Goal: Task Accomplishment & Management: Manage account settings

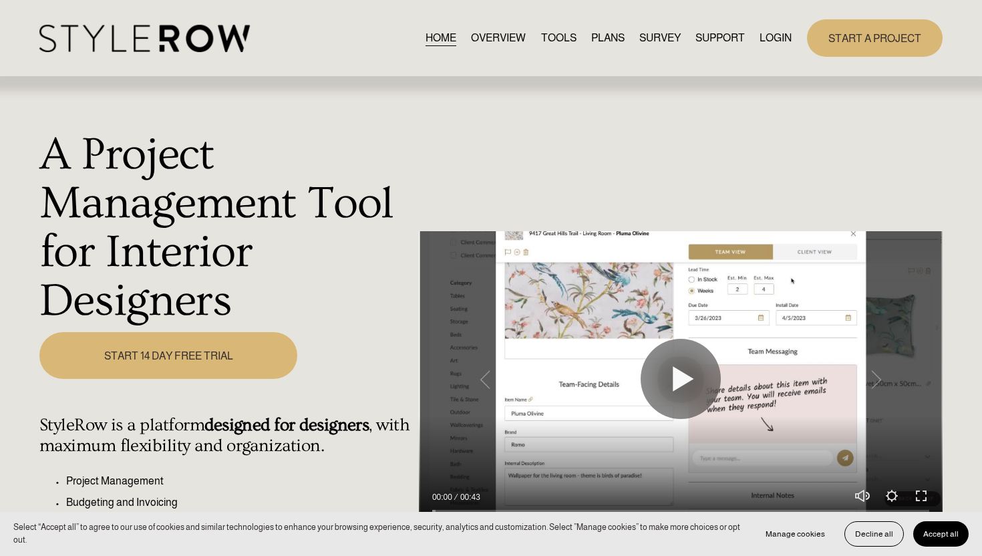
click at [777, 25] on div "HOME OVERVIEW TOOLS PLANS SURVEY SUPPORT QUESTIONS" at bounding box center [415, 38] width 752 height 27
click at [775, 40] on link "LOGIN" at bounding box center [775, 38] width 32 height 18
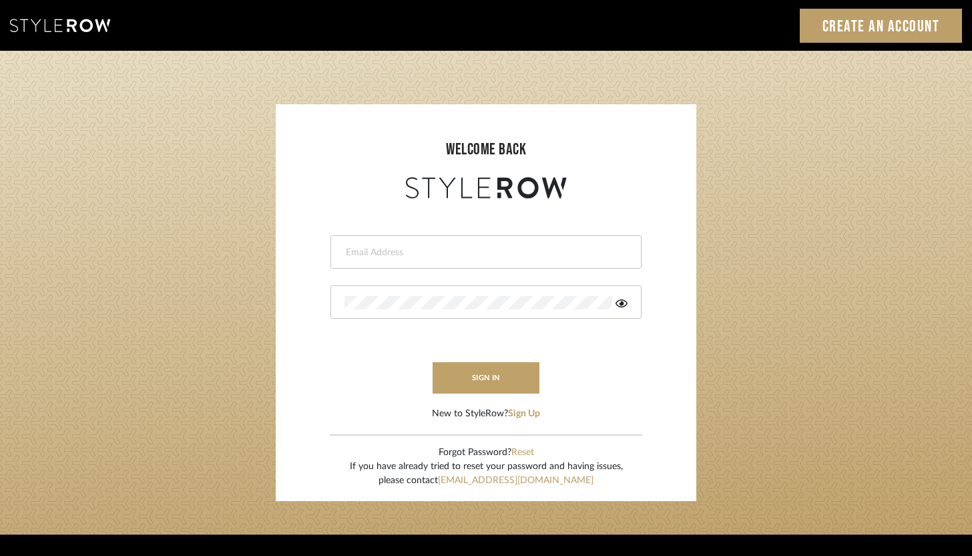
click at [417, 255] on input "email" at bounding box center [485, 252] width 280 height 13
type input "ashley@winnieandcointeriors.com"
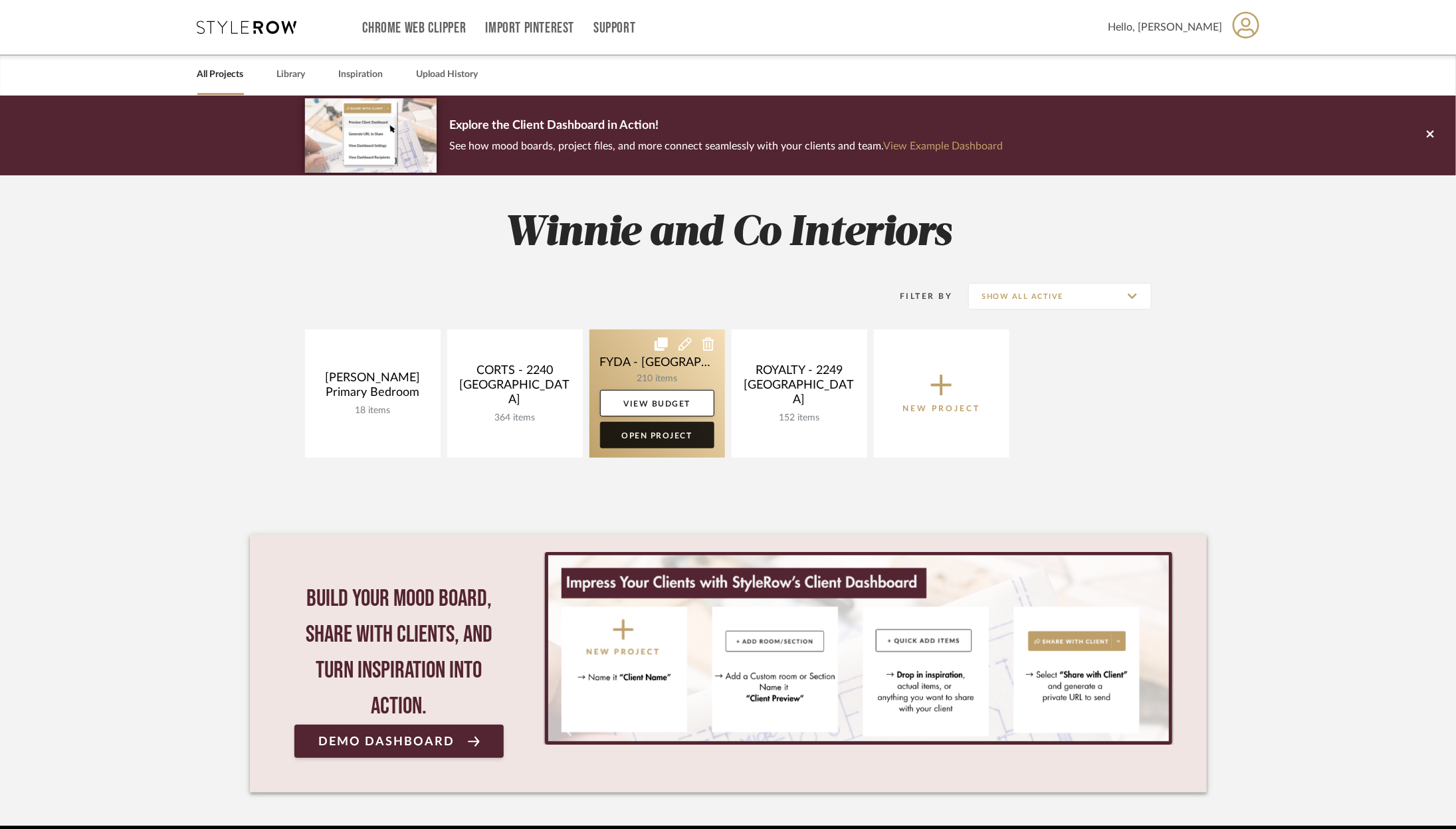
click at [619, 435] on link "Open Project" at bounding box center [657, 435] width 114 height 27
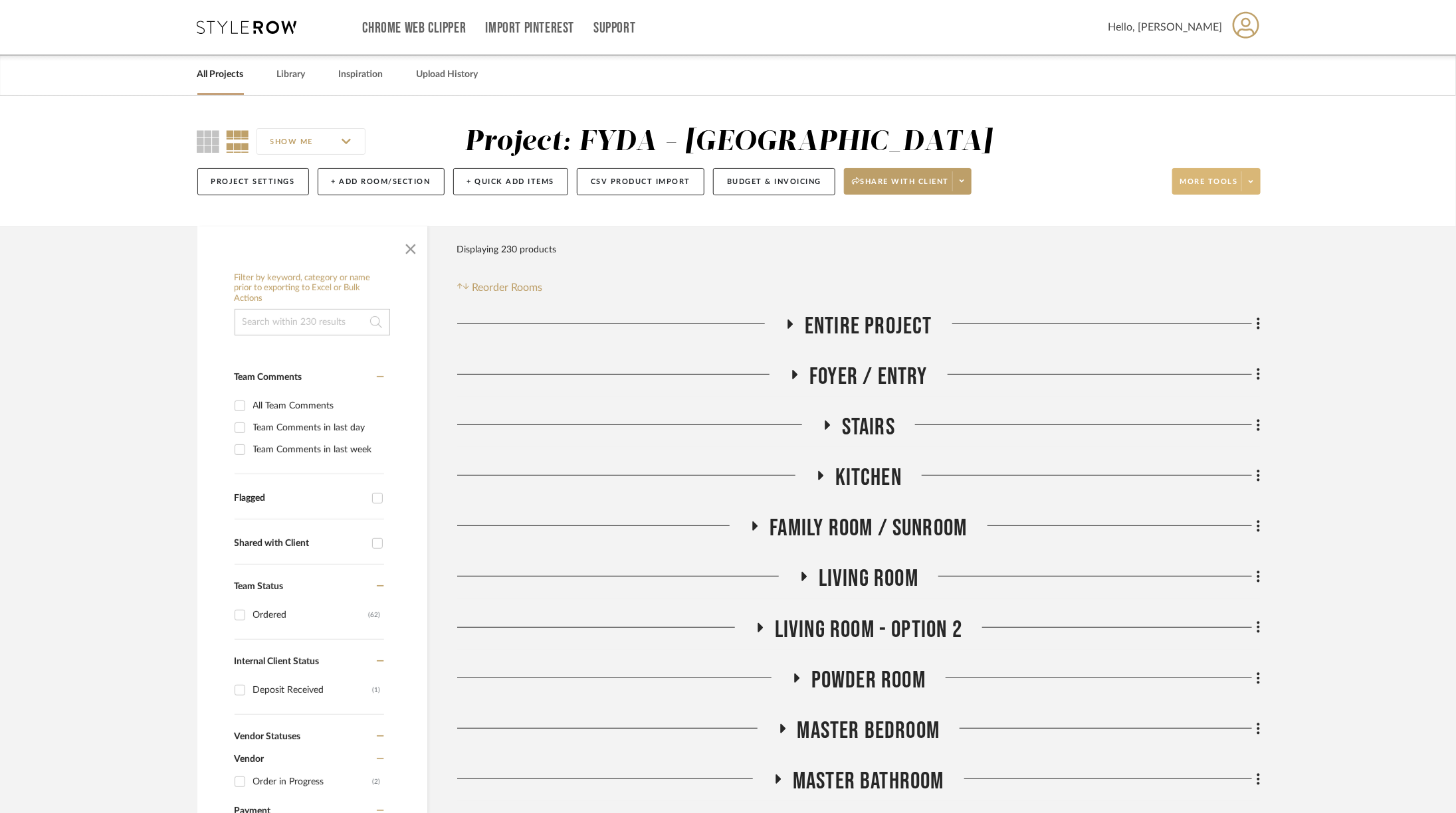
click at [1256, 181] on span at bounding box center [1250, 181] width 19 height 20
click at [1312, 237] on div at bounding box center [728, 406] width 1456 height 813
click at [356, 180] on button "+ Add Room/Section" at bounding box center [381, 181] width 127 height 27
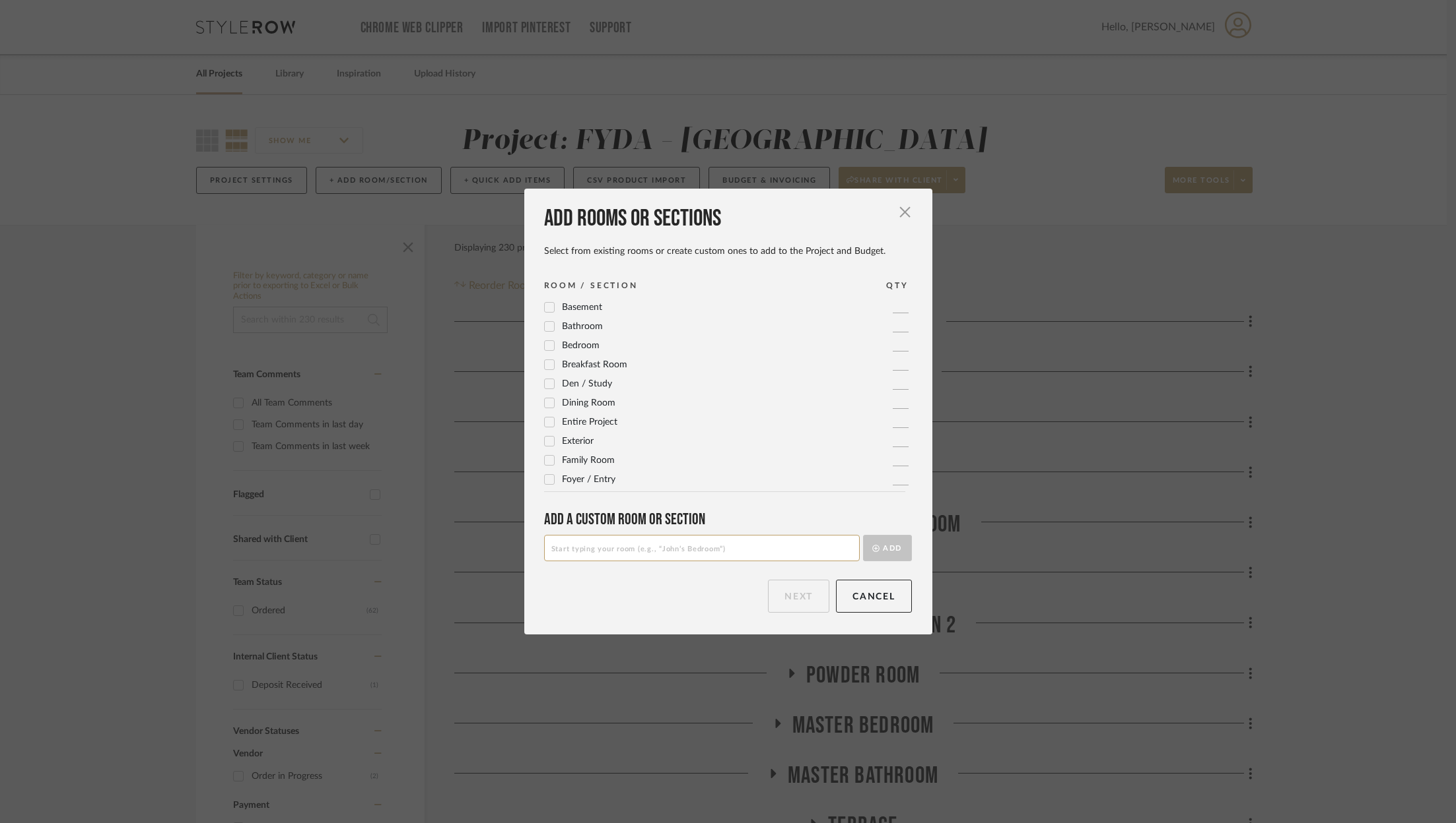
click at [669, 545] on input at bounding box center [701, 548] width 315 height 27
type input "Receving Warehouse"
click at [899, 206] on span "button" at bounding box center [904, 212] width 27 height 27
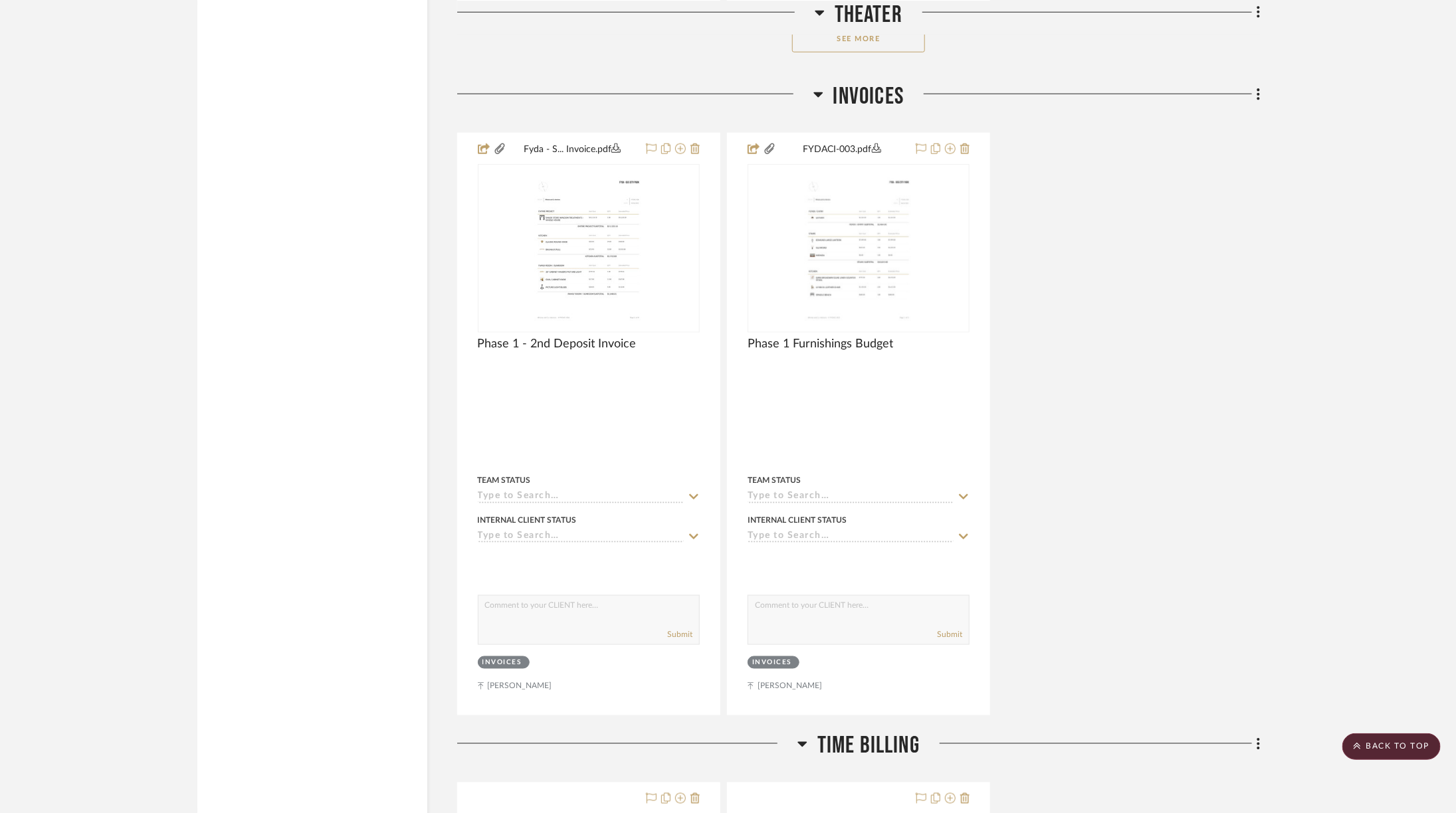
scroll to position [6581, 0]
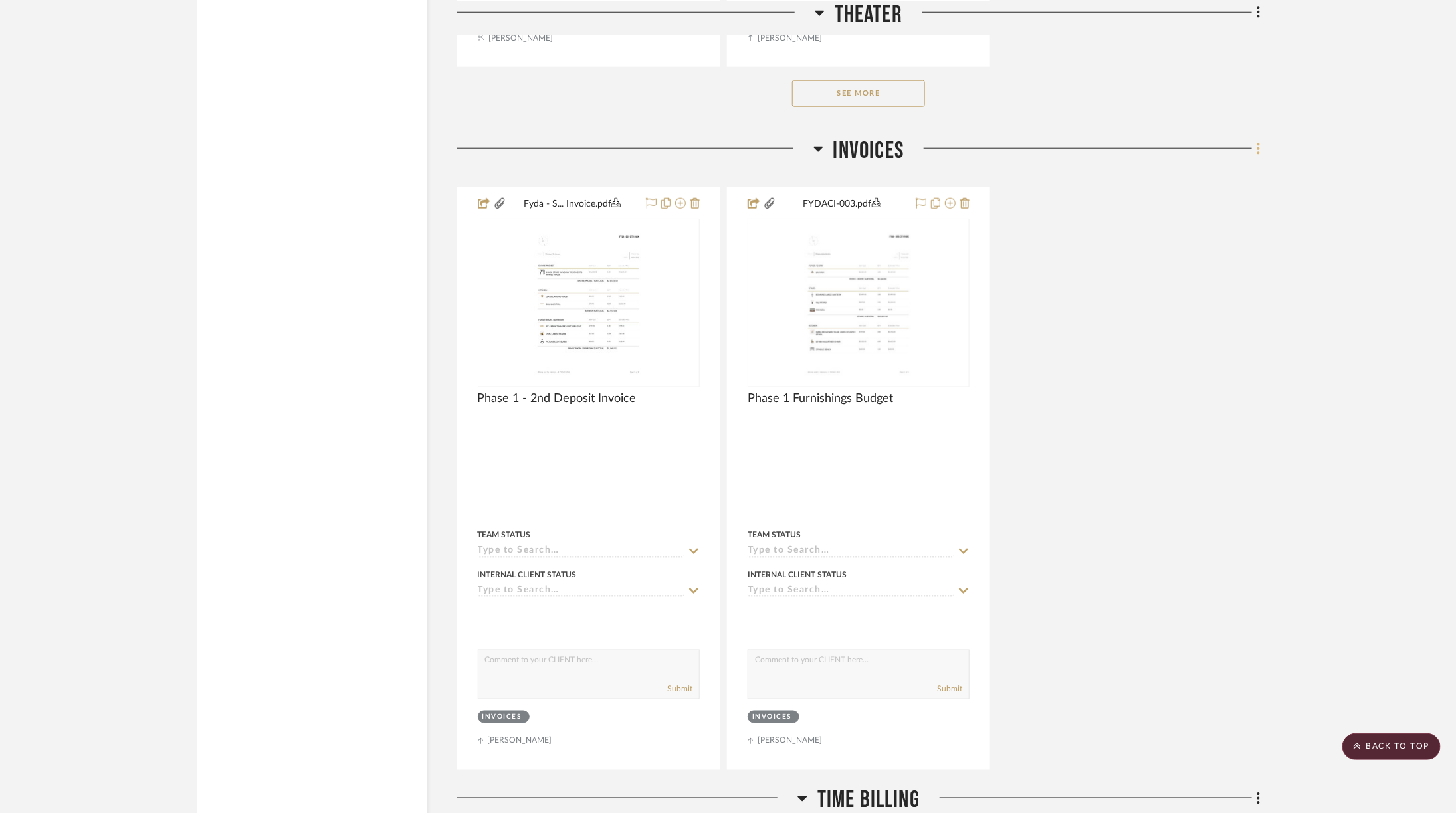
click at [1258, 141] on icon at bounding box center [1259, 148] width 4 height 15
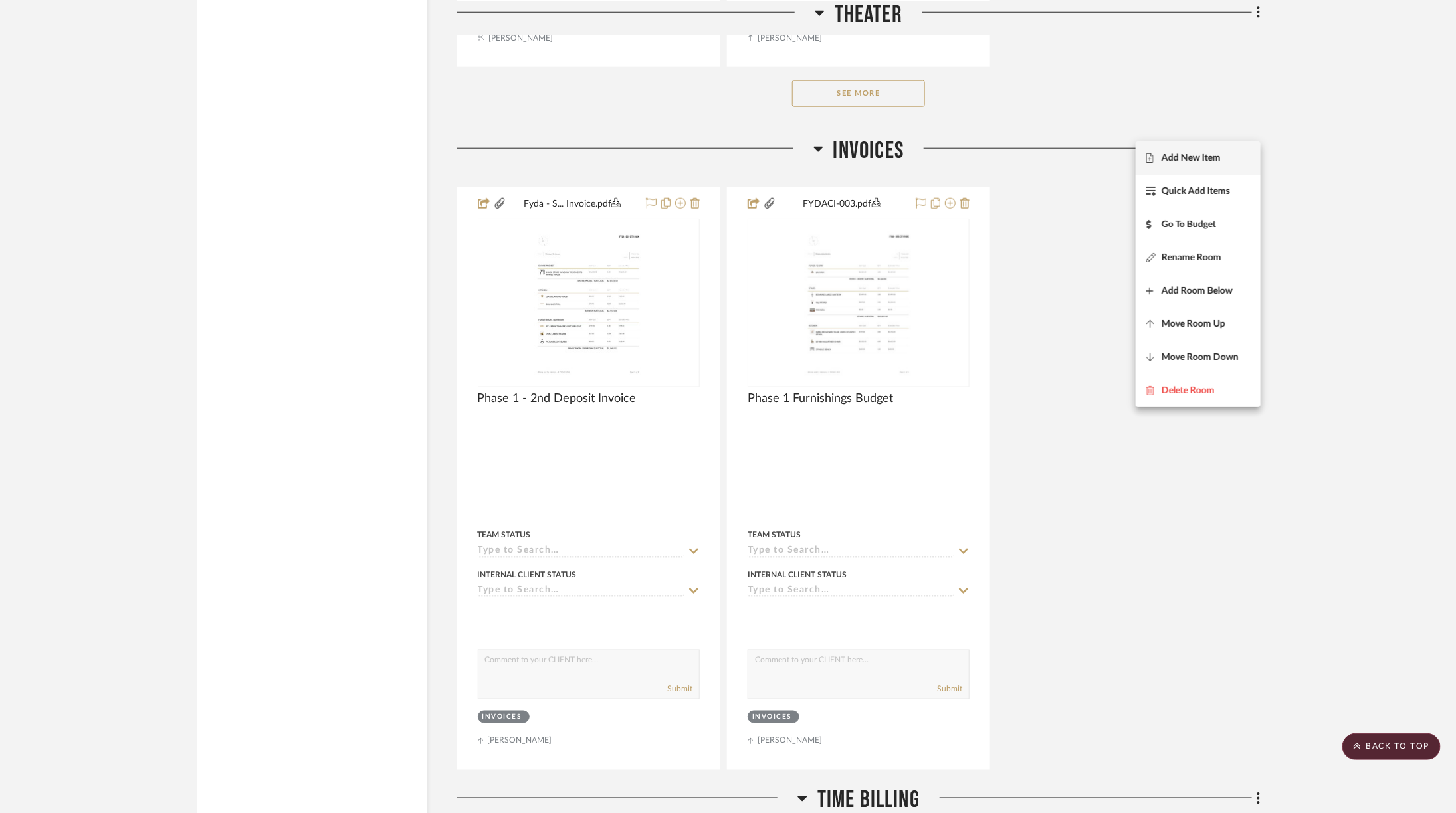
click at [1213, 155] on span "Add New Item" at bounding box center [1190, 157] width 59 height 11
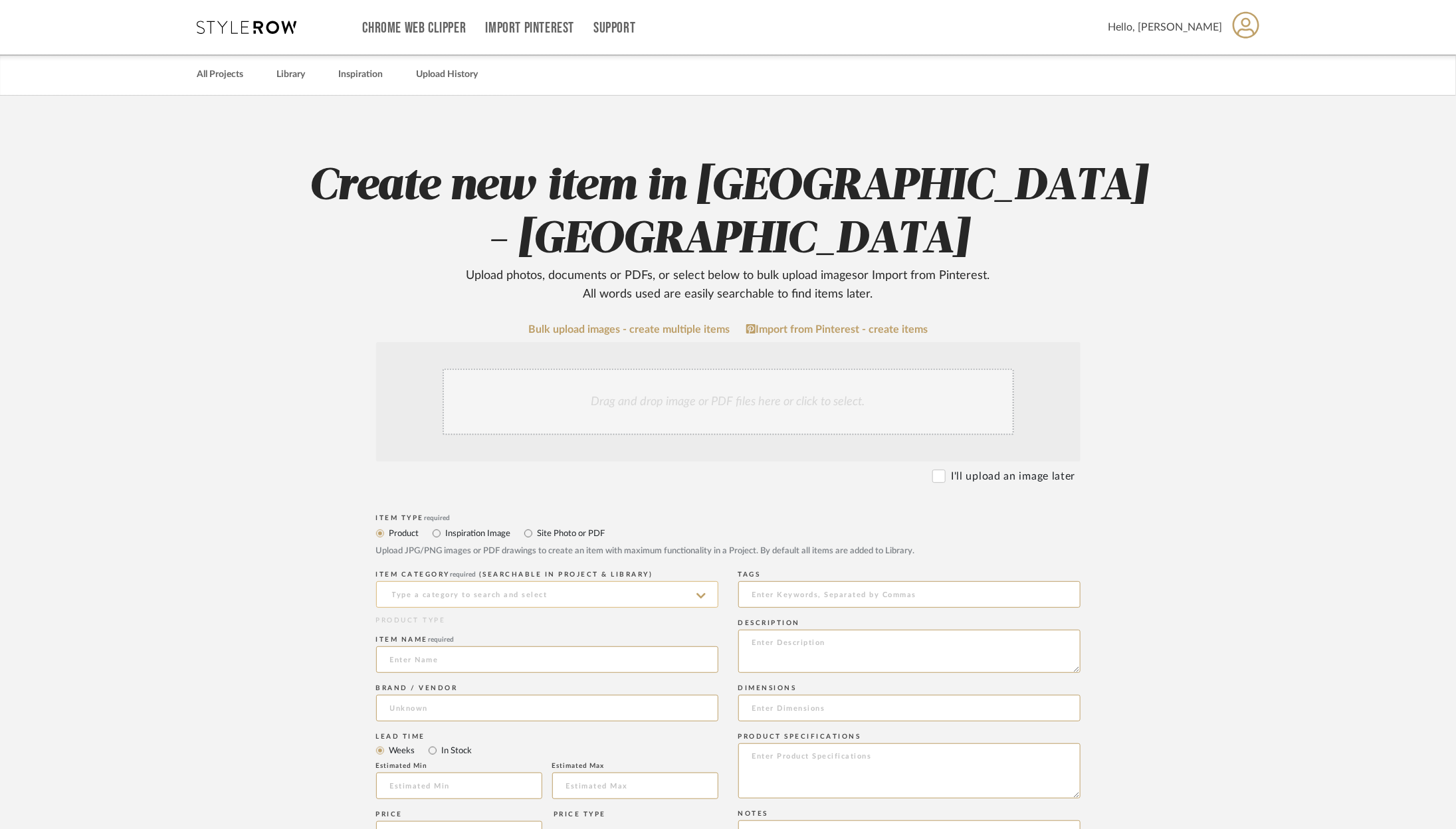
click at [541, 581] on input at bounding box center [547, 594] width 342 height 27
type input "Receiving Warehouse"
click at [290, 592] on upload-items "Create new item in FYDA - 655 City Park Upload photos, documents or PDFs, or se…" at bounding box center [728, 708] width 1456 height 1225
click at [441, 647] on input at bounding box center [547, 660] width 342 height 27
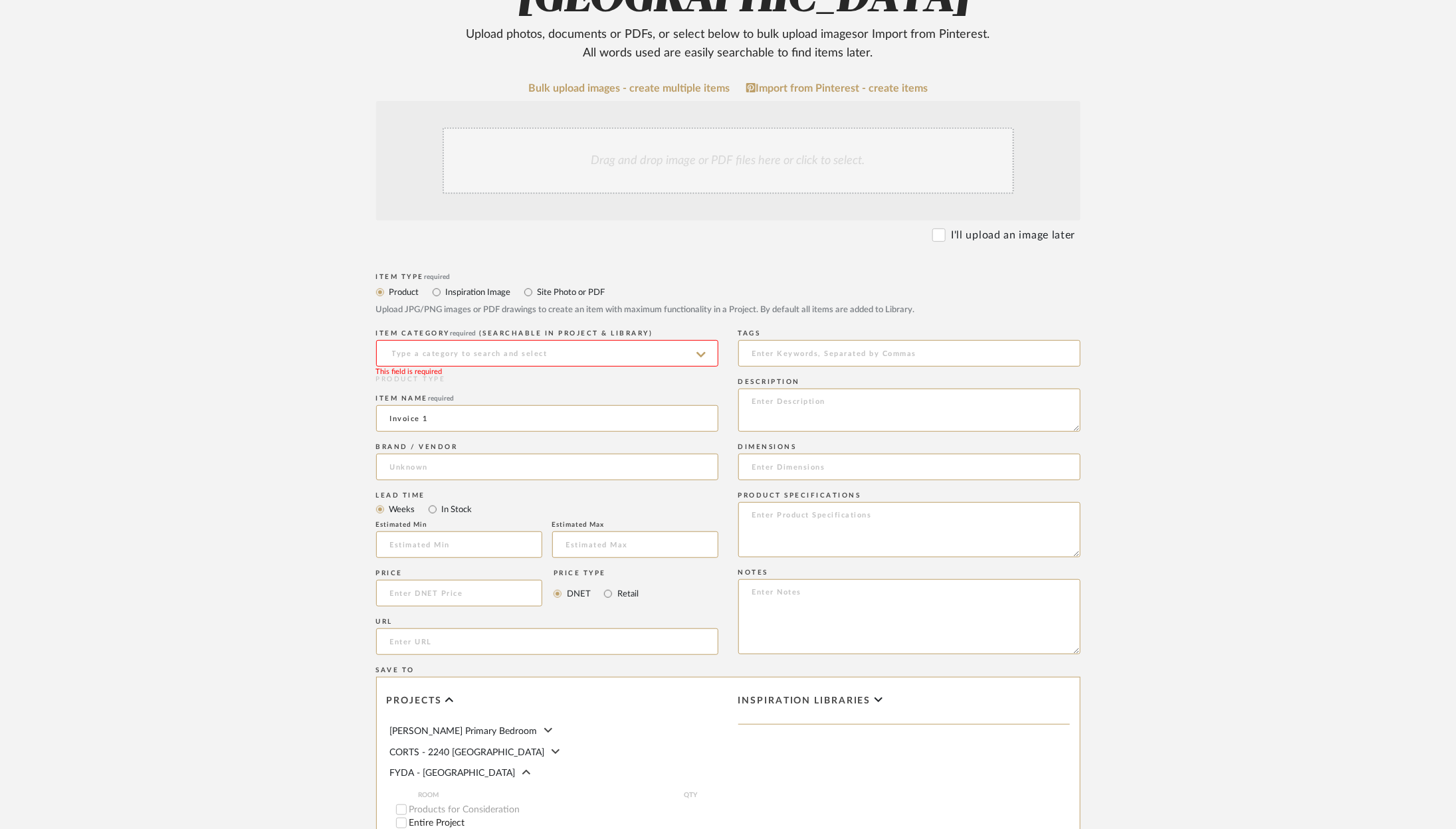
scroll to position [248, 0]
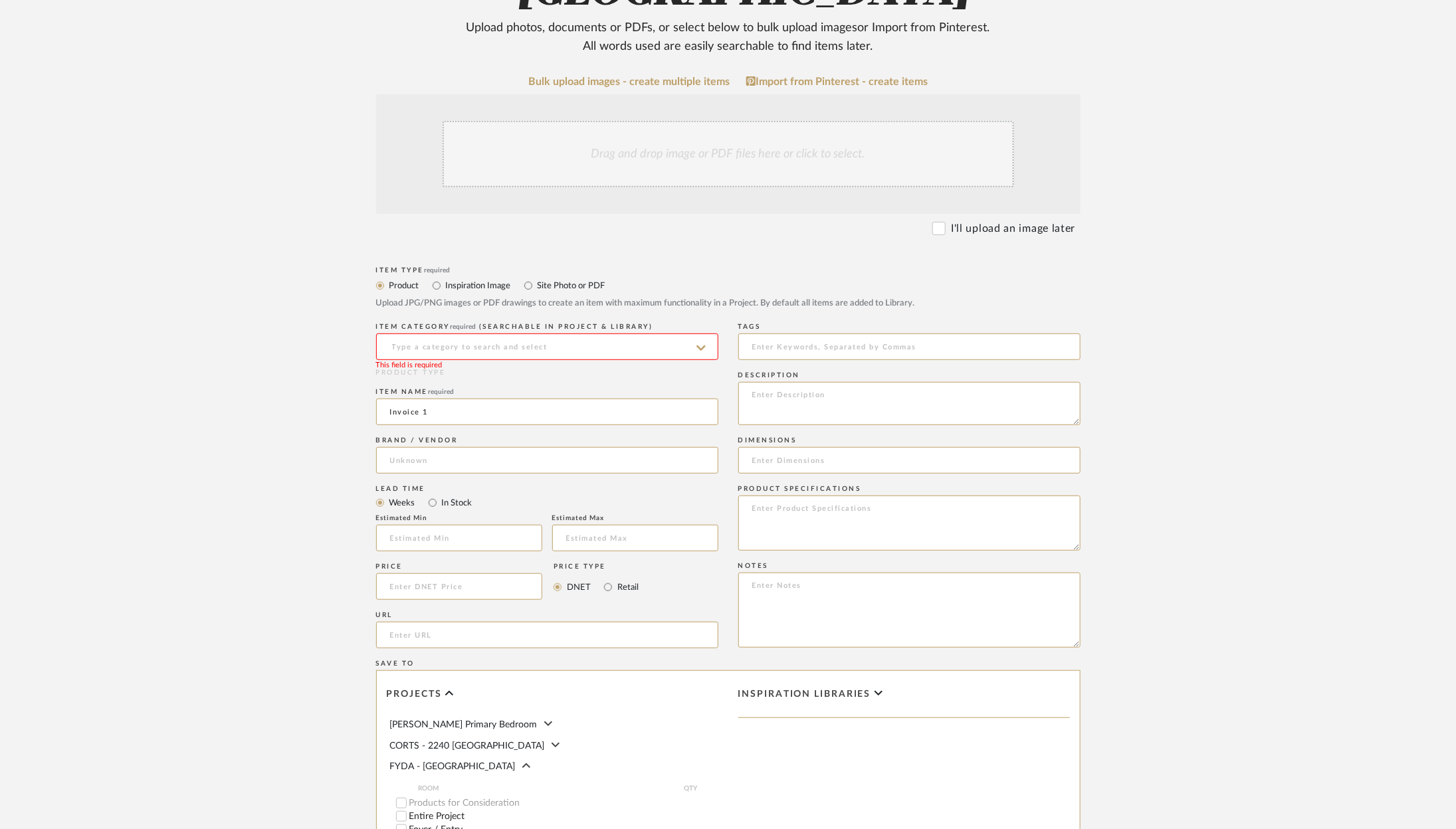
type input "Invoice 1"
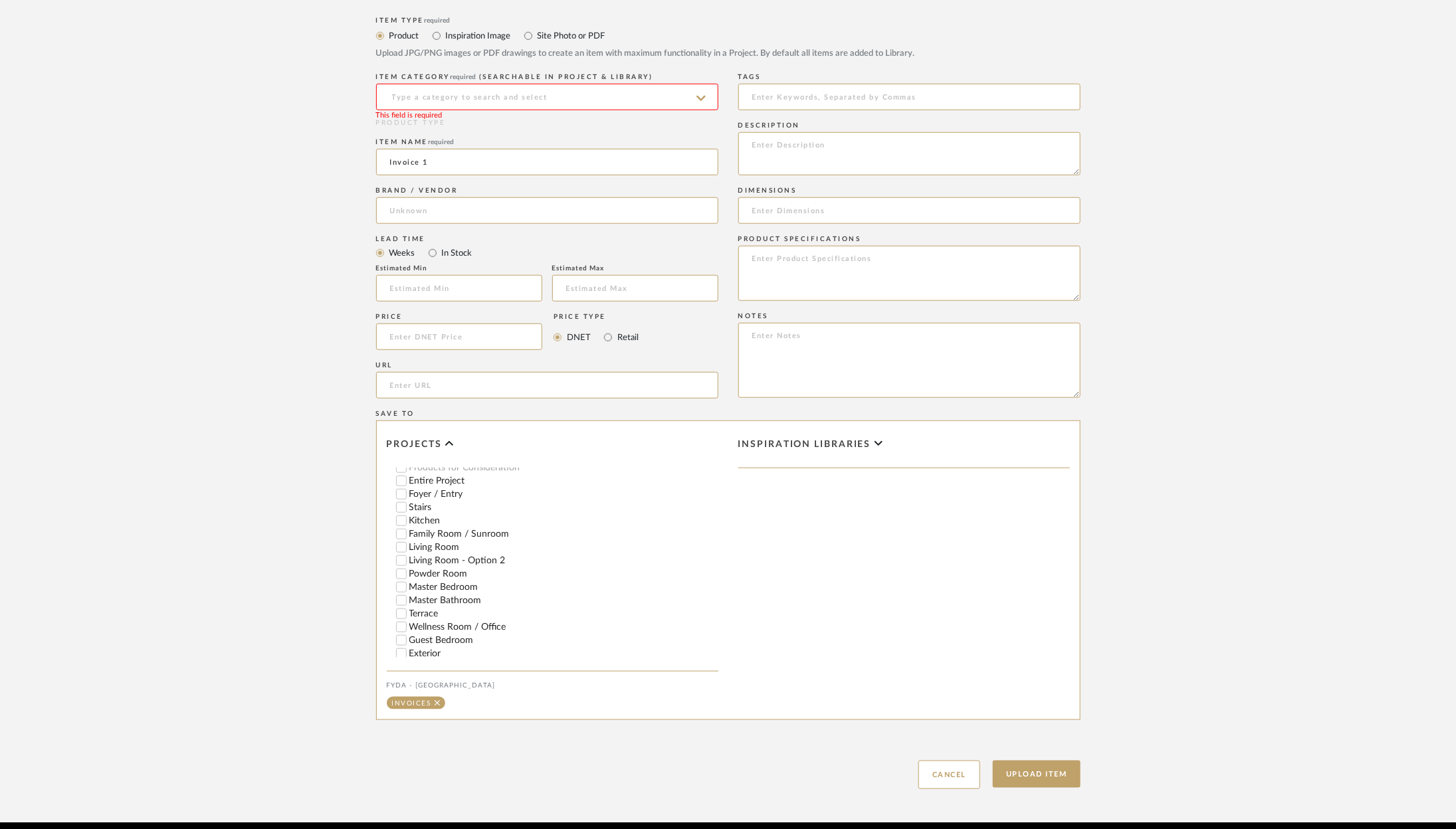
scroll to position [185, 0]
click at [1060, 761] on button "Upload Item" at bounding box center [1037, 774] width 88 height 27
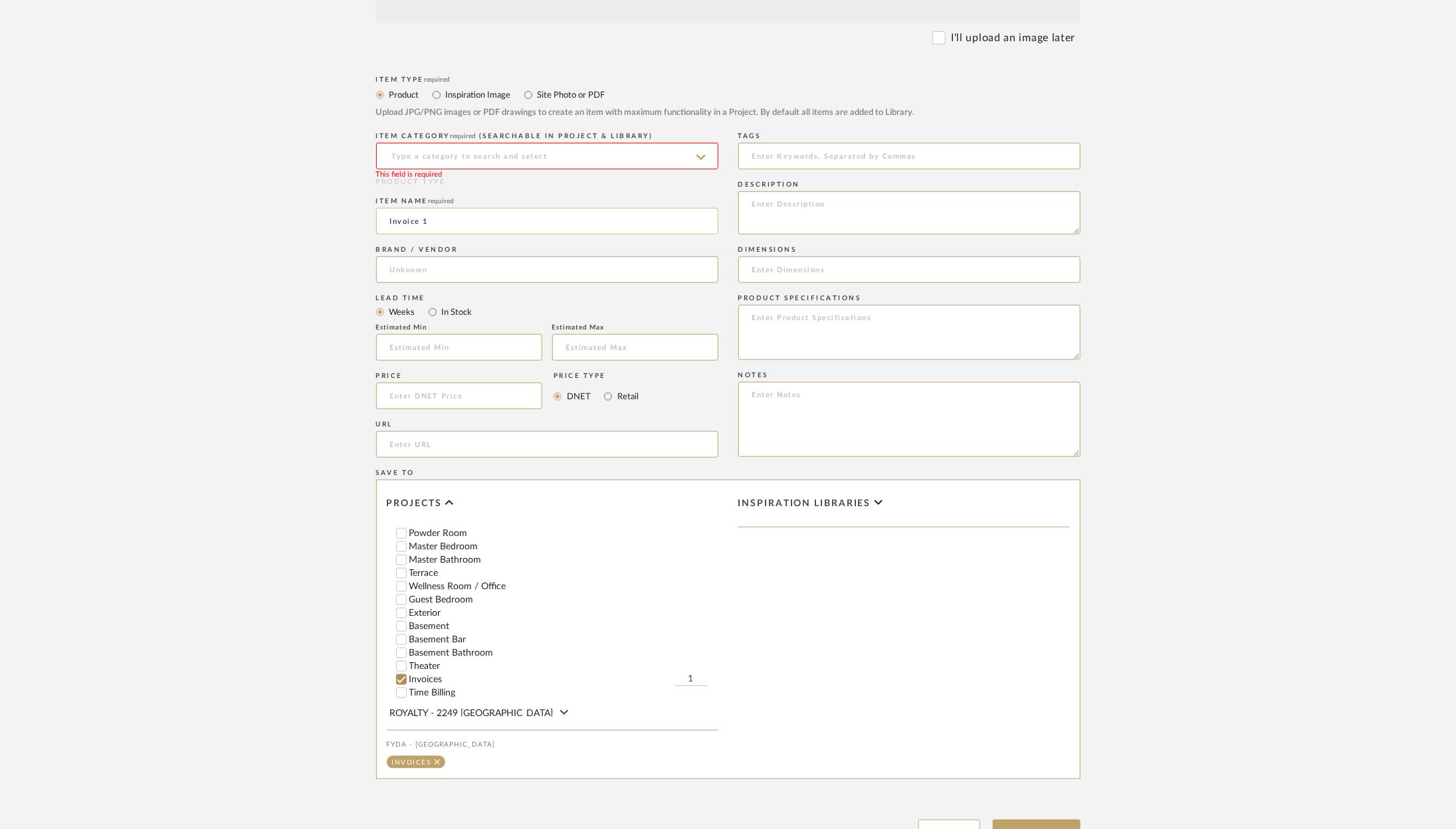
scroll to position [430, 0]
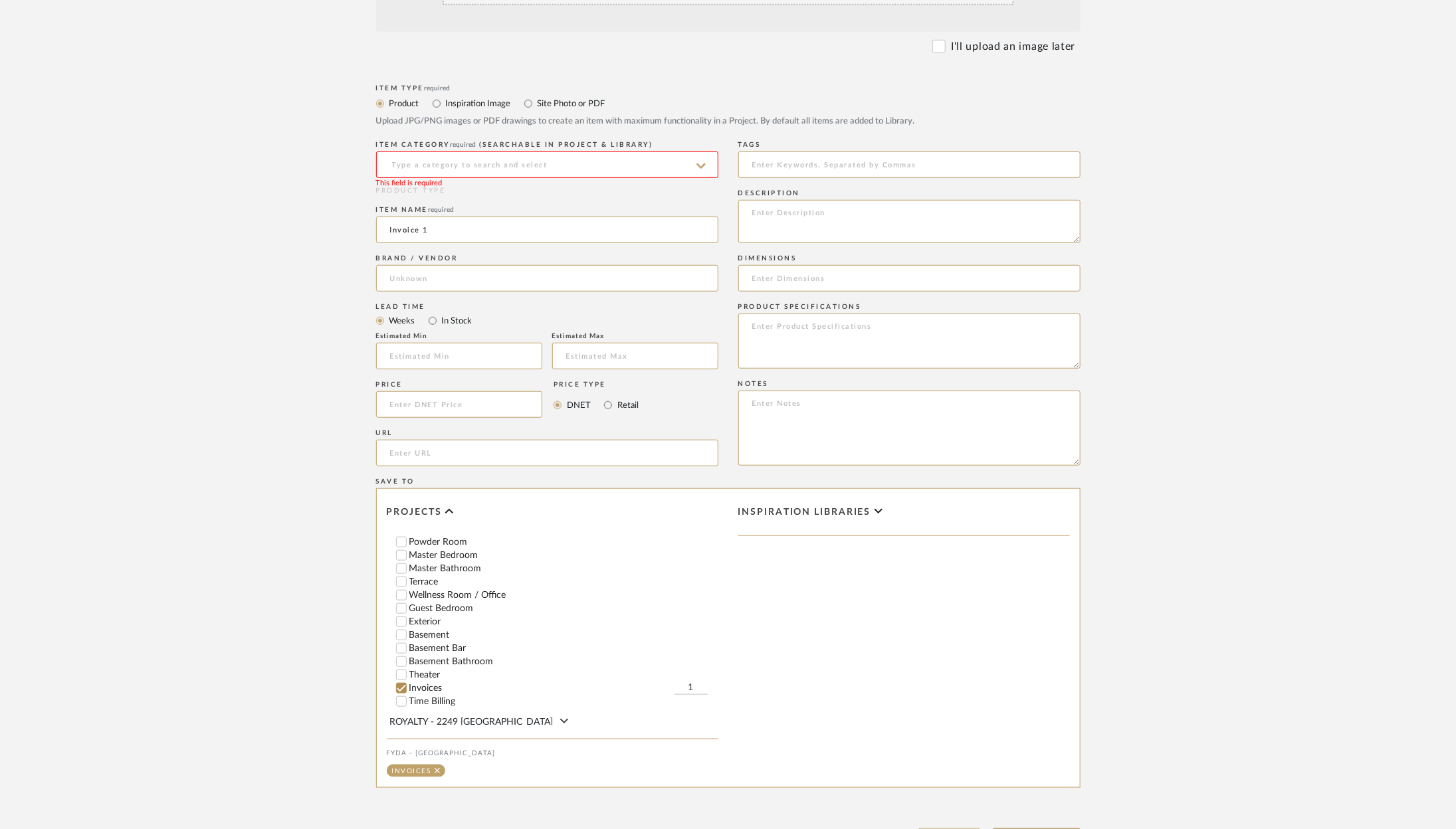
click at [605, 151] on input at bounding box center [547, 164] width 342 height 27
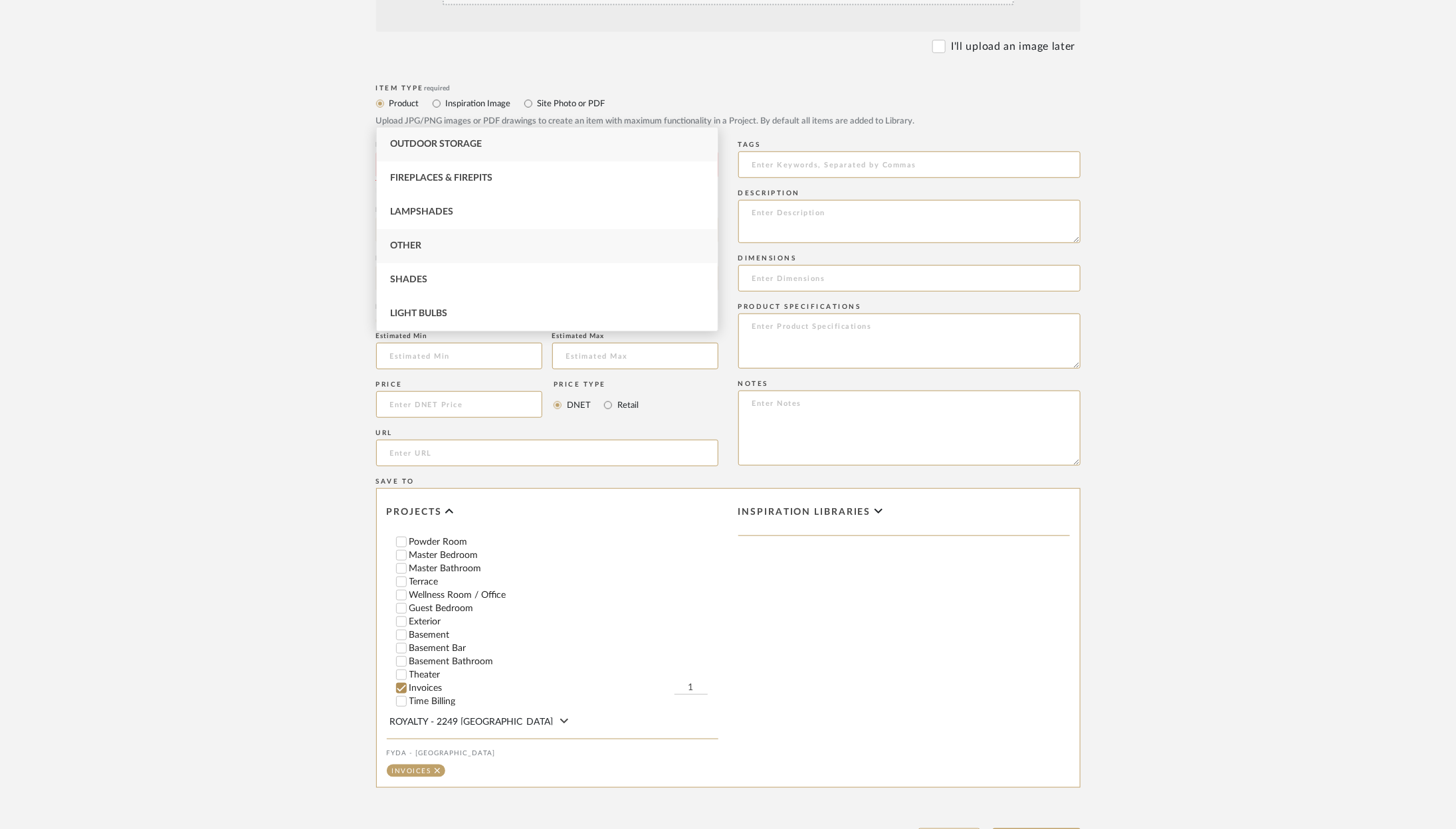
click at [521, 250] on div "Other" at bounding box center [547, 246] width 341 height 34
type input "Other"
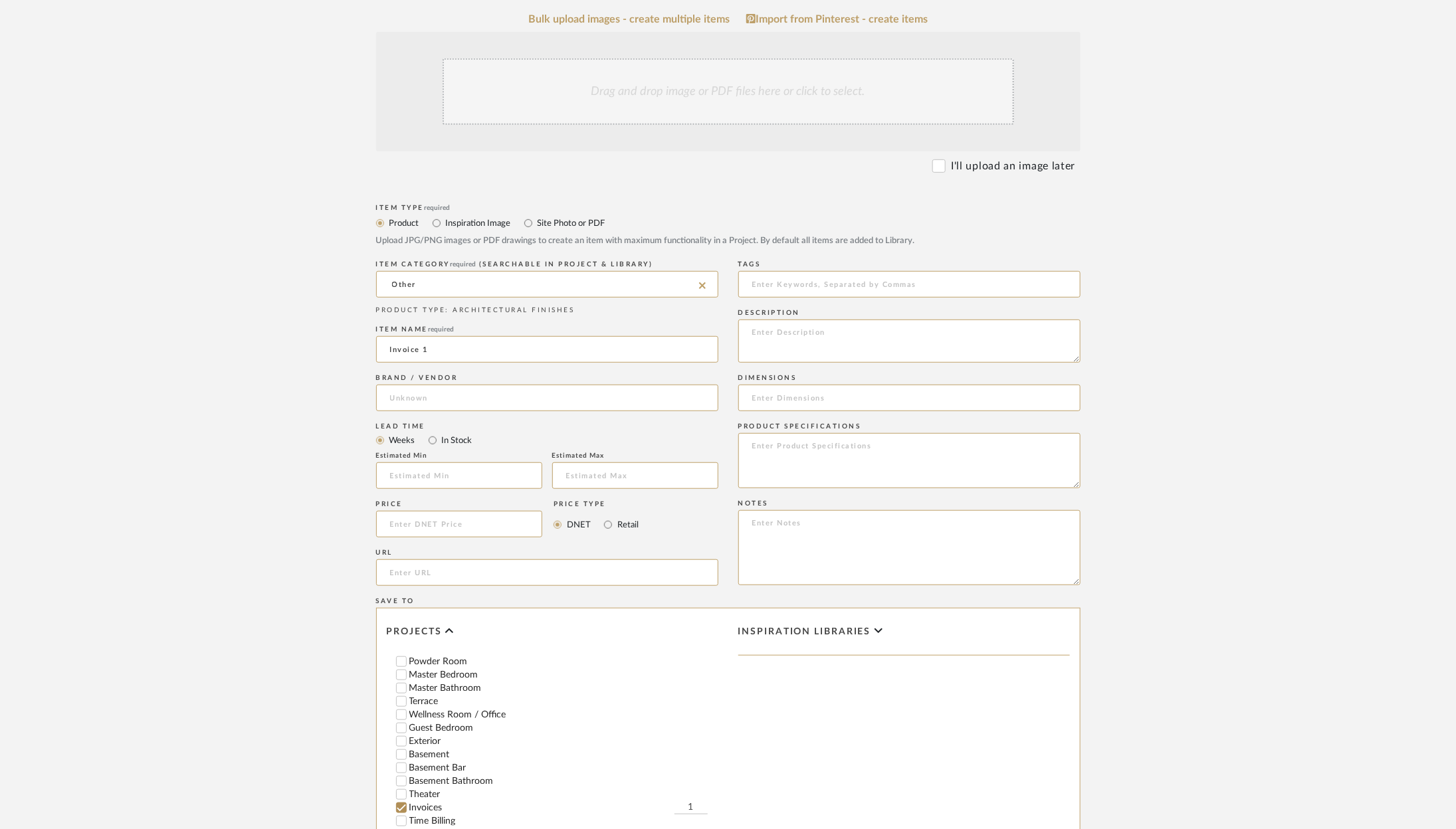
scroll to position [310, 0]
click at [447, 337] on input "Invoice 1" at bounding box center [547, 350] width 342 height 27
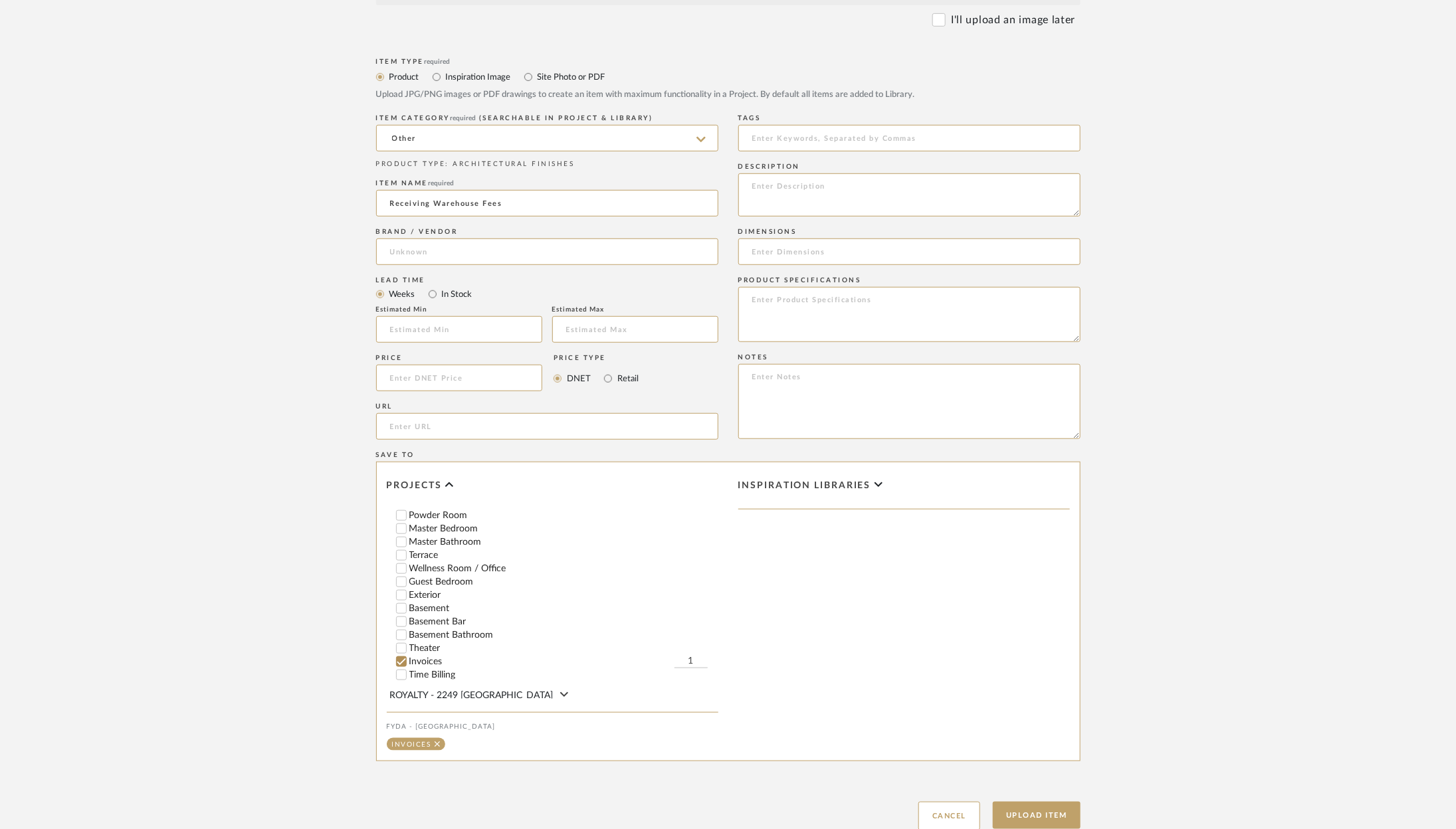
scroll to position [498, 0]
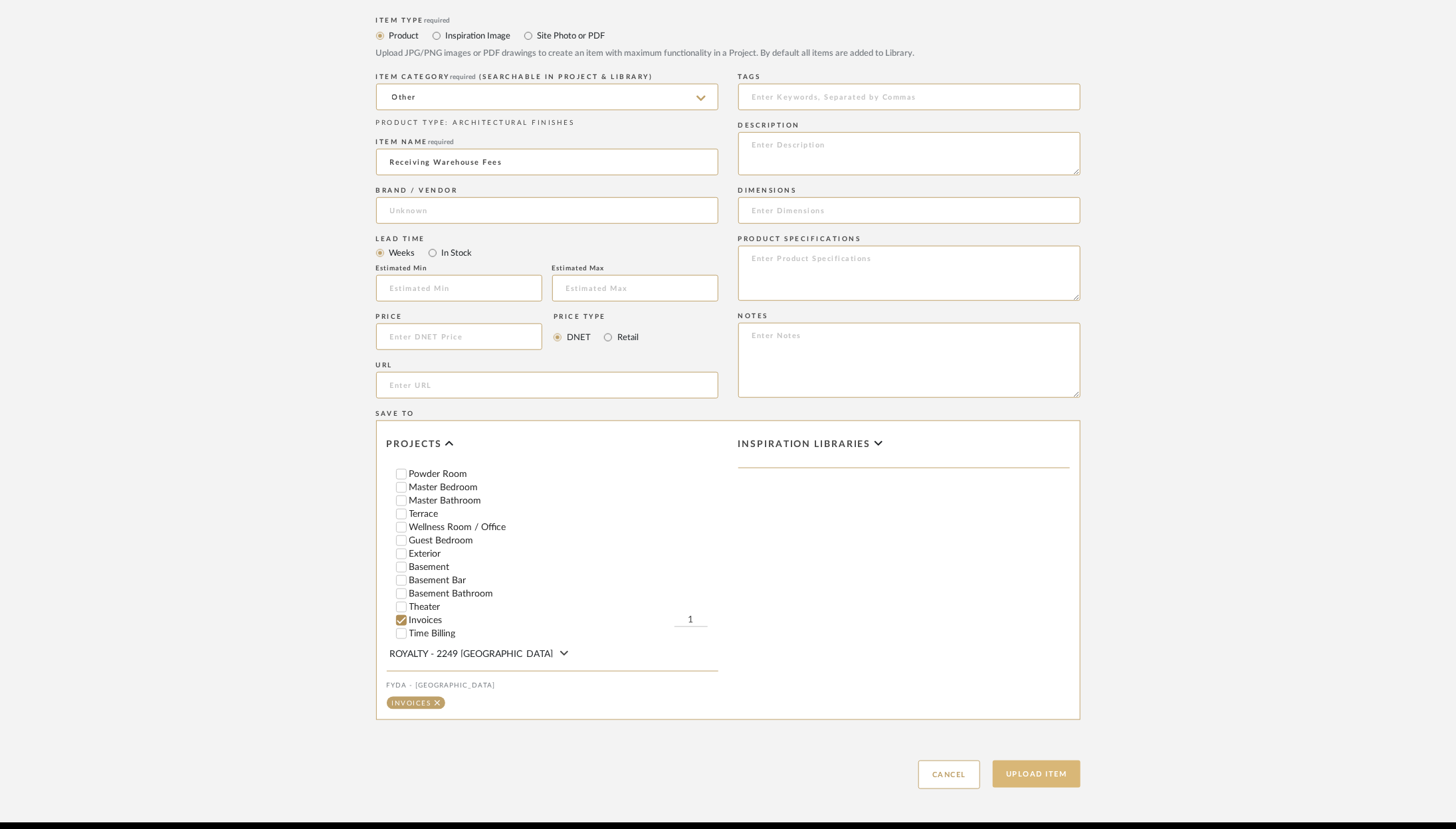
type input "Receiving Warehouse Fees"
click at [1029, 761] on button "Upload Item" at bounding box center [1037, 774] width 88 height 27
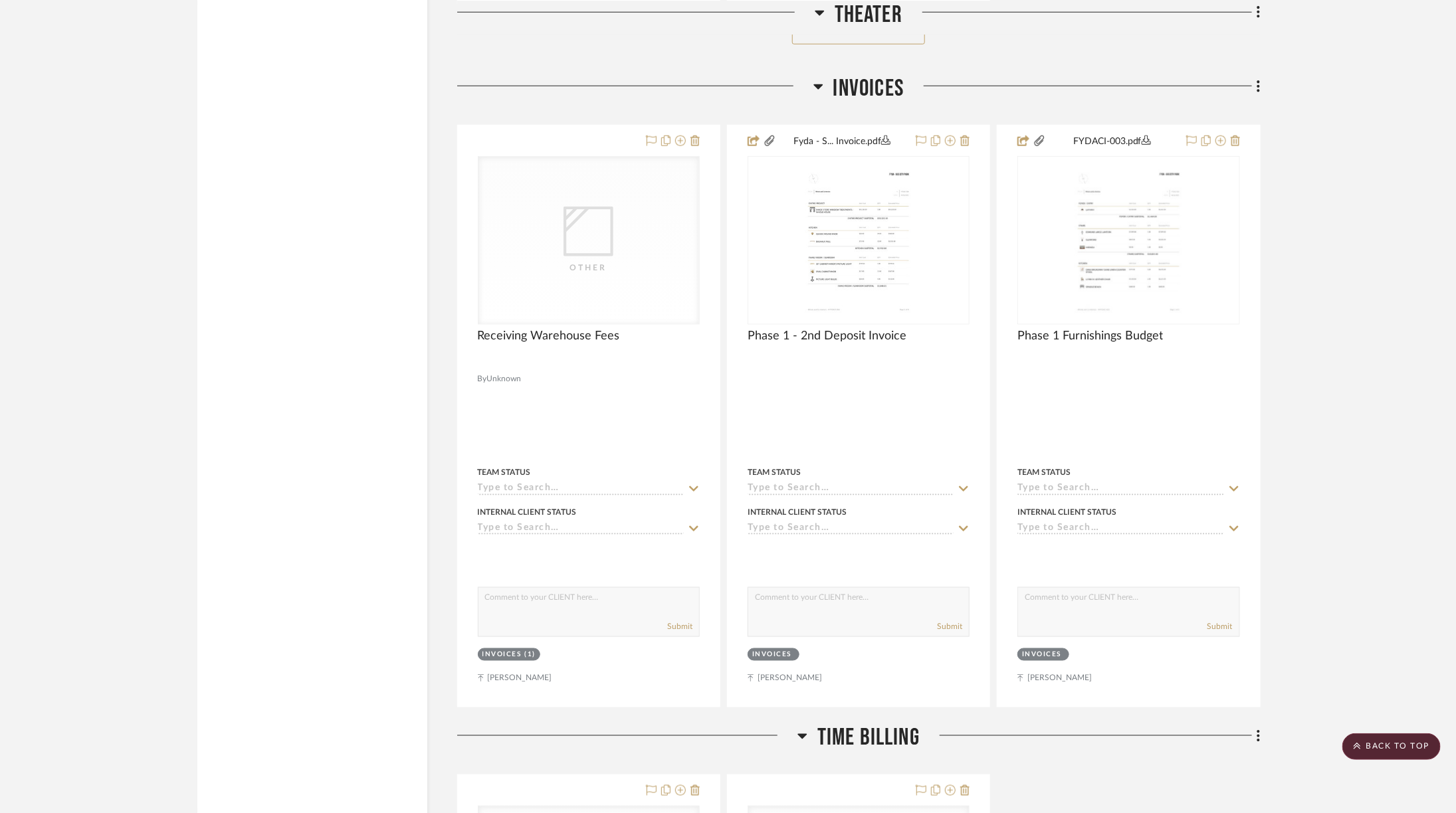
scroll to position [6639, 0]
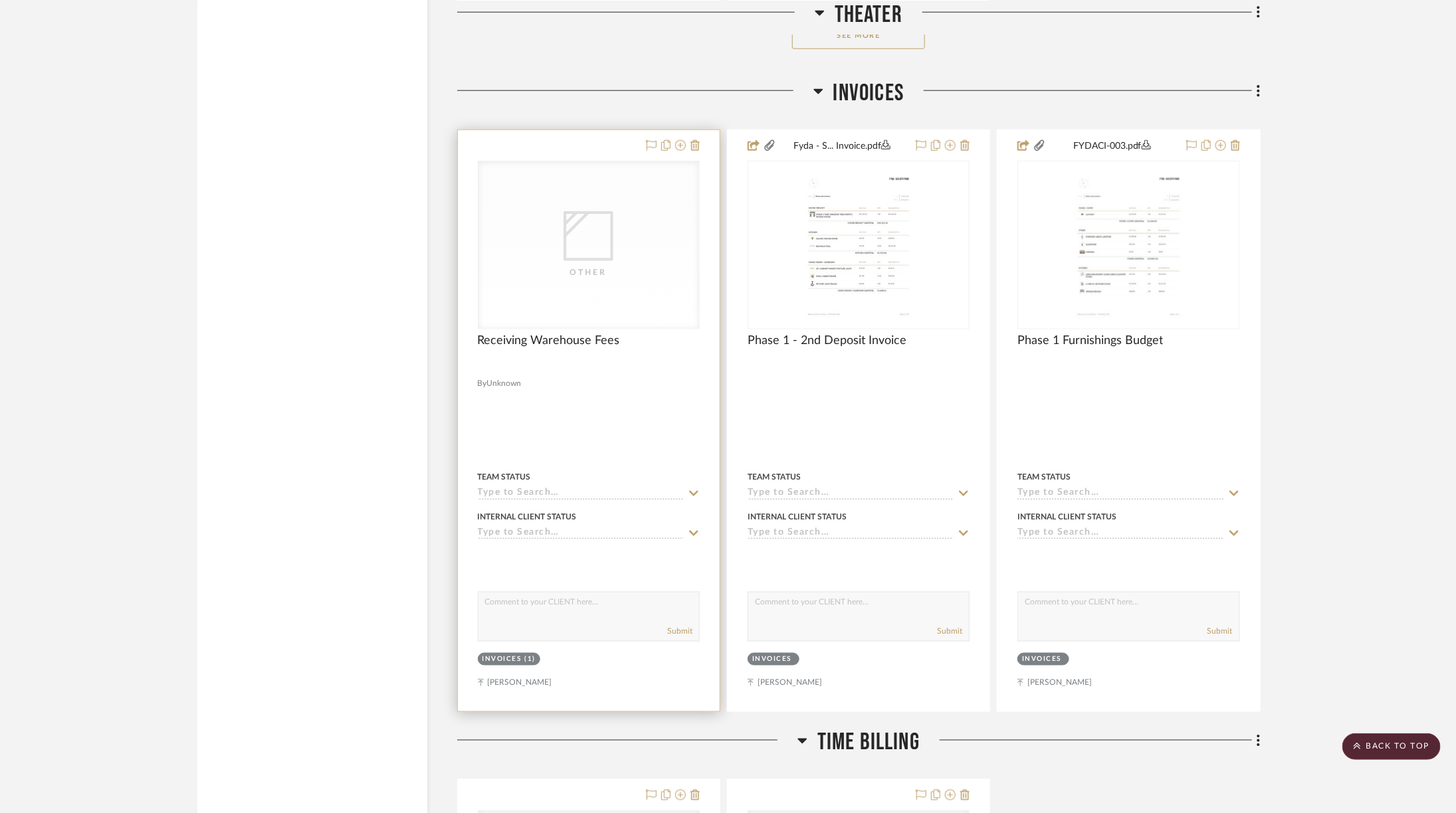
click at [595, 287] on div "Other" at bounding box center [589, 245] width 221 height 167
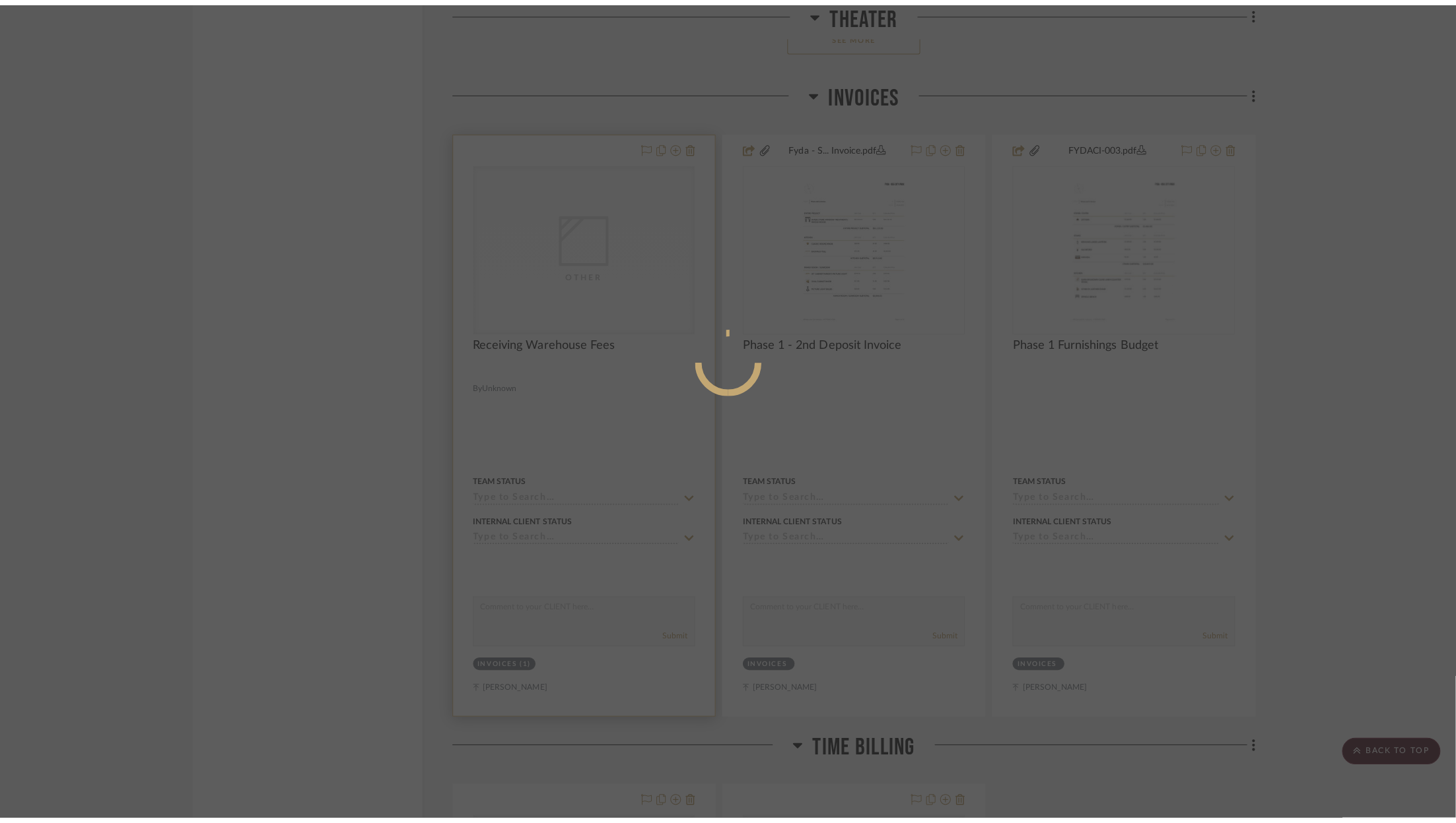
scroll to position [0, 0]
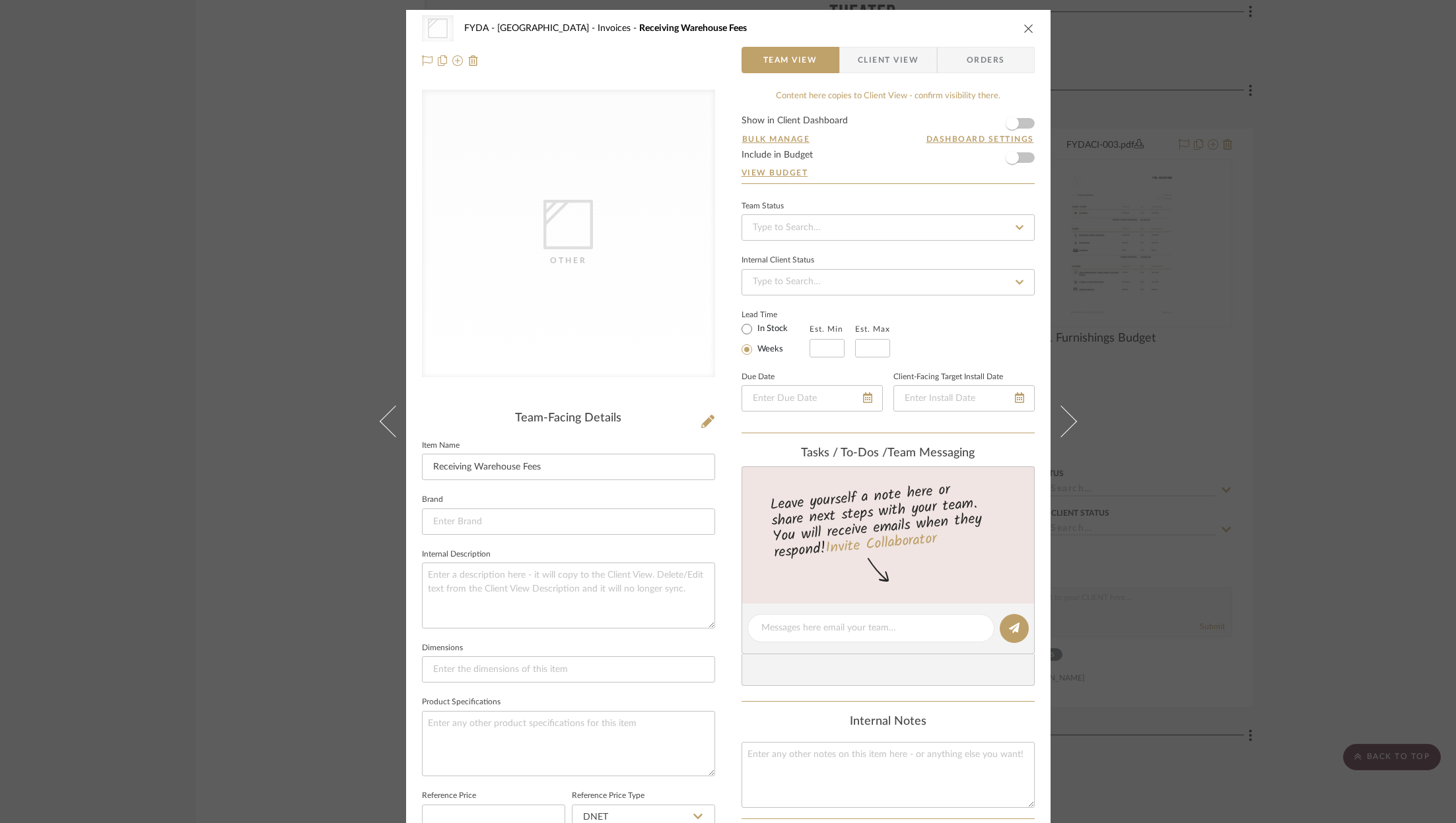
click at [1025, 31] on icon "close" at bounding box center [1028, 28] width 11 height 11
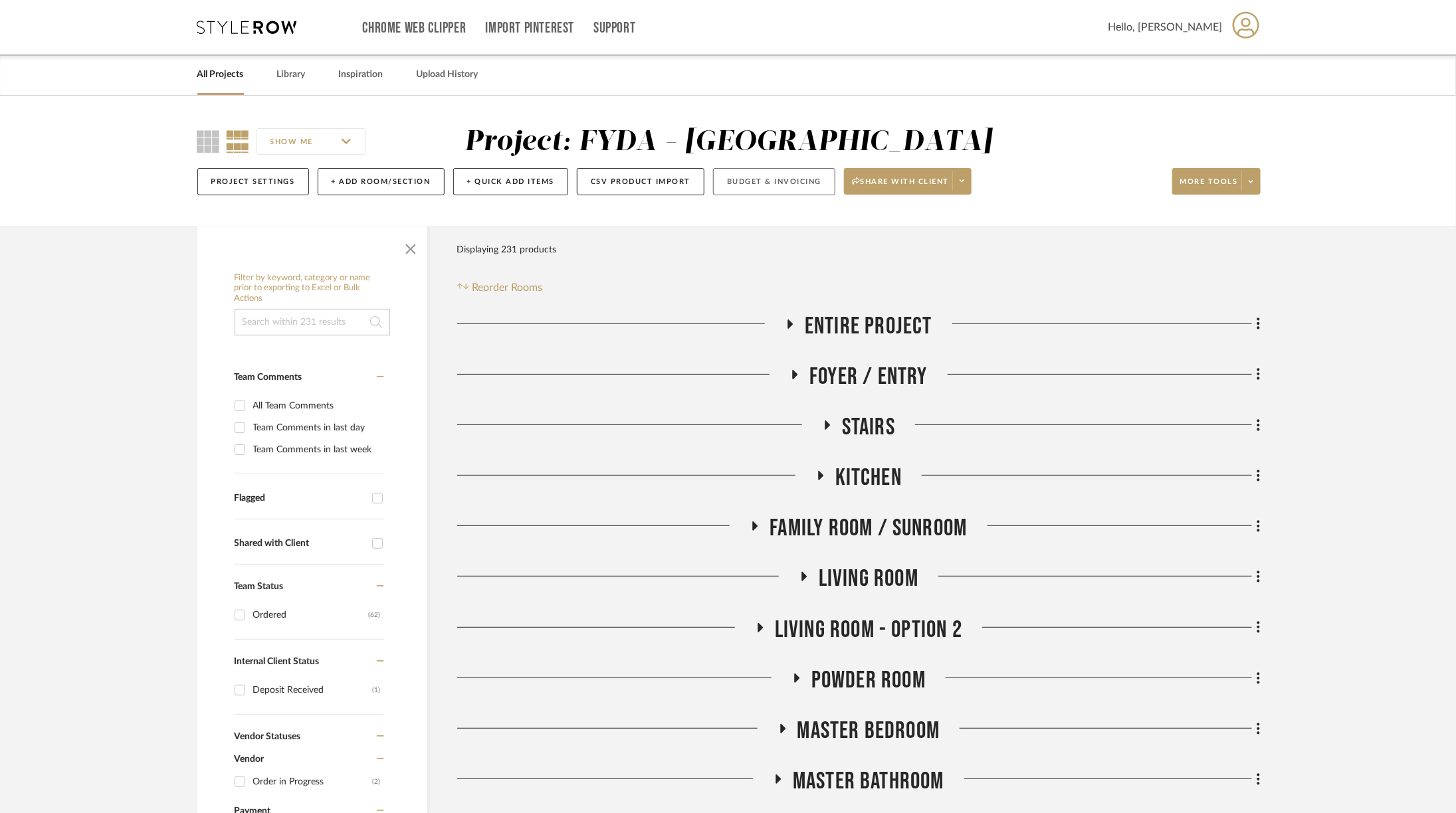
click at [787, 187] on button "Budget & Invoicing" at bounding box center [774, 181] width 122 height 27
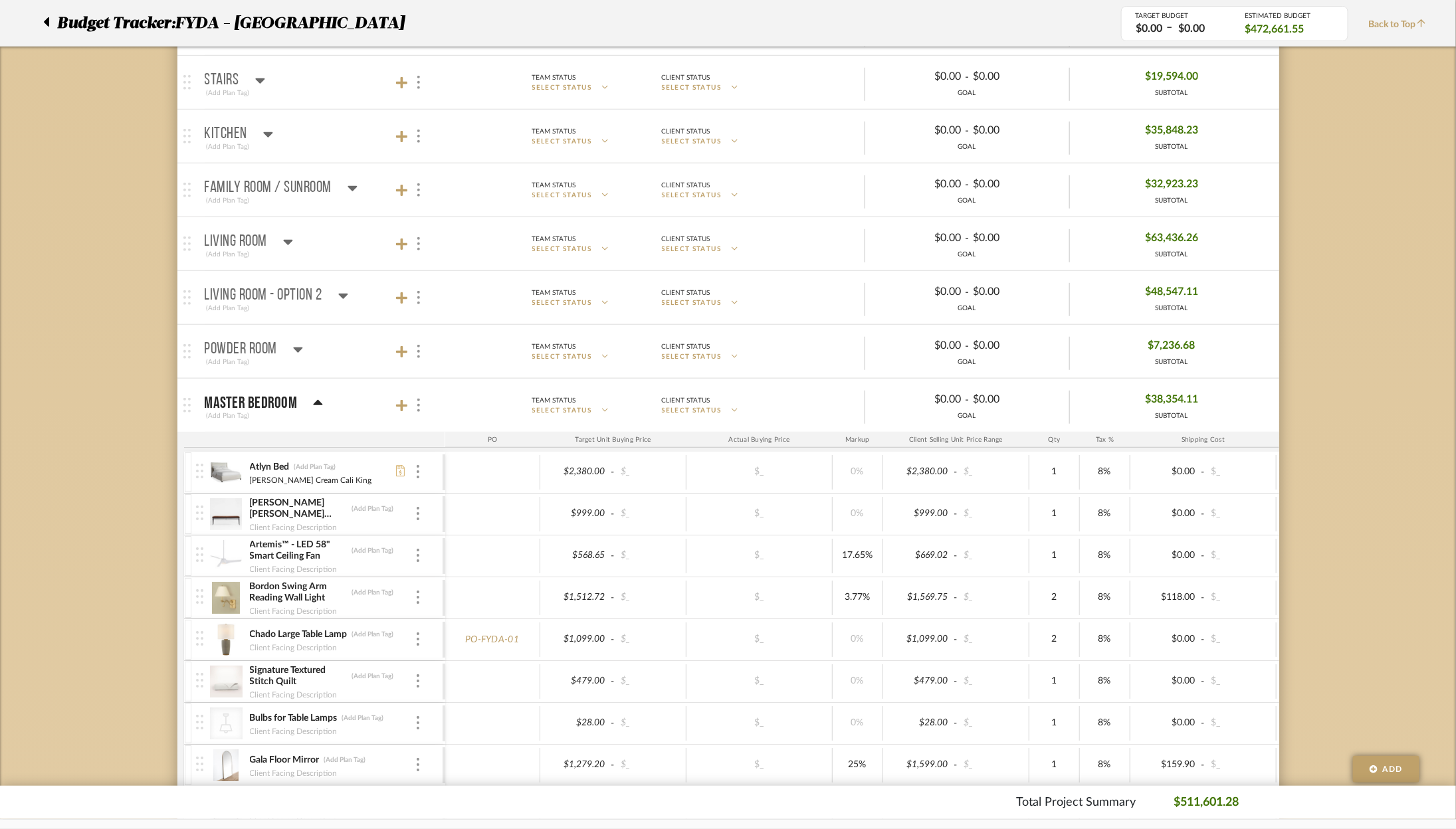
scroll to position [190, 0]
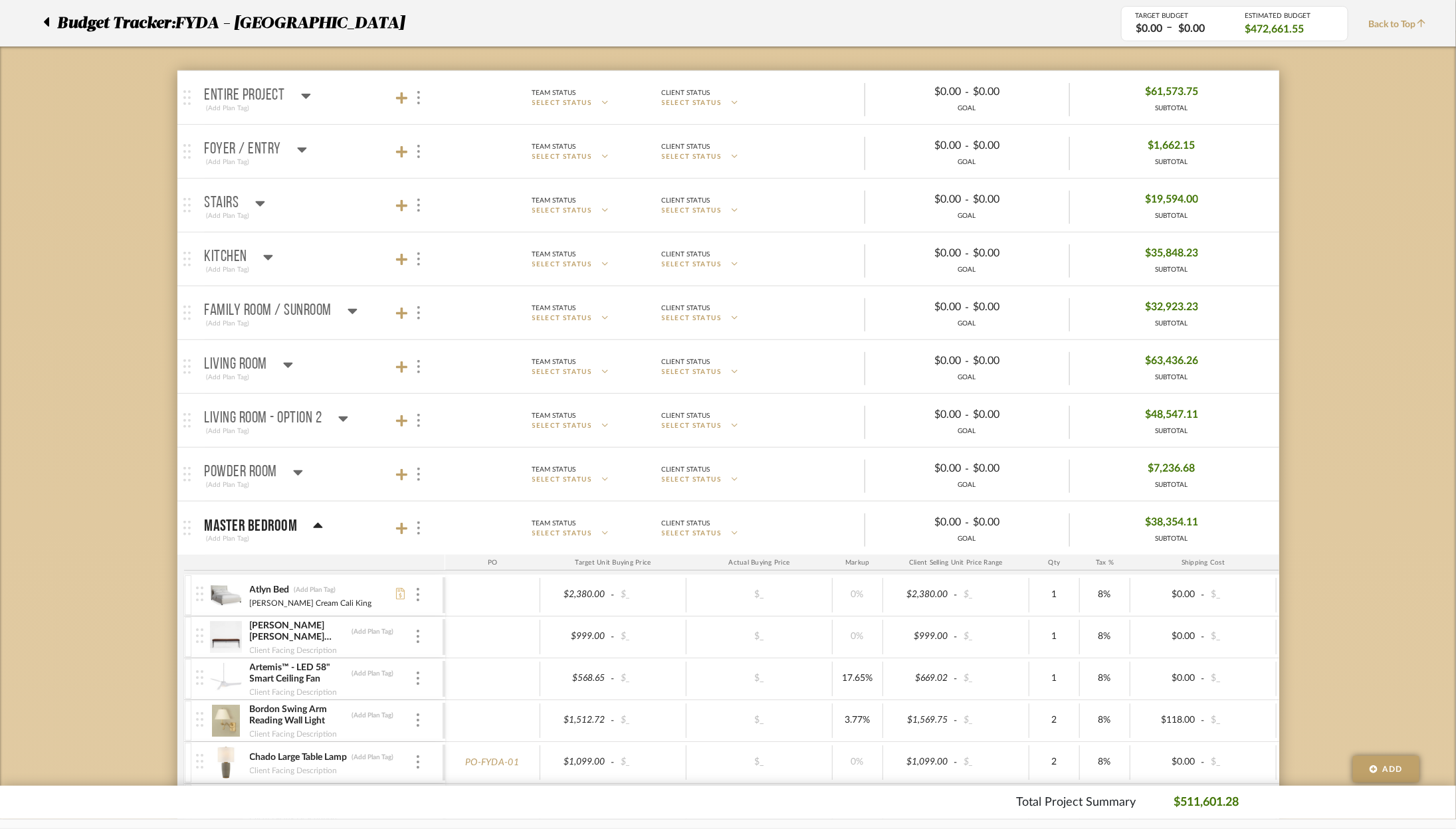
click at [303, 95] on icon at bounding box center [306, 96] width 9 height 5
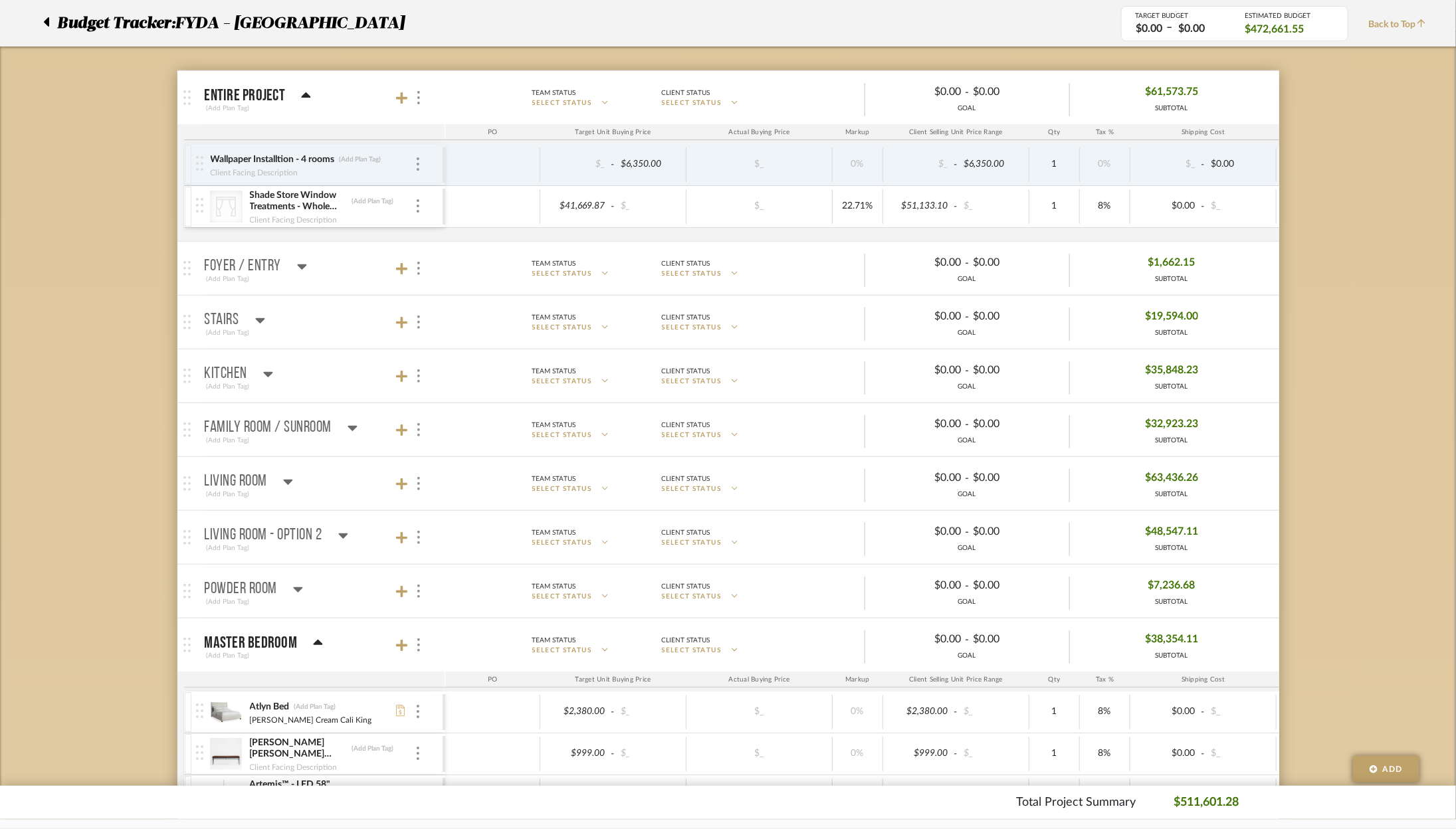
click at [303, 95] on icon at bounding box center [306, 95] width 9 height 5
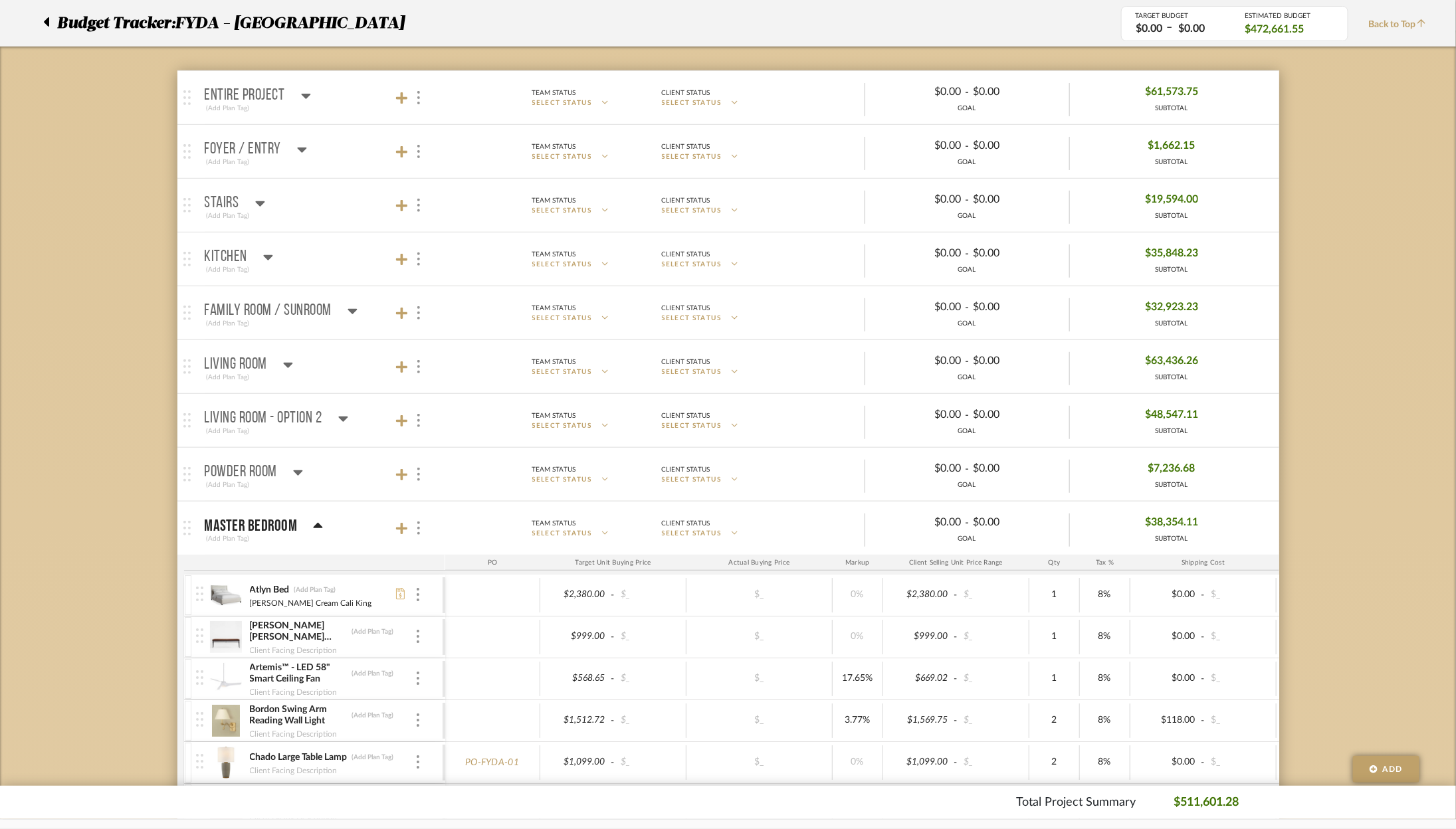
click at [305, 141] on icon at bounding box center [303, 149] width 10 height 16
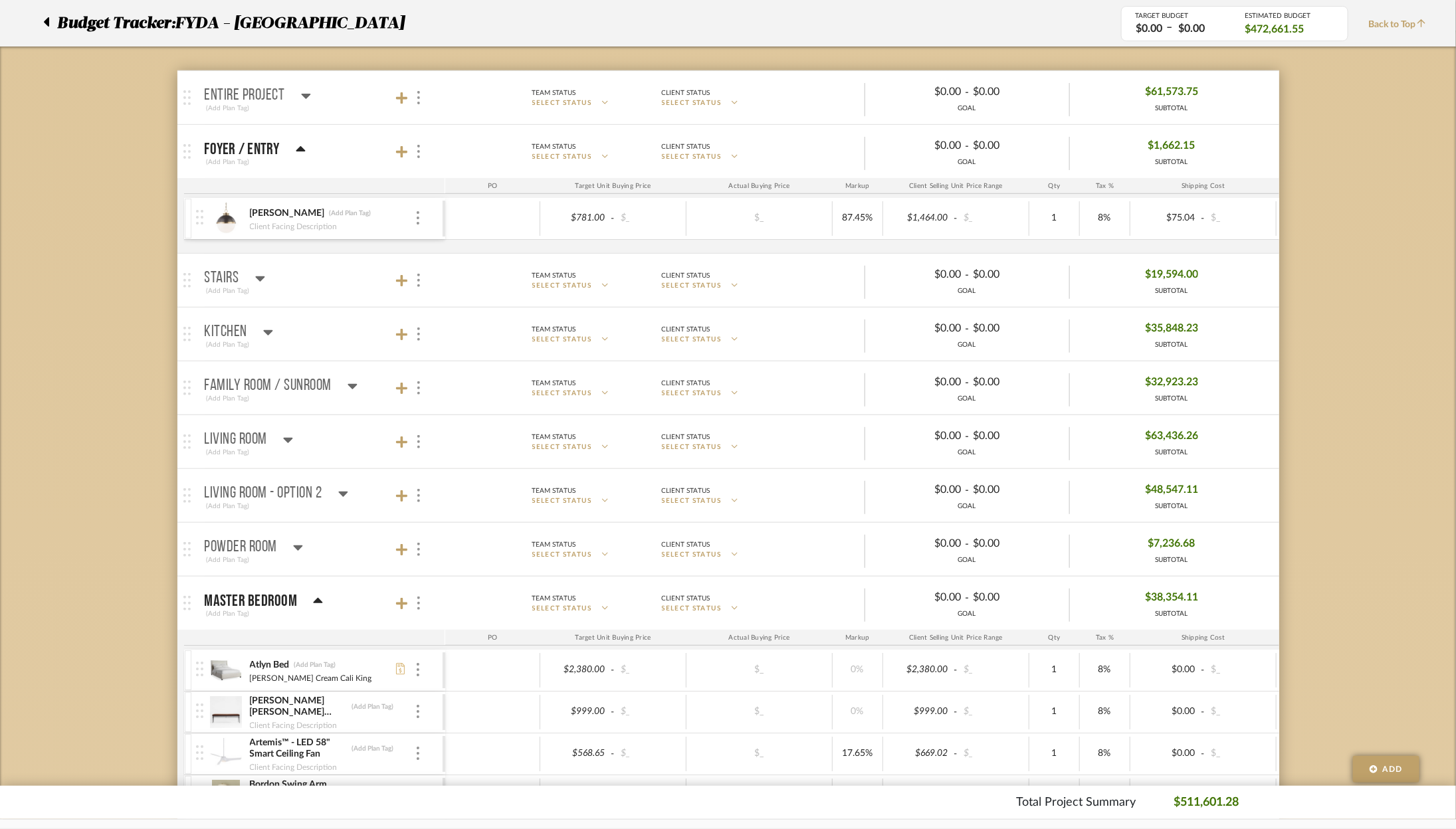
click at [305, 143] on icon at bounding box center [301, 149] width 10 height 16
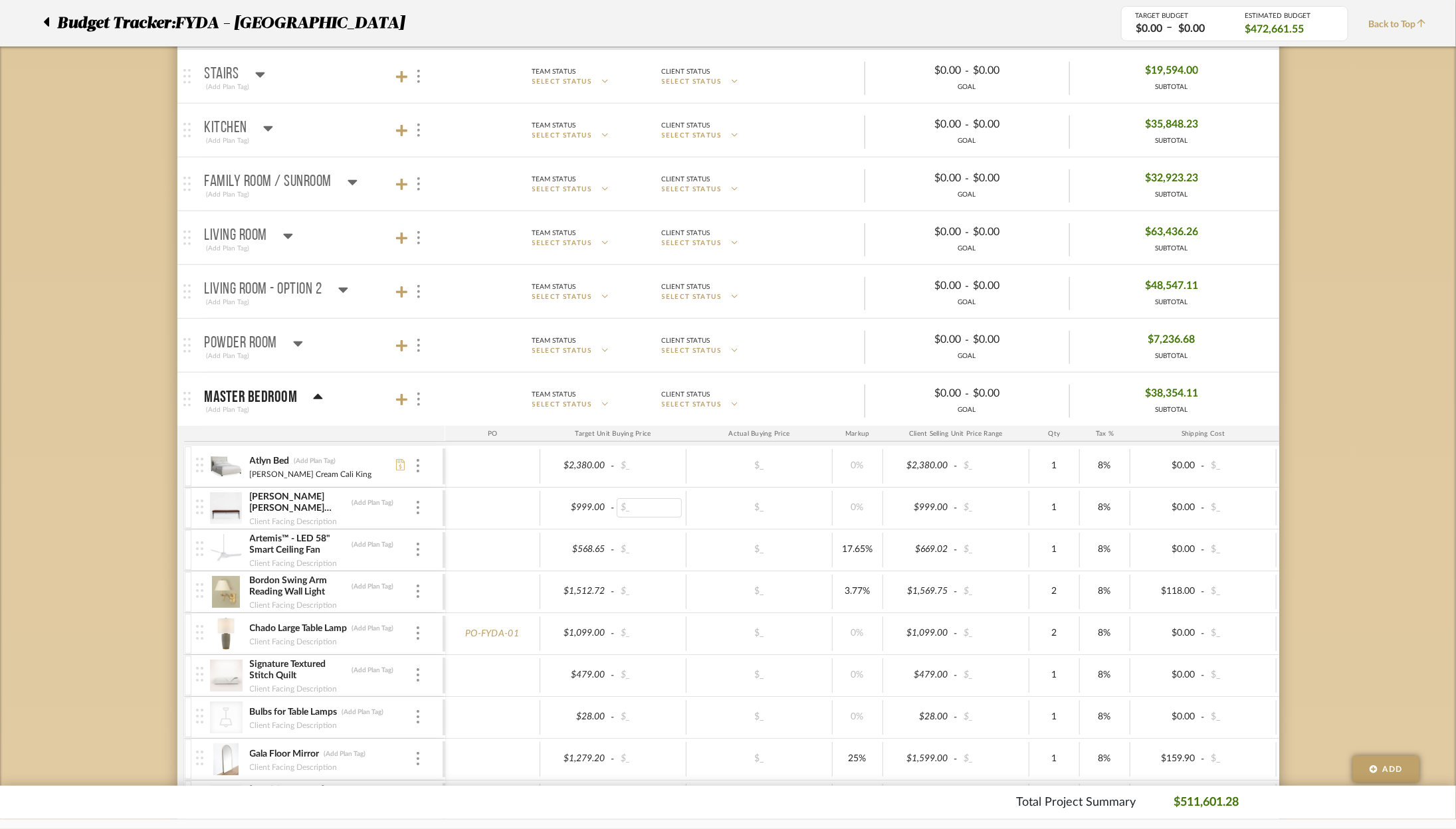
scroll to position [0, 0]
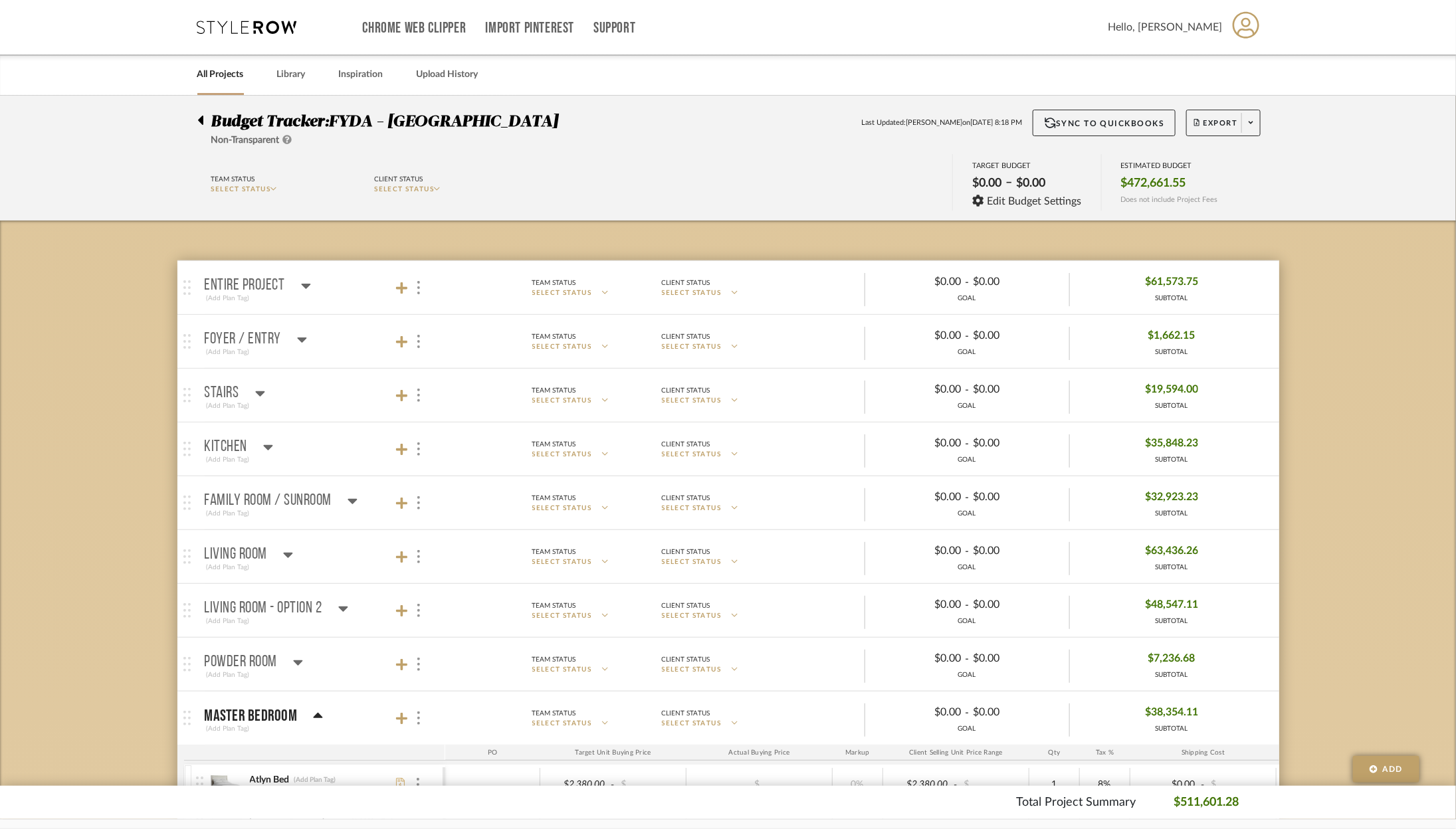
click at [260, 23] on icon at bounding box center [247, 27] width 100 height 13
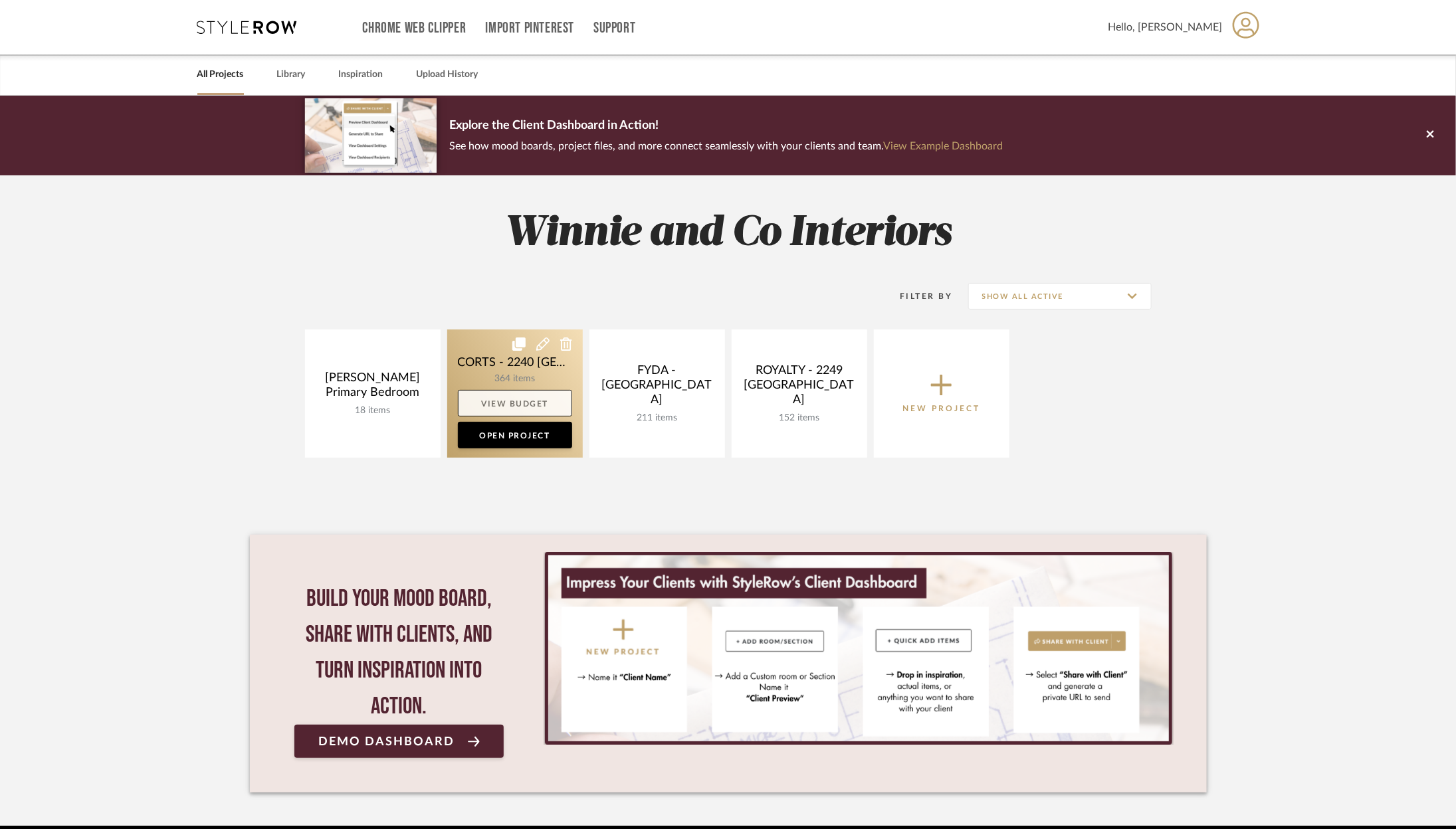
click at [525, 403] on link "View Budget" at bounding box center [515, 403] width 114 height 27
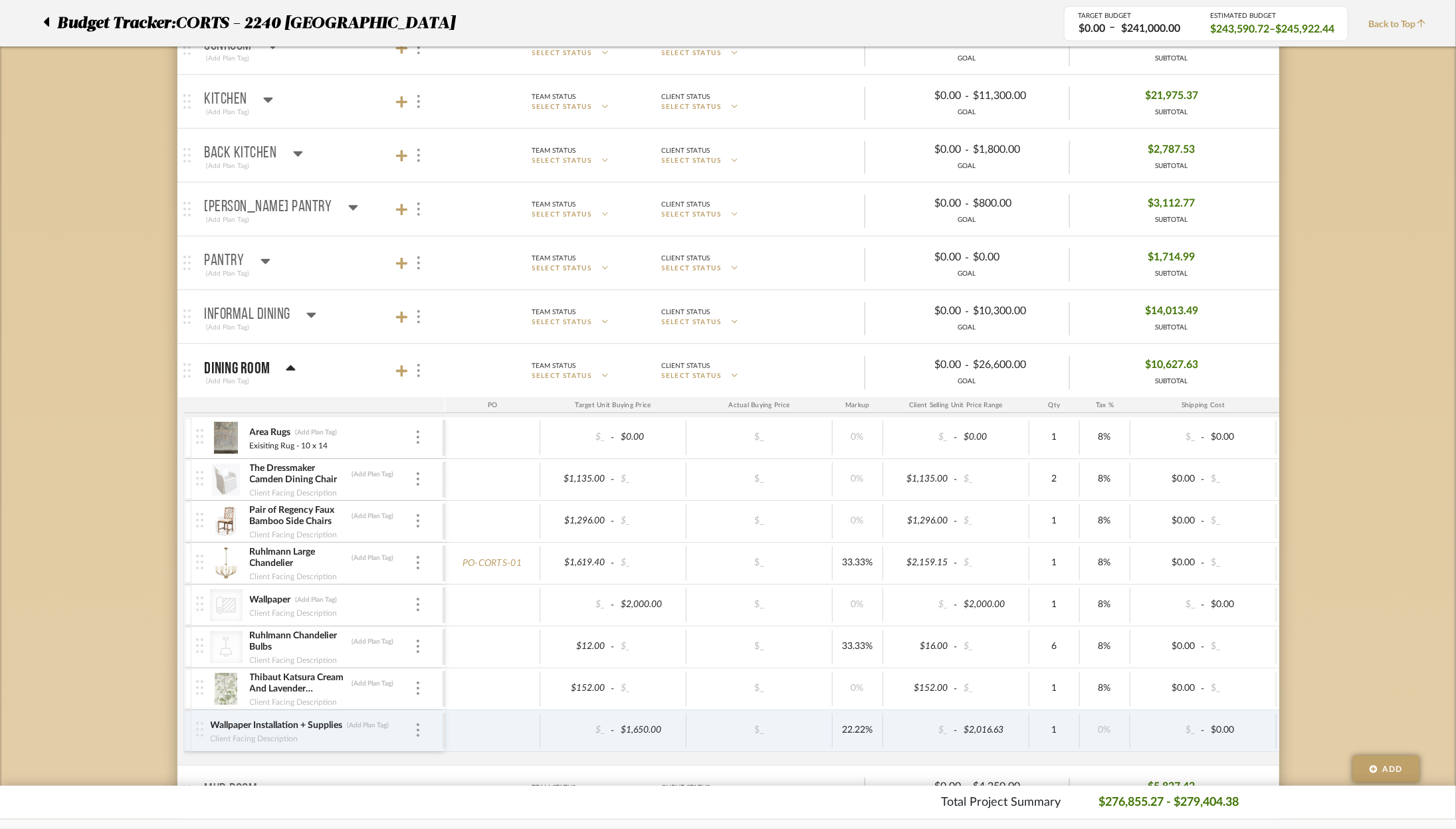
scroll to position [351, 0]
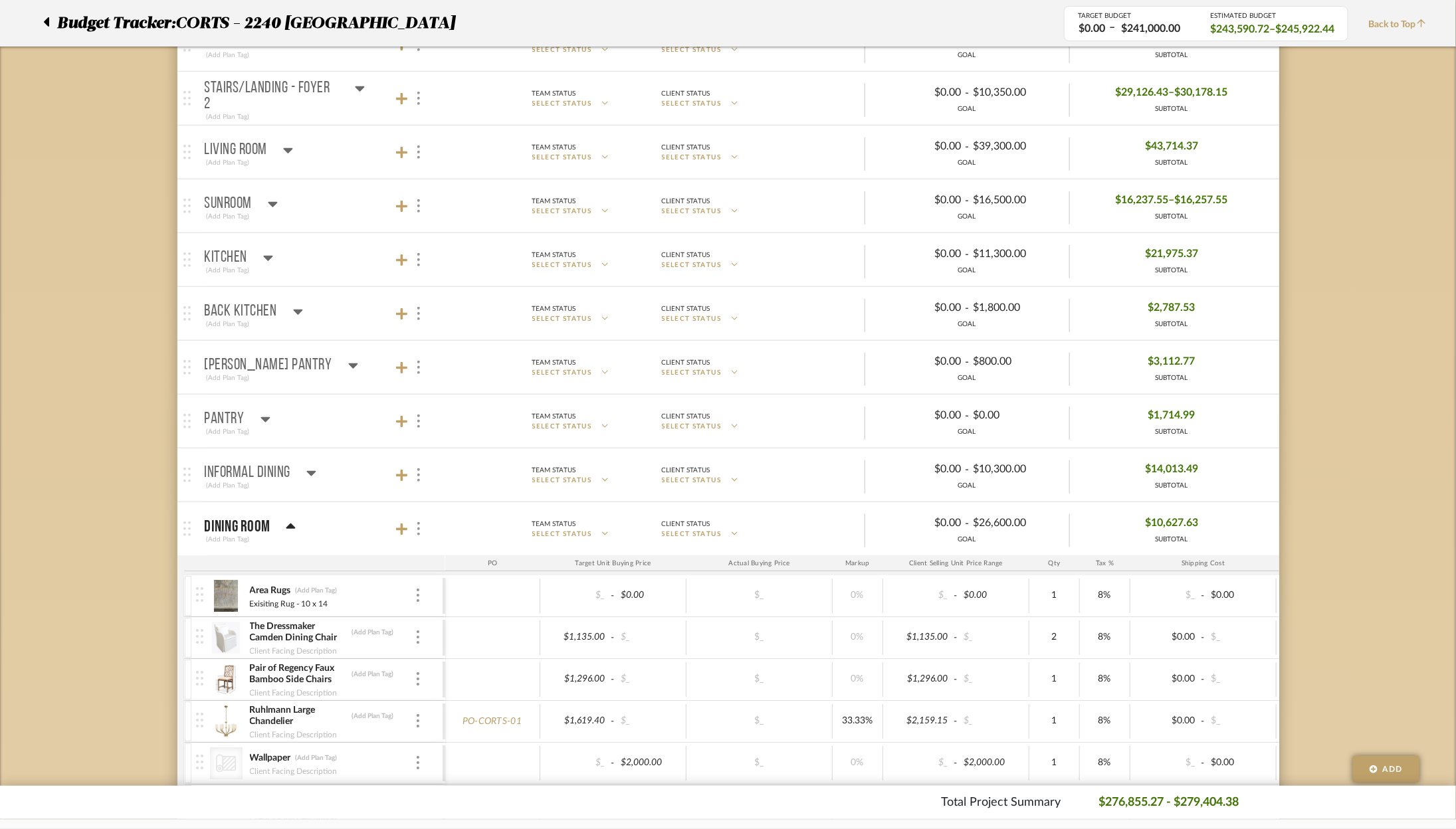
click at [286, 523] on icon at bounding box center [291, 527] width 10 height 16
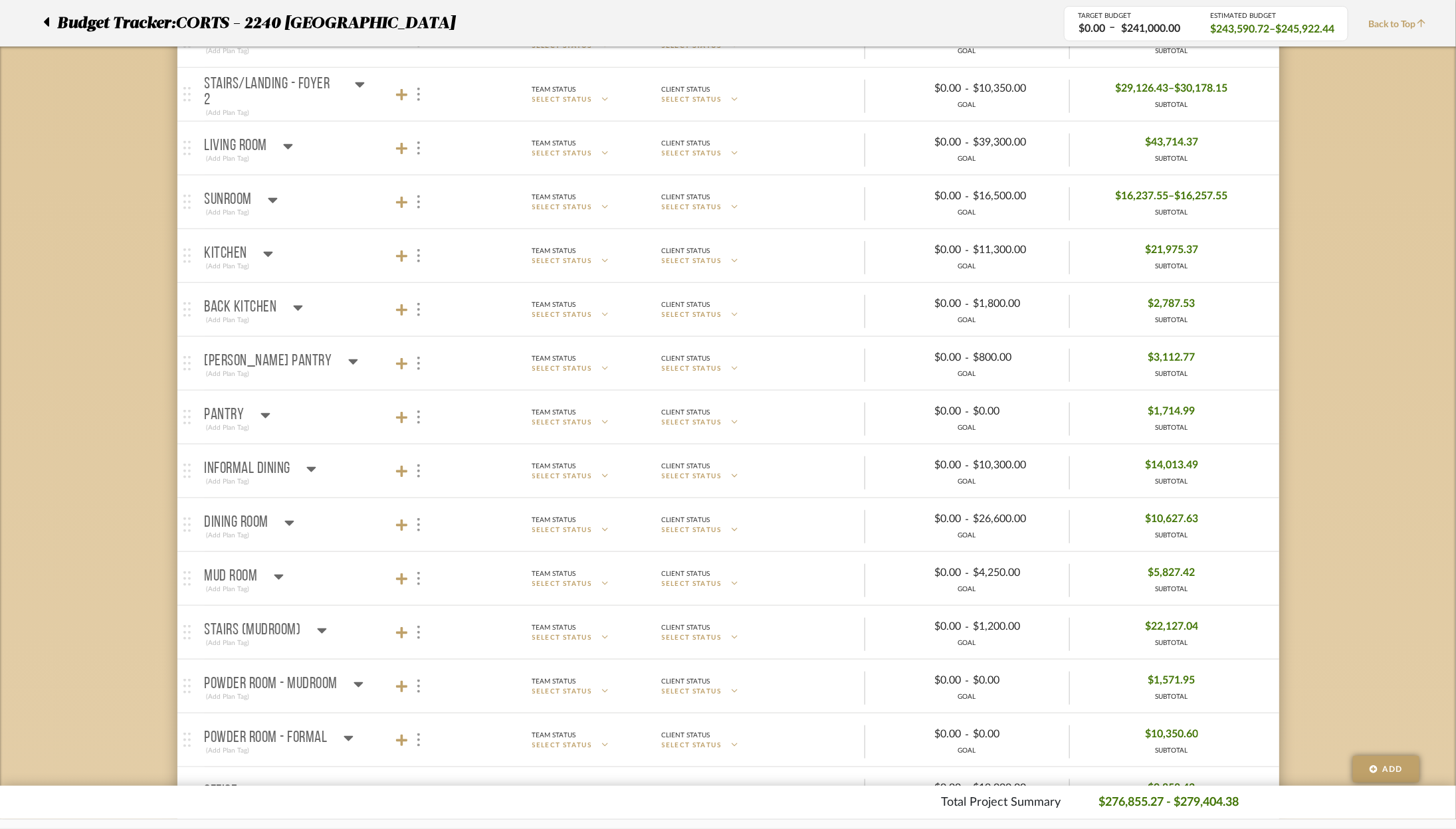
scroll to position [0, 0]
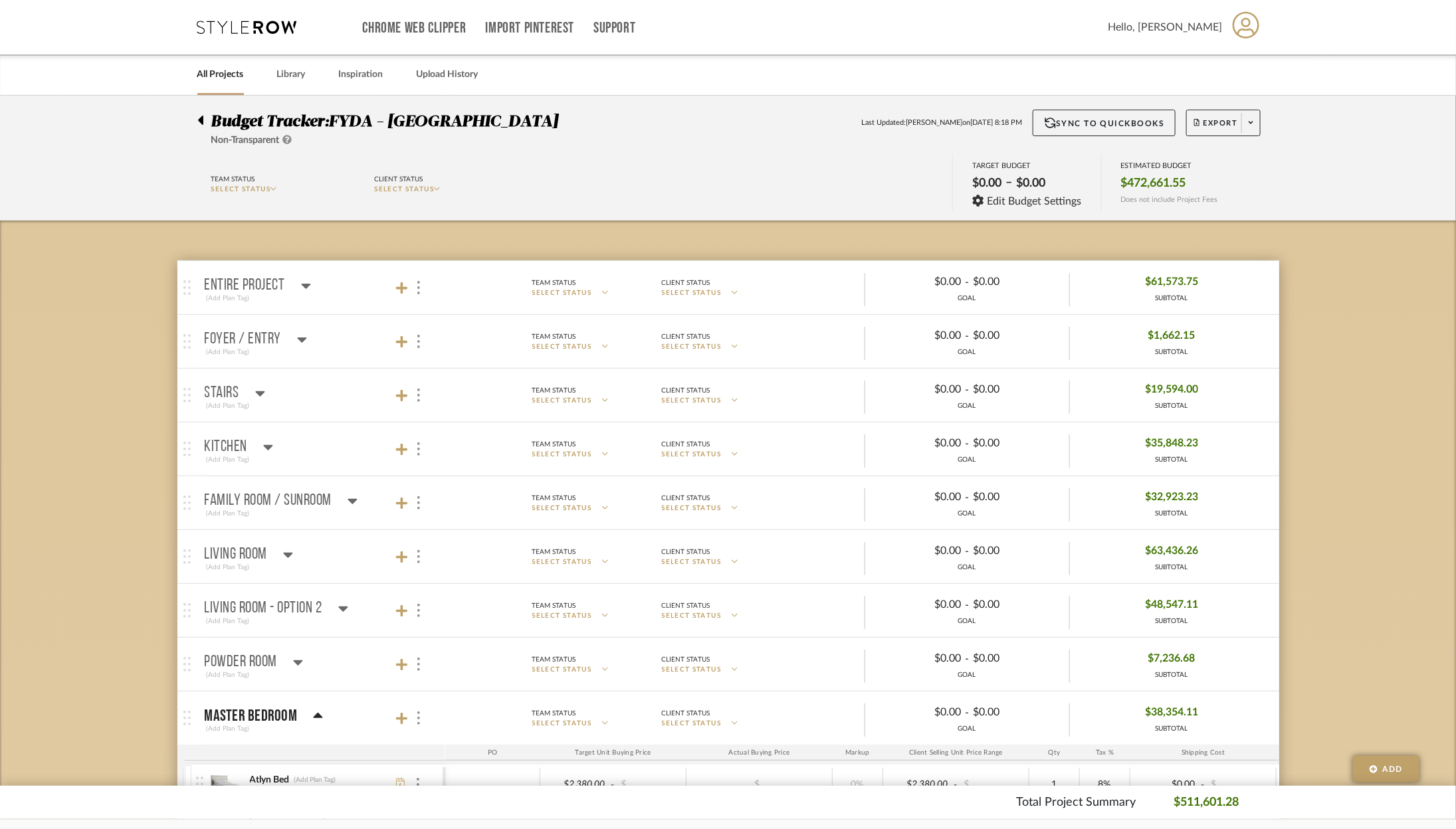
click at [243, 18] on div "Chrome Web Clipper Import Pinterest Support All Projects Library Inspiration Up…" at bounding box center [728, 27] width 1064 height 55
click at [246, 27] on icon at bounding box center [247, 27] width 100 height 13
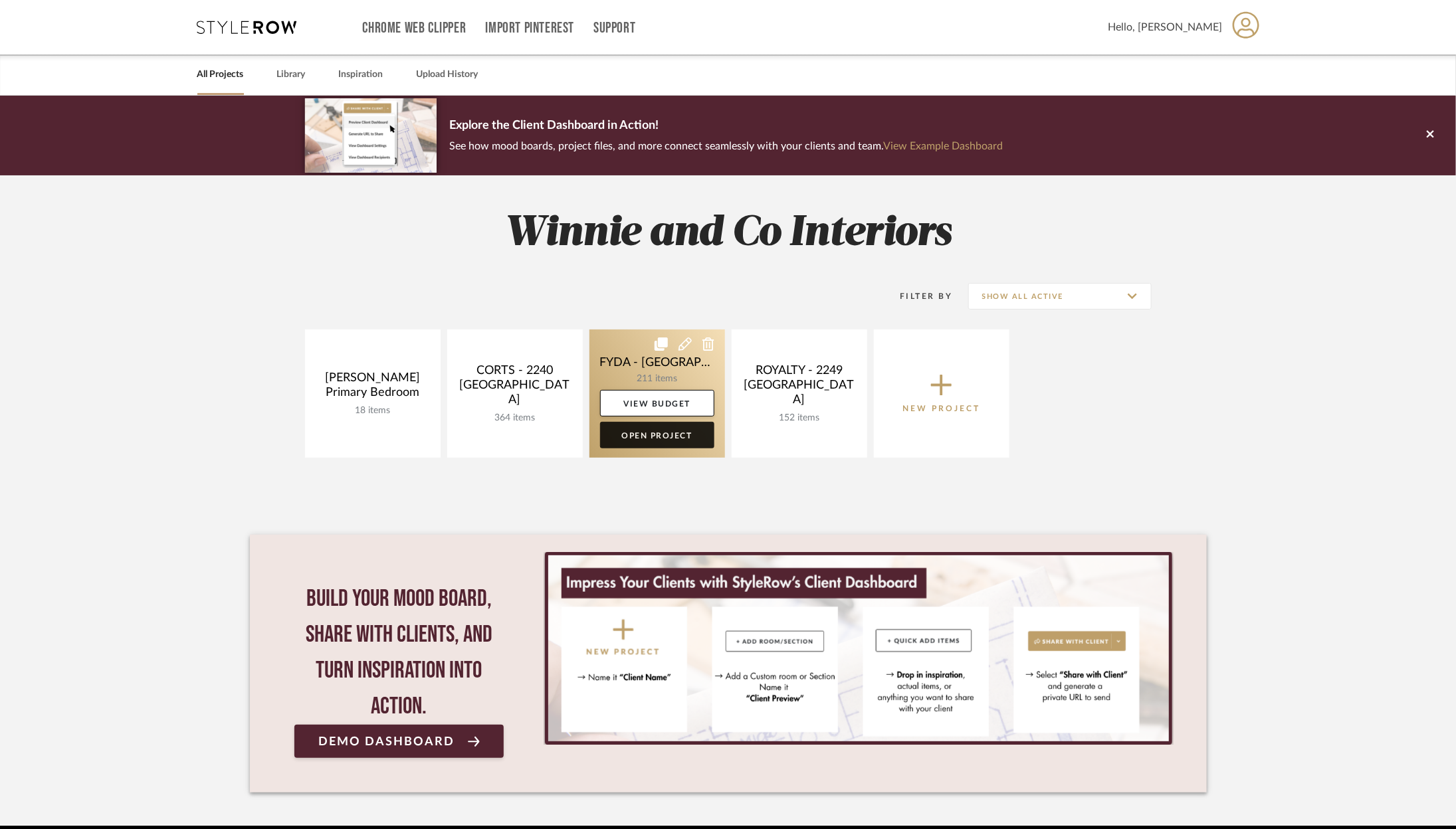
click at [658, 441] on link "Open Project" at bounding box center [657, 435] width 114 height 27
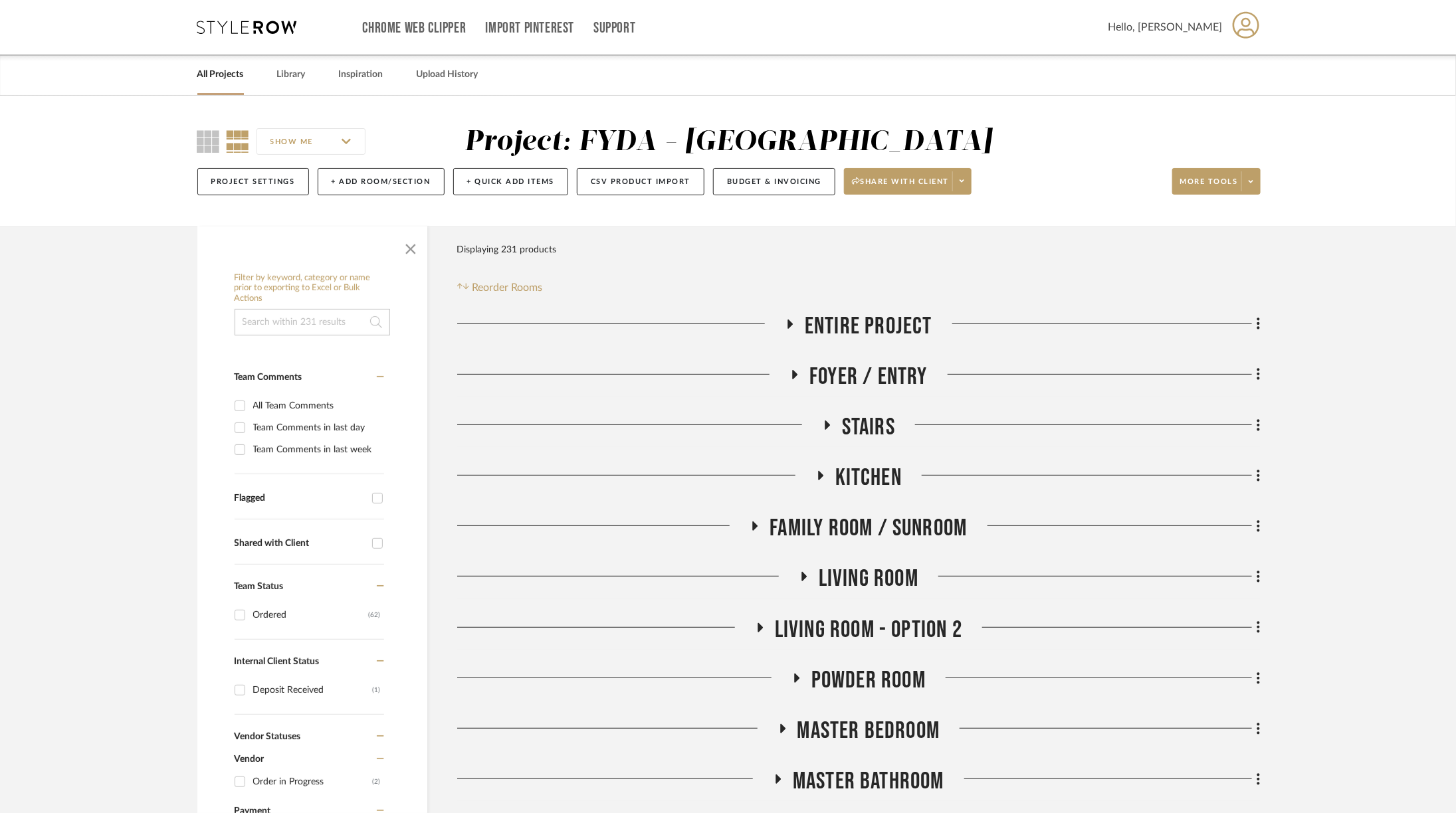
click at [883, 383] on span "Foyer / Entry" at bounding box center [868, 377] width 118 height 29
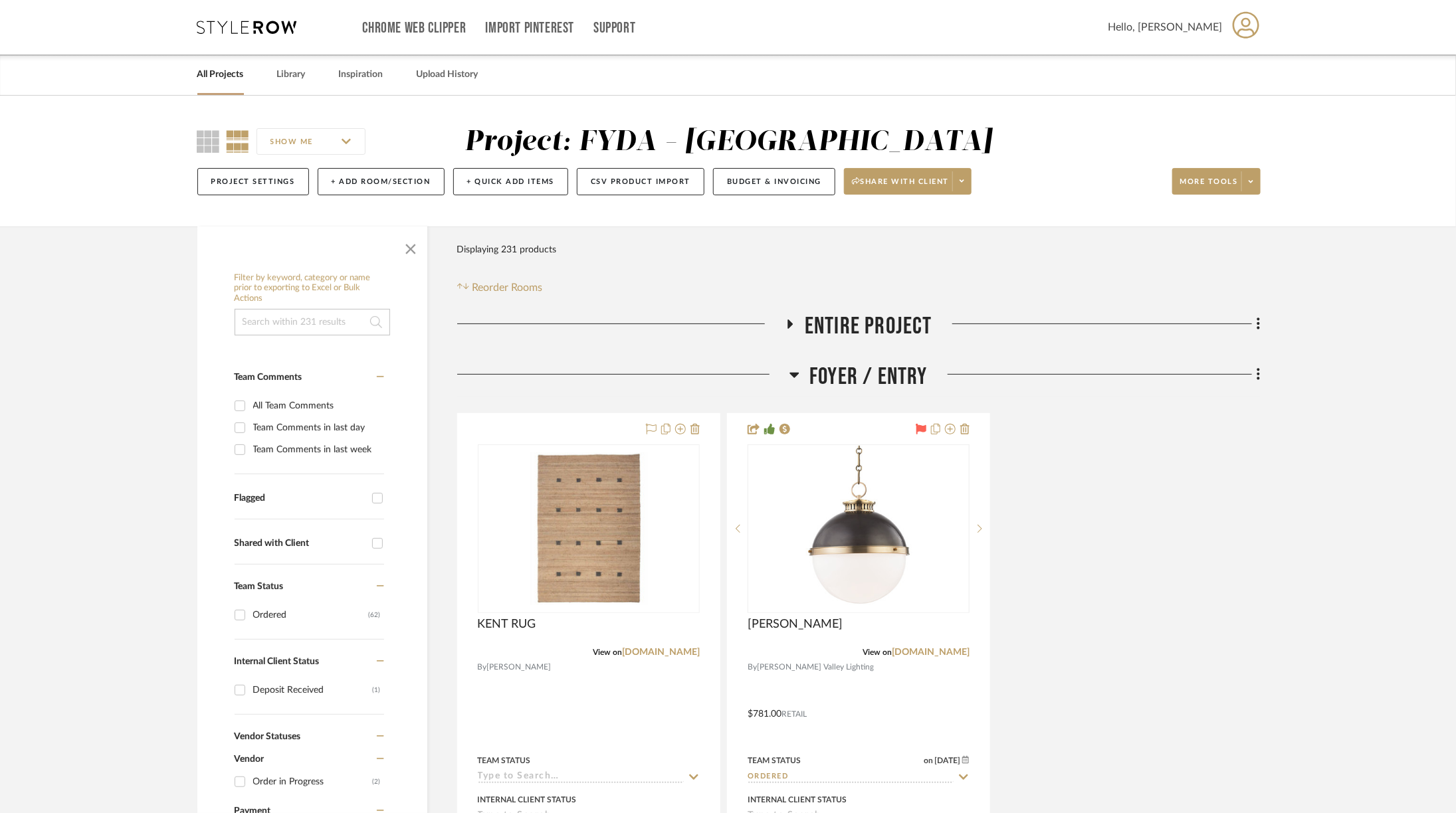
click at [883, 383] on span "Foyer / Entry" at bounding box center [868, 377] width 118 height 29
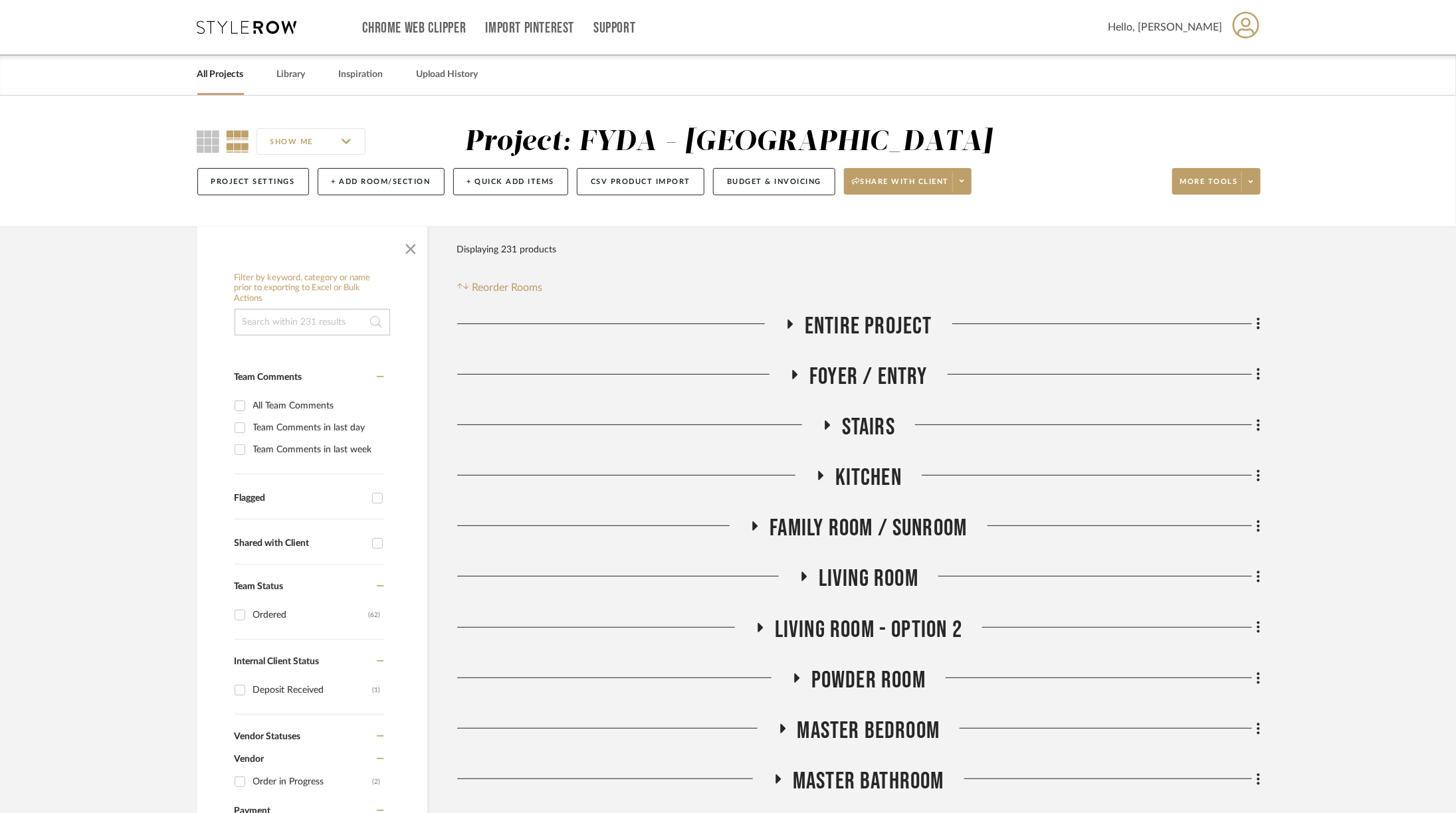
click at [871, 440] on span "Stairs" at bounding box center [868, 427] width 53 height 29
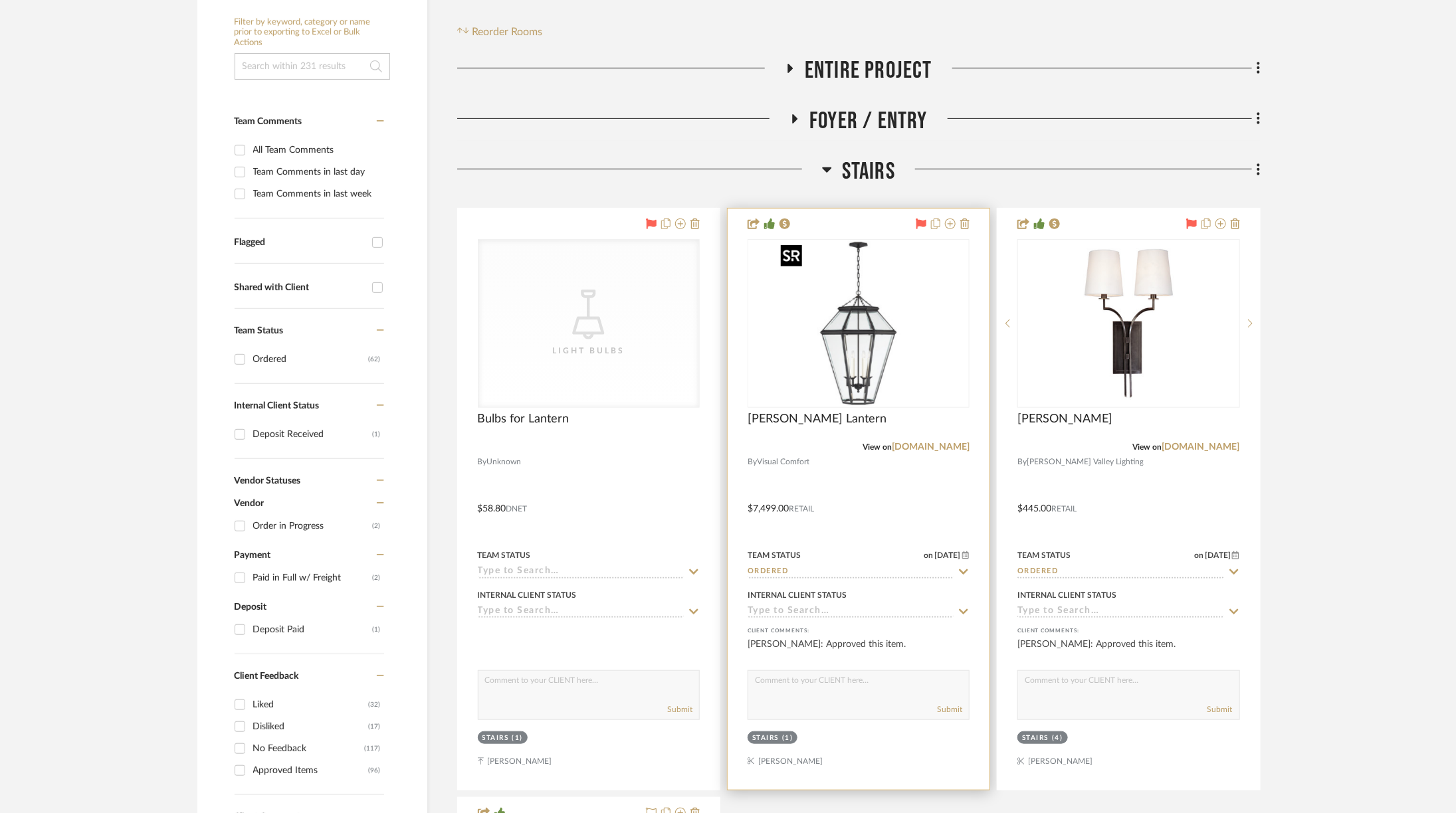
scroll to position [710, 0]
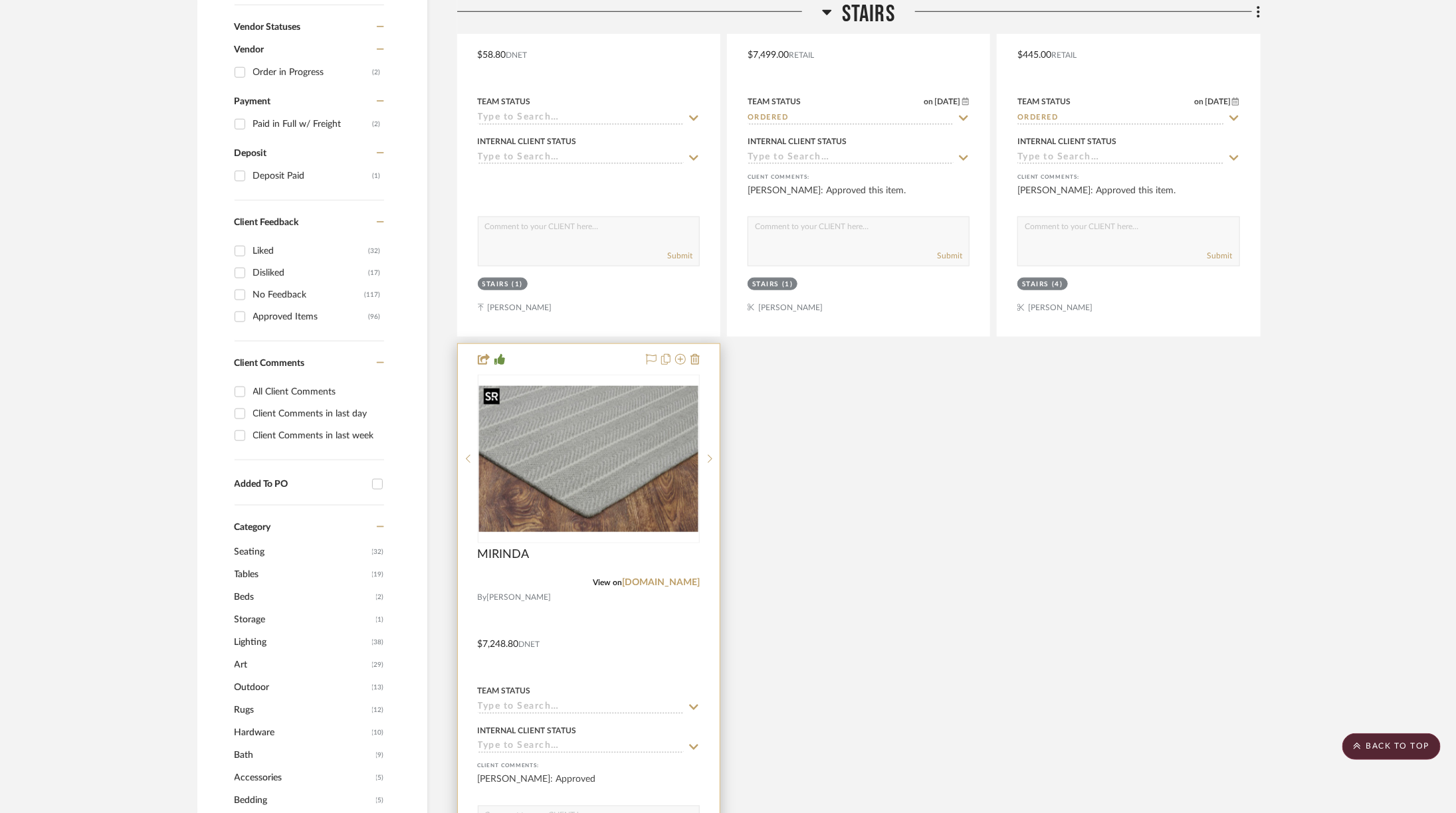
click at [556, 477] on img "0" at bounding box center [589, 459] width 219 height 146
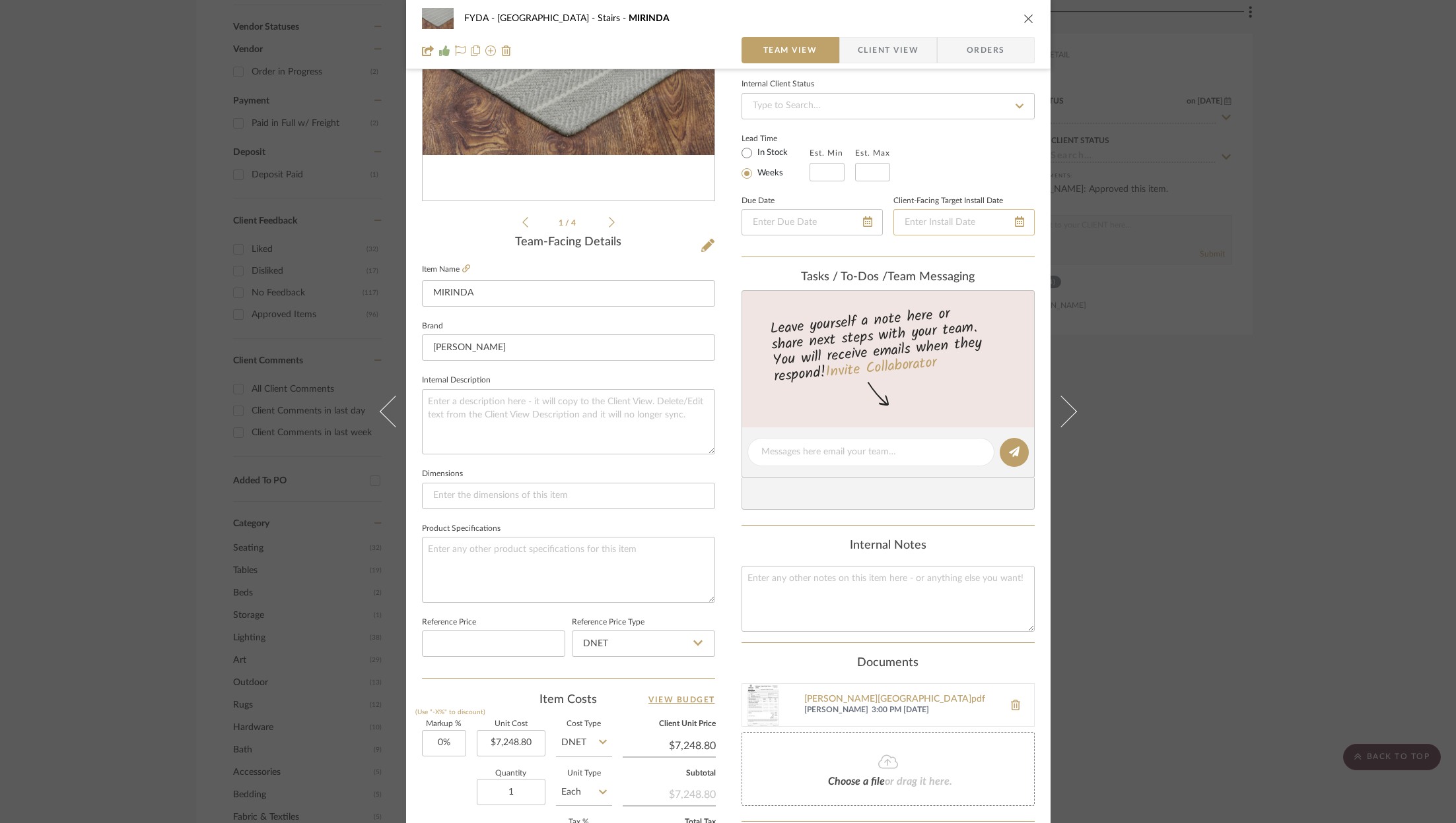
scroll to position [400, 0]
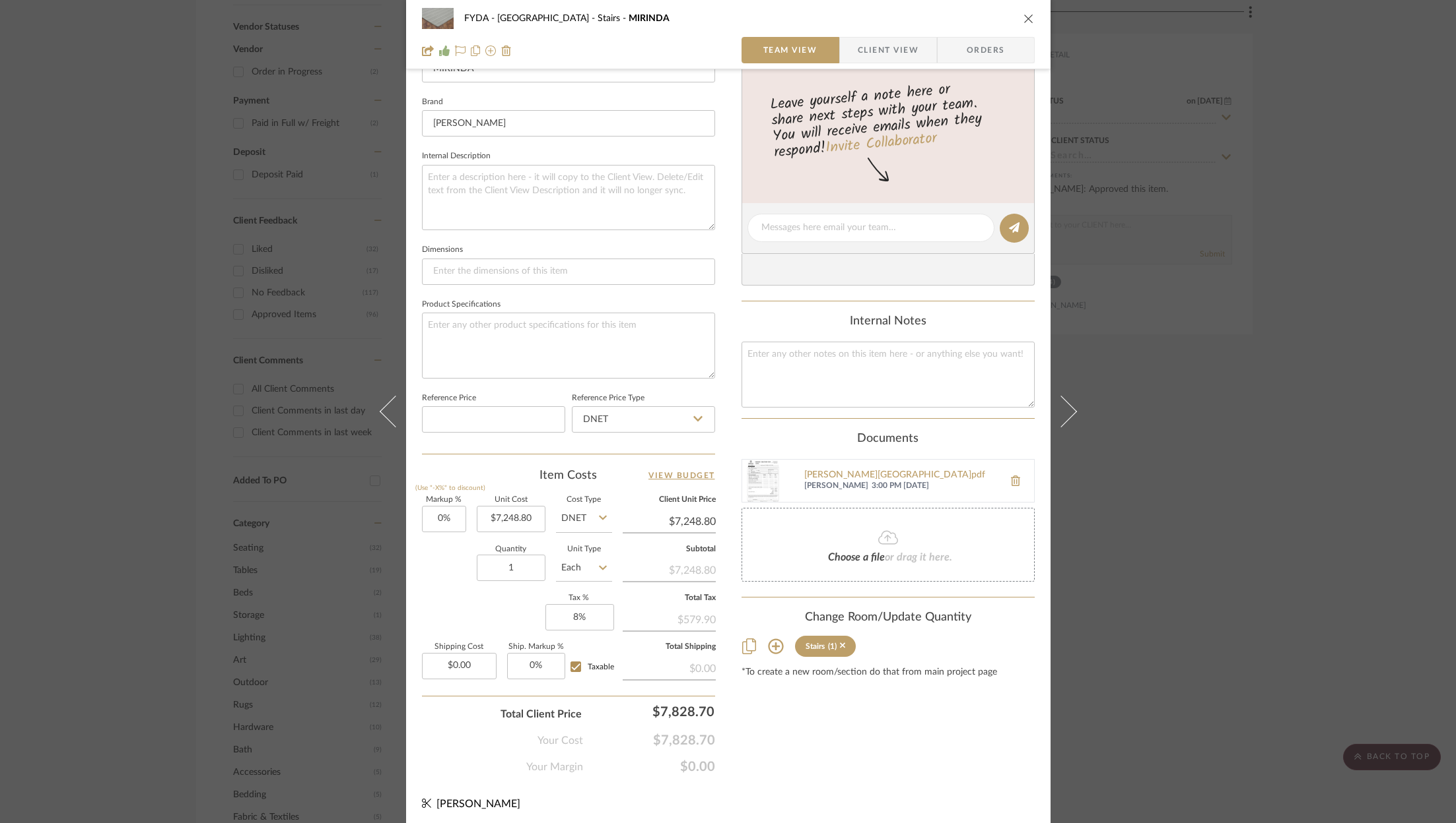
click at [1307, 312] on div "FYDA - 655 City Park Stairs MIRINDA Team View Client View Orders 1 / 4 Team-Fac…" at bounding box center [728, 411] width 1456 height 823
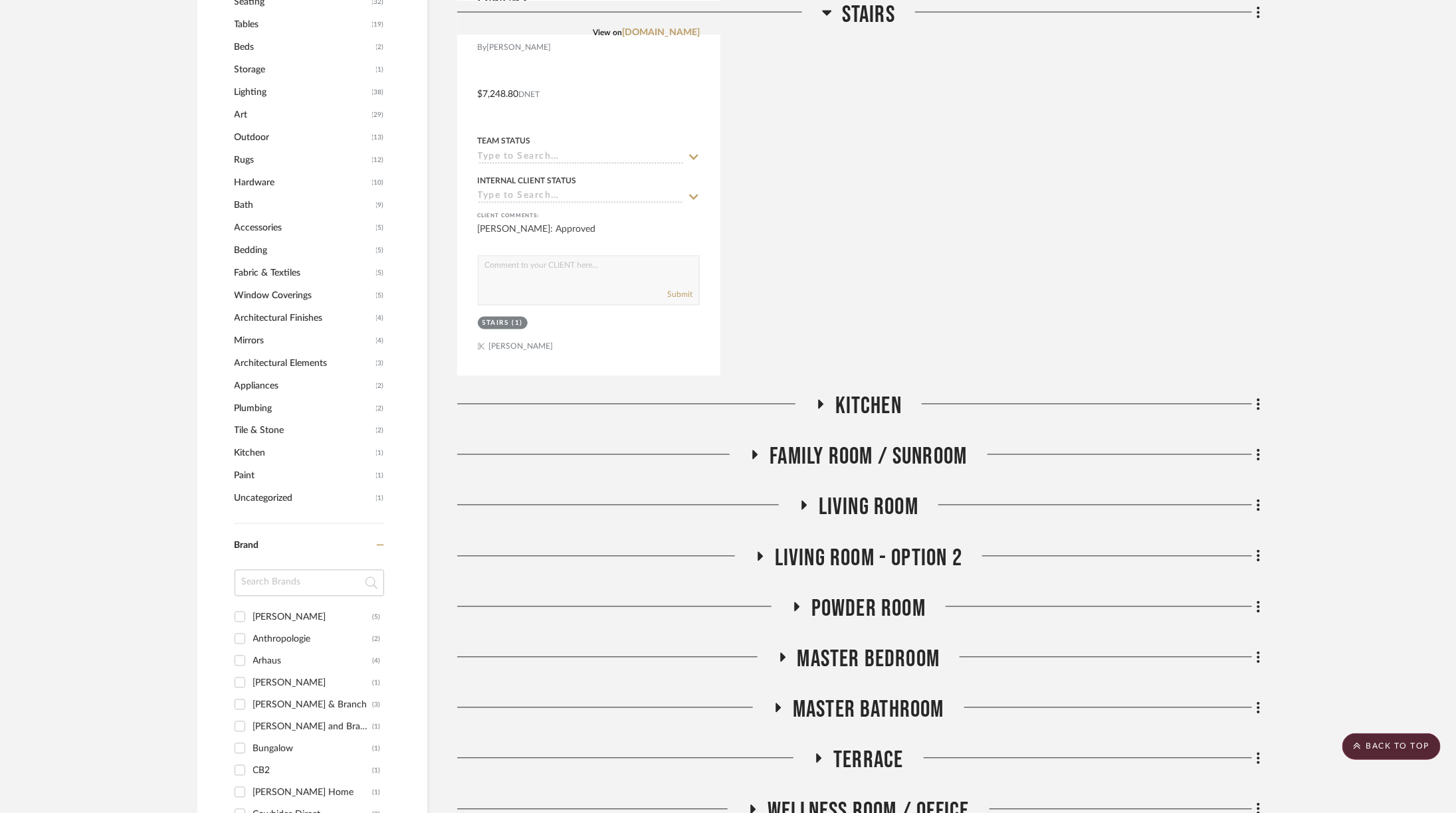
scroll to position [1273, 0]
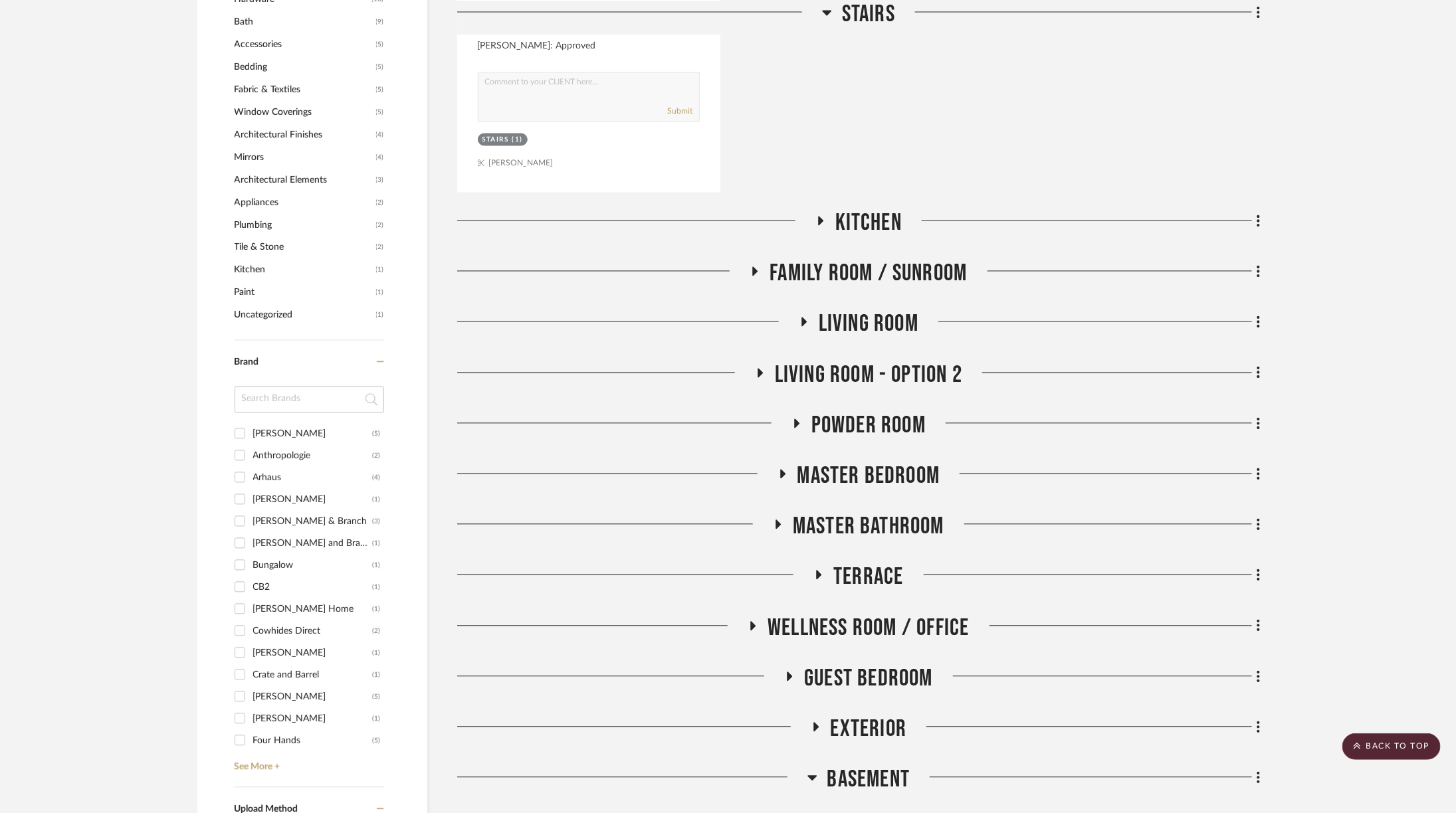
scroll to position [1466, 0]
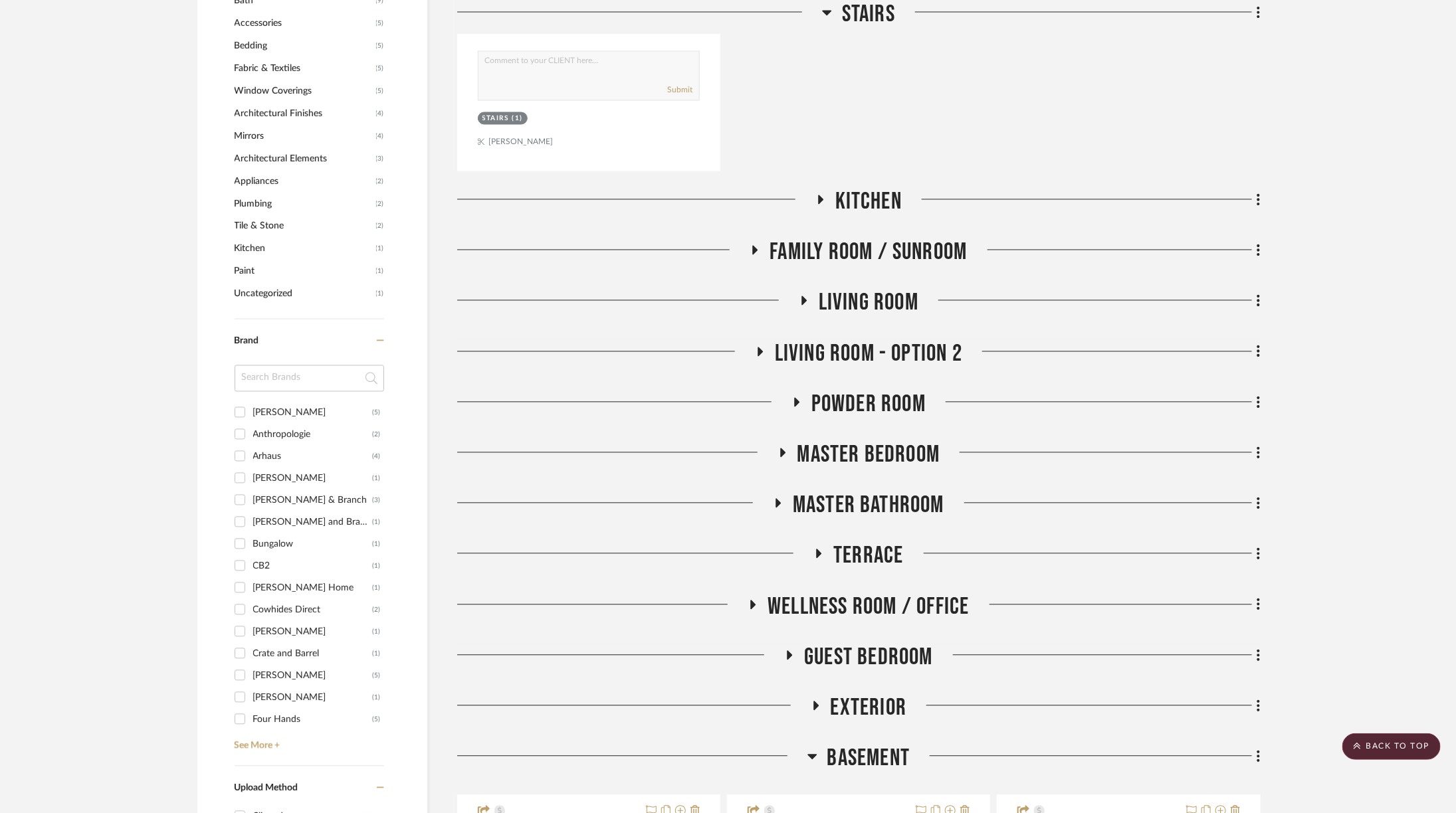
click at [855, 556] on span "Terrace" at bounding box center [868, 555] width 70 height 29
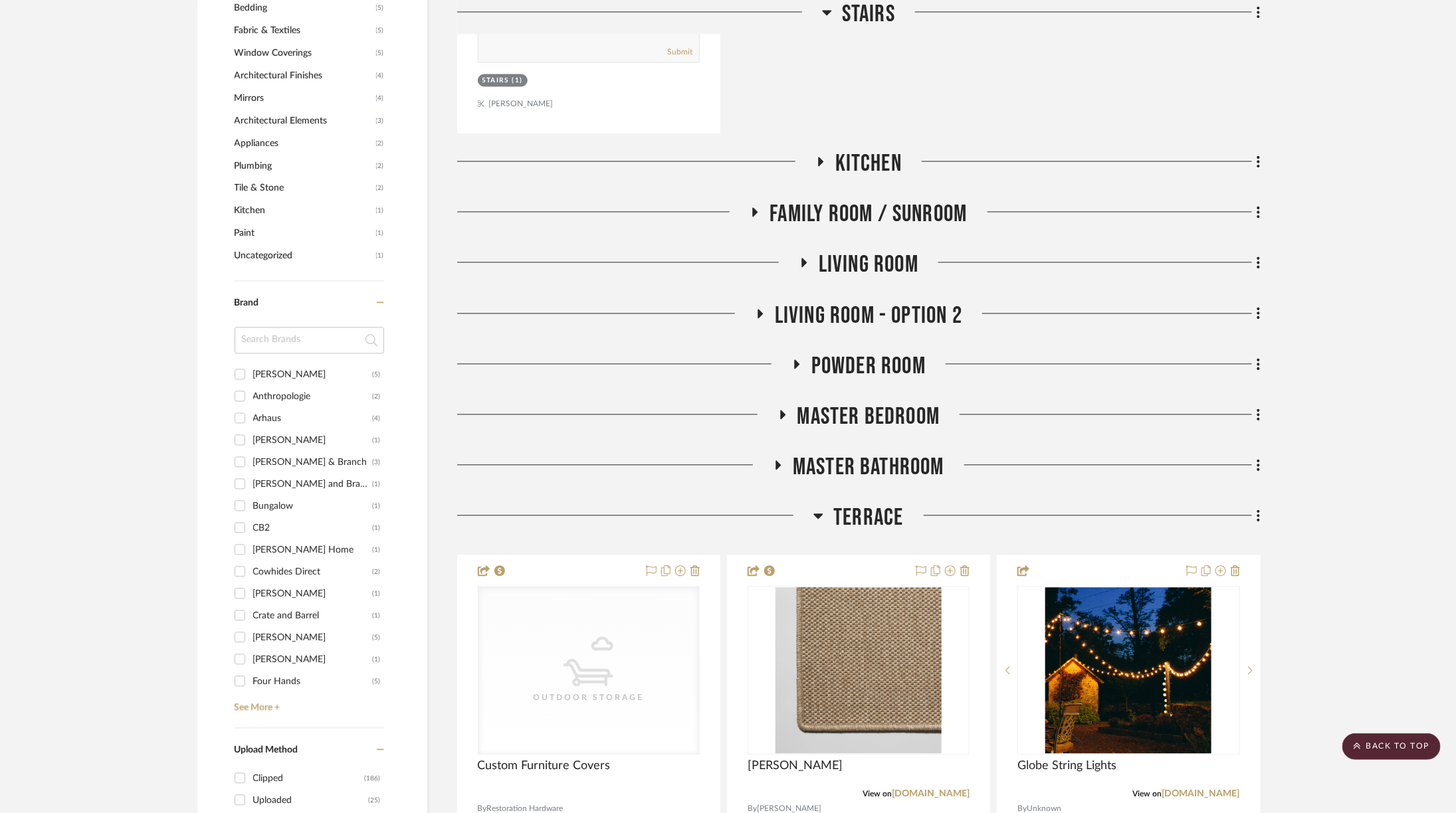
click at [855, 517] on span "Terrace" at bounding box center [868, 517] width 70 height 29
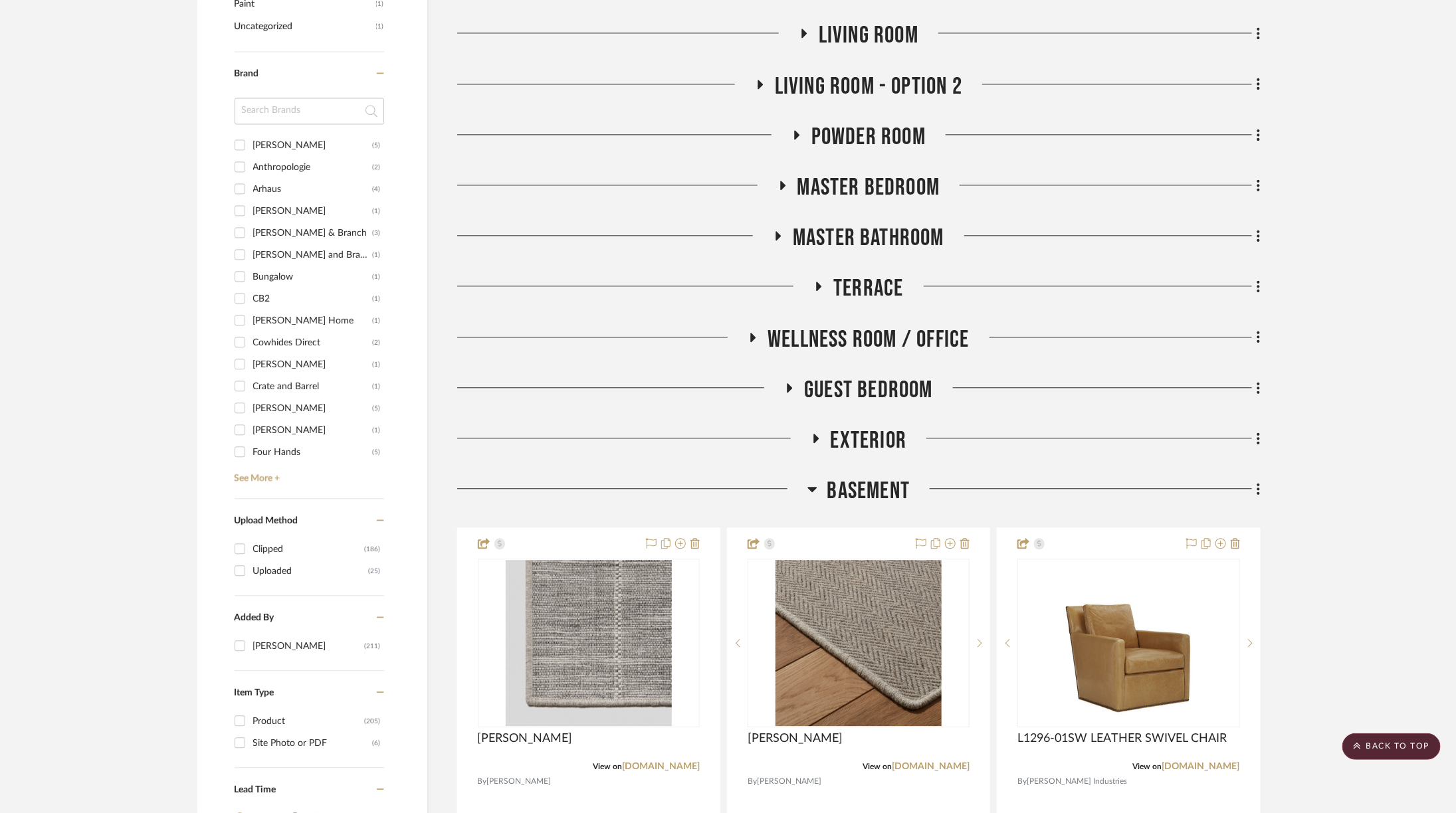
scroll to position [1772, 0]
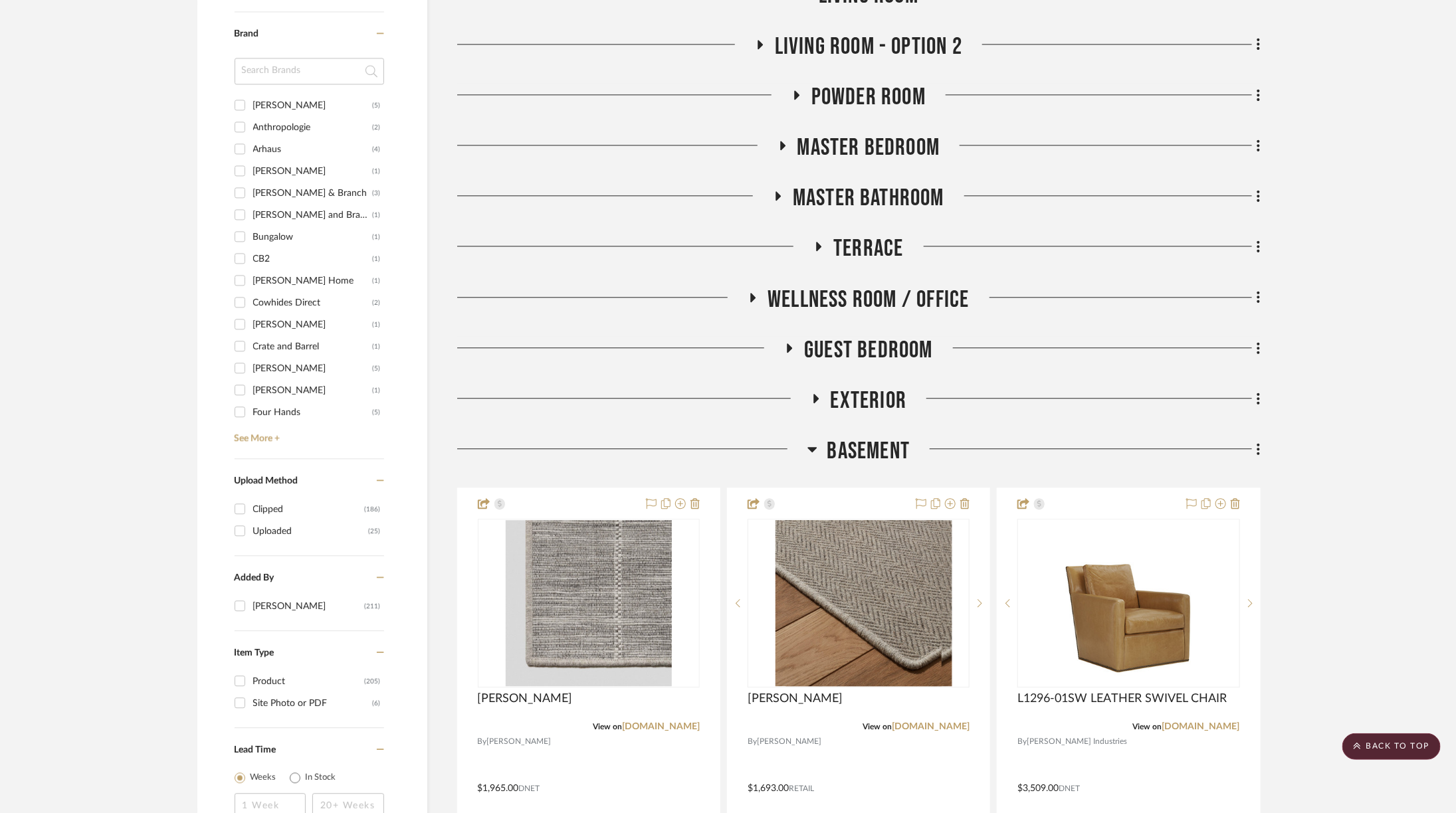
click at [861, 439] on span "Basement" at bounding box center [868, 451] width 83 height 29
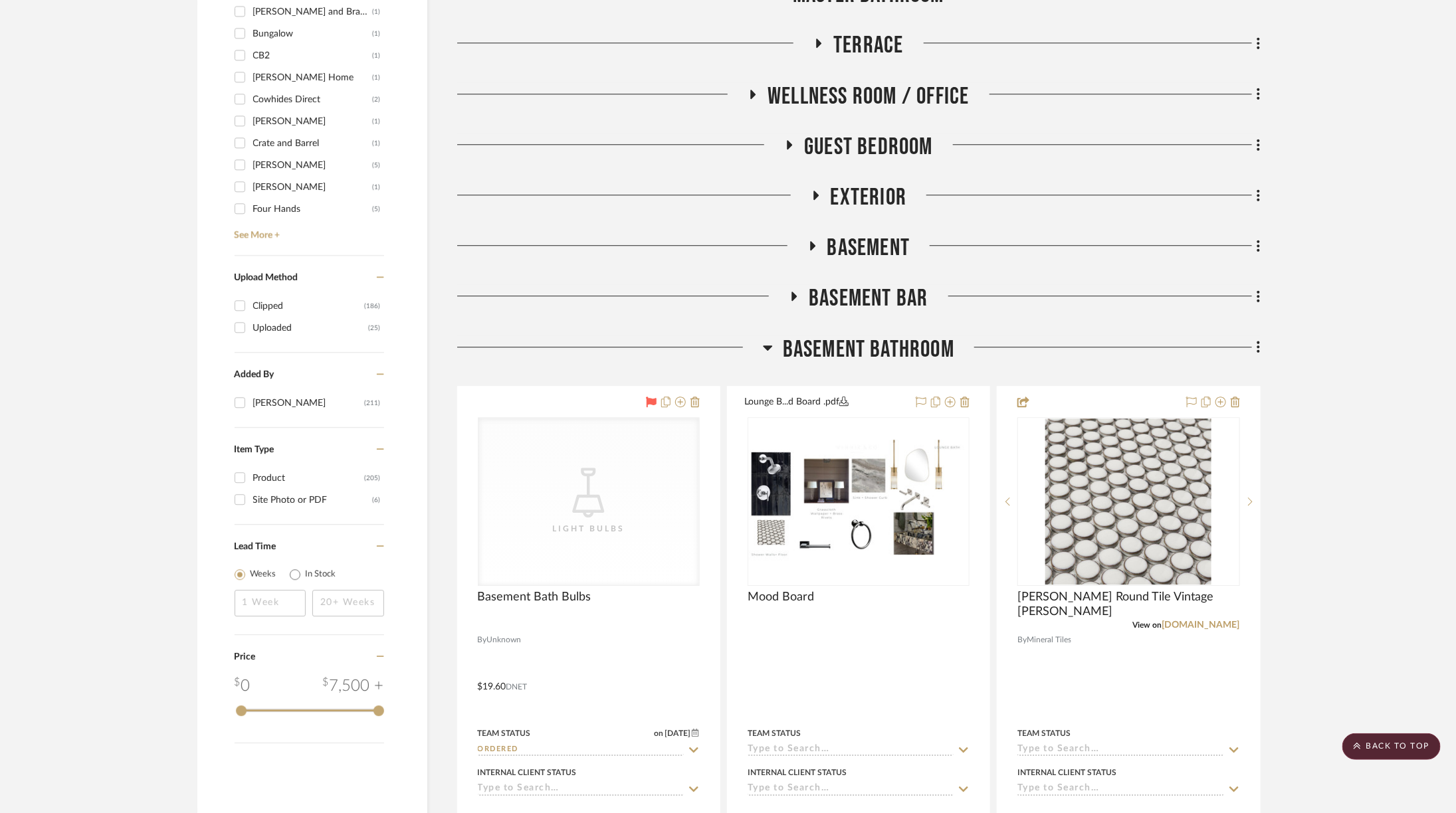
scroll to position [1690, 0]
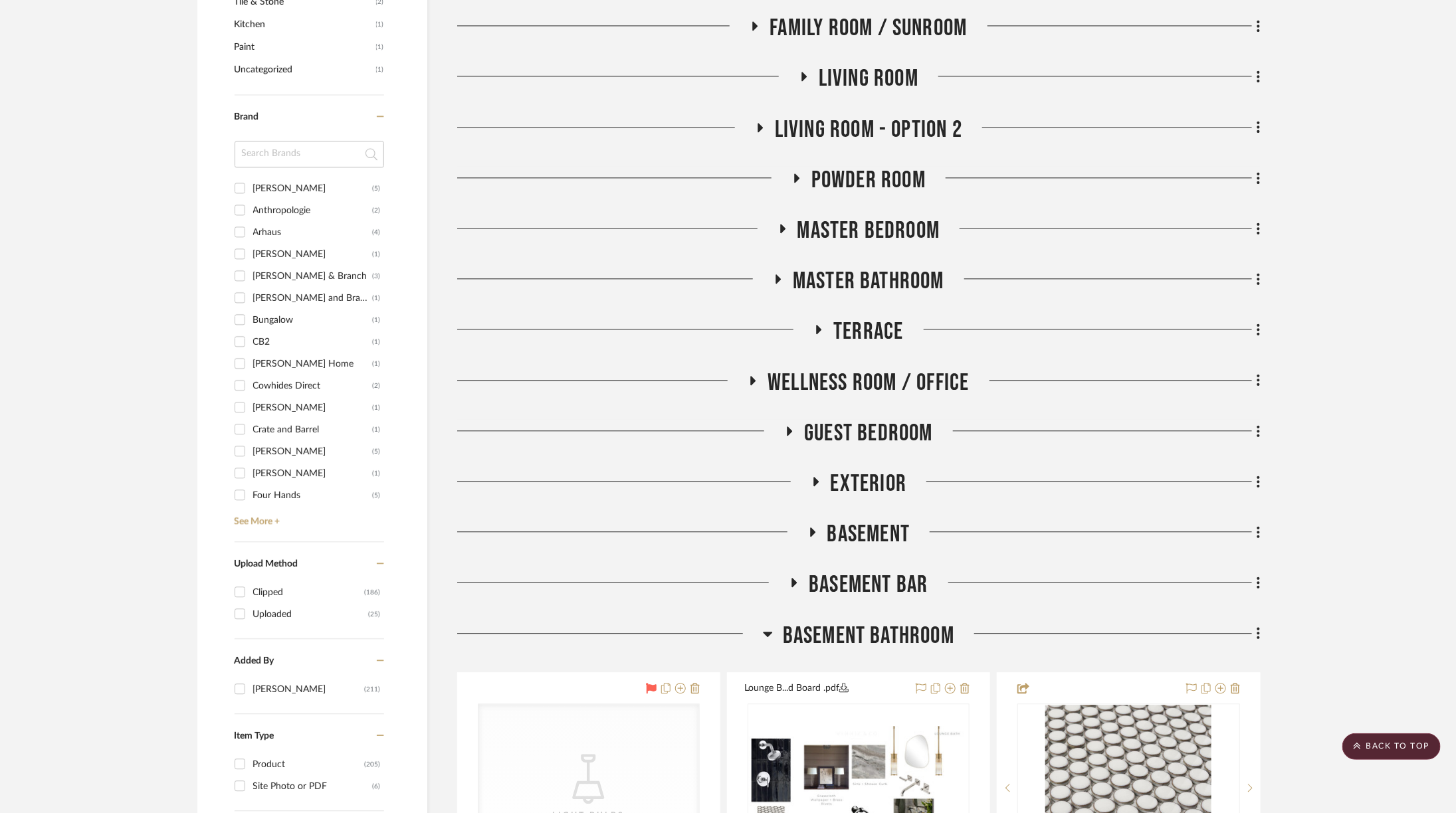
click at [862, 171] on span "Powder Room" at bounding box center [868, 180] width 114 height 29
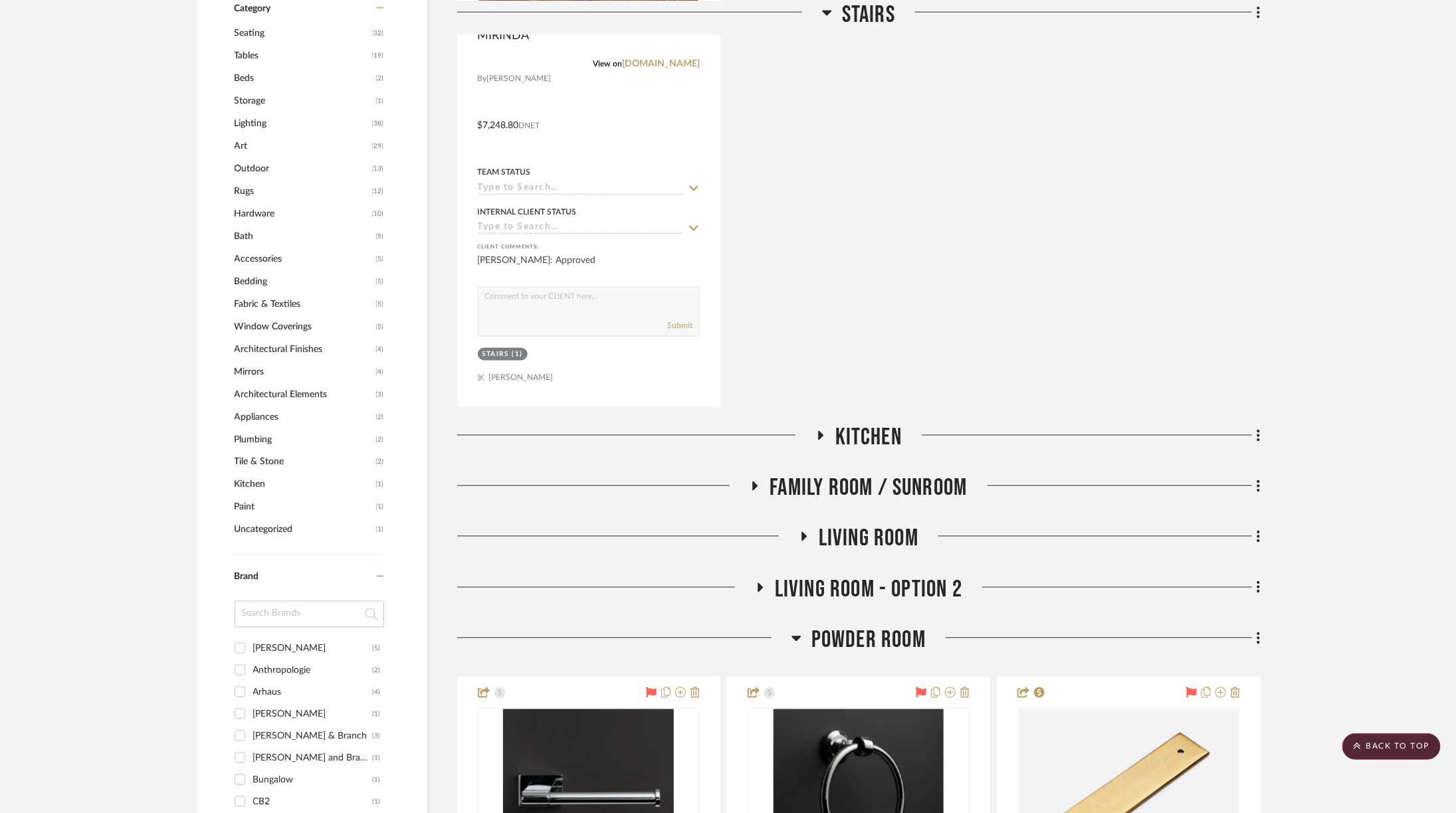
scroll to position [1234, 0]
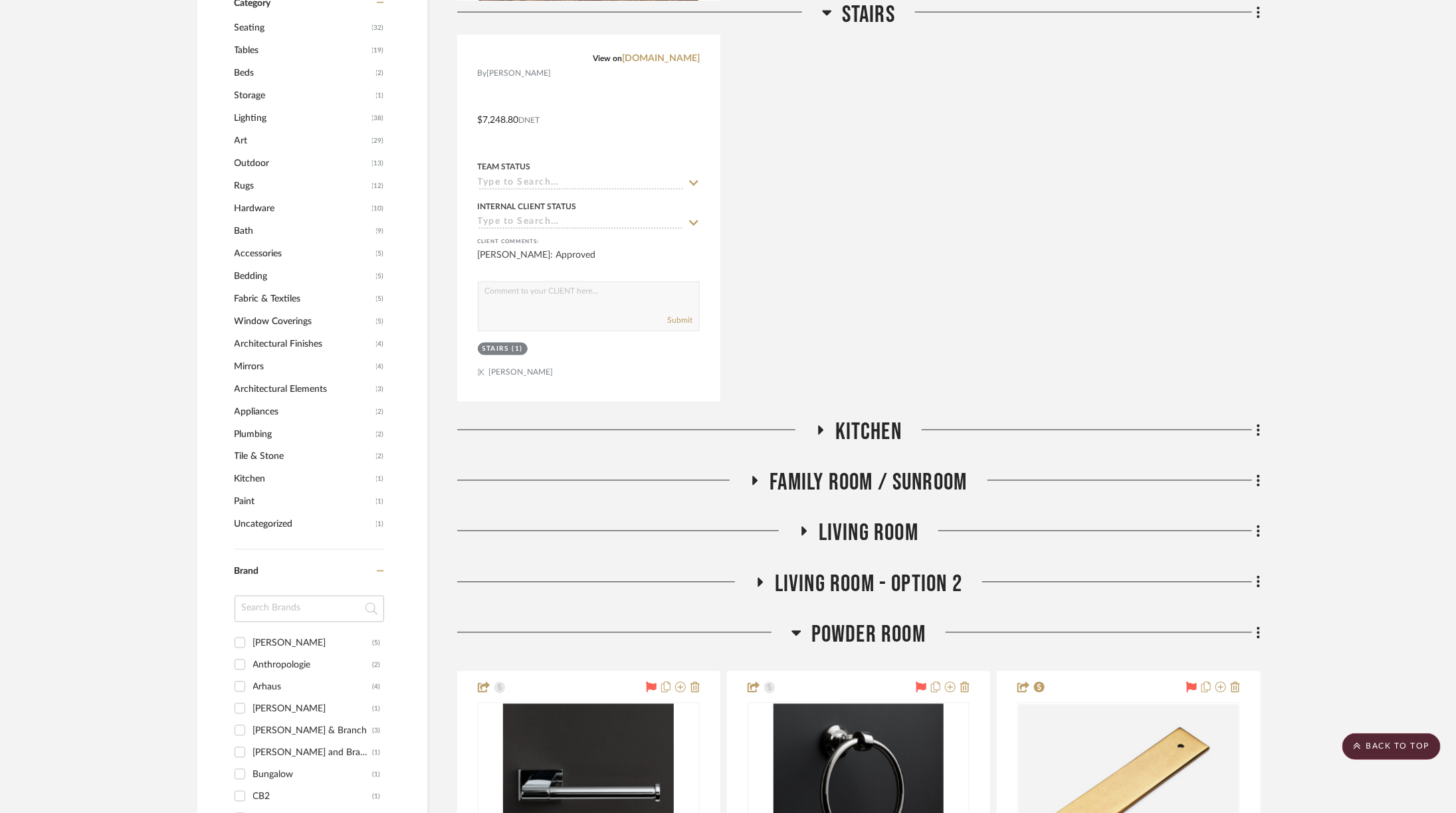
click at [875, 429] on span "Kitchen" at bounding box center [868, 433] width 67 height 29
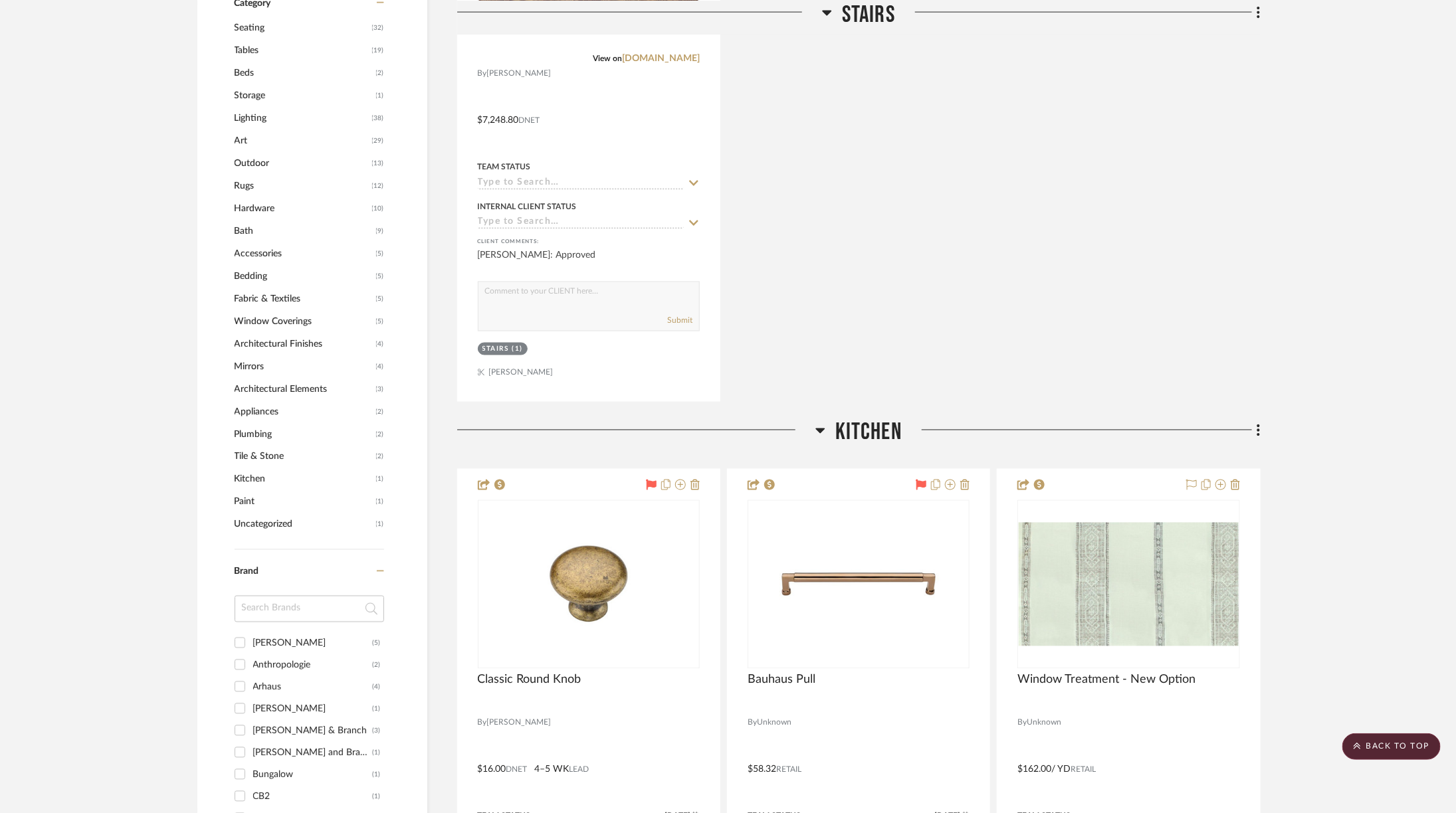
click at [875, 423] on span "Kitchen" at bounding box center [868, 433] width 67 height 29
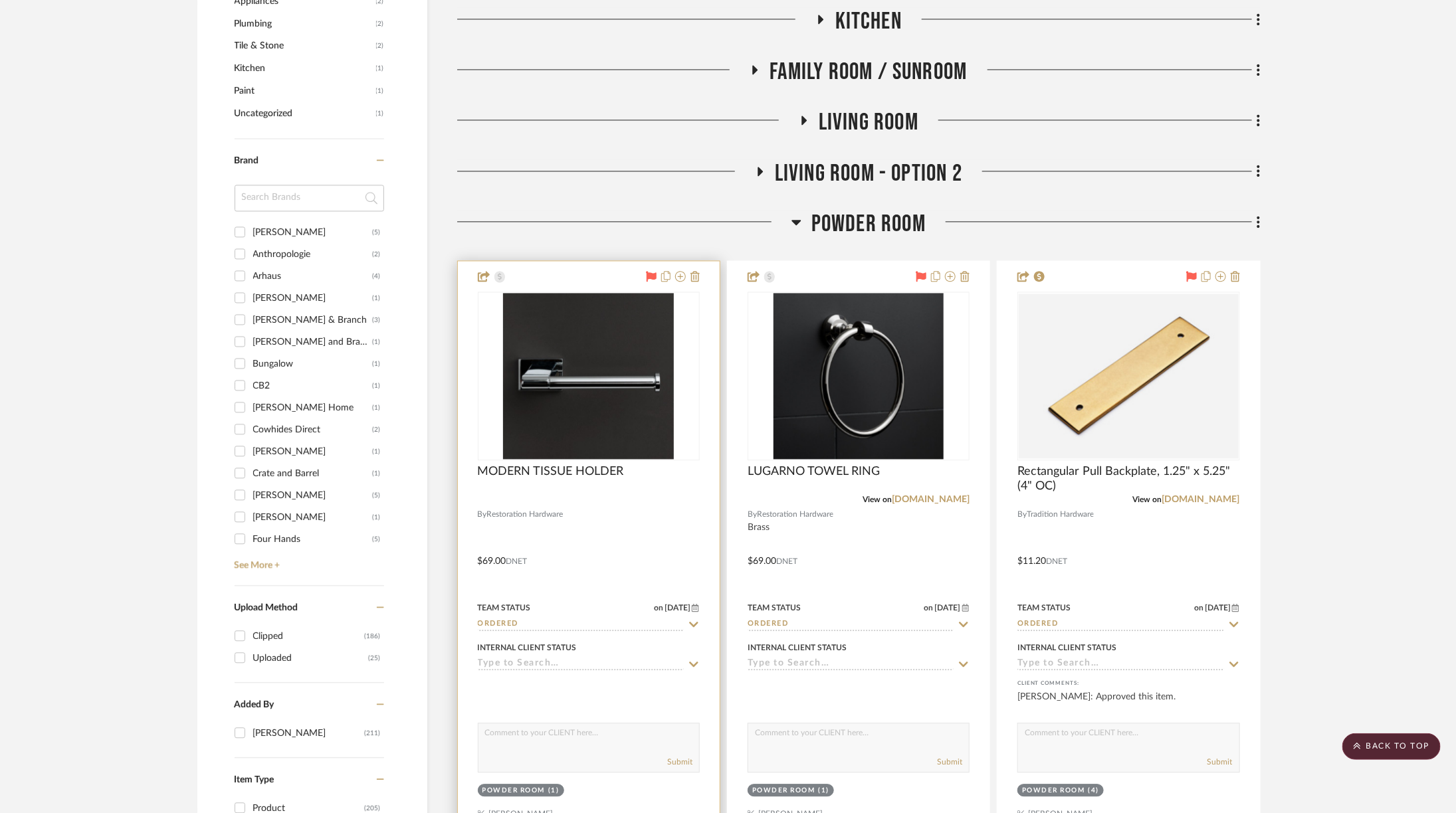
scroll to position [1579, 1]
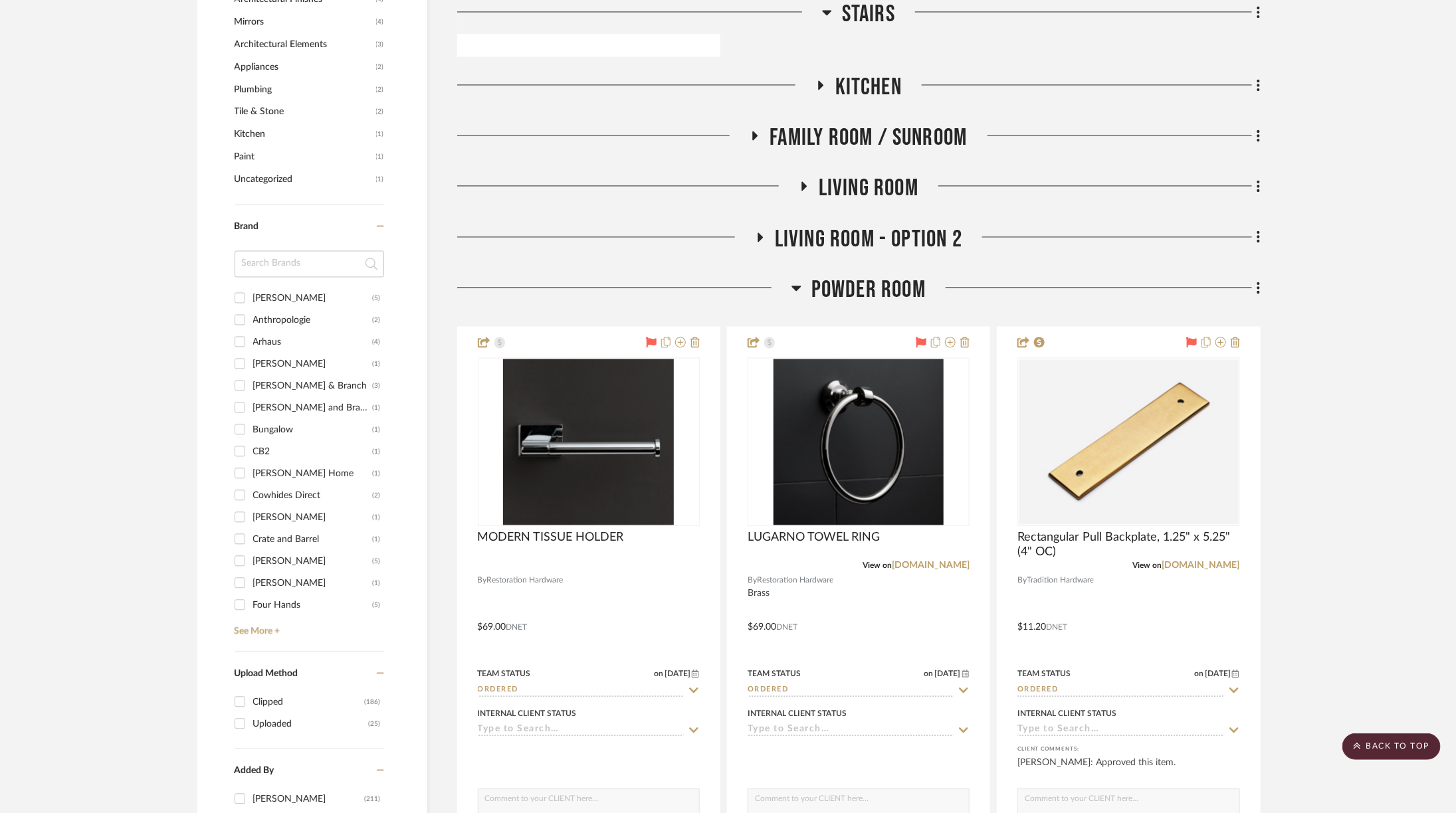
click at [867, 277] on span "Powder Room" at bounding box center [868, 290] width 114 height 29
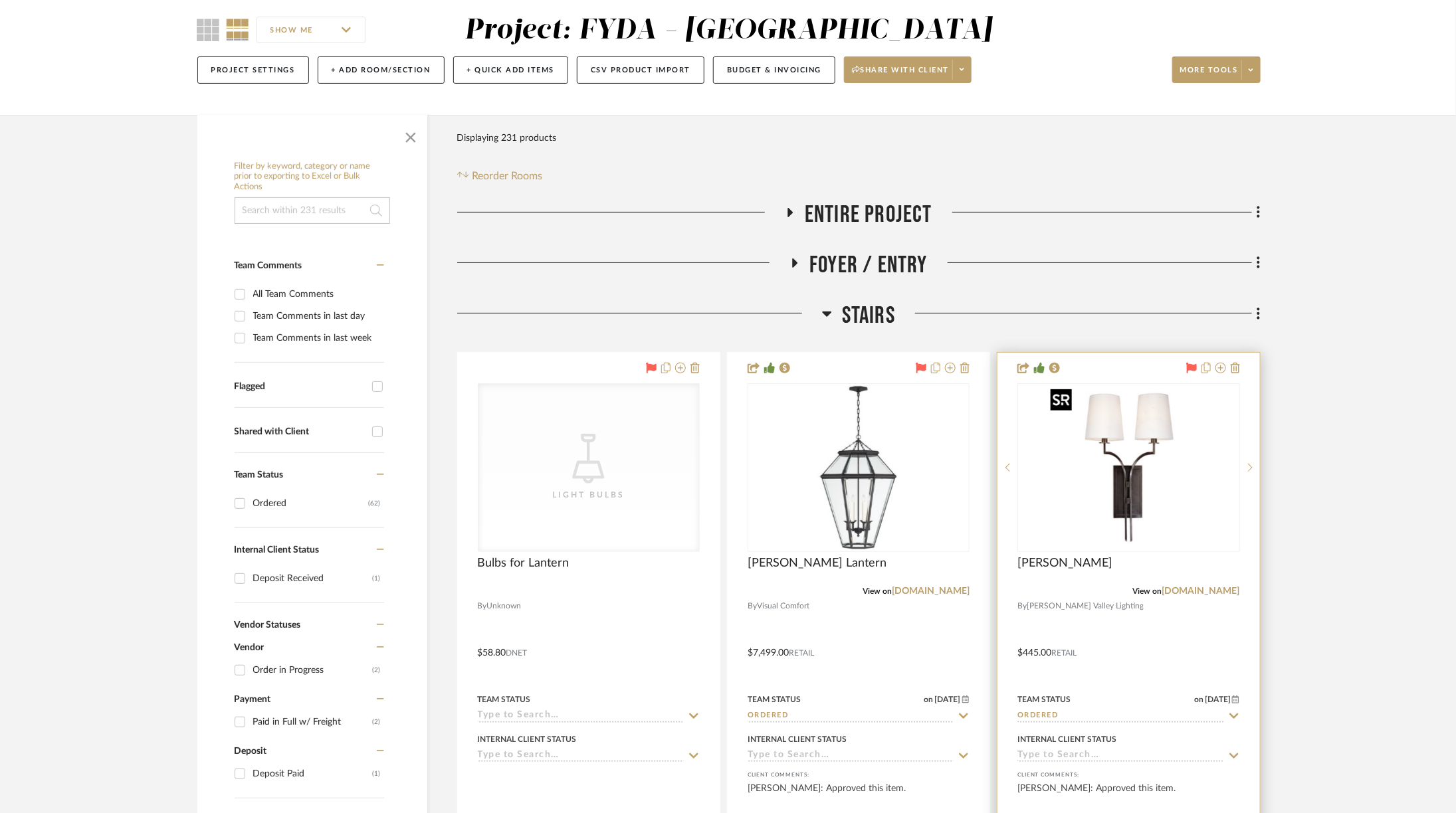
scroll to position [144, 1]
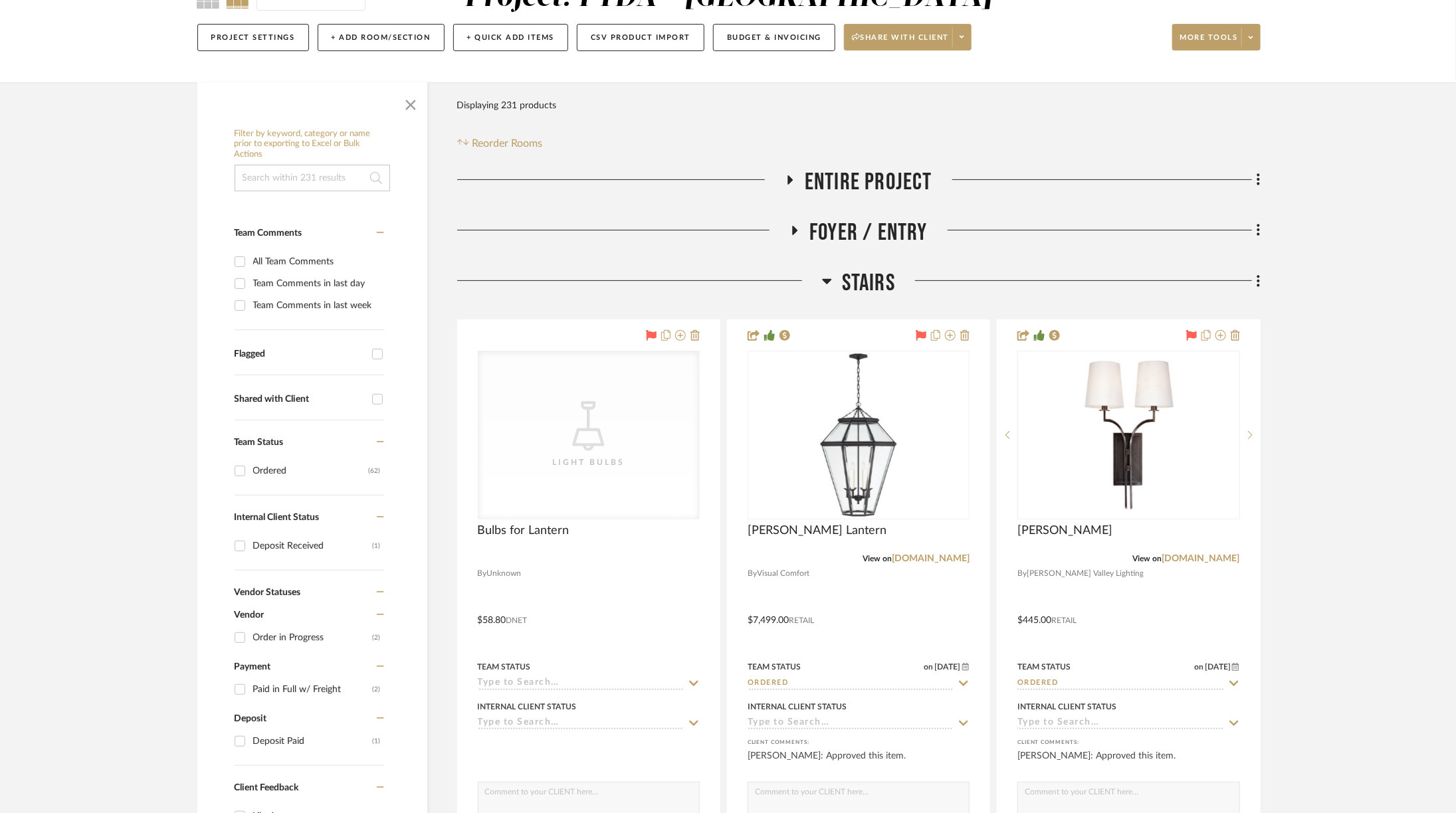
click at [834, 298] on div "Stairs" at bounding box center [858, 286] width 803 height 34
click at [837, 284] on h3 "Stairs" at bounding box center [858, 283] width 73 height 29
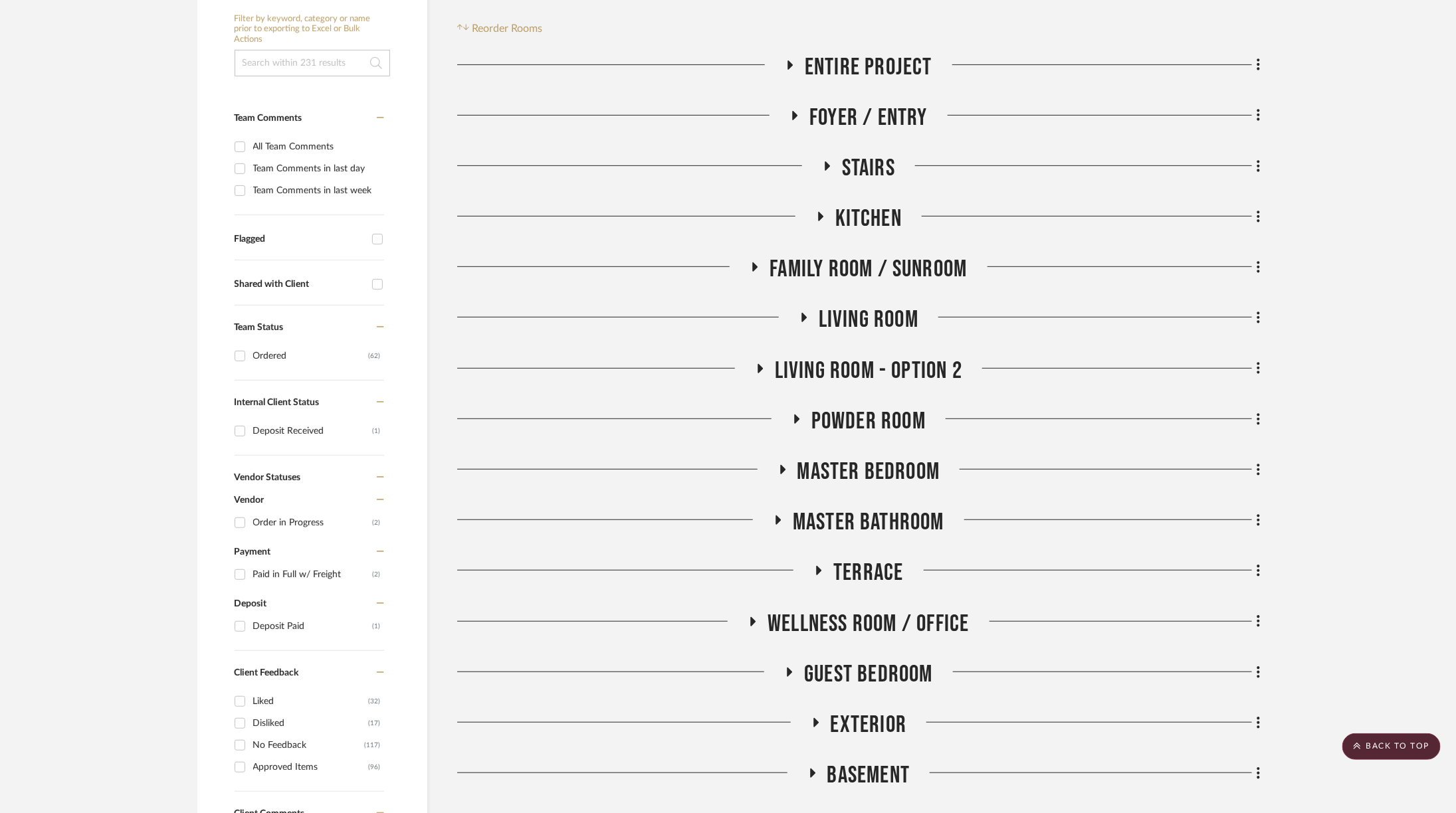
scroll to position [282, 1]
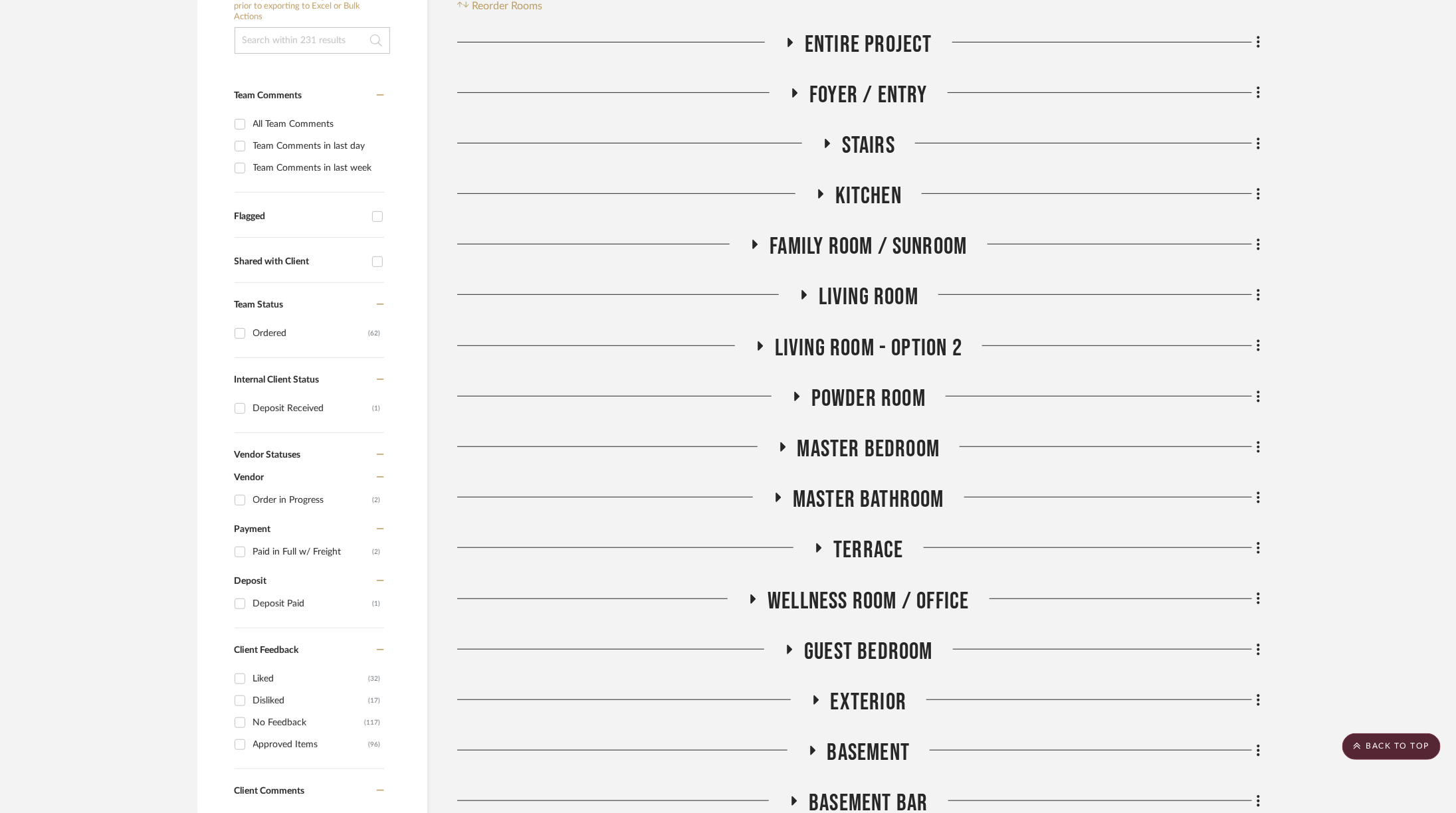
click at [849, 393] on span "Powder Room" at bounding box center [868, 399] width 114 height 29
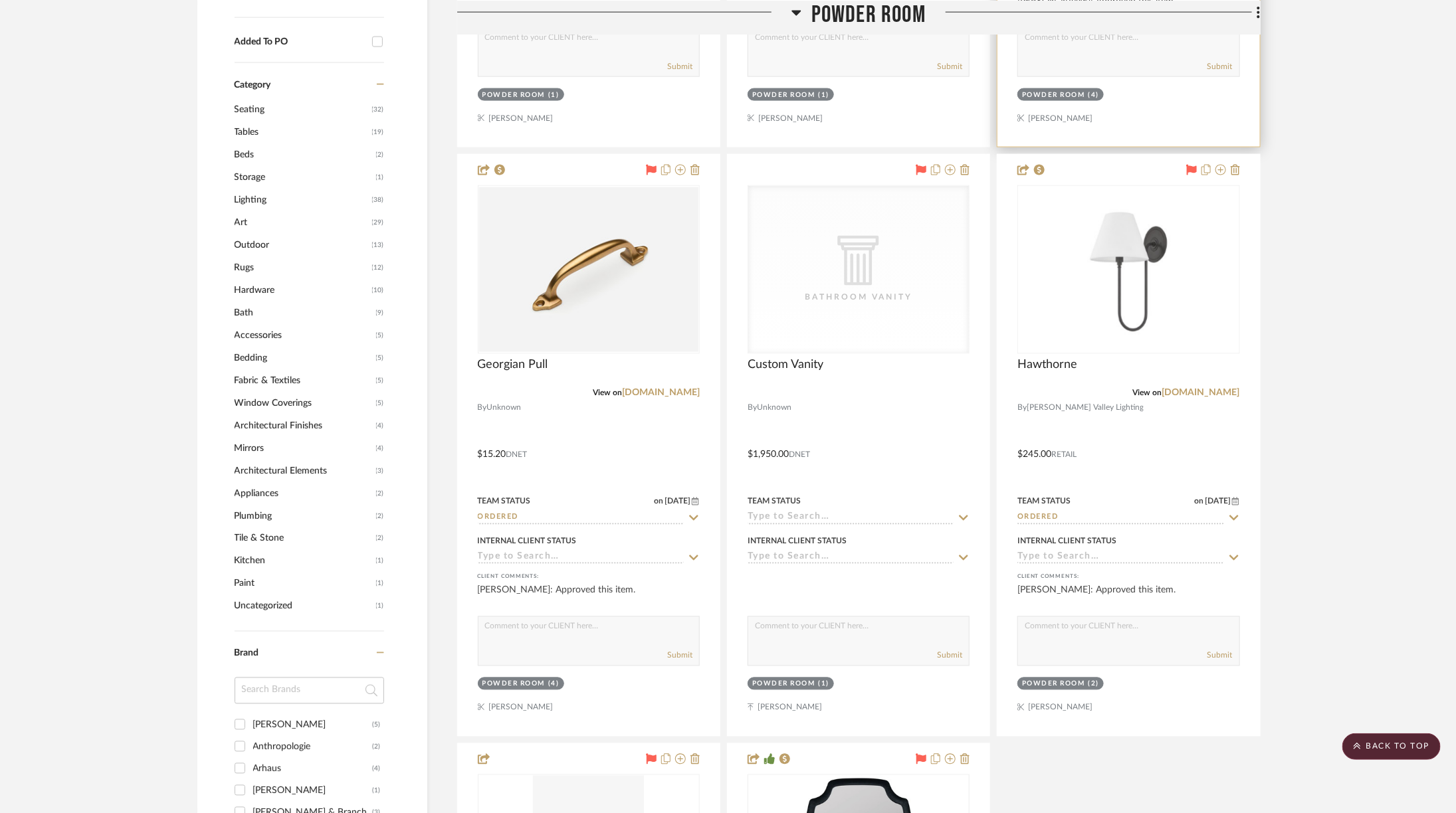
scroll to position [1168, 1]
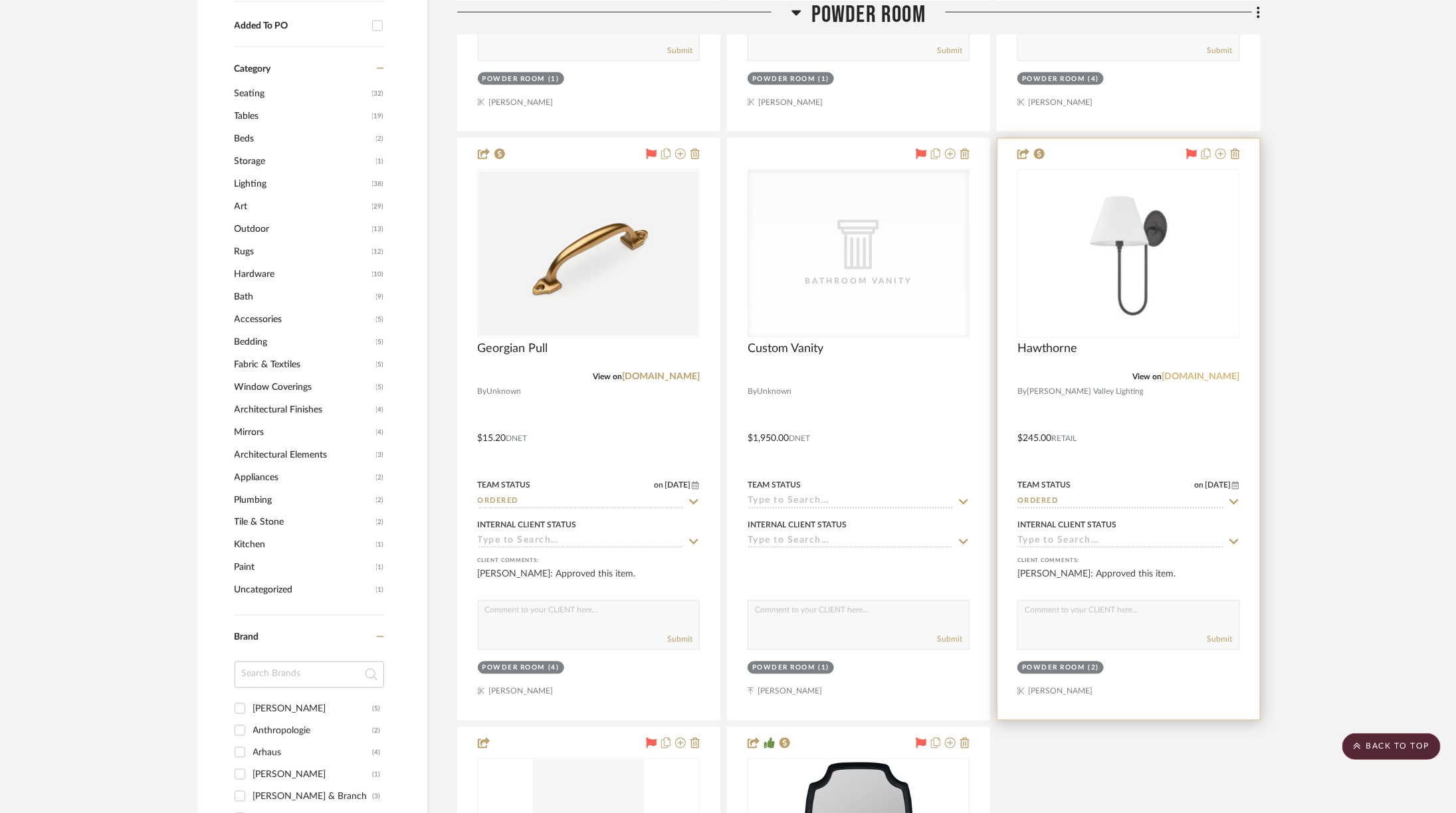
click at [1207, 373] on link "[DOMAIN_NAME]" at bounding box center [1201, 377] width 78 height 9
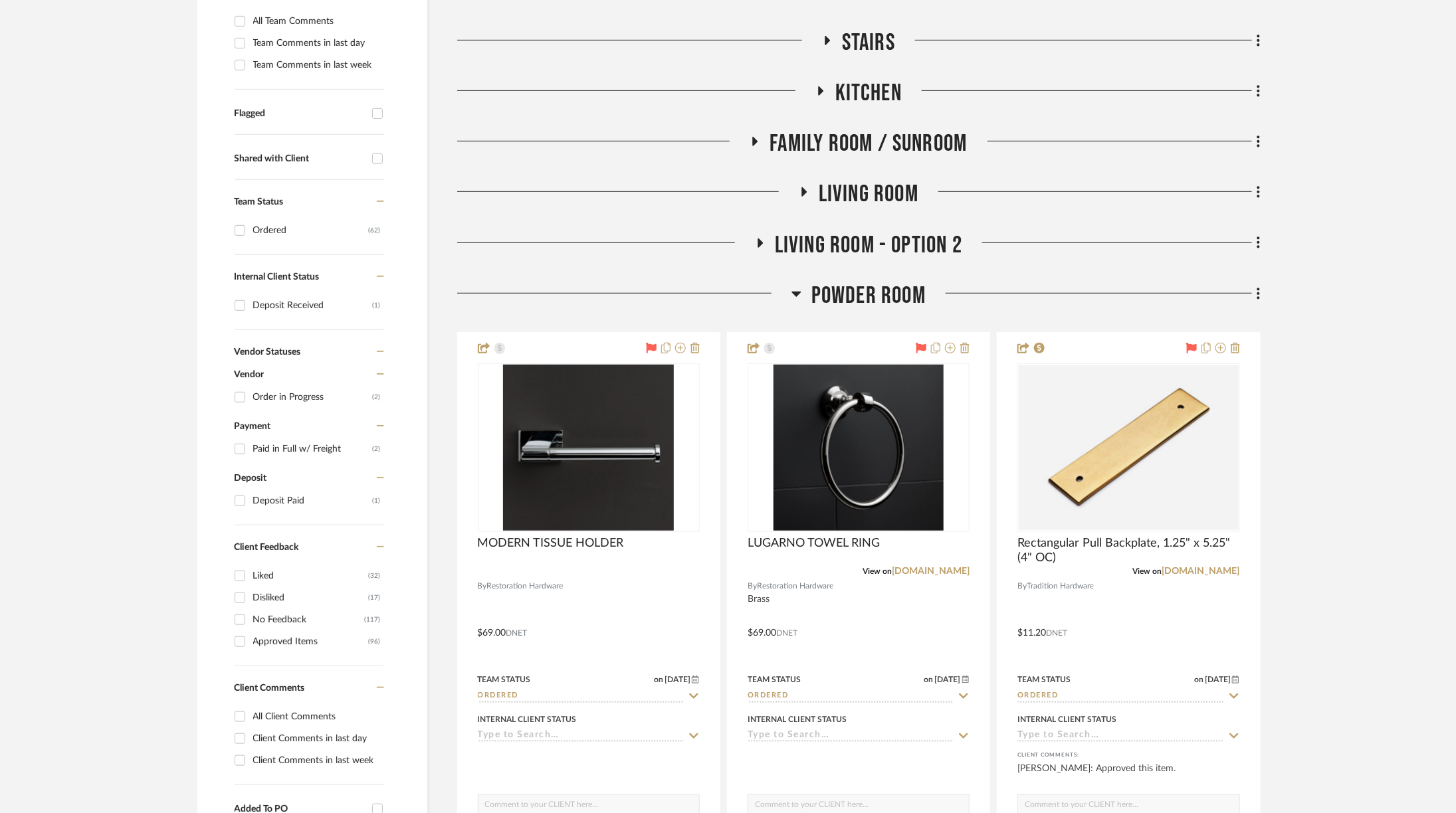
scroll to position [586, 1]
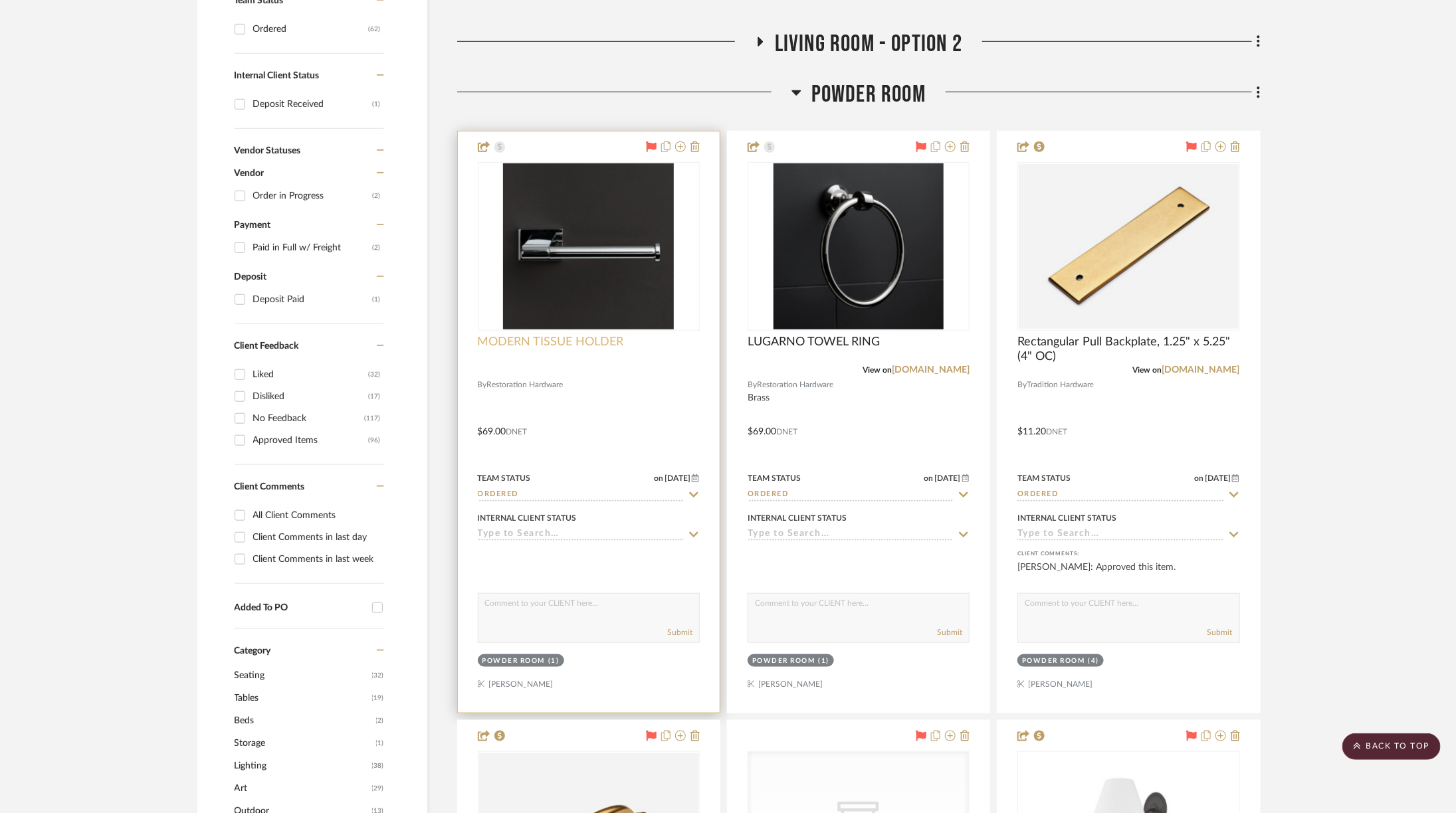
click at [595, 345] on span "MODERN TISSUE HOLDER" at bounding box center [550, 342] width 146 height 15
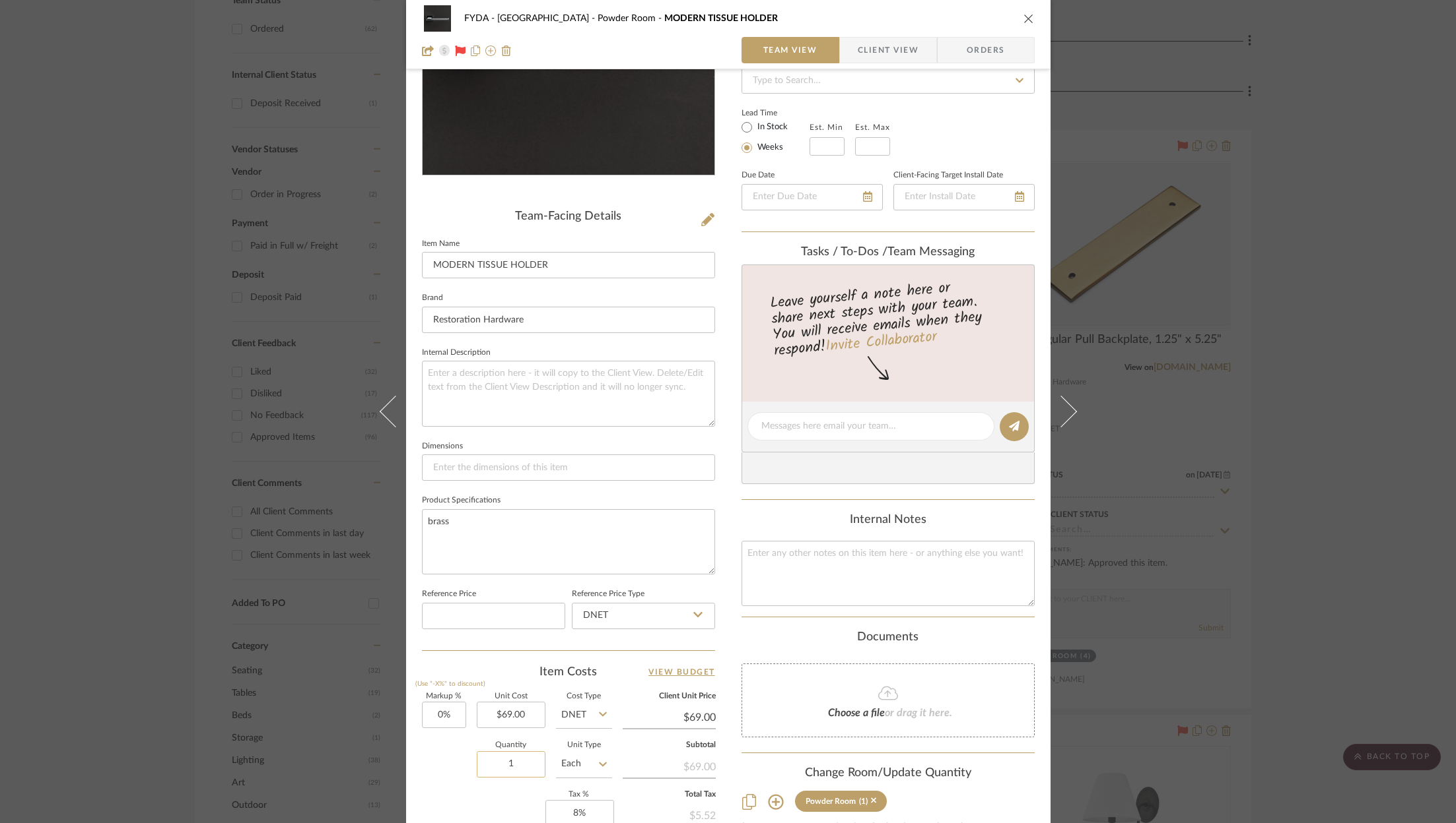
scroll to position [0, 0]
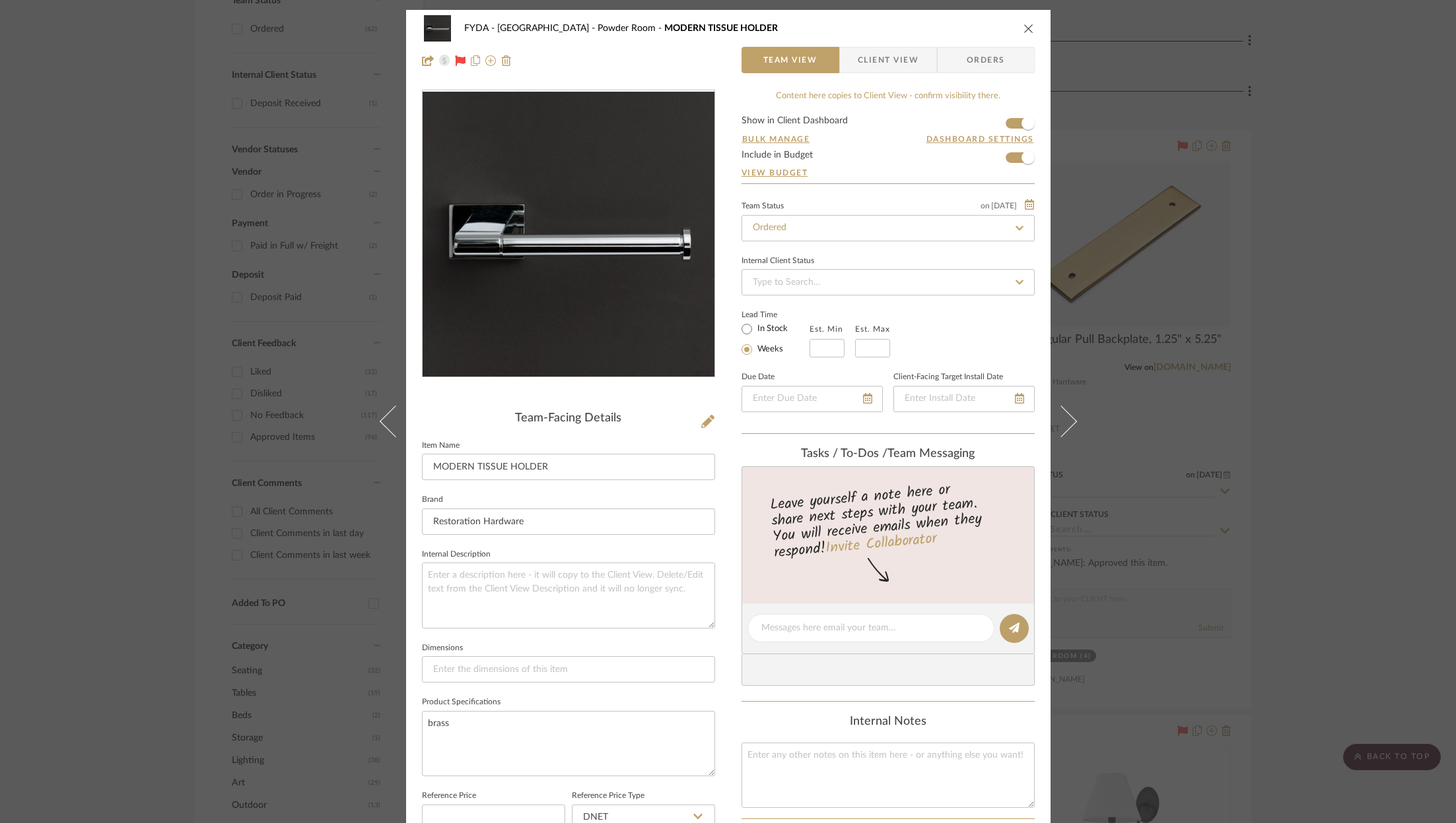
click at [1365, 349] on div "FYDA - 655 City Park Powder Room MODERN TISSUE HOLDER Team View Client View Ord…" at bounding box center [728, 411] width 1456 height 823
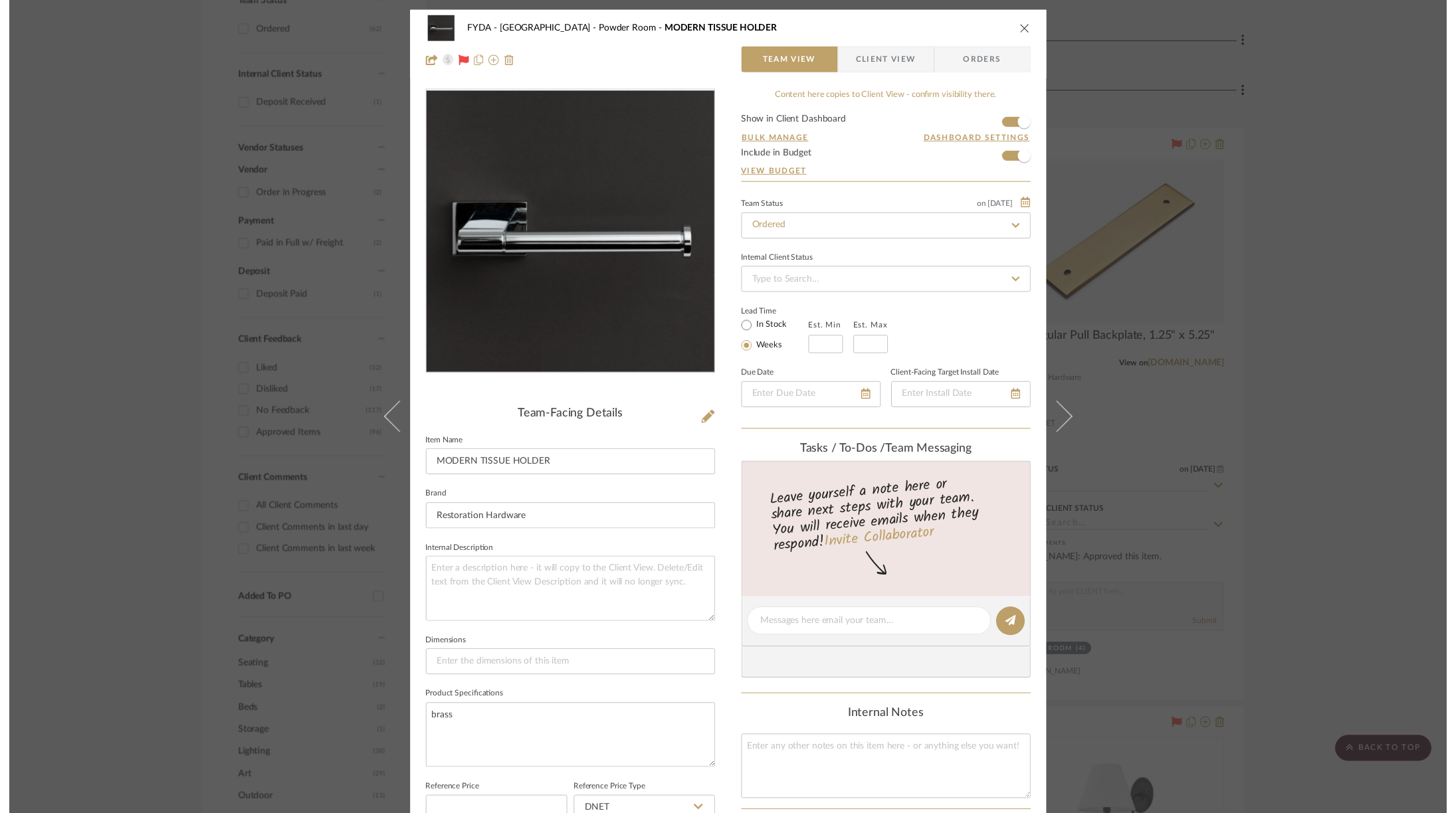
scroll to position [586, 1]
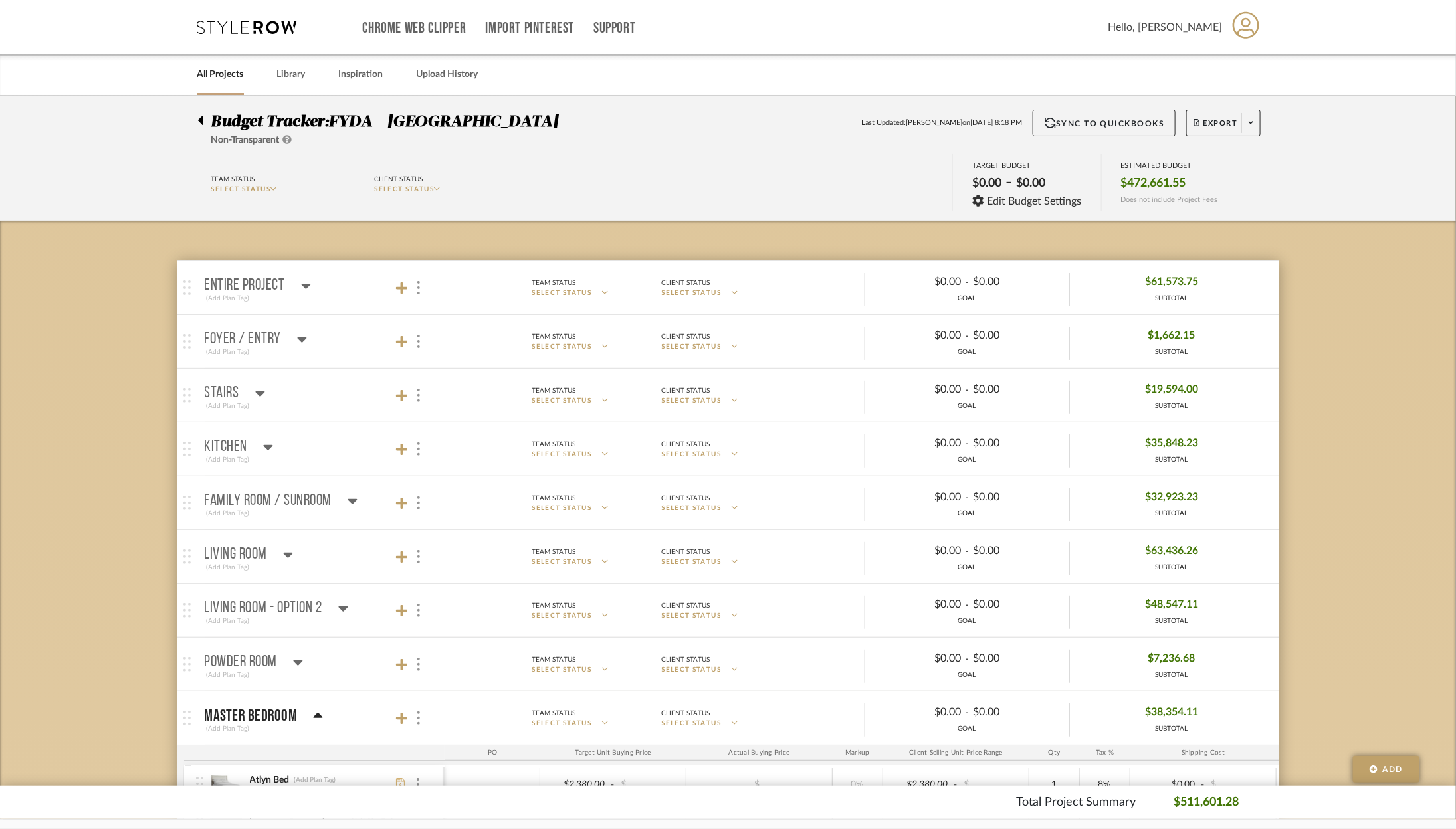
click at [271, 21] on icon at bounding box center [247, 27] width 100 height 13
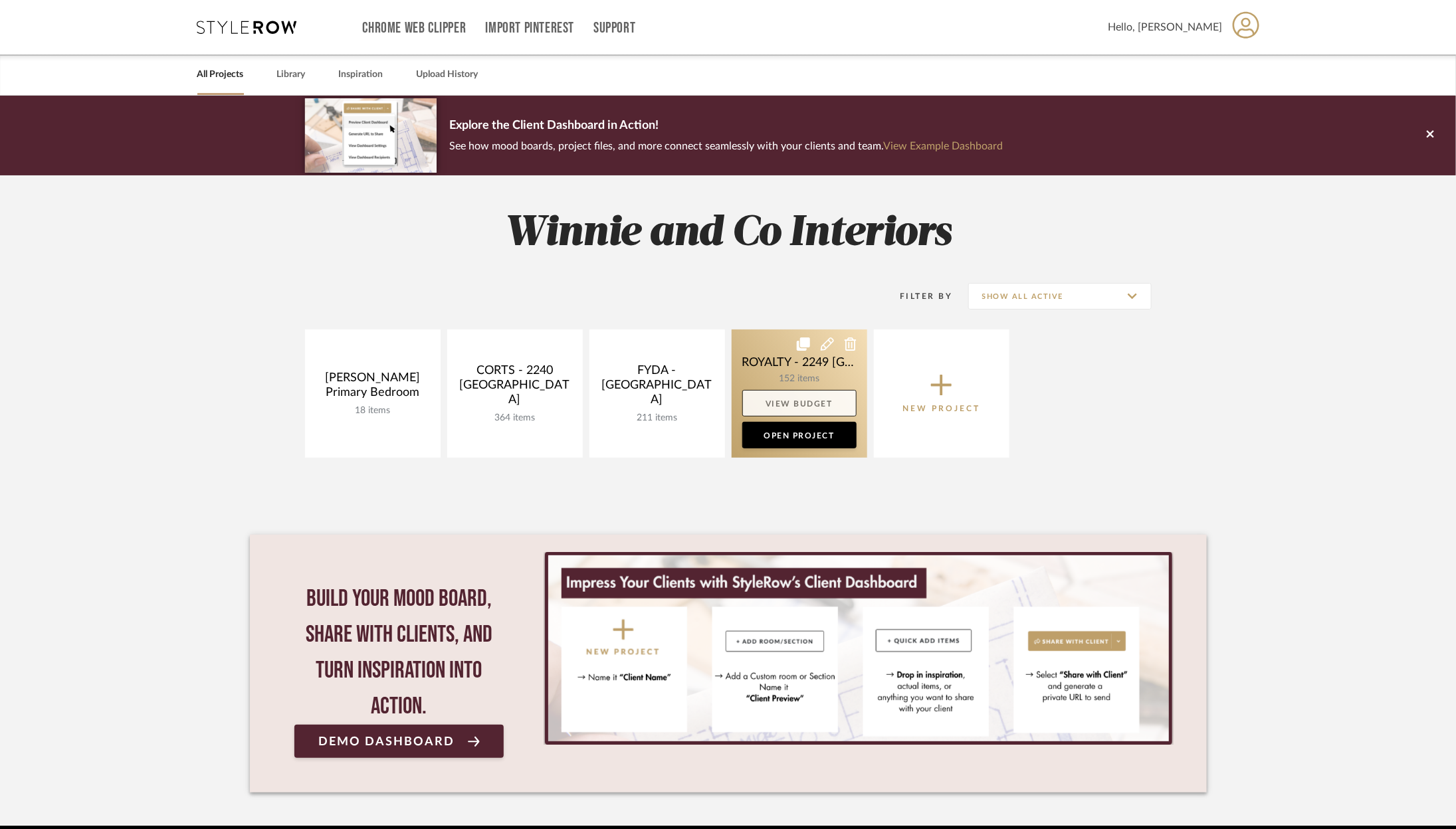
click at [755, 401] on link "View Budget" at bounding box center [799, 403] width 114 height 27
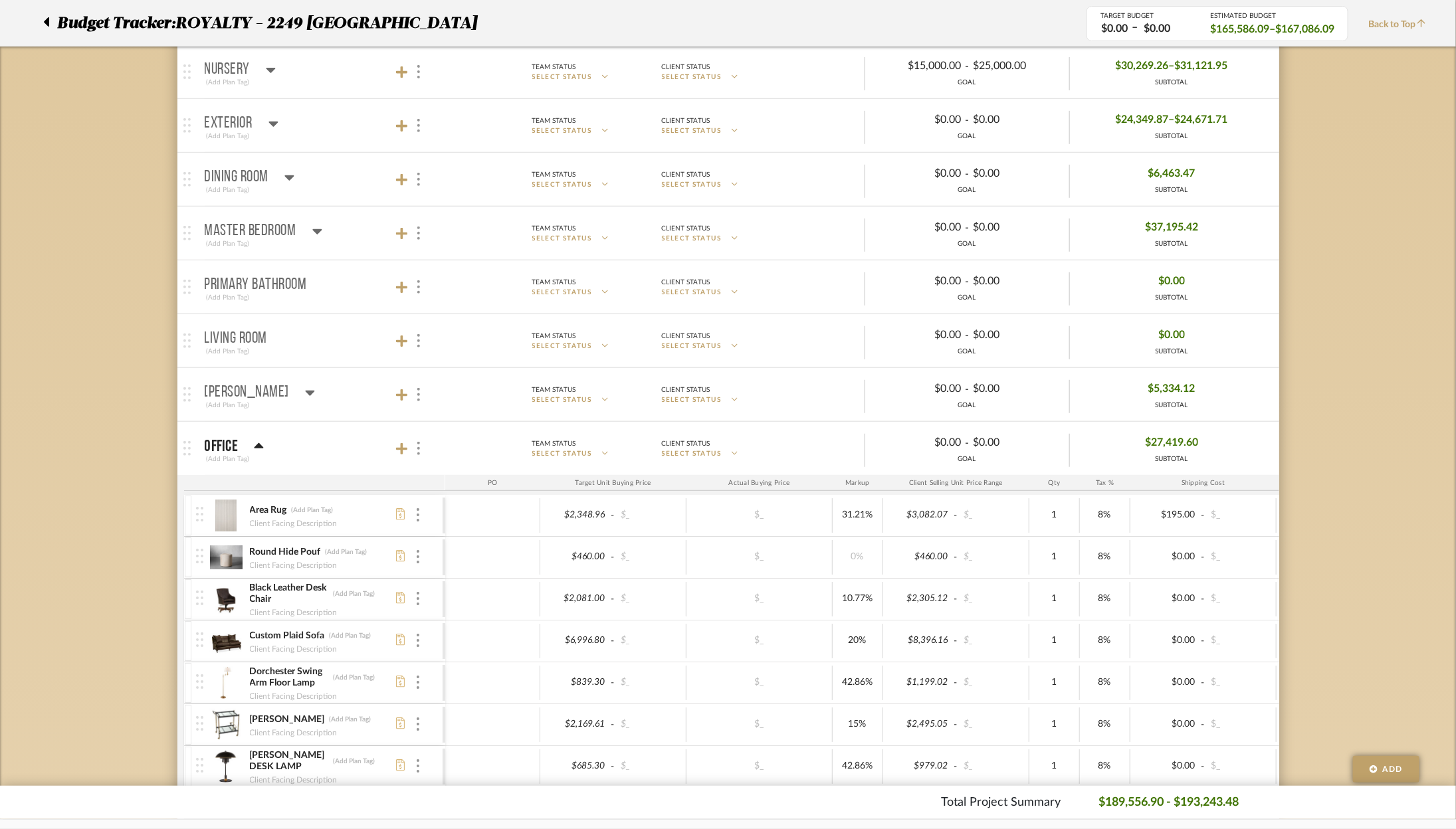
scroll to position [272, 0]
click at [312, 227] on icon at bounding box center [316, 229] width 9 height 5
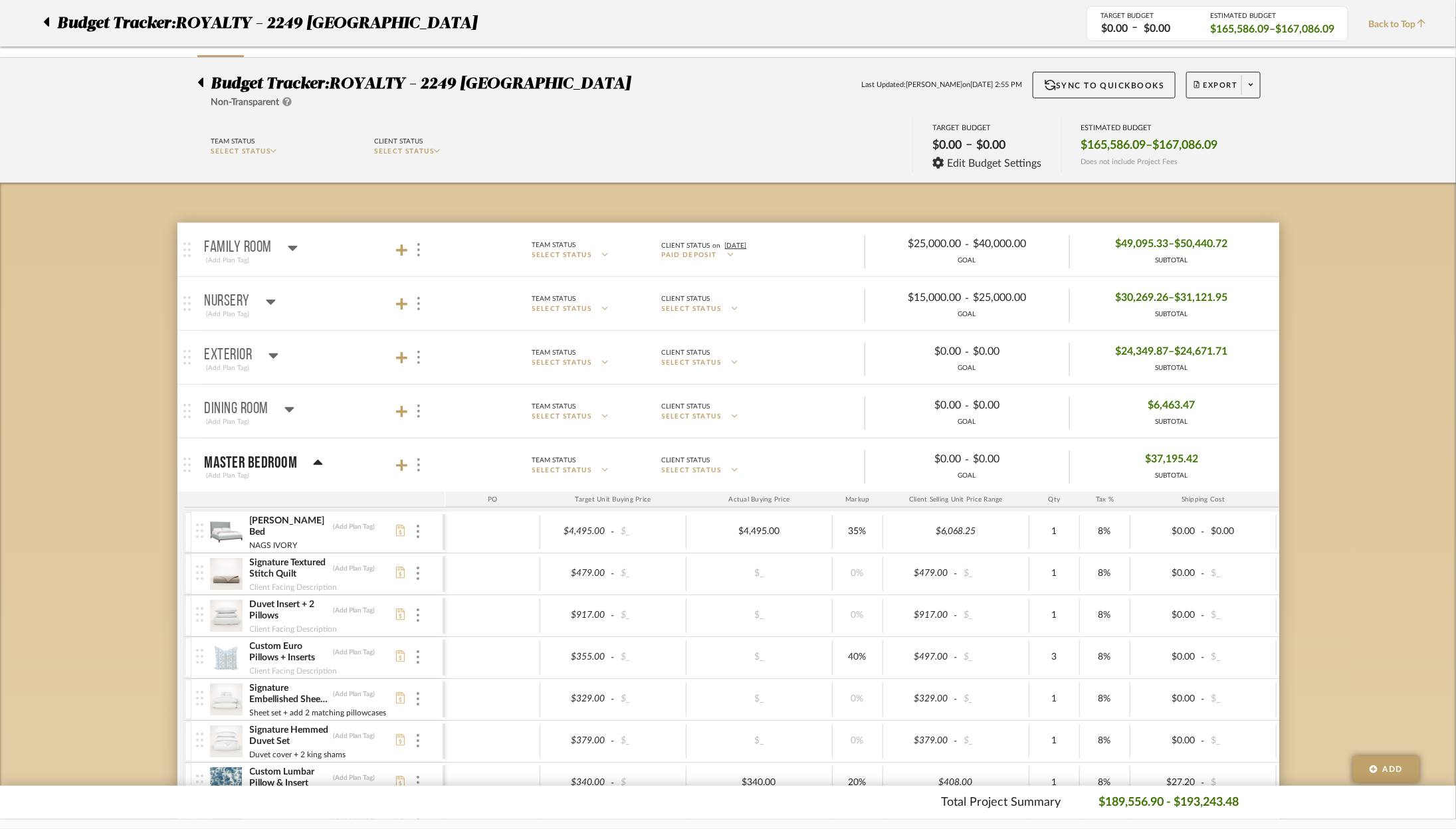
scroll to position [0, 0]
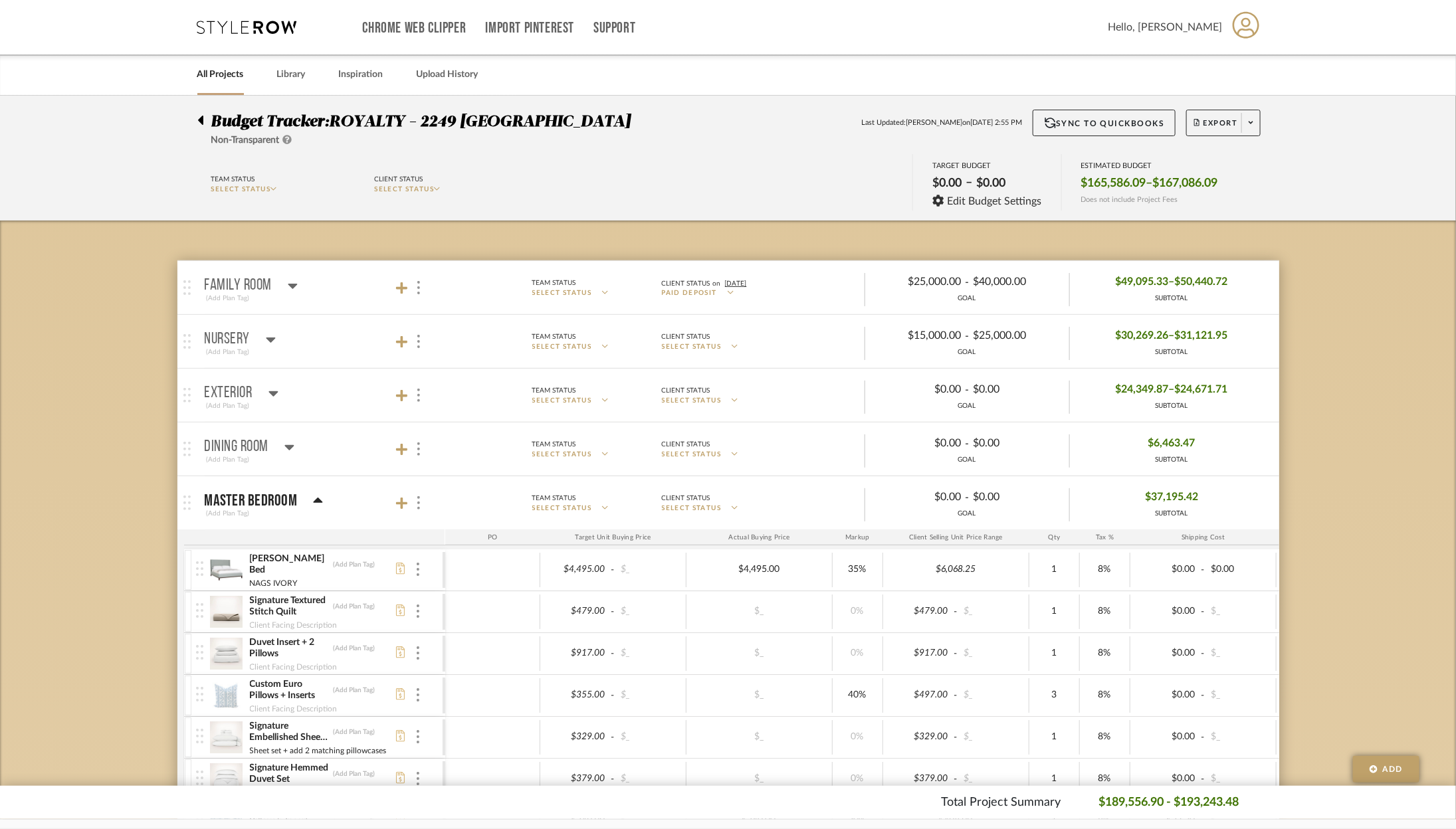
click at [313, 502] on icon at bounding box center [318, 502] width 10 height 16
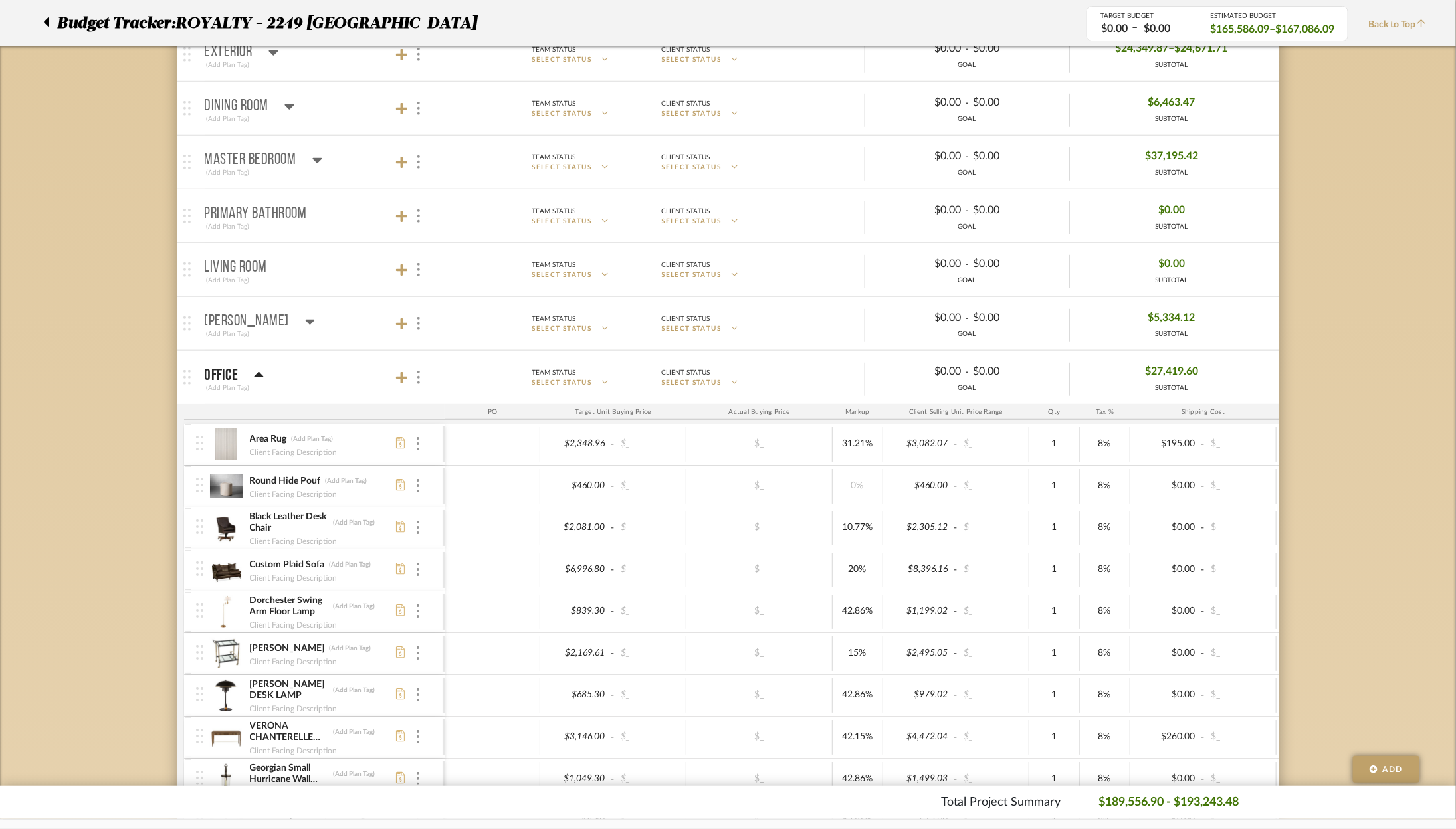
scroll to position [345, 0]
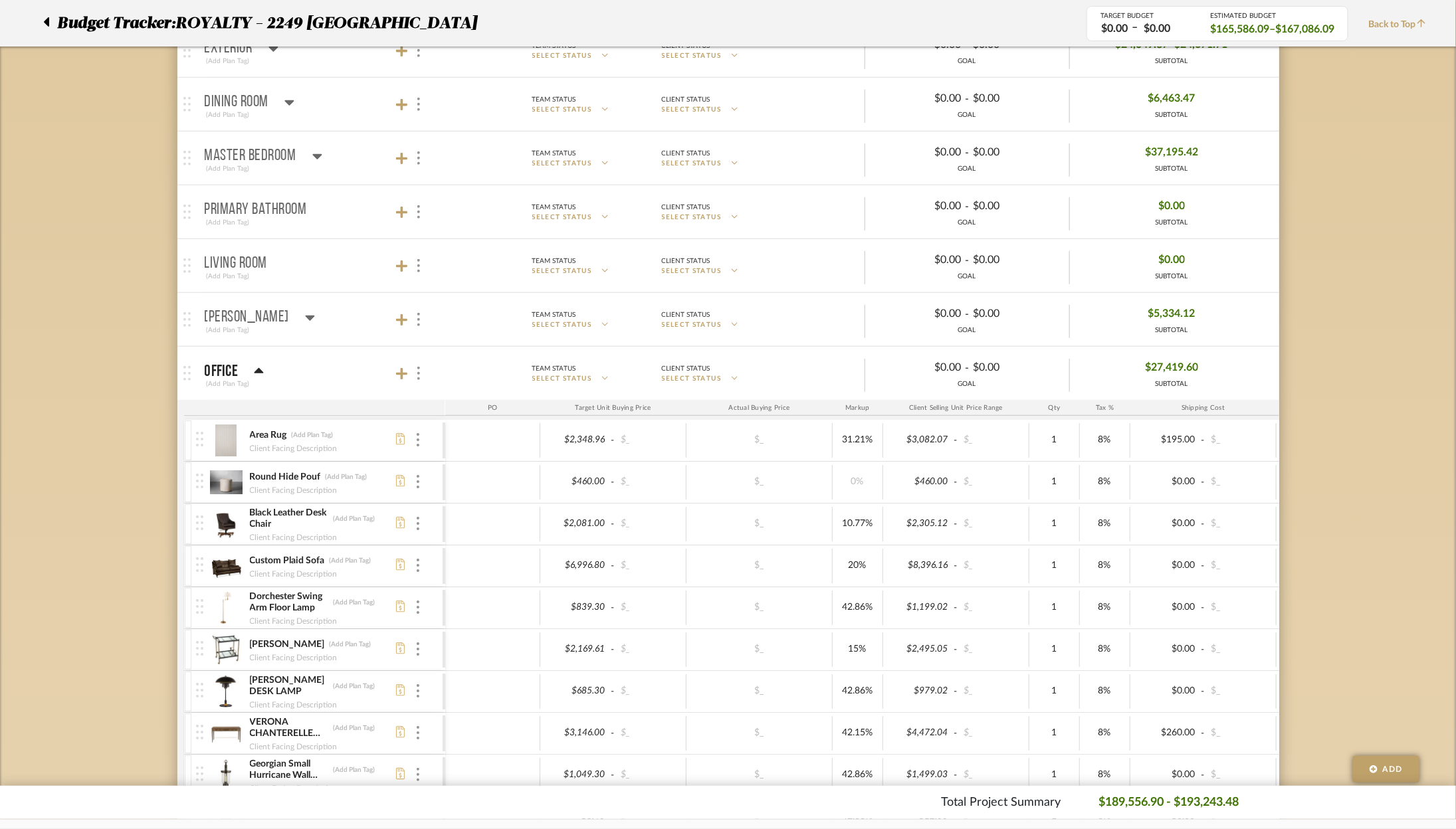
click at [258, 365] on icon at bounding box center [259, 371] width 10 height 16
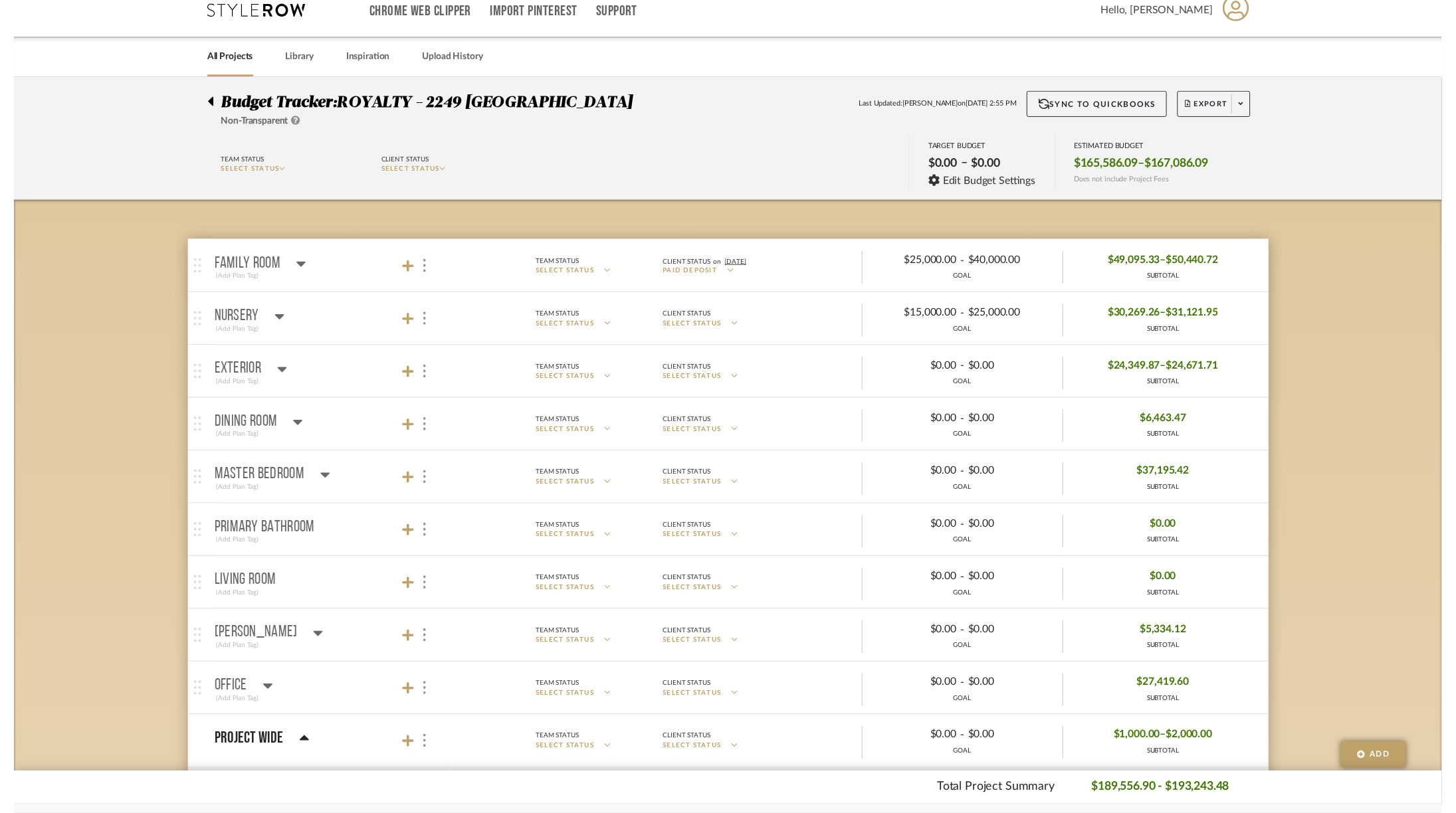
scroll to position [0, 0]
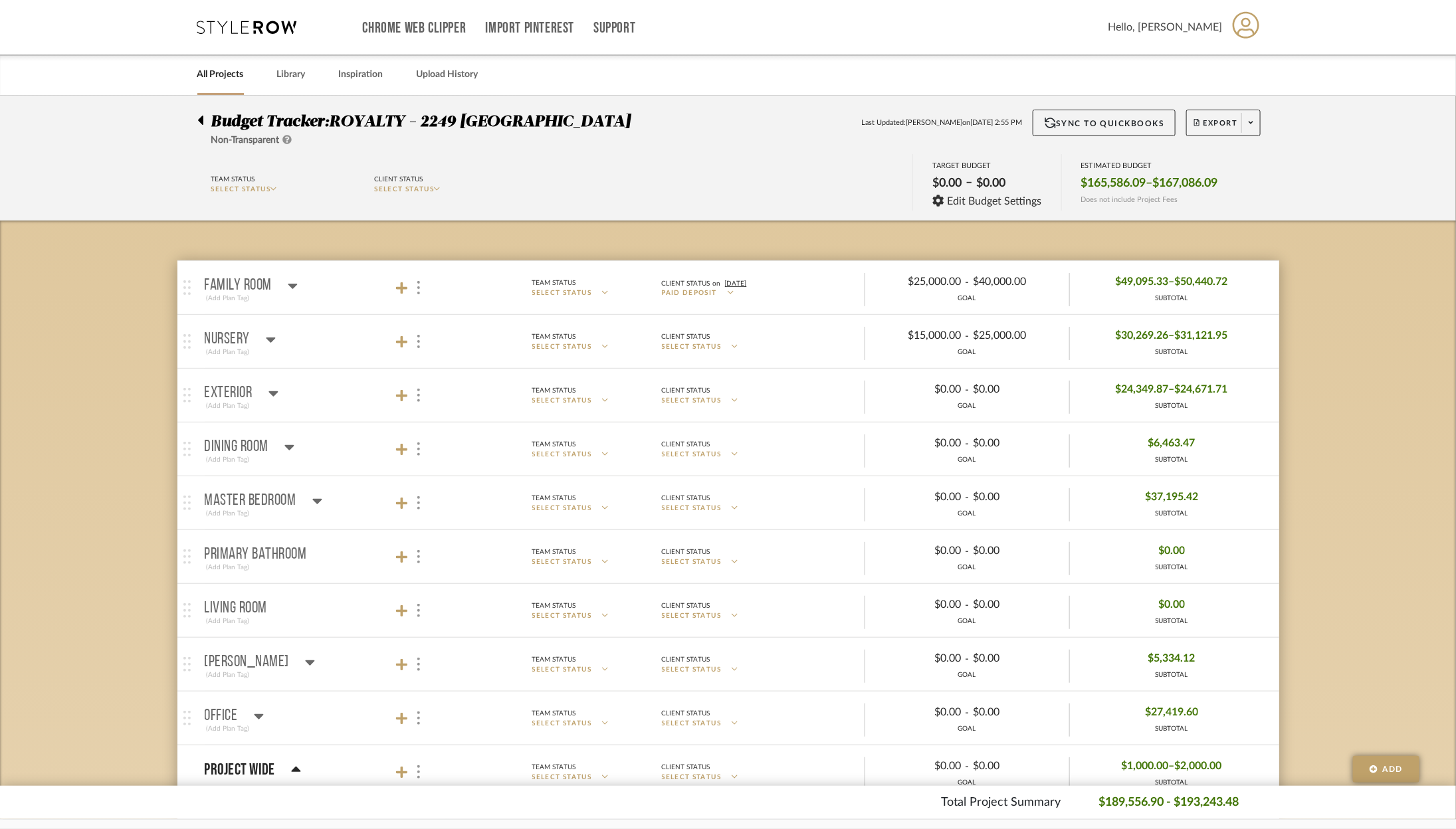
click at [238, 13] on div "Chrome Web Clipper Import Pinterest Support All Projects Library Inspiration Up…" at bounding box center [728, 27] width 1064 height 55
click at [236, 23] on icon at bounding box center [247, 27] width 100 height 13
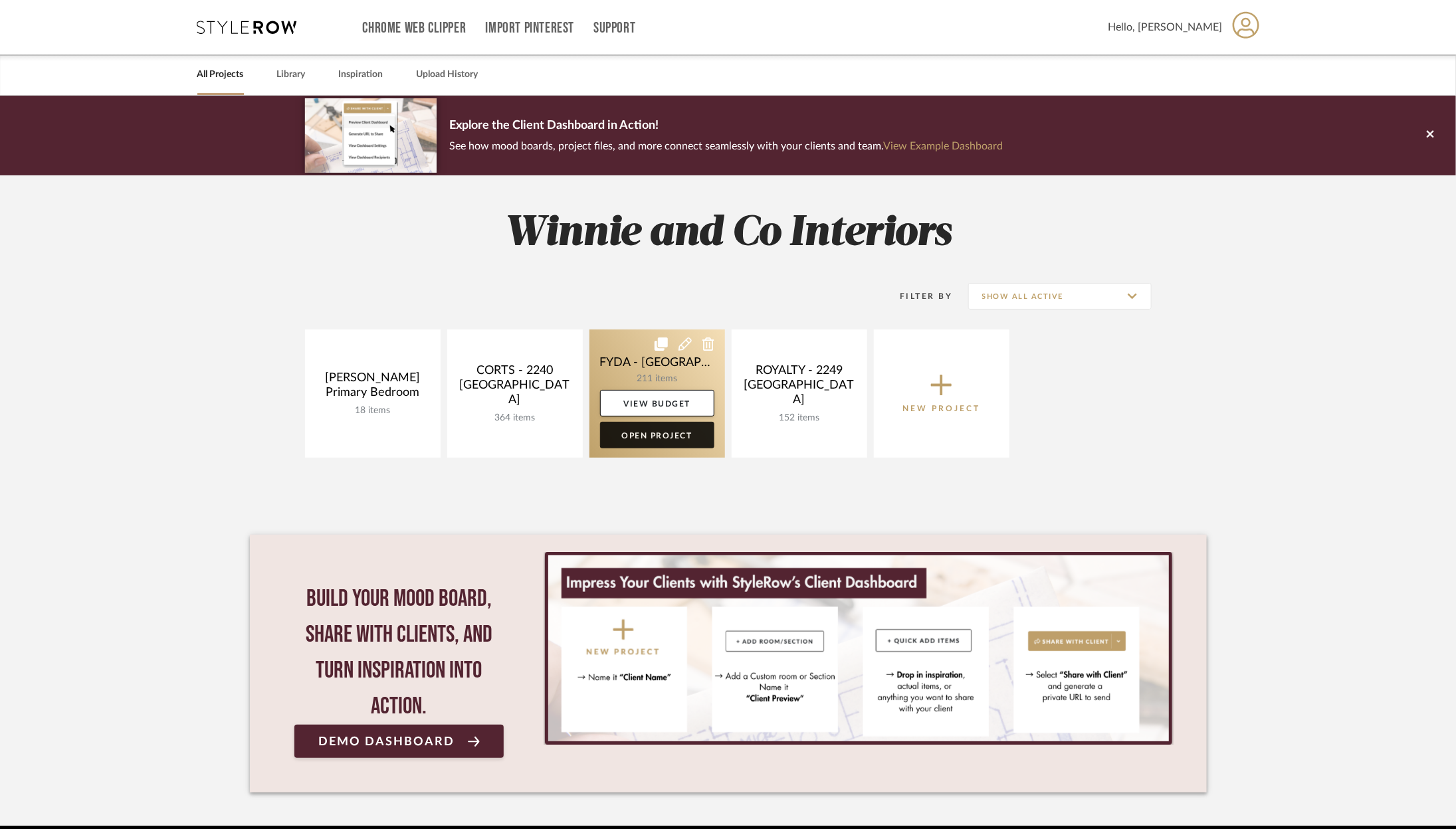
click at [697, 438] on link "Open Project" at bounding box center [657, 435] width 114 height 27
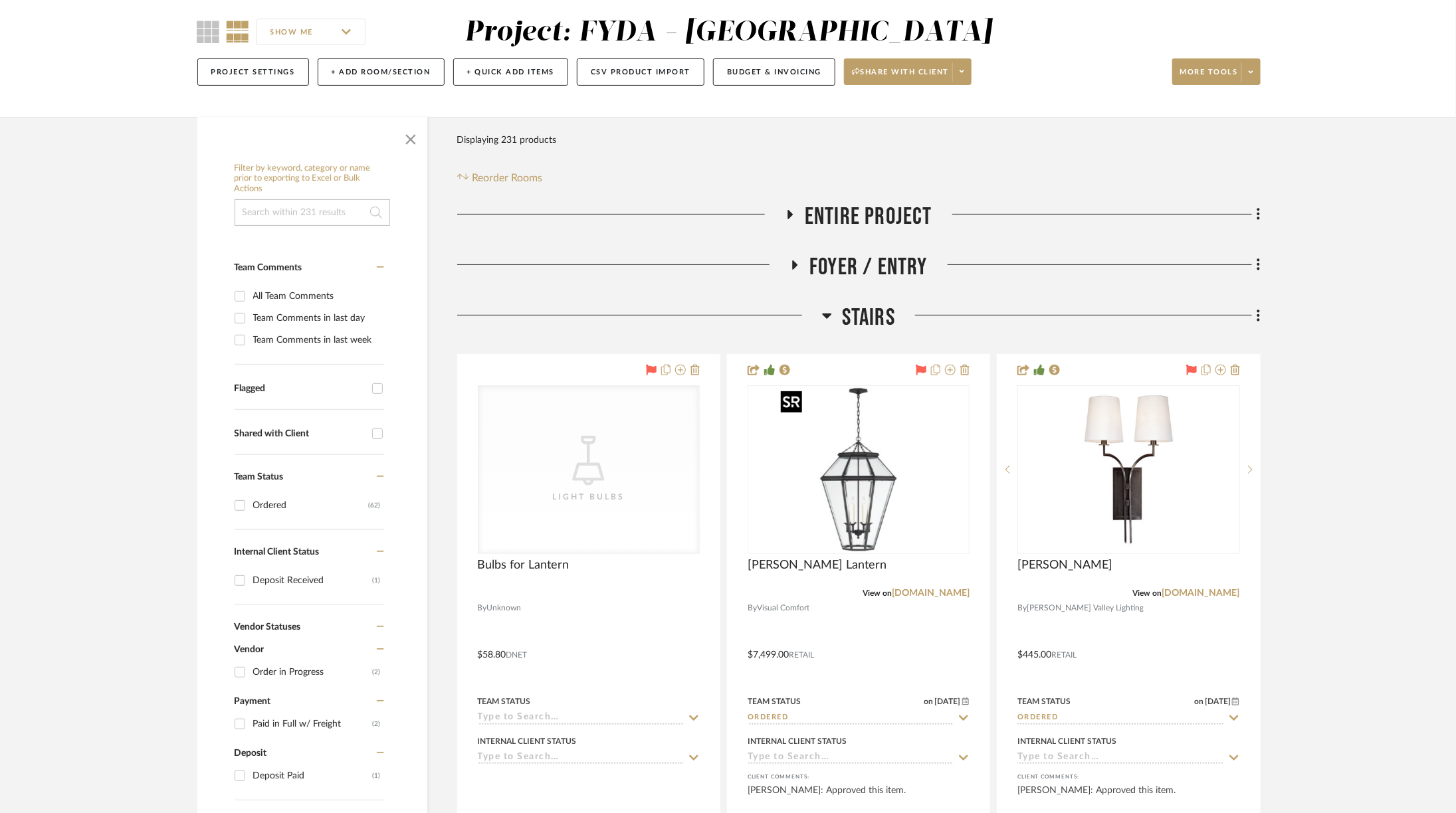
scroll to position [12, 0]
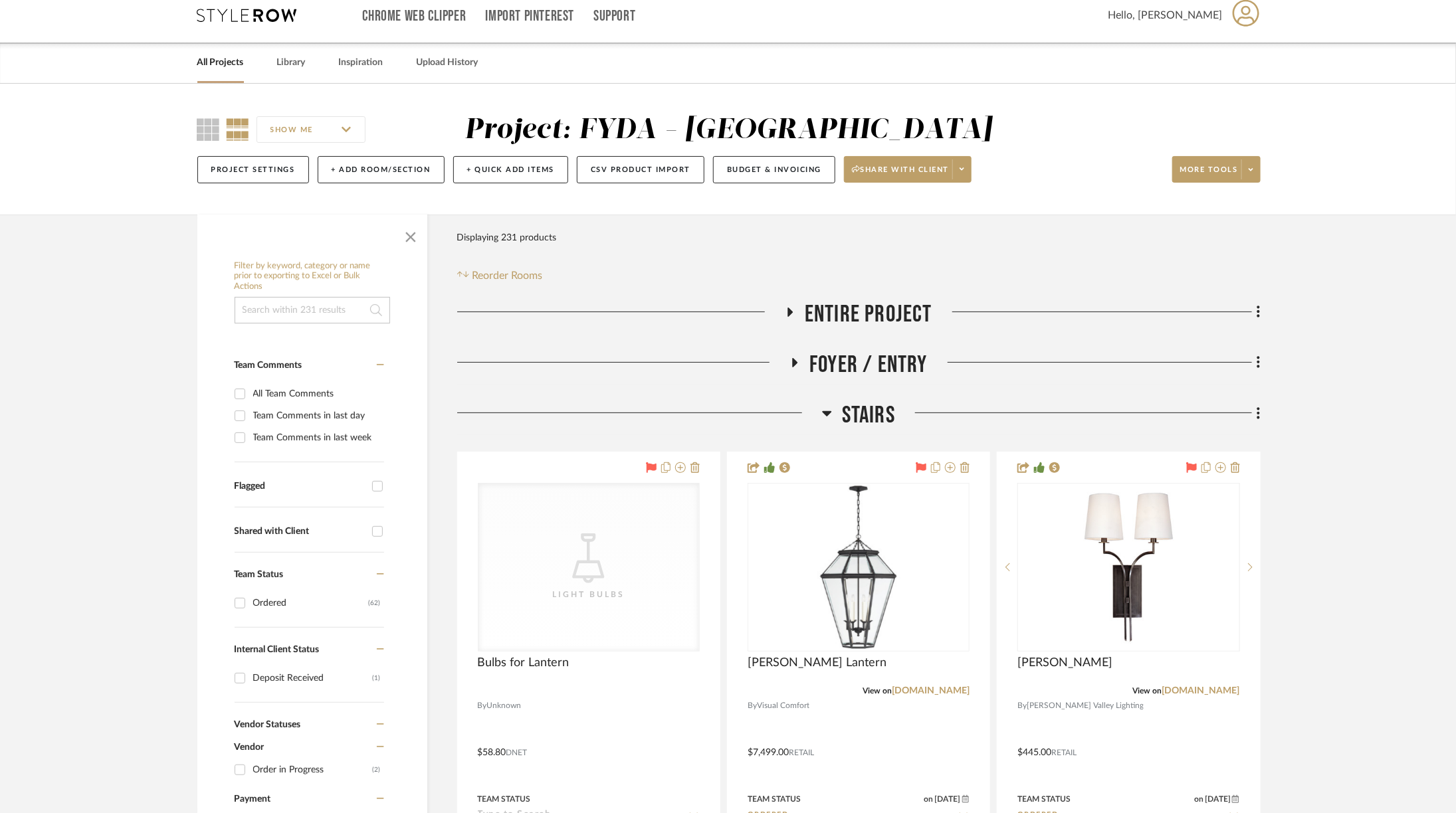
click at [849, 411] on span "Stairs" at bounding box center [868, 415] width 53 height 29
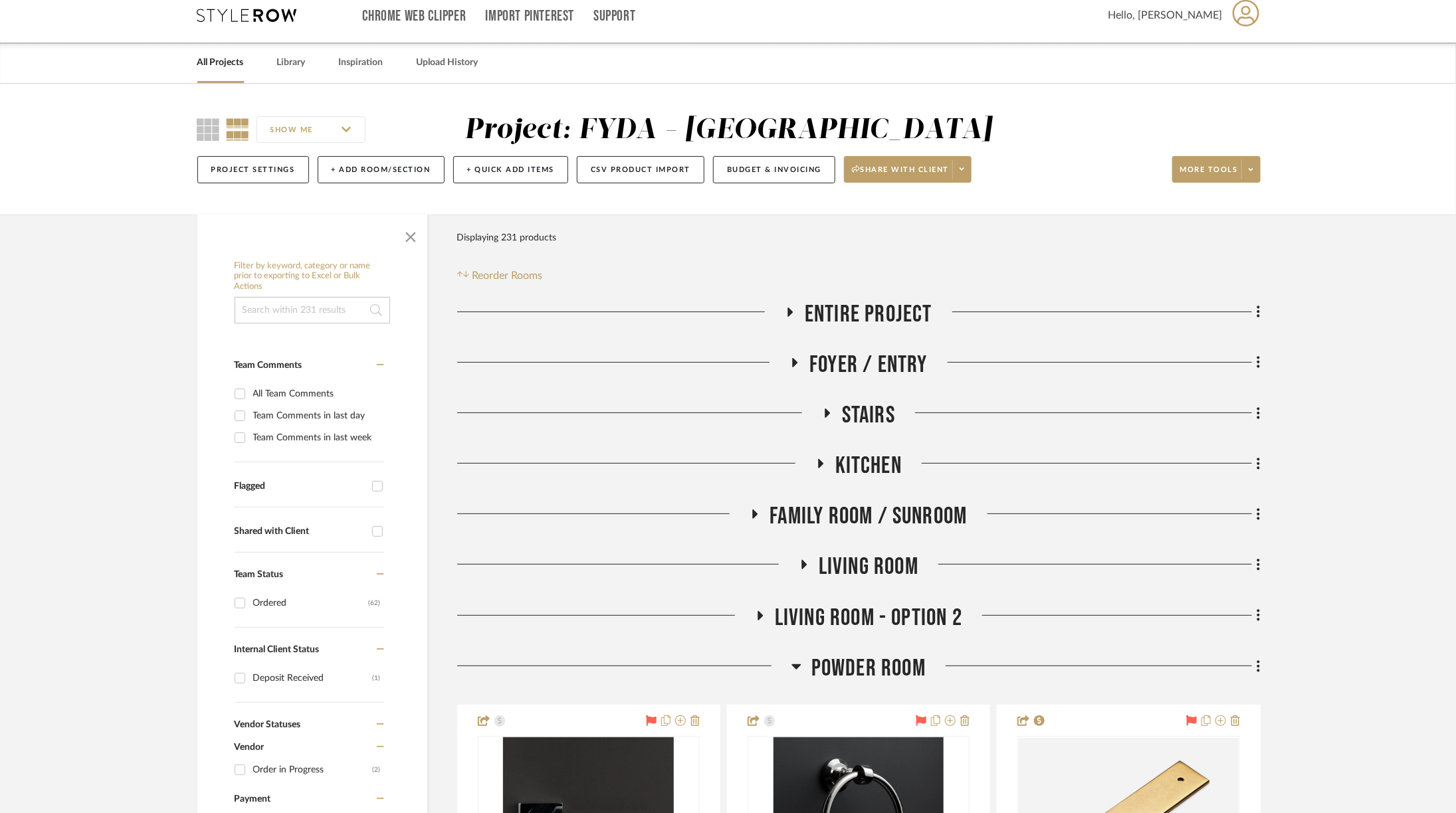
click at [843, 675] on span "Powder Room" at bounding box center [868, 669] width 114 height 29
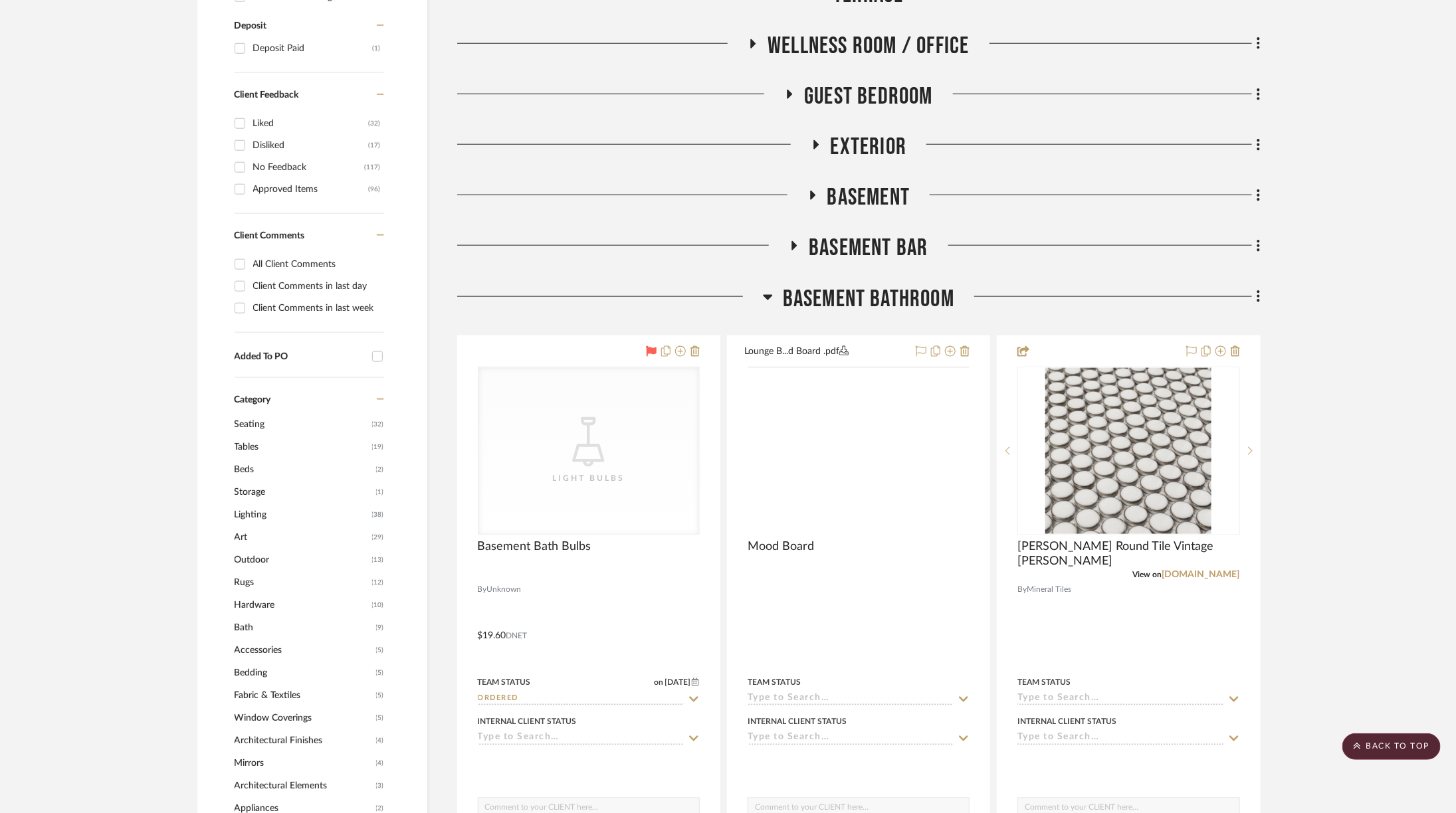
scroll to position [678, 0]
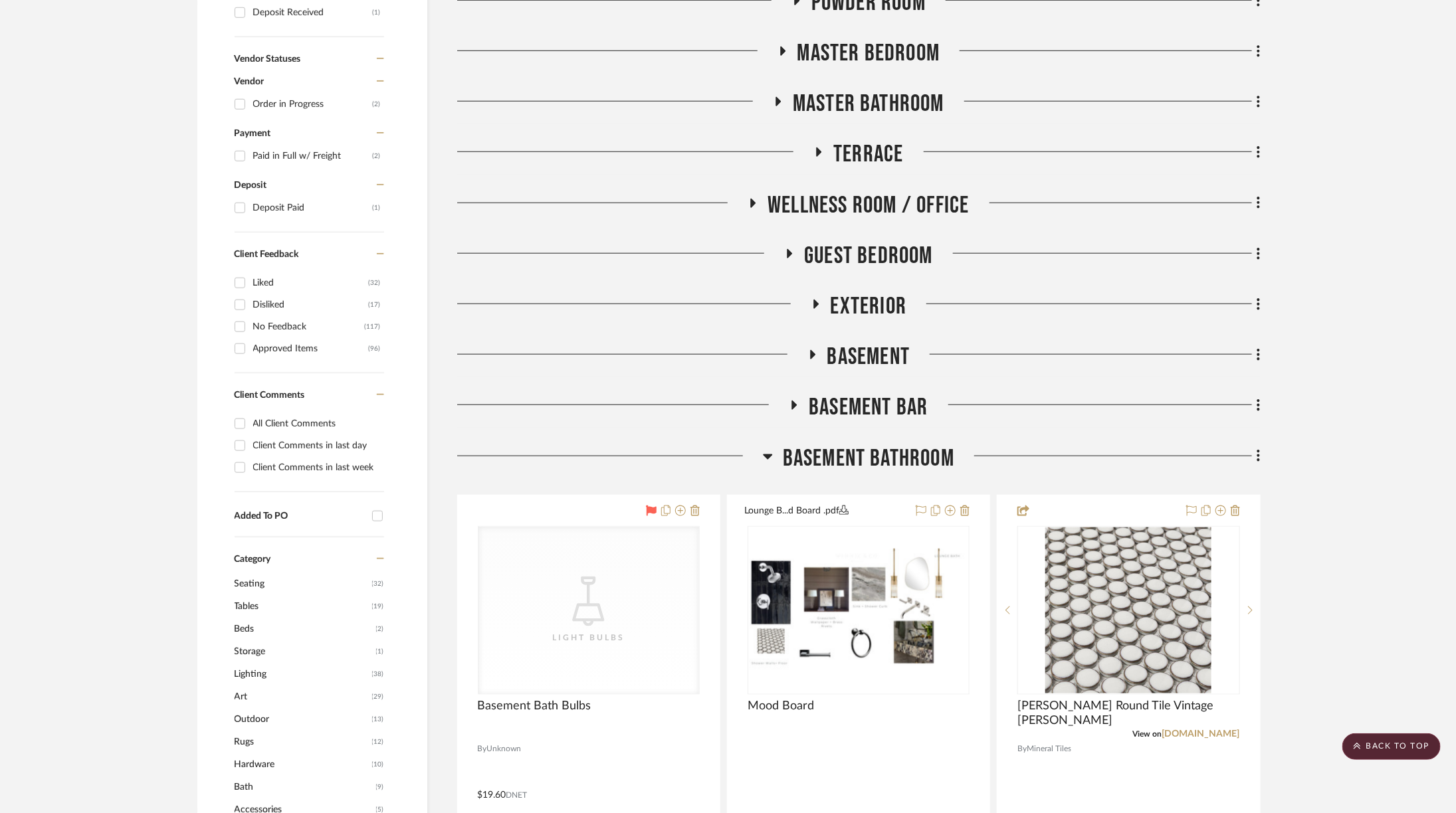
click at [847, 455] on span "Basement Bathroom" at bounding box center [869, 459] width 171 height 29
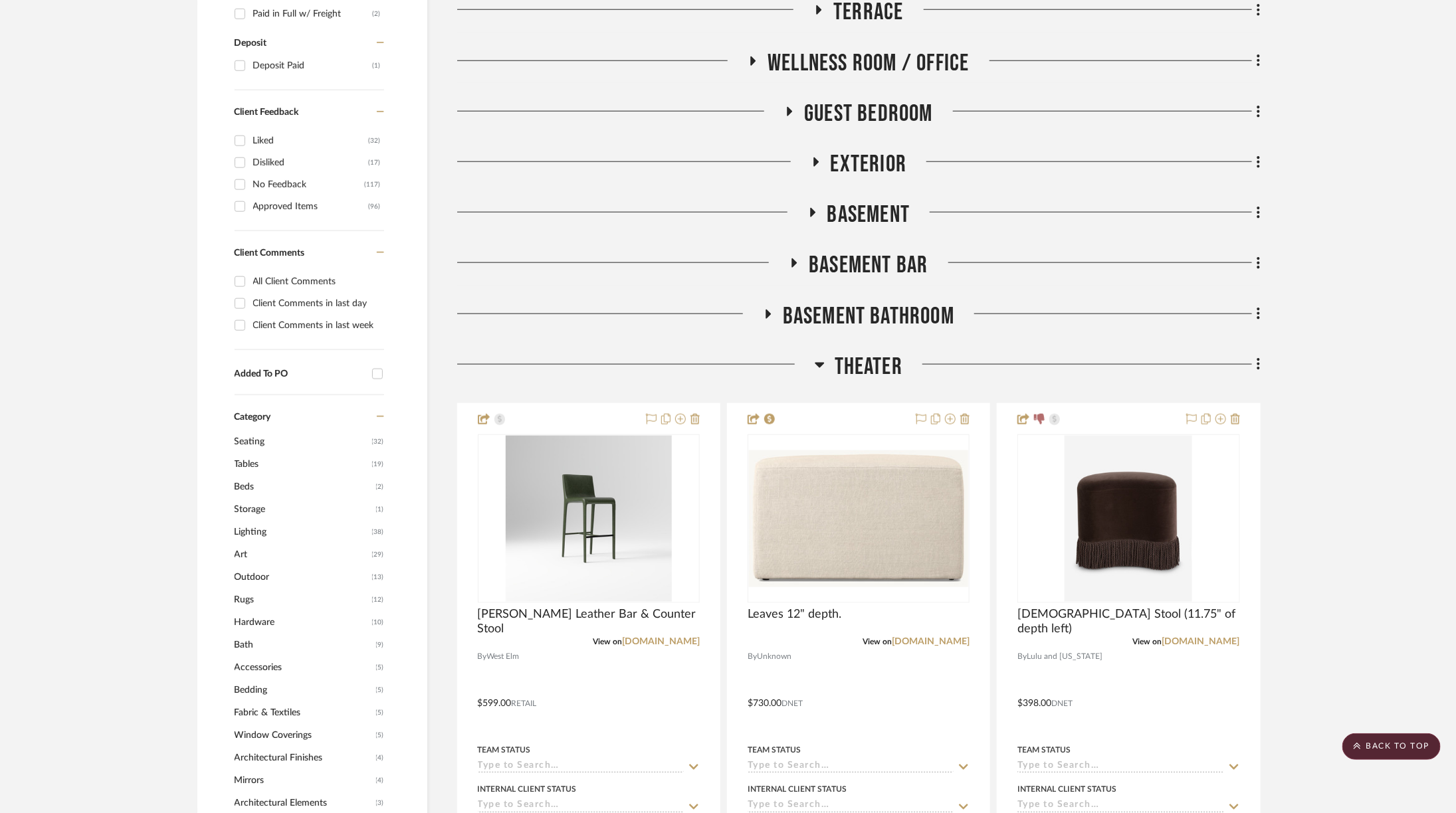
scroll to position [828, 0]
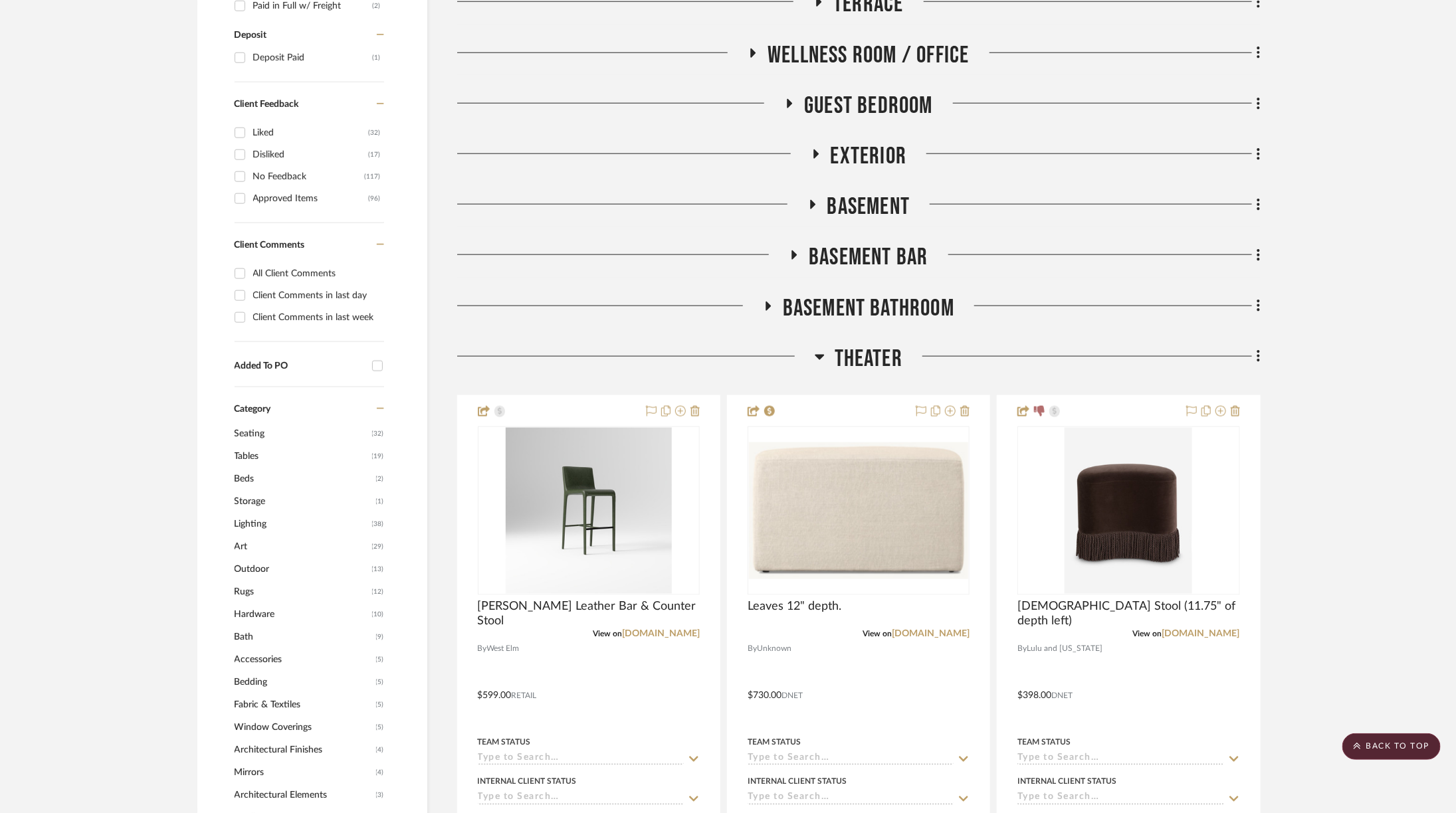
click at [845, 354] on span "Theater" at bounding box center [869, 359] width 68 height 29
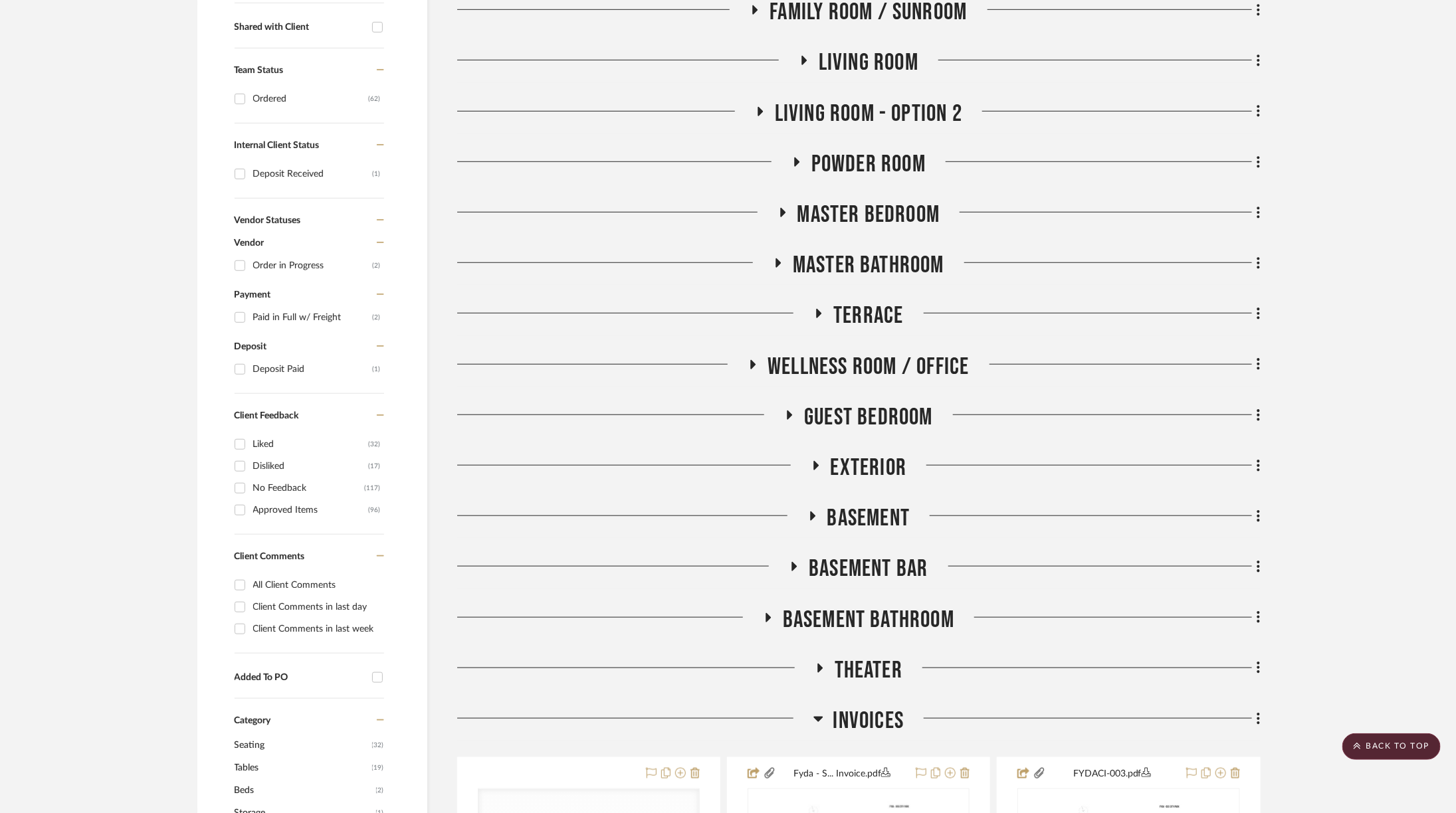
scroll to position [210, 0]
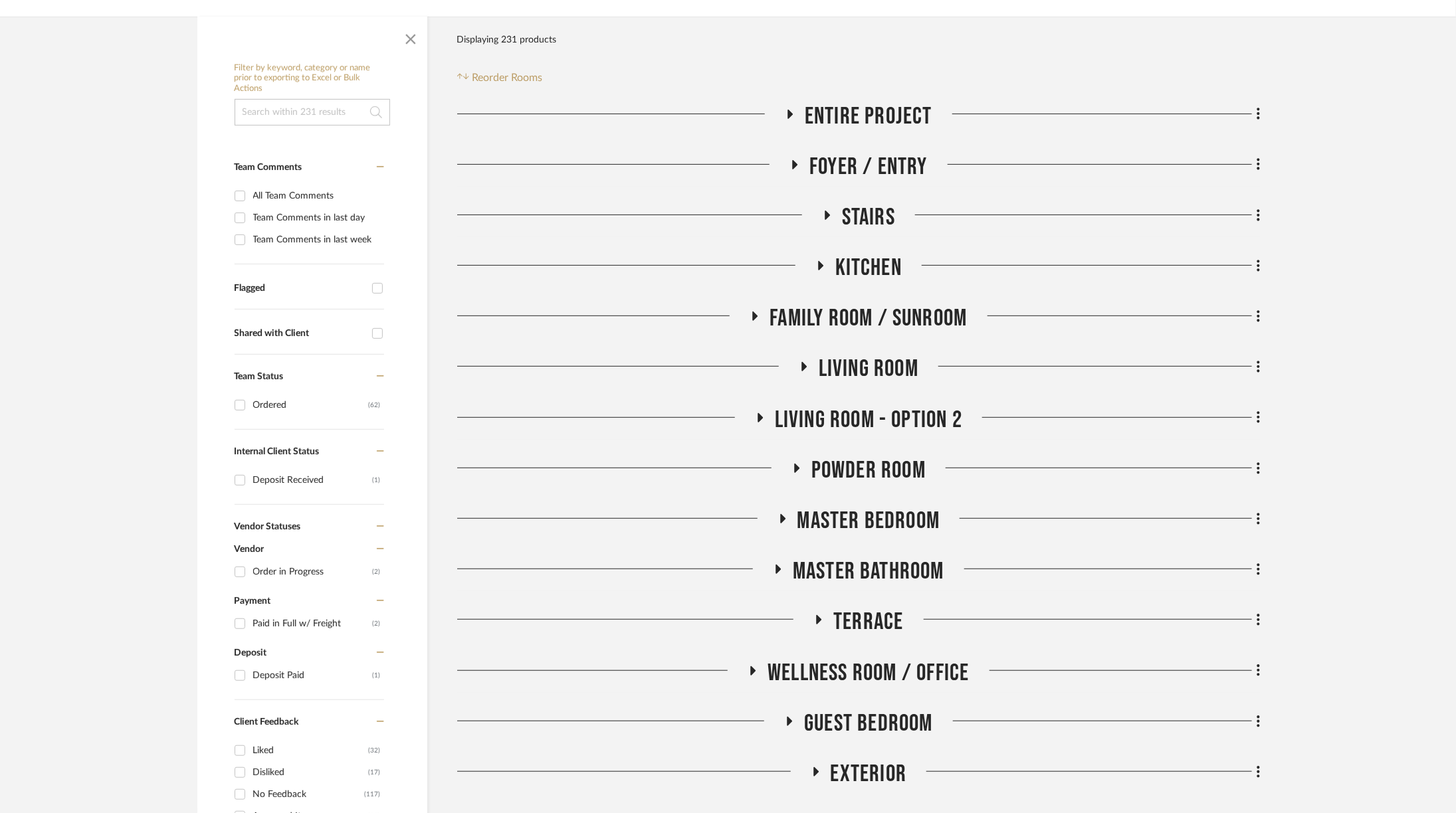
click at [850, 779] on span "Exterior" at bounding box center [869, 774] width 77 height 29
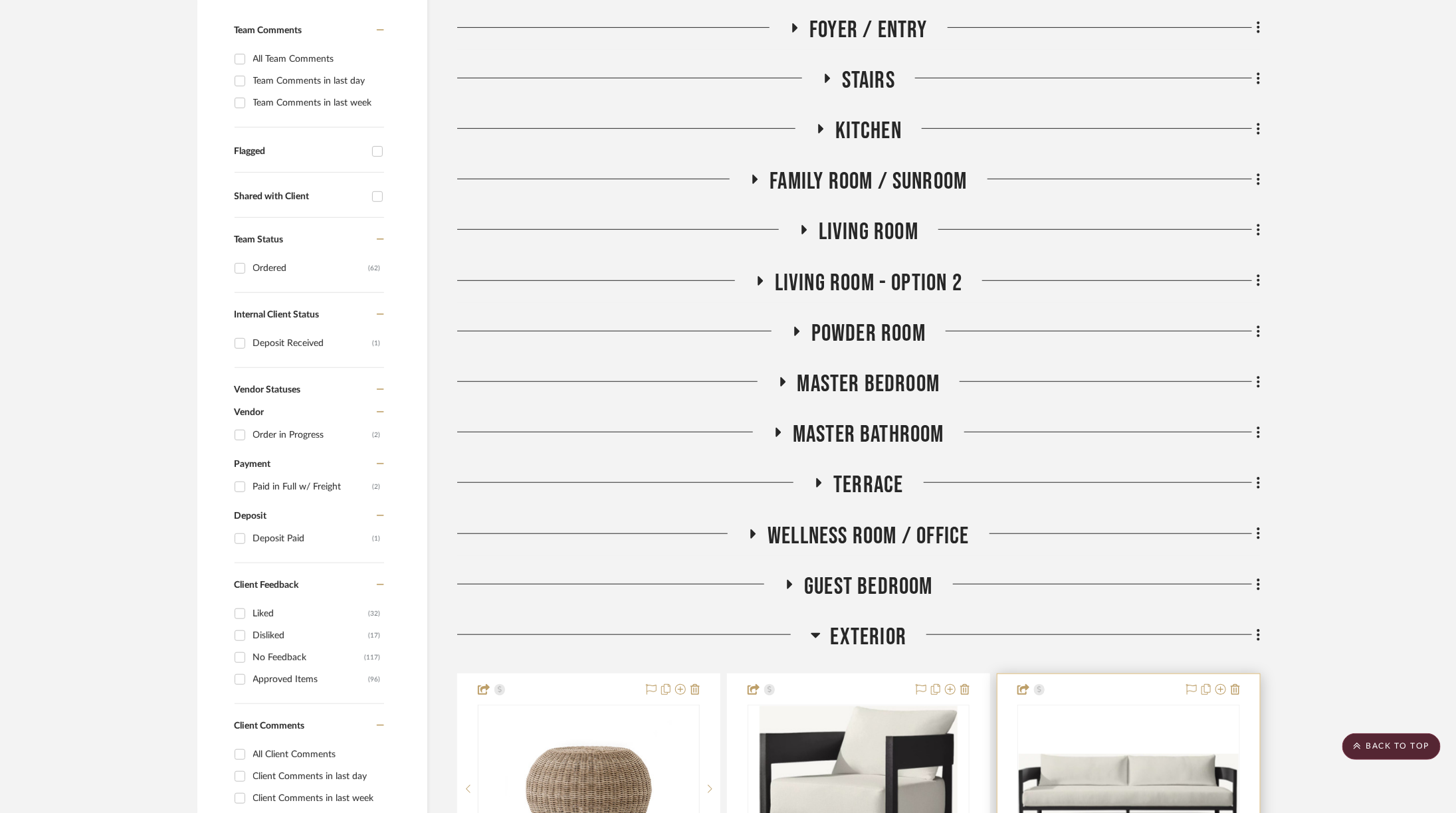
scroll to position [0, 0]
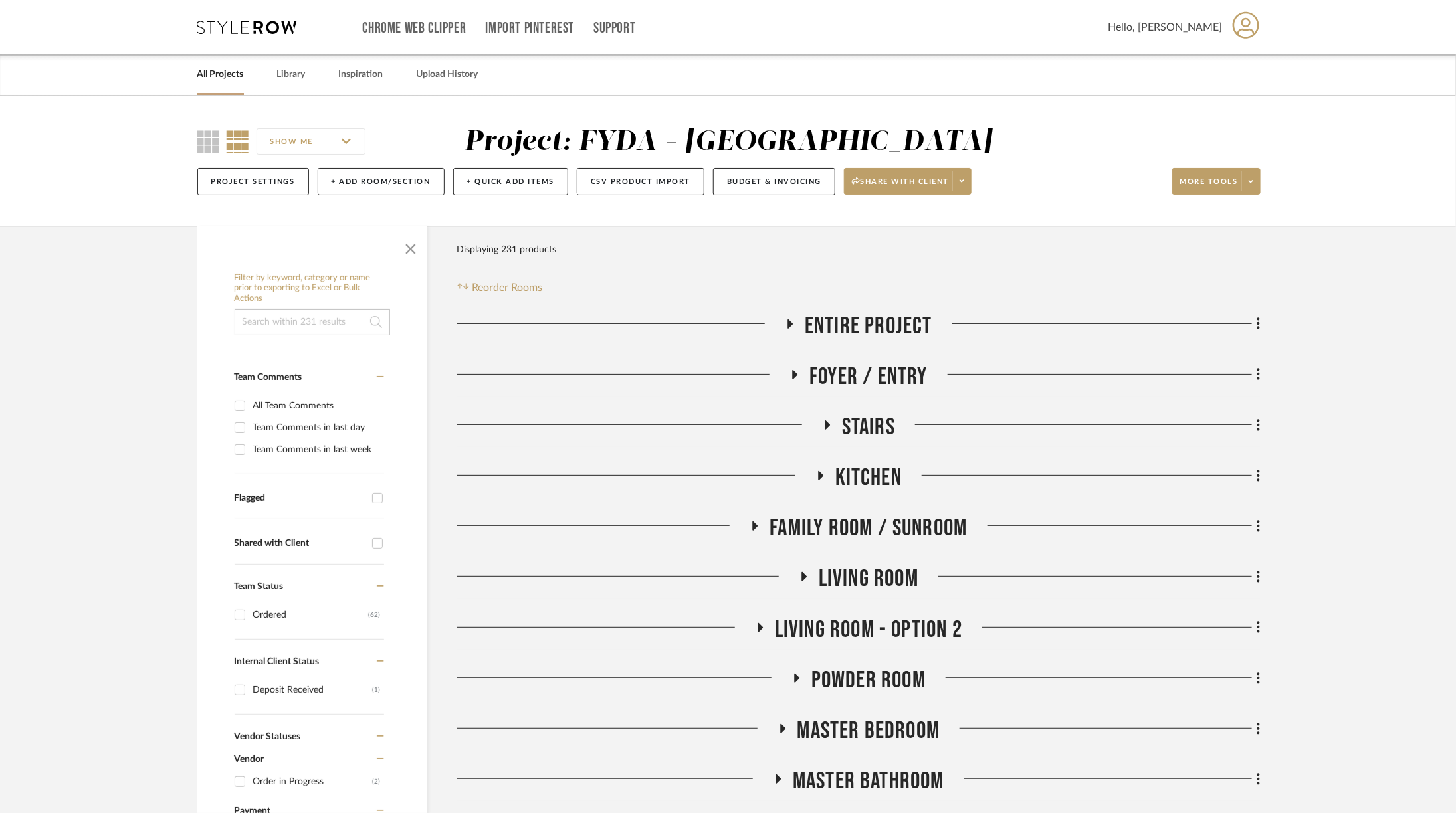
click at [867, 425] on span "Stairs" at bounding box center [868, 427] width 53 height 29
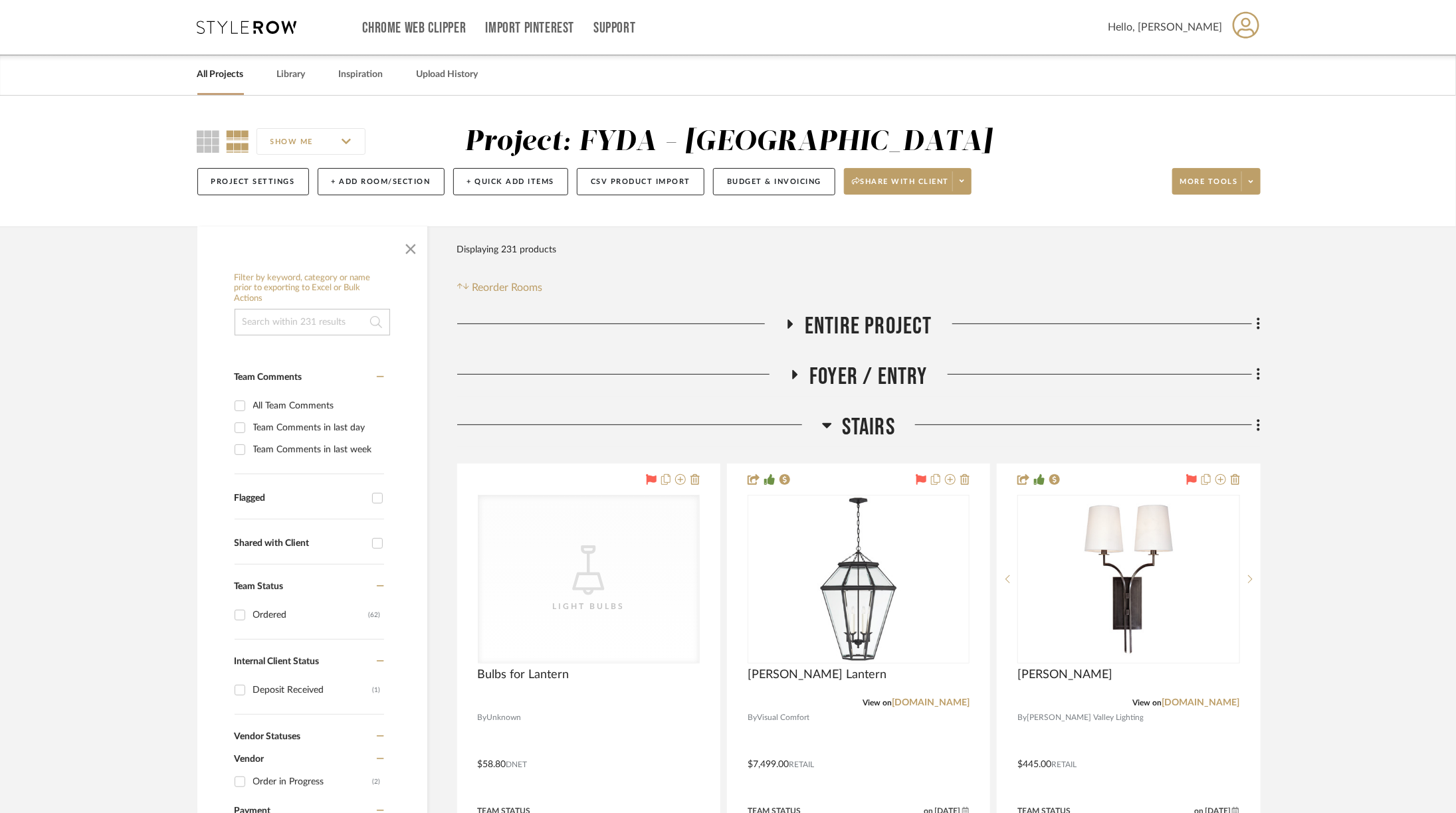
click at [867, 425] on span "Stairs" at bounding box center [868, 427] width 53 height 29
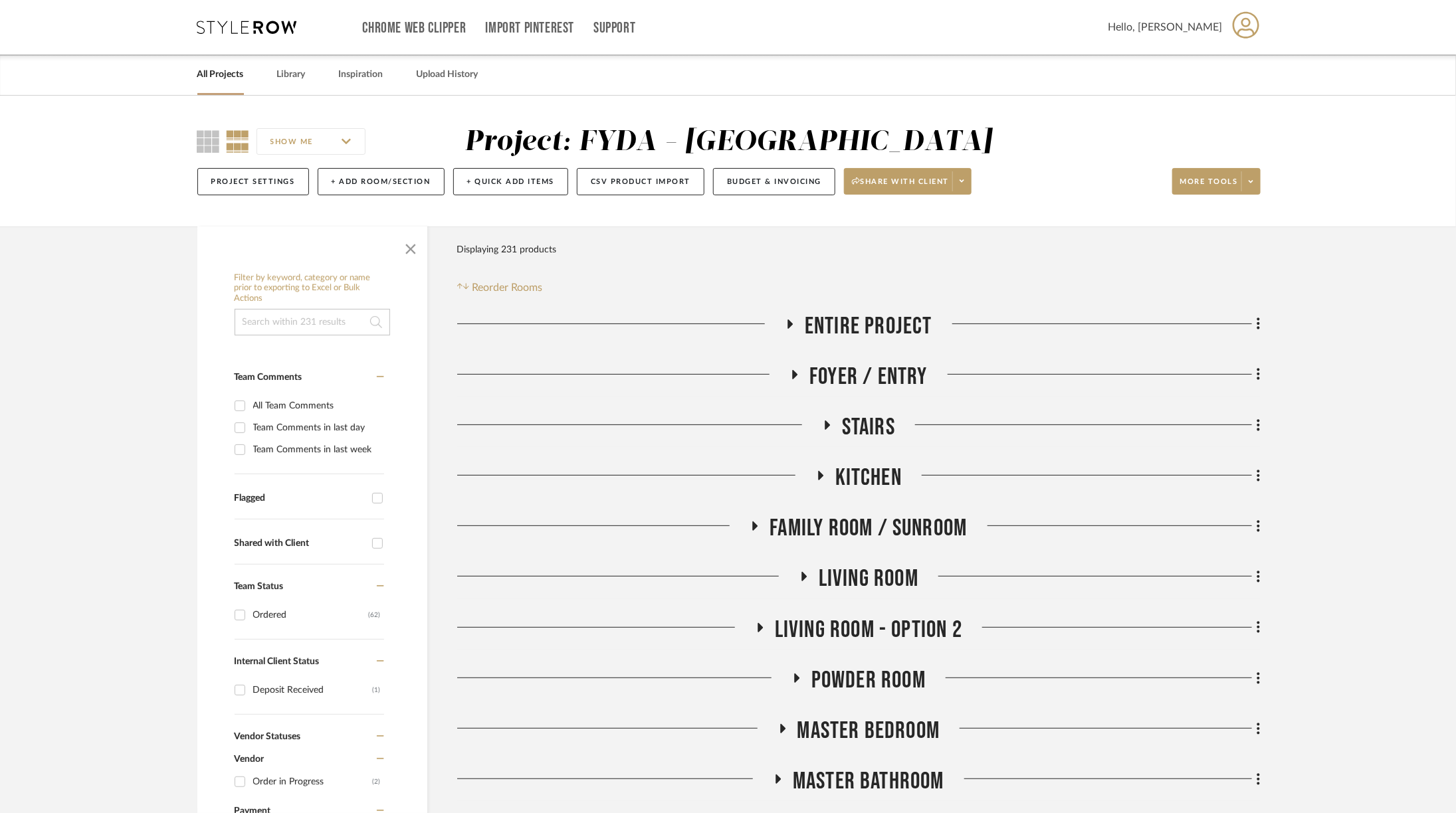
click at [862, 478] on span "Kitchen" at bounding box center [868, 478] width 67 height 29
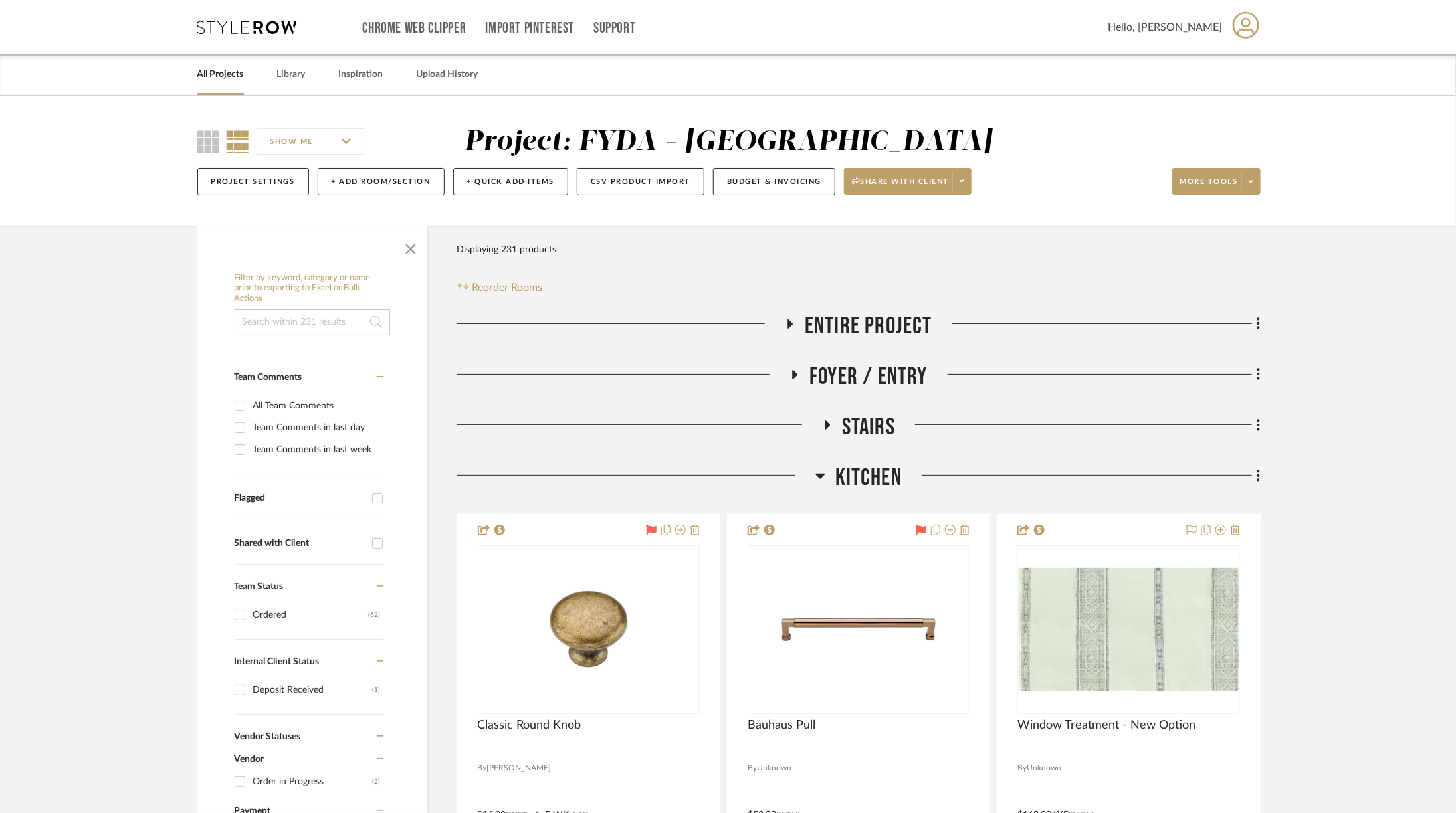
click at [862, 478] on span "Kitchen" at bounding box center [868, 478] width 67 height 29
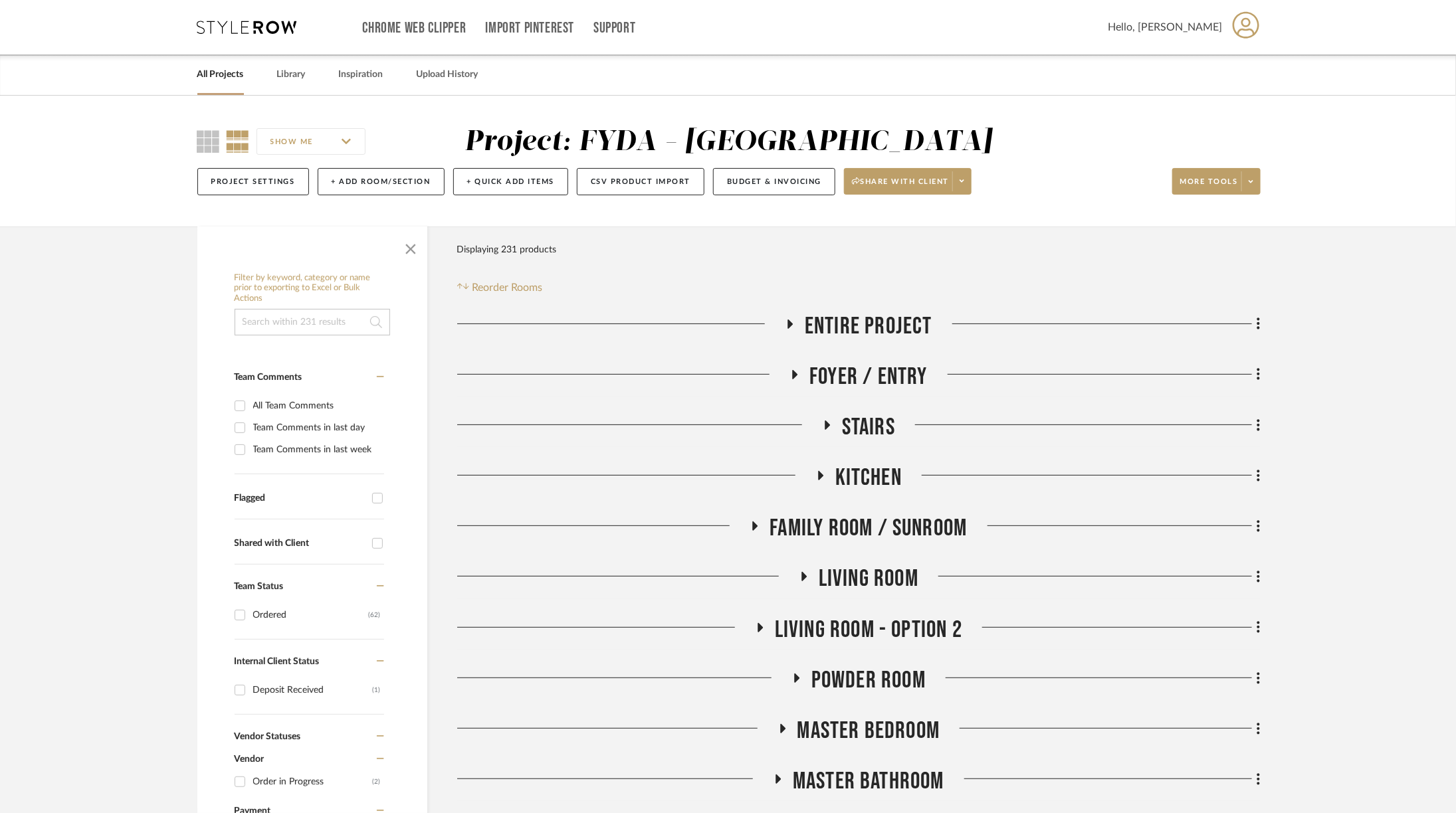
click at [846, 577] on span "Living Room" at bounding box center [869, 579] width 100 height 29
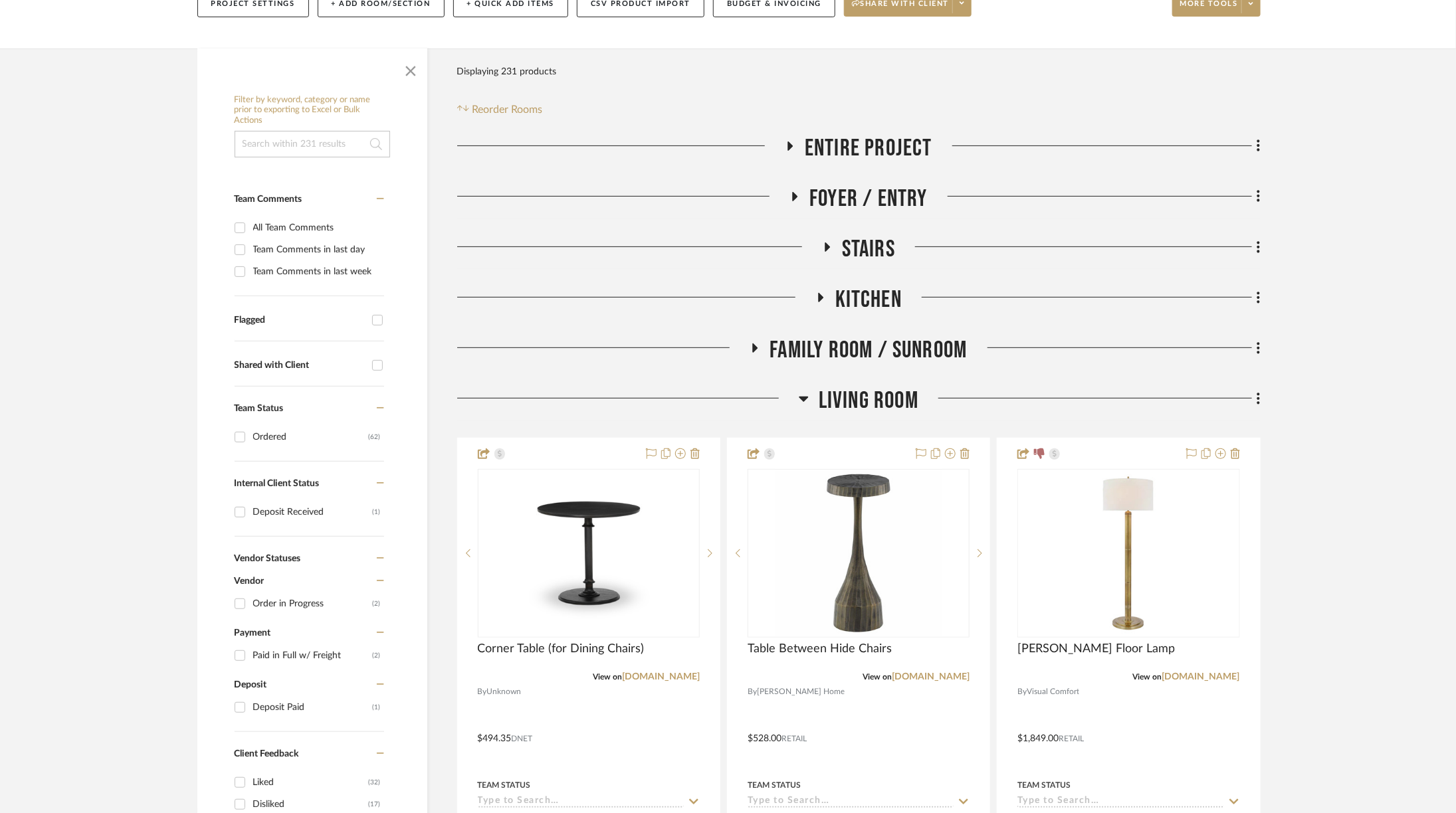
scroll to position [230, 0]
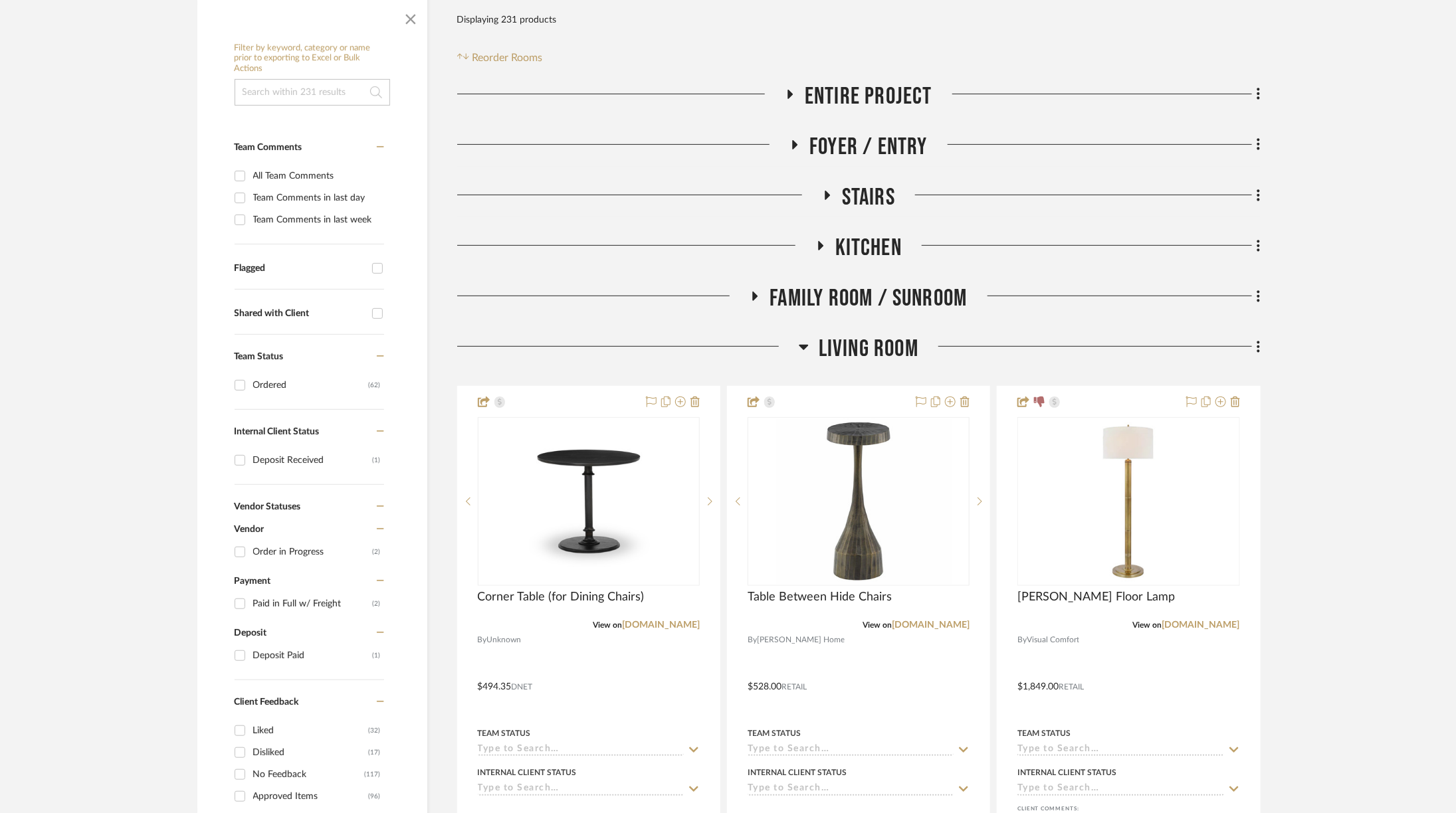
click at [895, 350] on span "Living Room" at bounding box center [869, 349] width 100 height 29
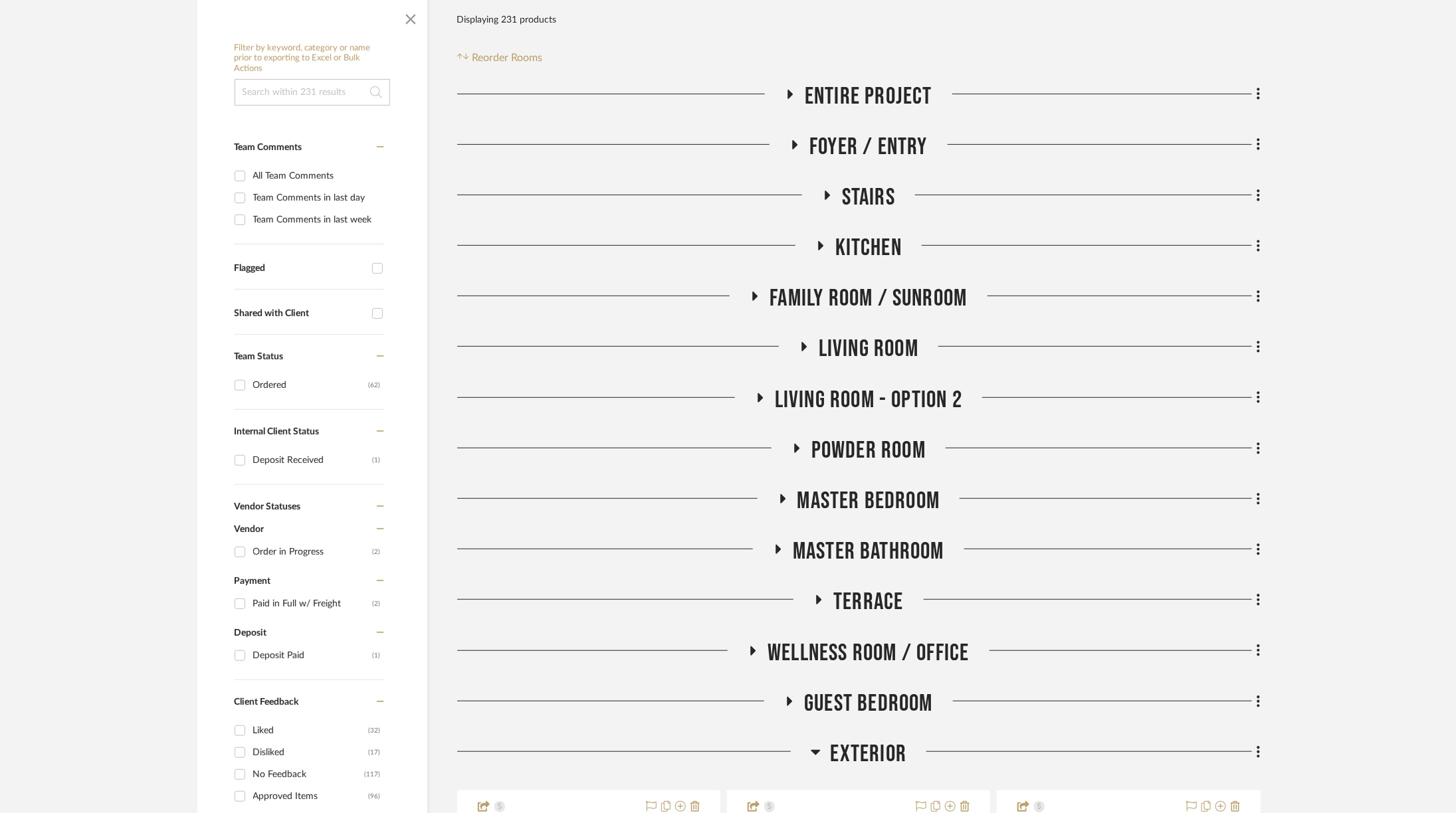
click at [883, 393] on span "Living Room - Option 2" at bounding box center [869, 400] width 187 height 29
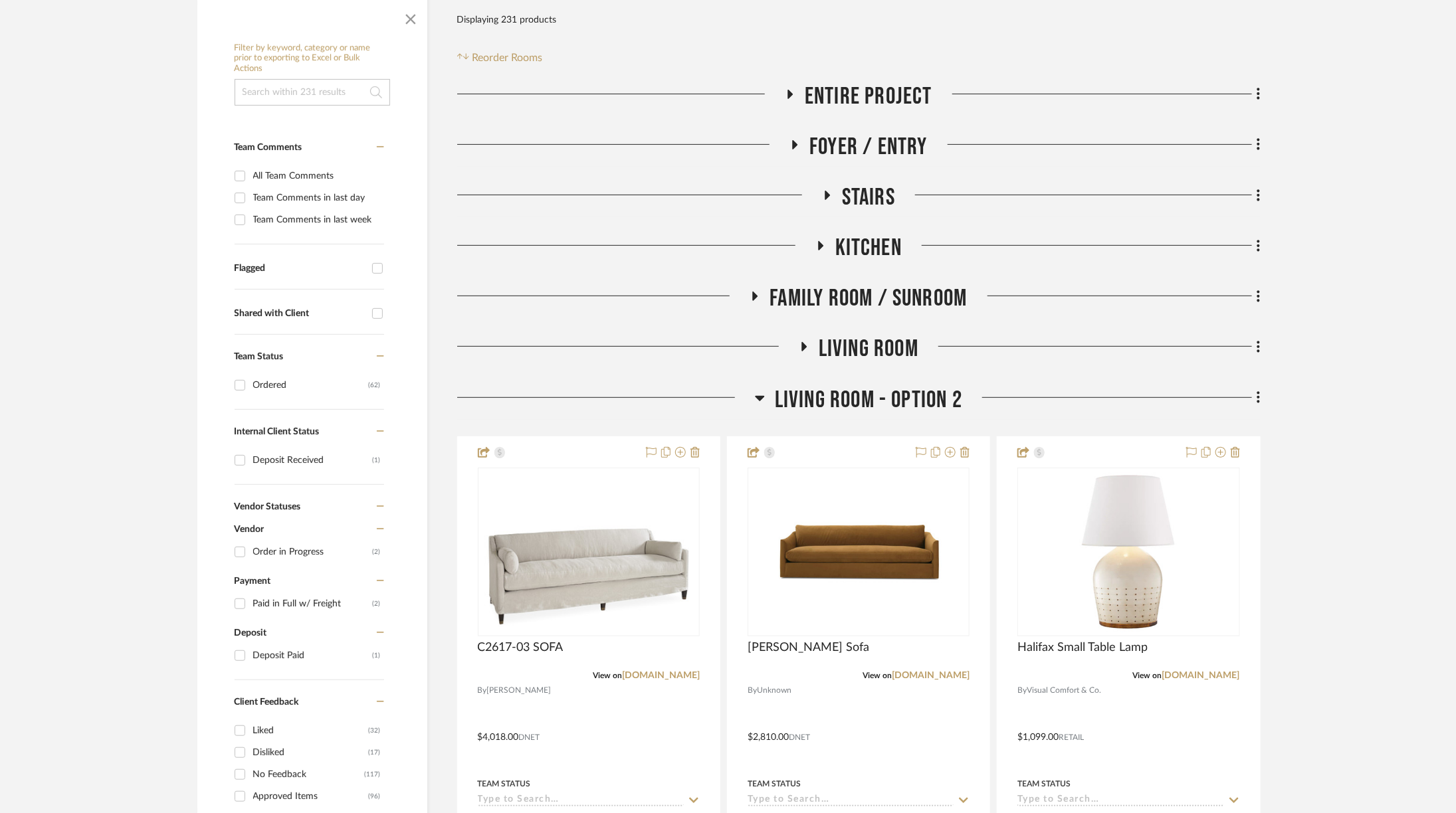
click at [880, 411] on span "Living Room - Option 2" at bounding box center [869, 400] width 187 height 29
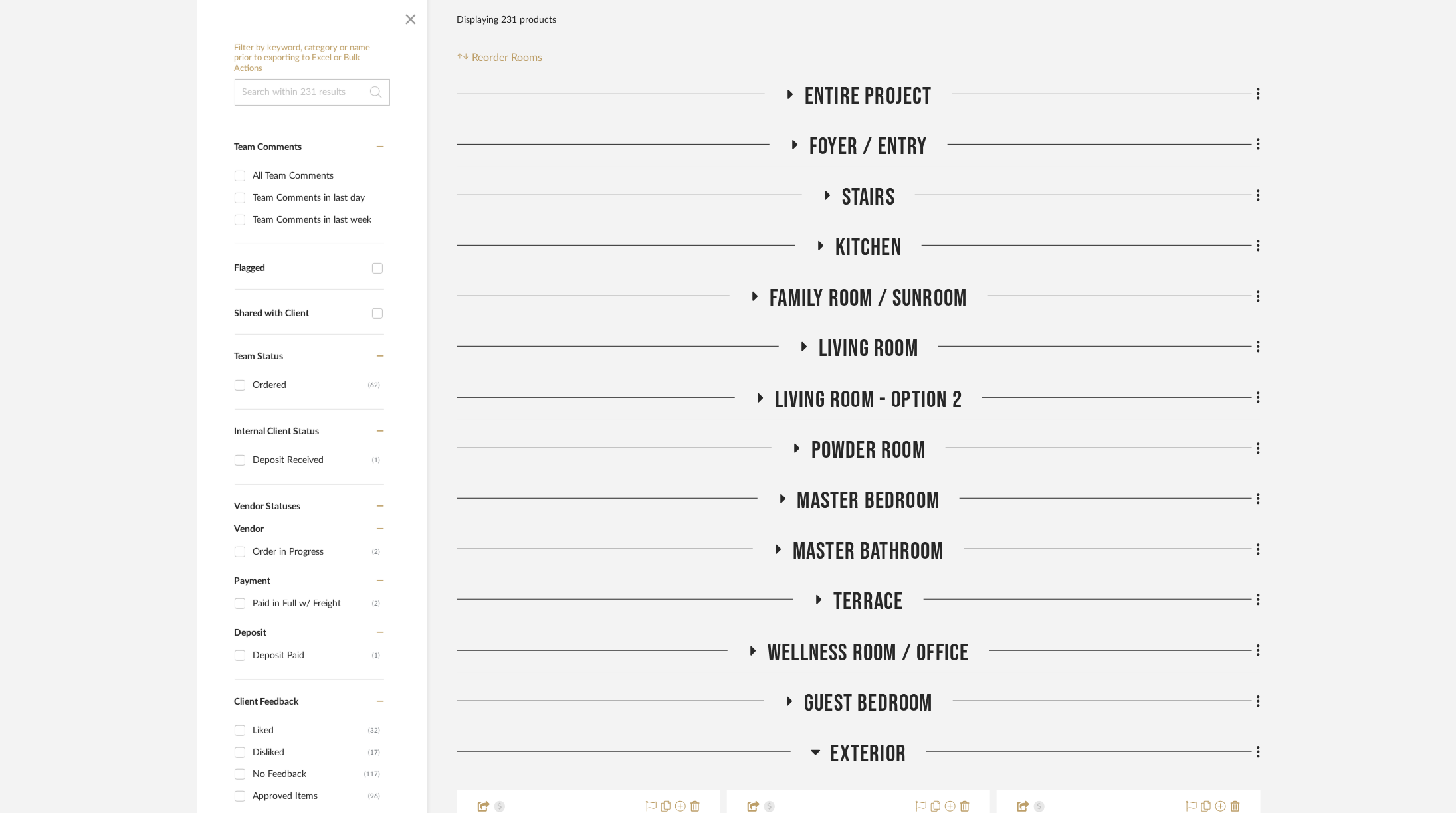
click at [866, 443] on span "Powder Room" at bounding box center [868, 451] width 114 height 29
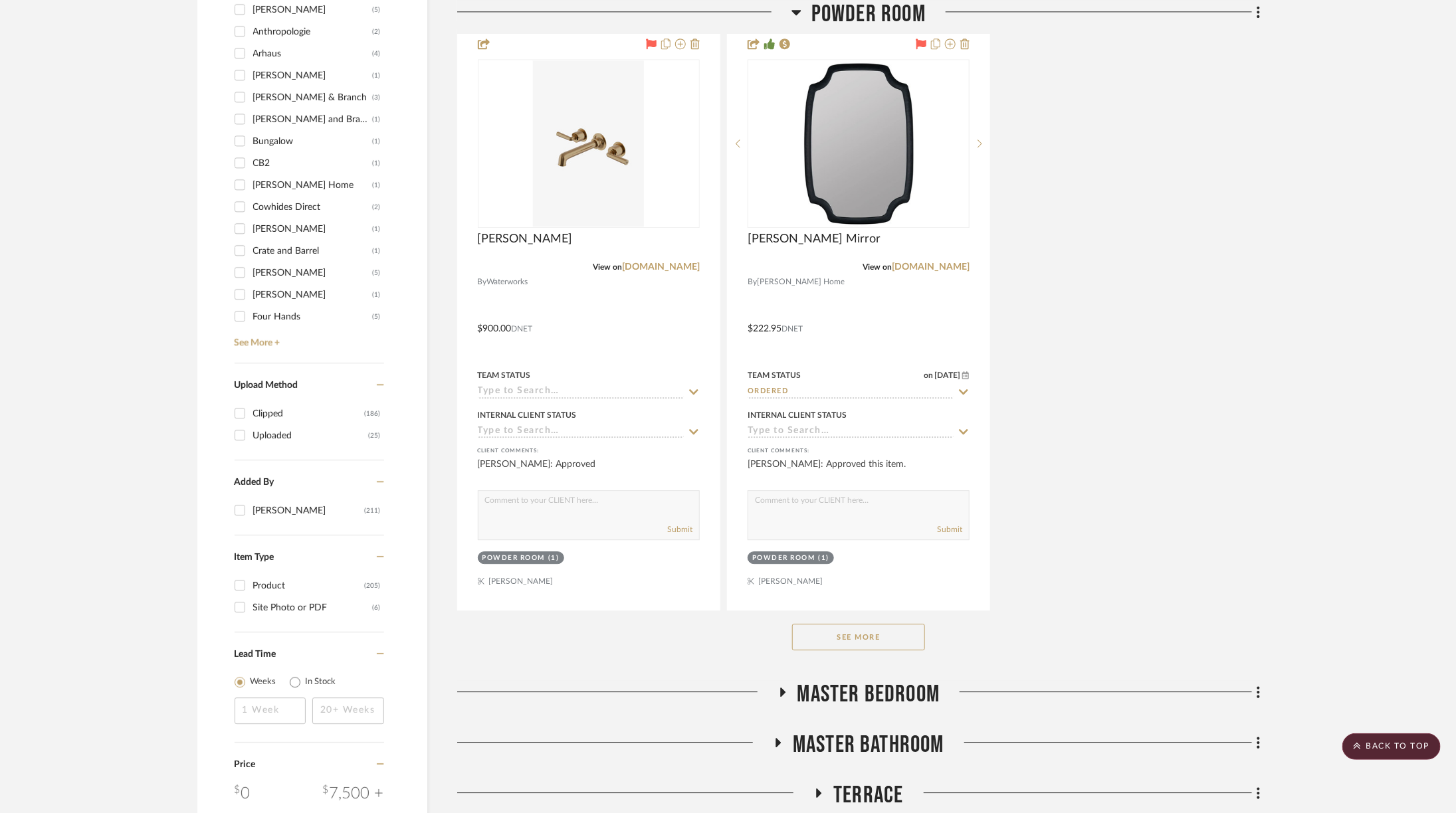
scroll to position [2046, 0]
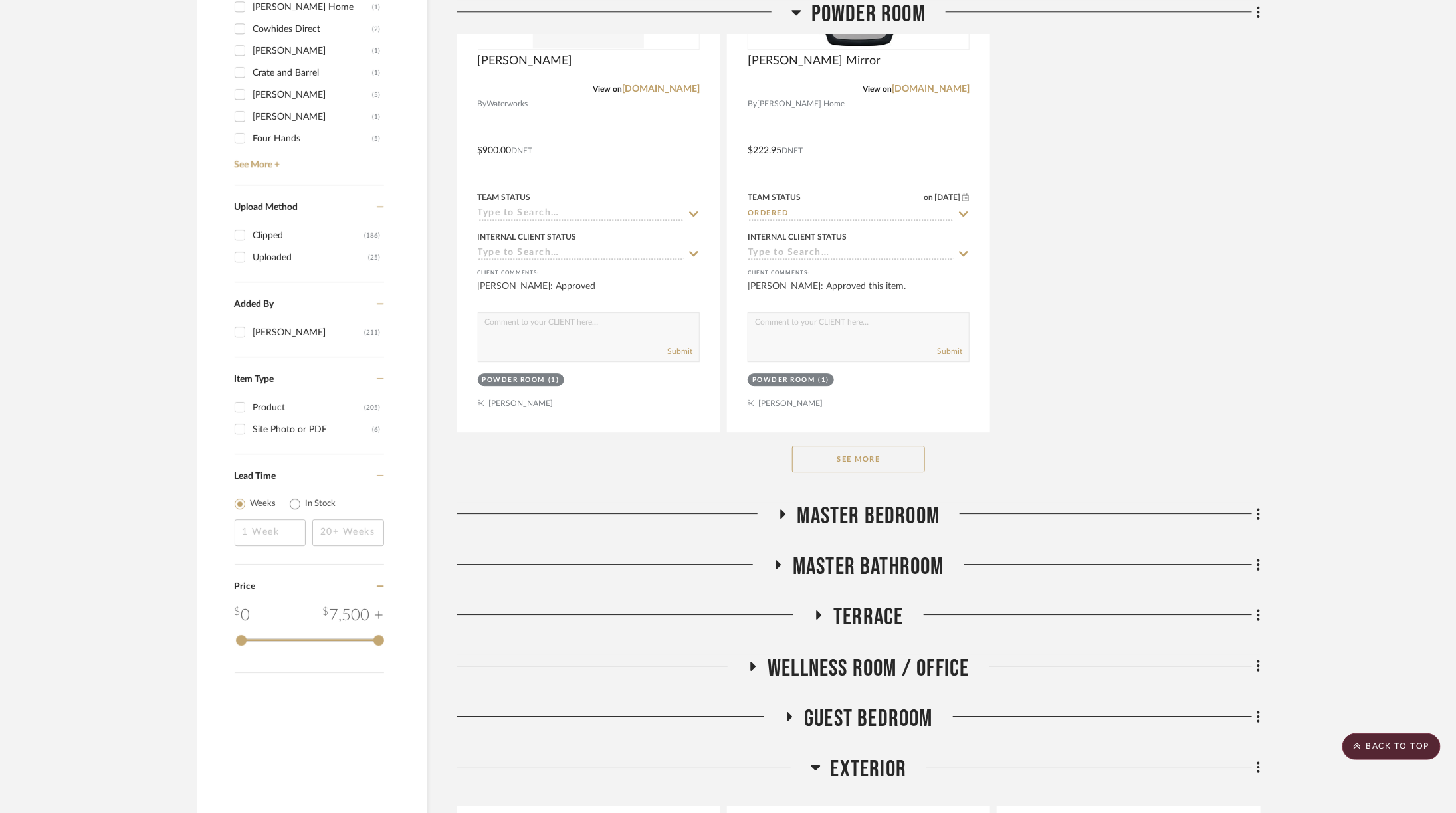
click at [859, 455] on button "See More" at bounding box center [859, 459] width 133 height 27
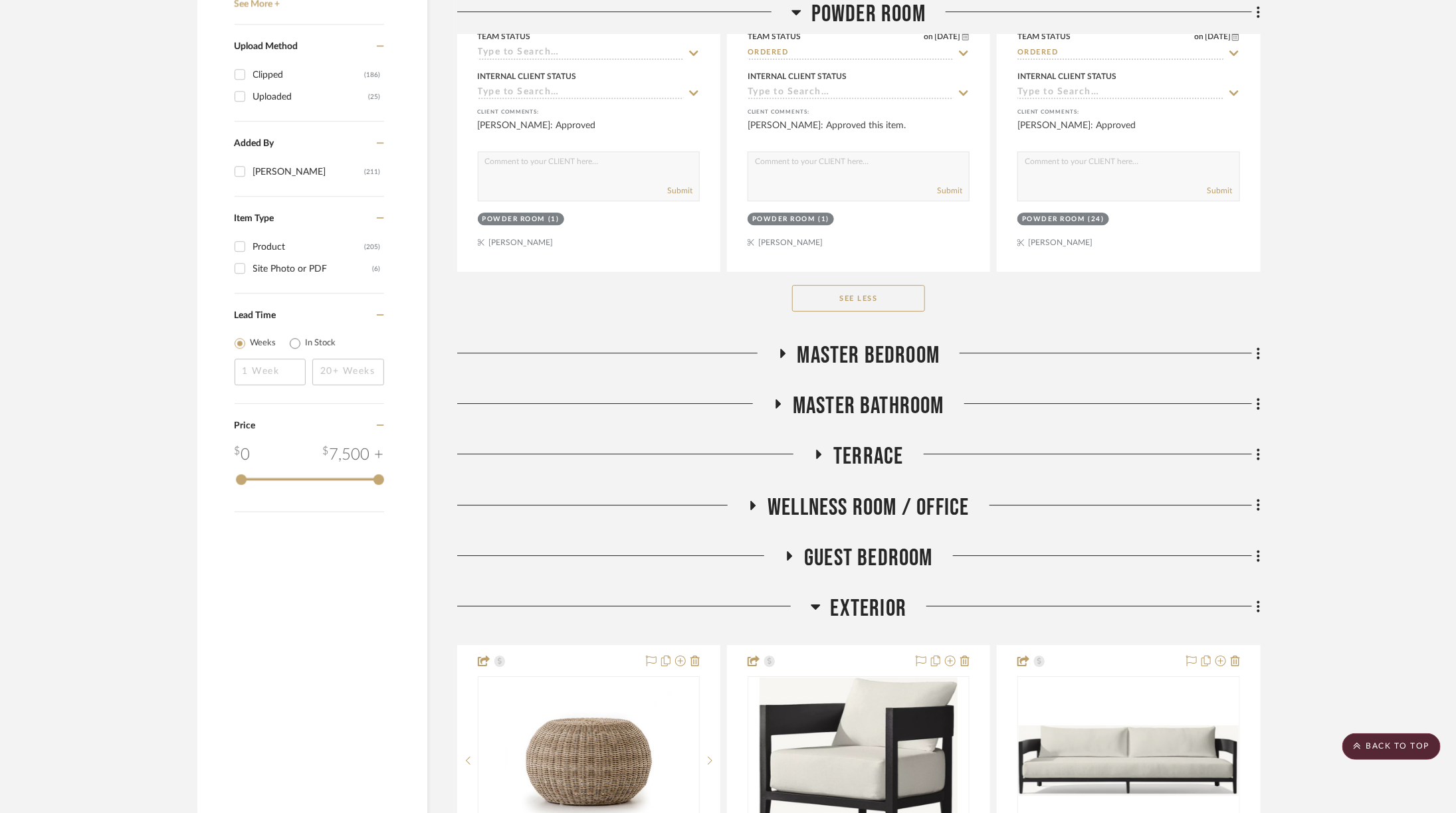
scroll to position [2232, 0]
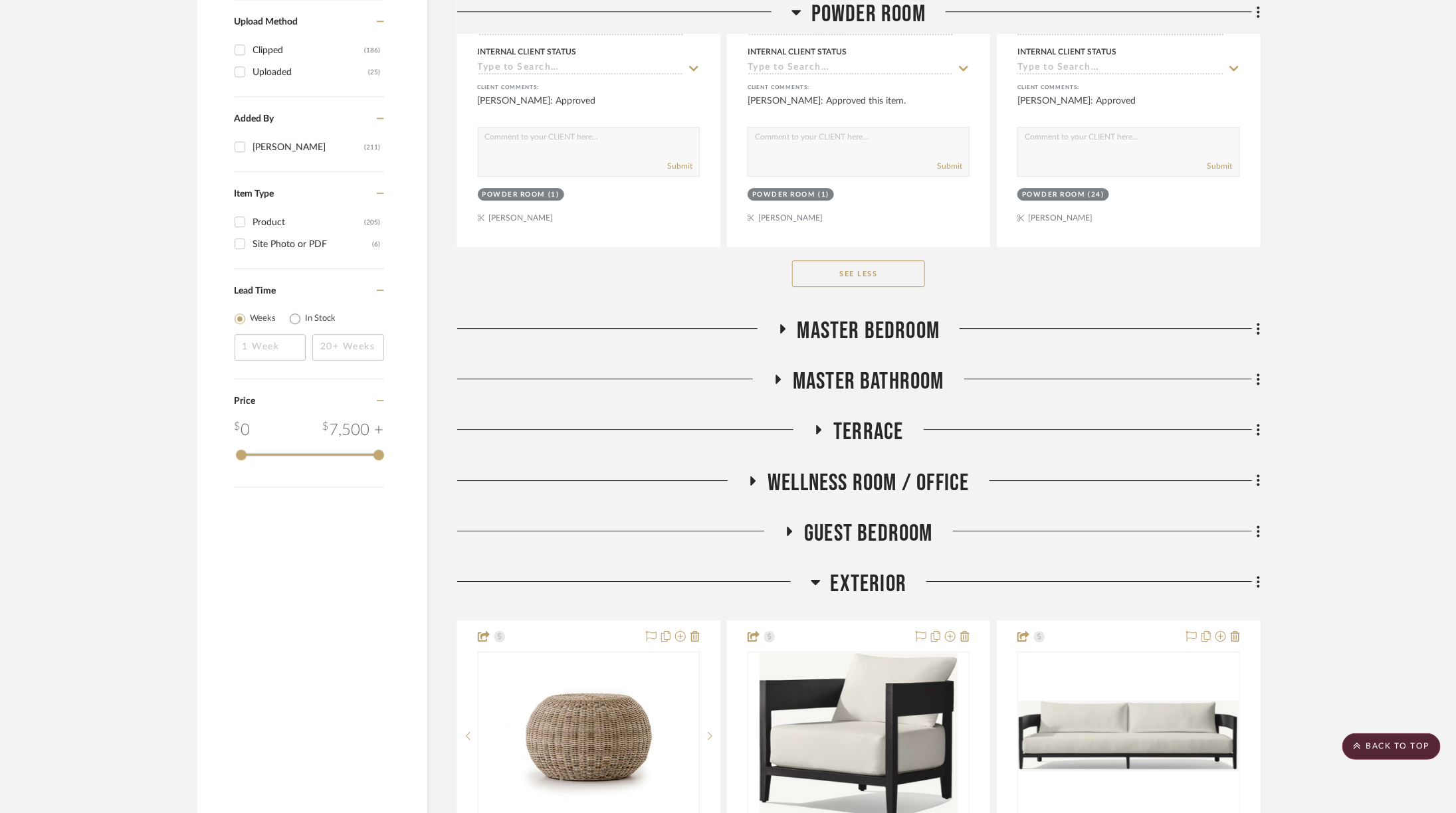
click at [926, 330] on span "Master Bedroom" at bounding box center [869, 331] width 143 height 29
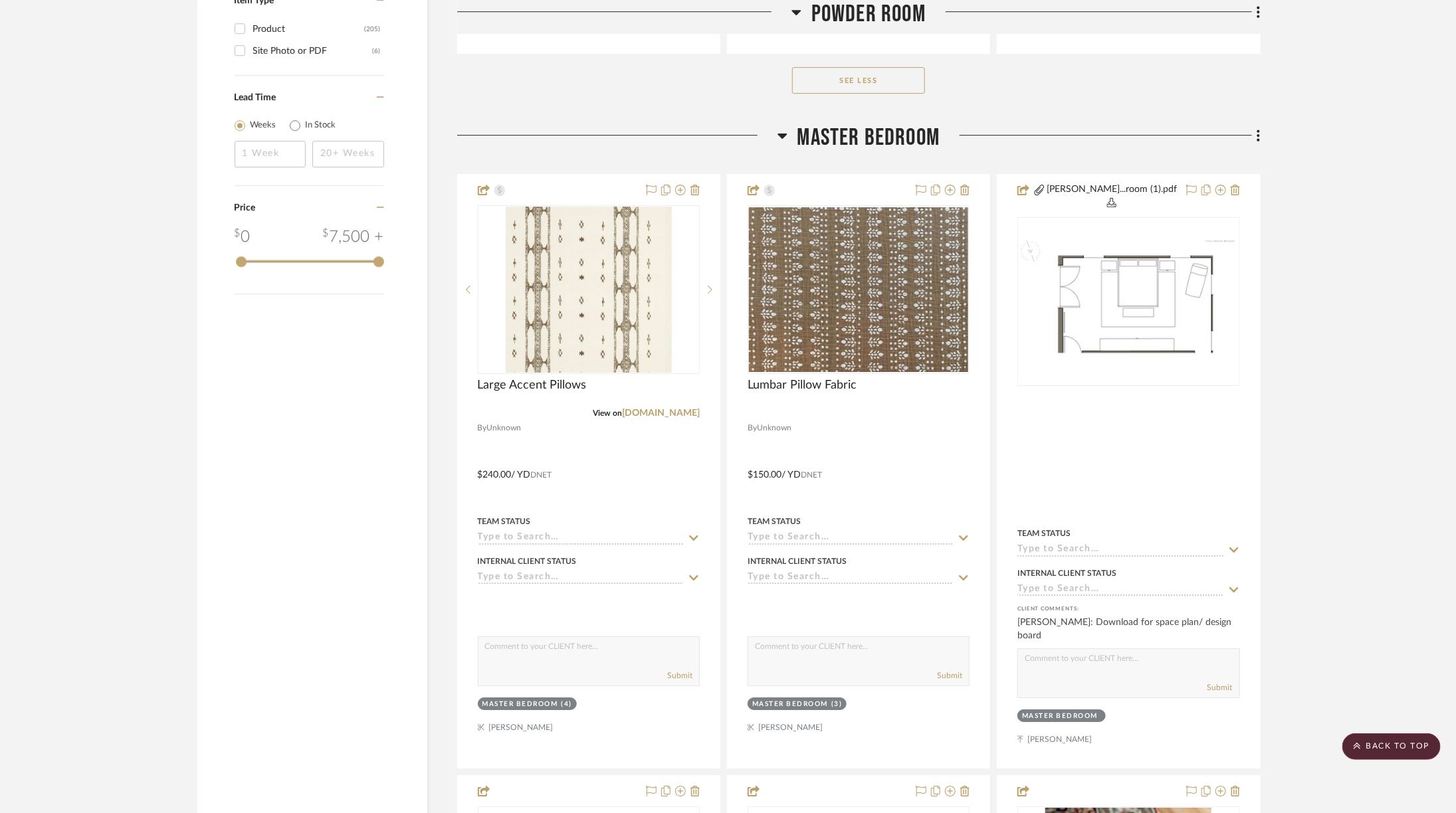
scroll to position [2426, 0]
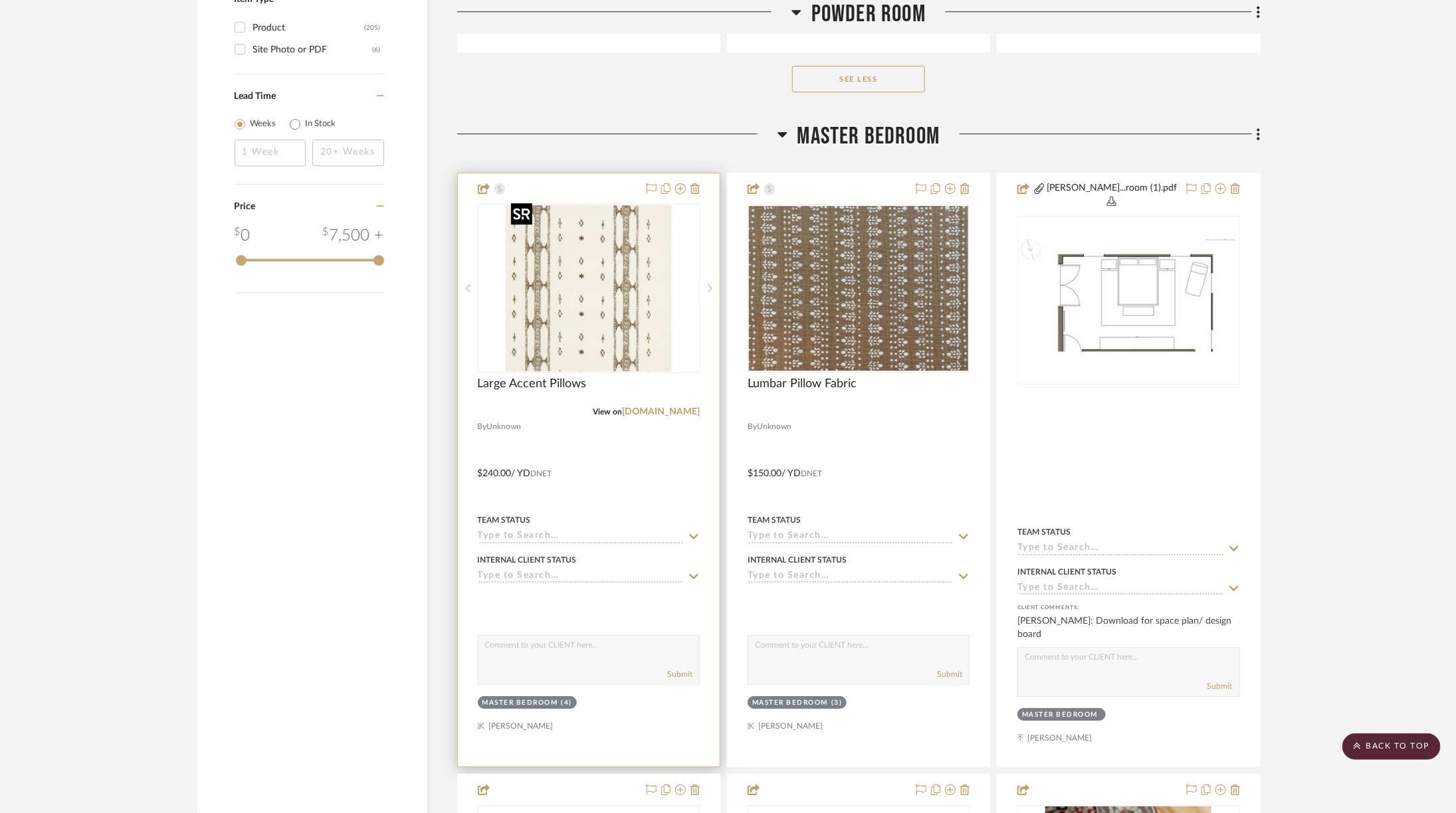
click at [0, 0] on img at bounding box center [0, 0] width 0 height 0
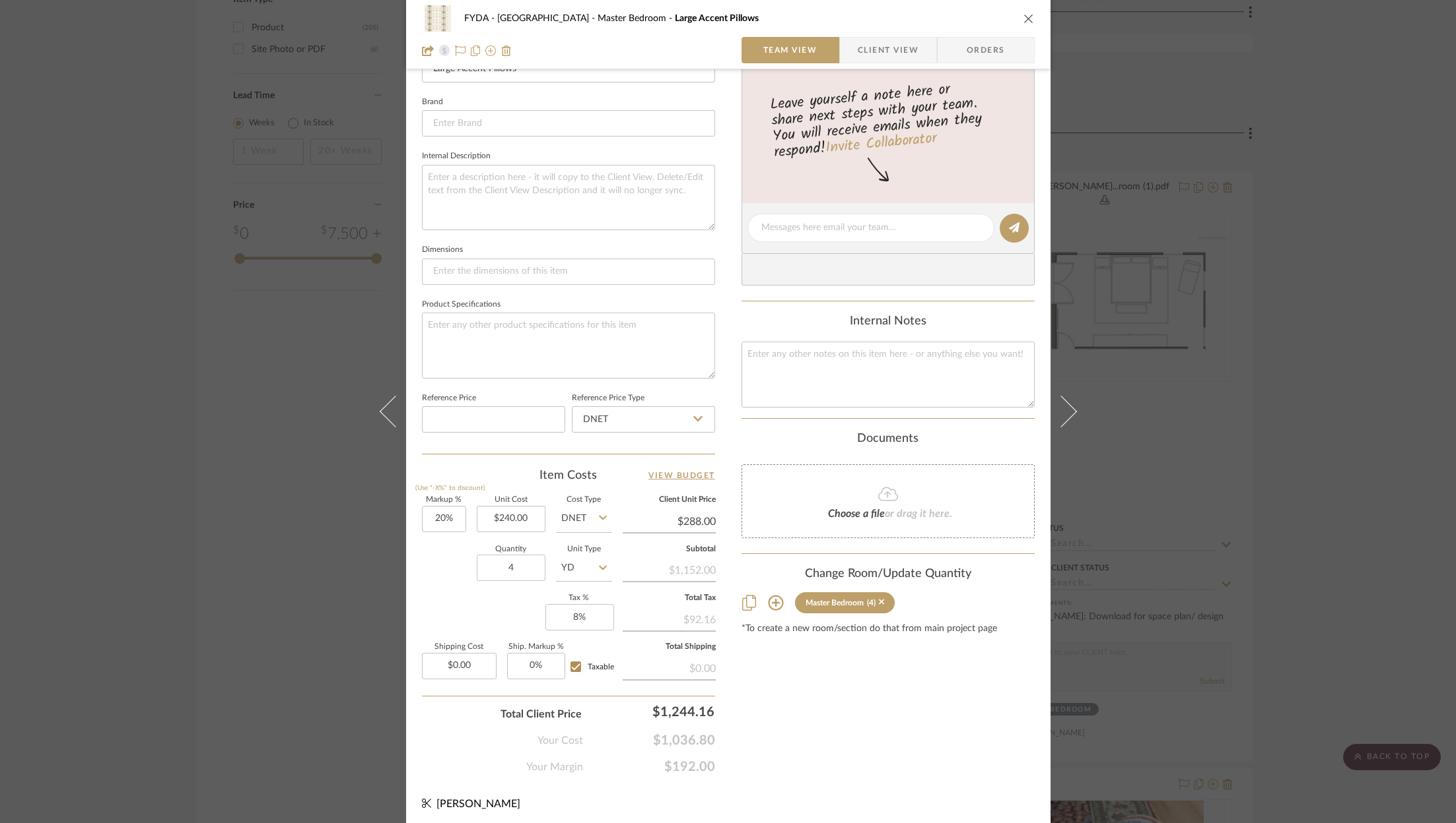
scroll to position [0, 0]
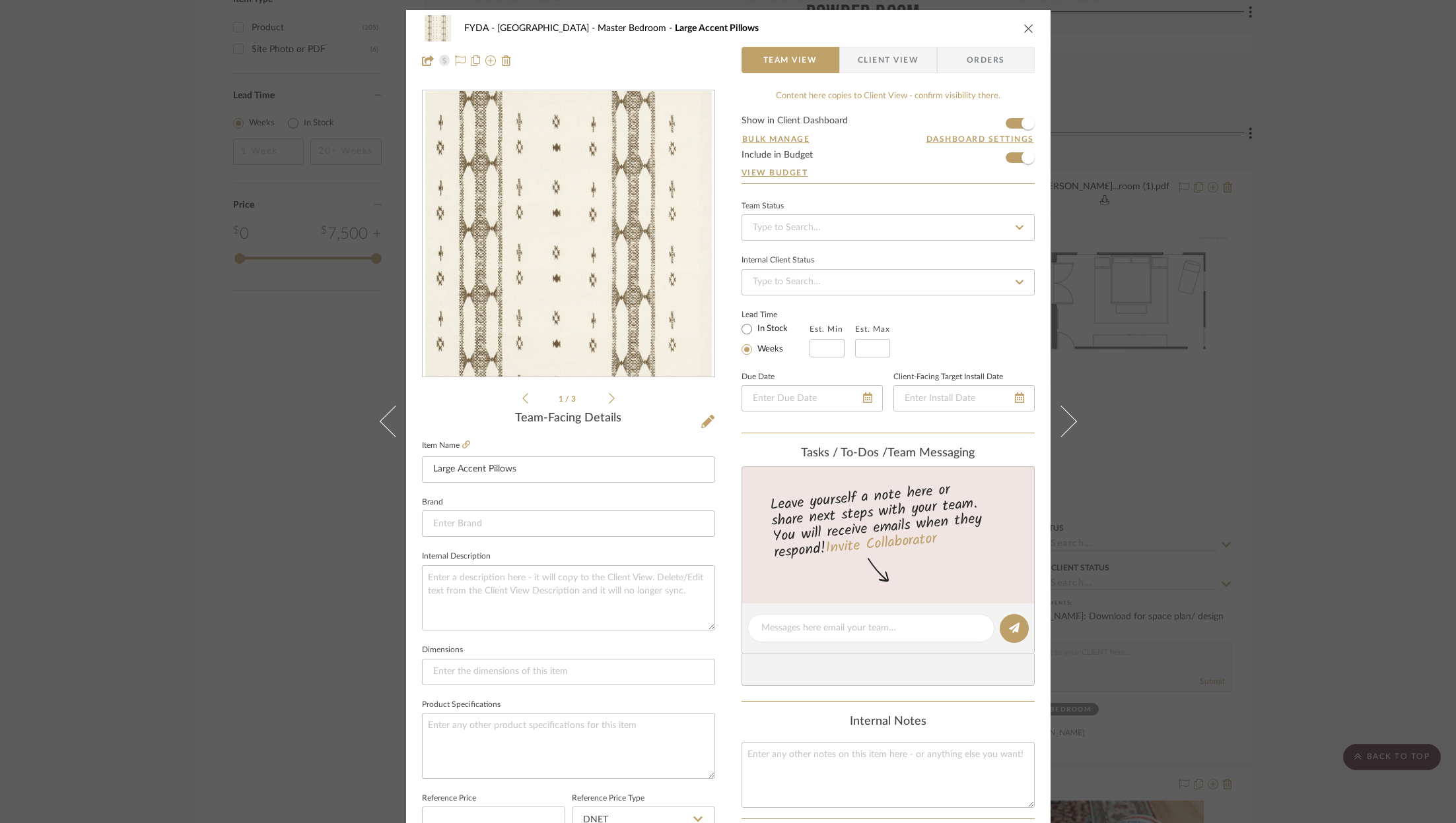
click at [1025, 28] on icon "close" at bounding box center [1028, 28] width 11 height 11
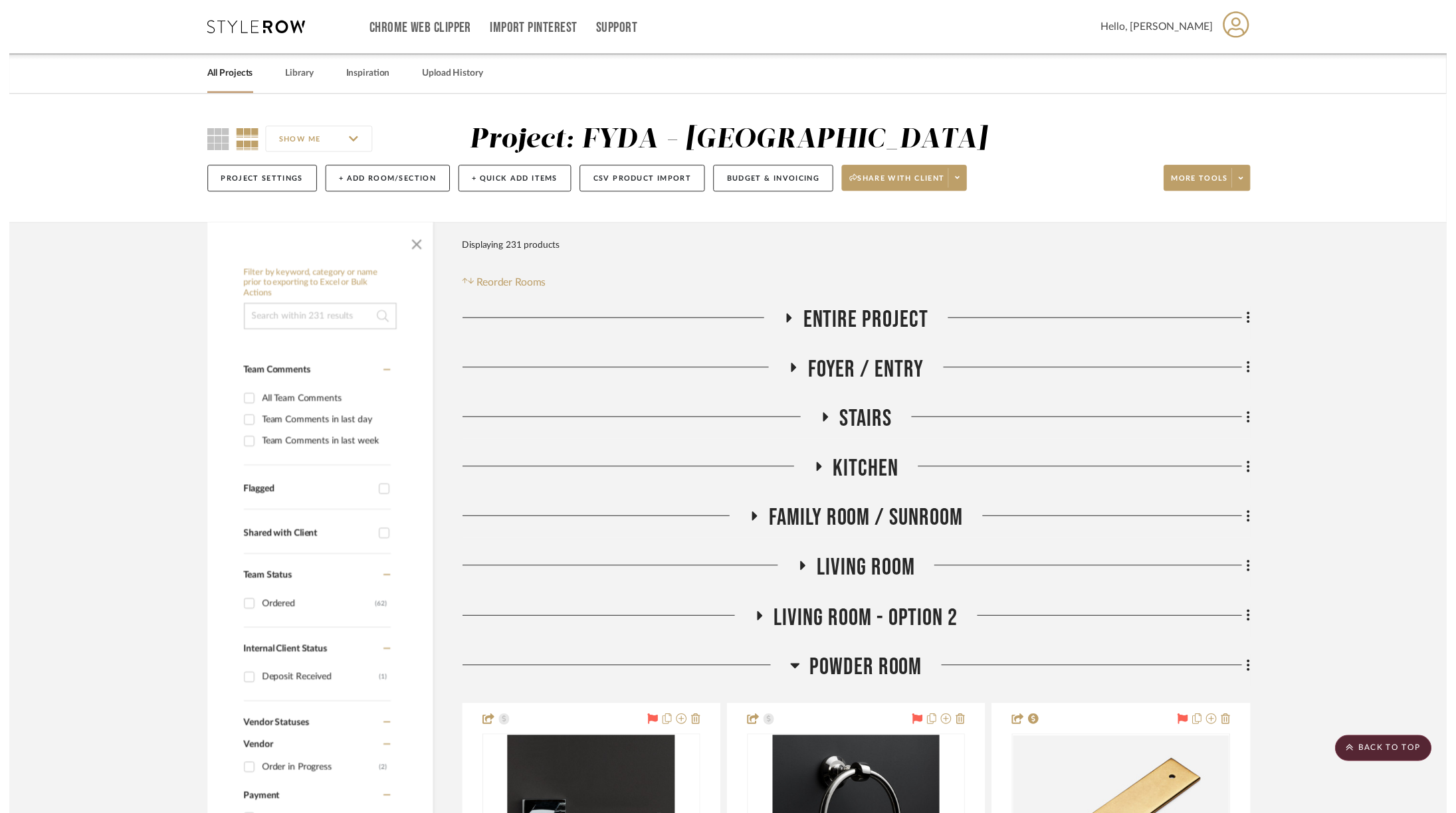
scroll to position [2426, 0]
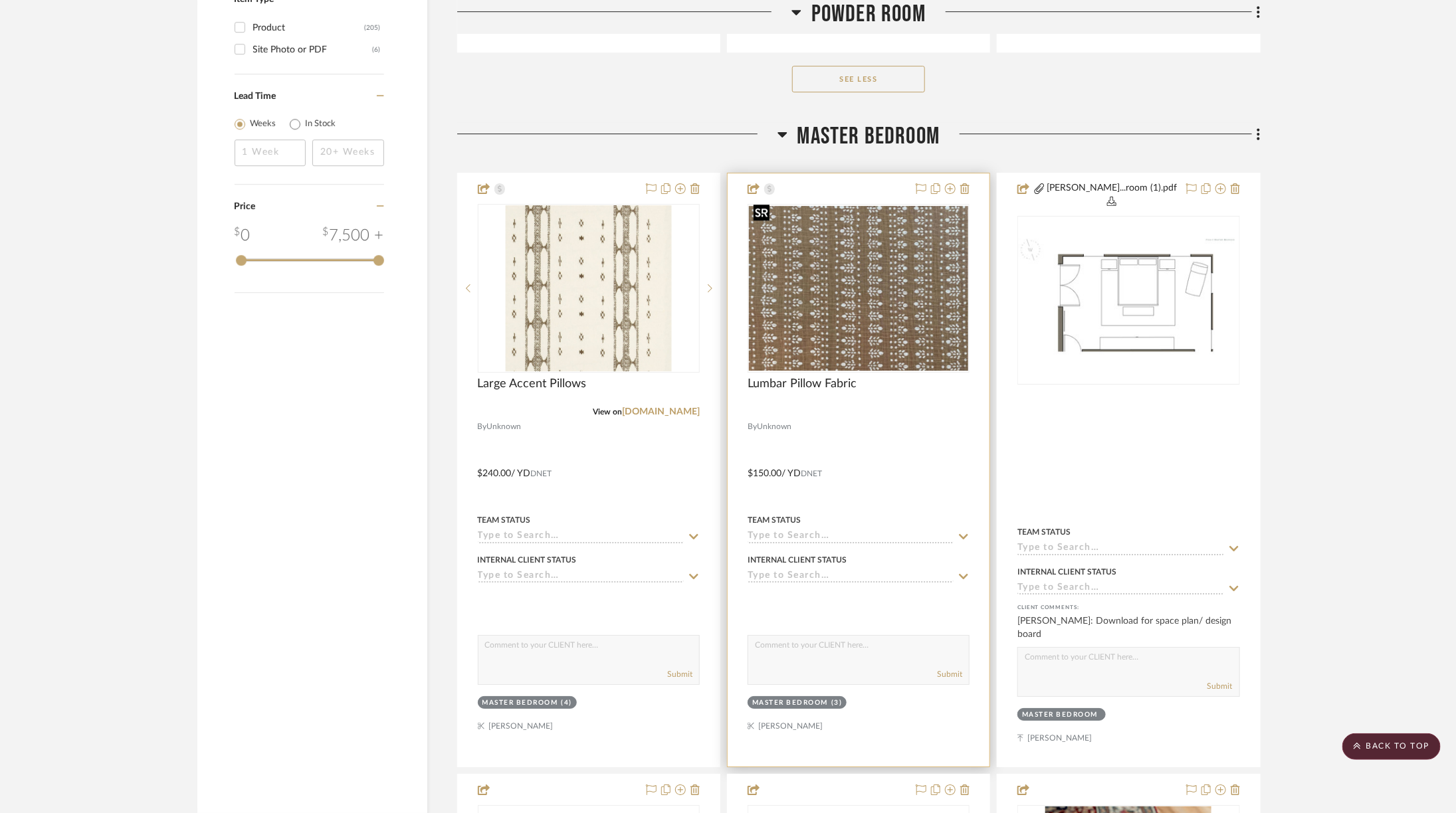
click at [876, 251] on img "0" at bounding box center [859, 289] width 219 height 165
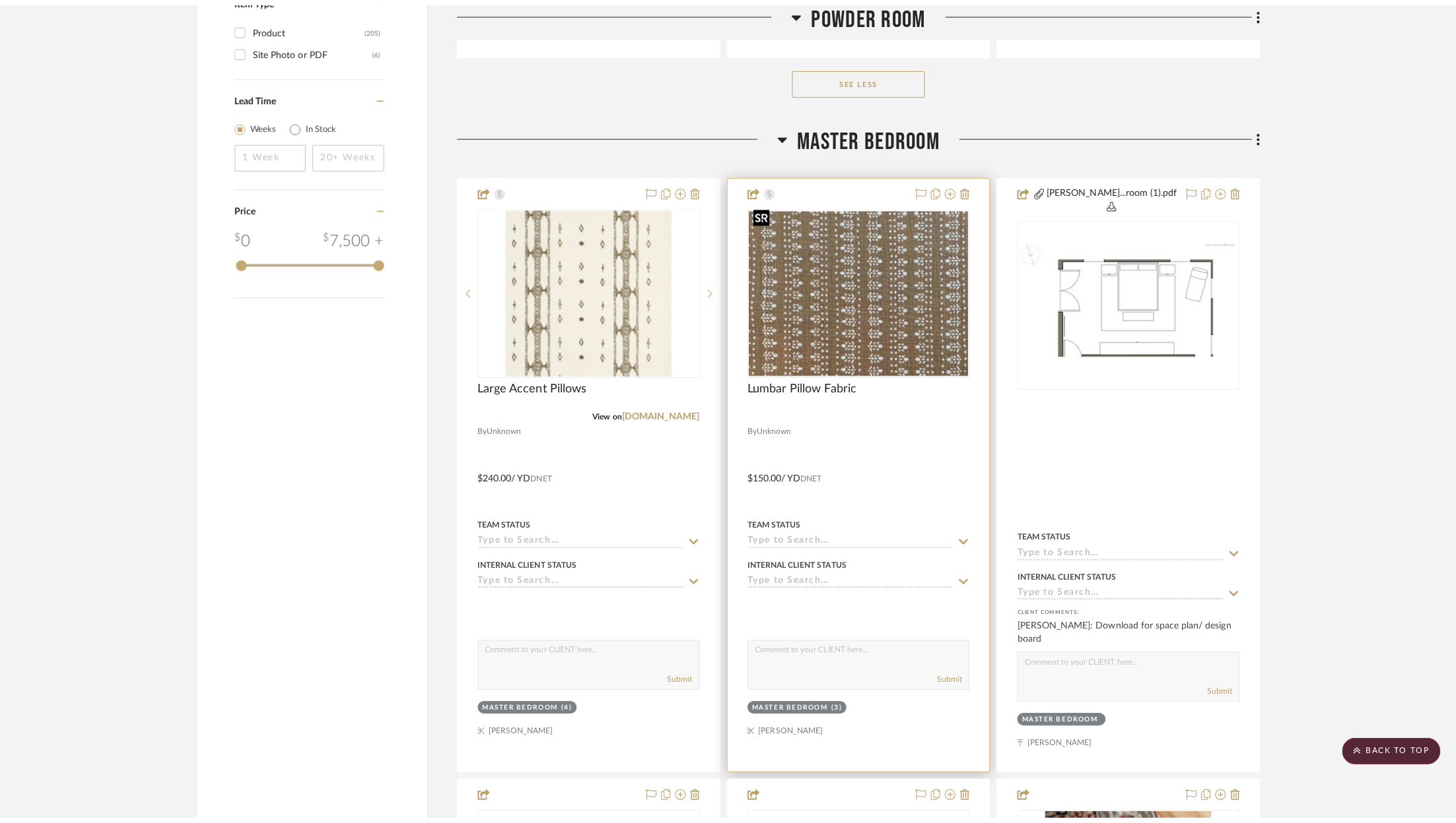
scroll to position [0, 0]
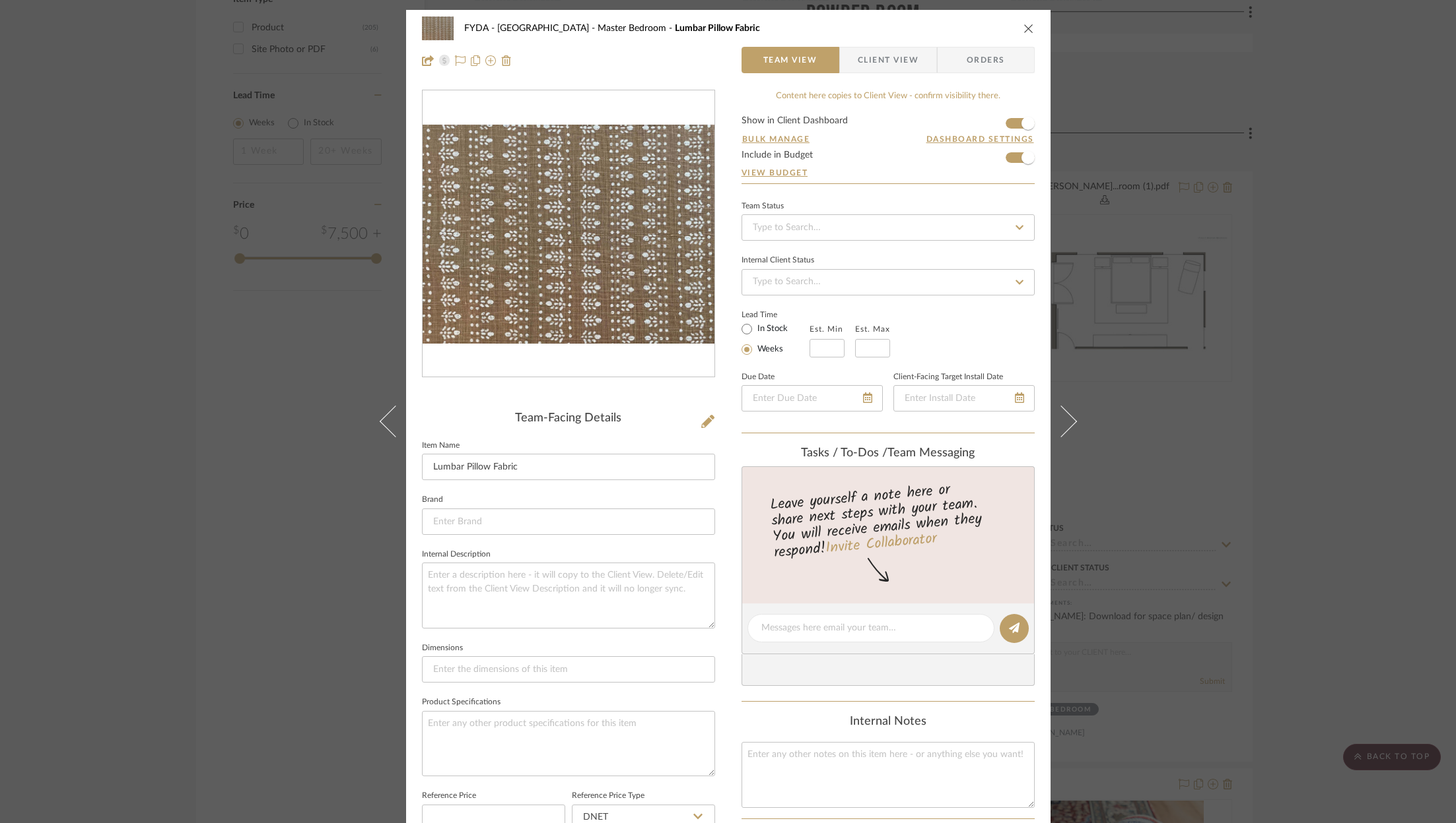
click at [1024, 29] on icon "close" at bounding box center [1028, 28] width 11 height 11
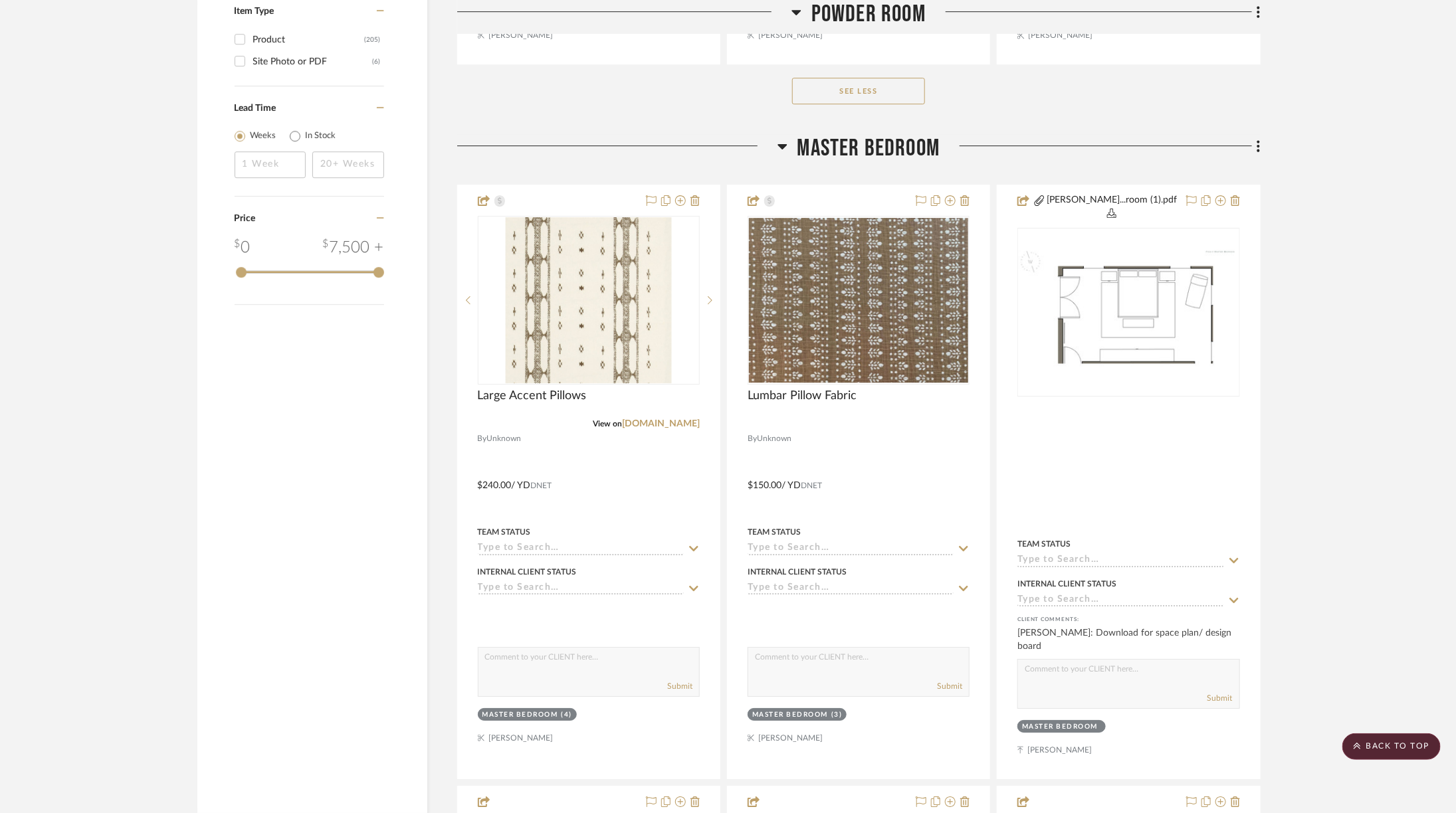
scroll to position [2390, 0]
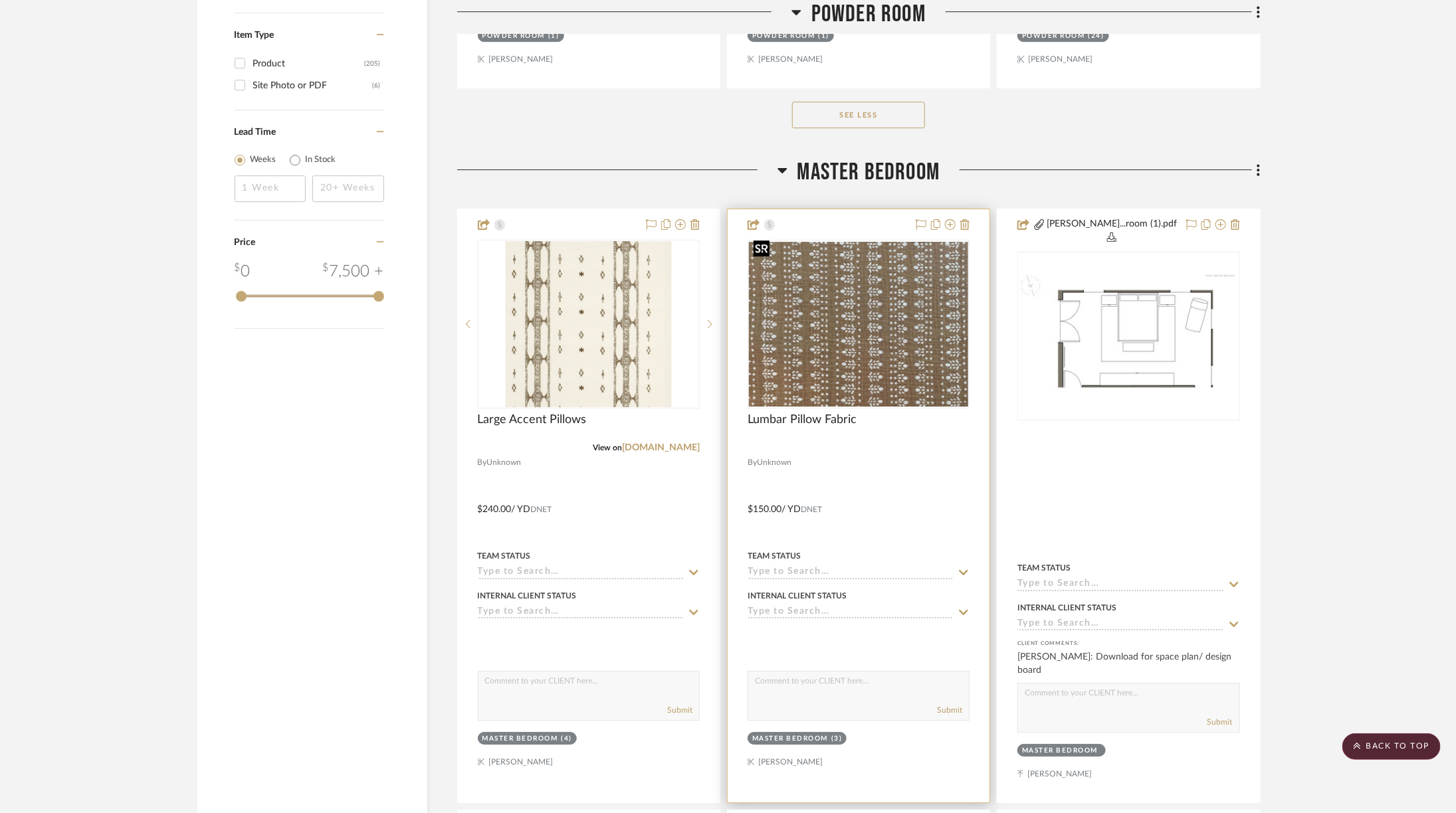
click at [858, 344] on img "0" at bounding box center [859, 324] width 219 height 165
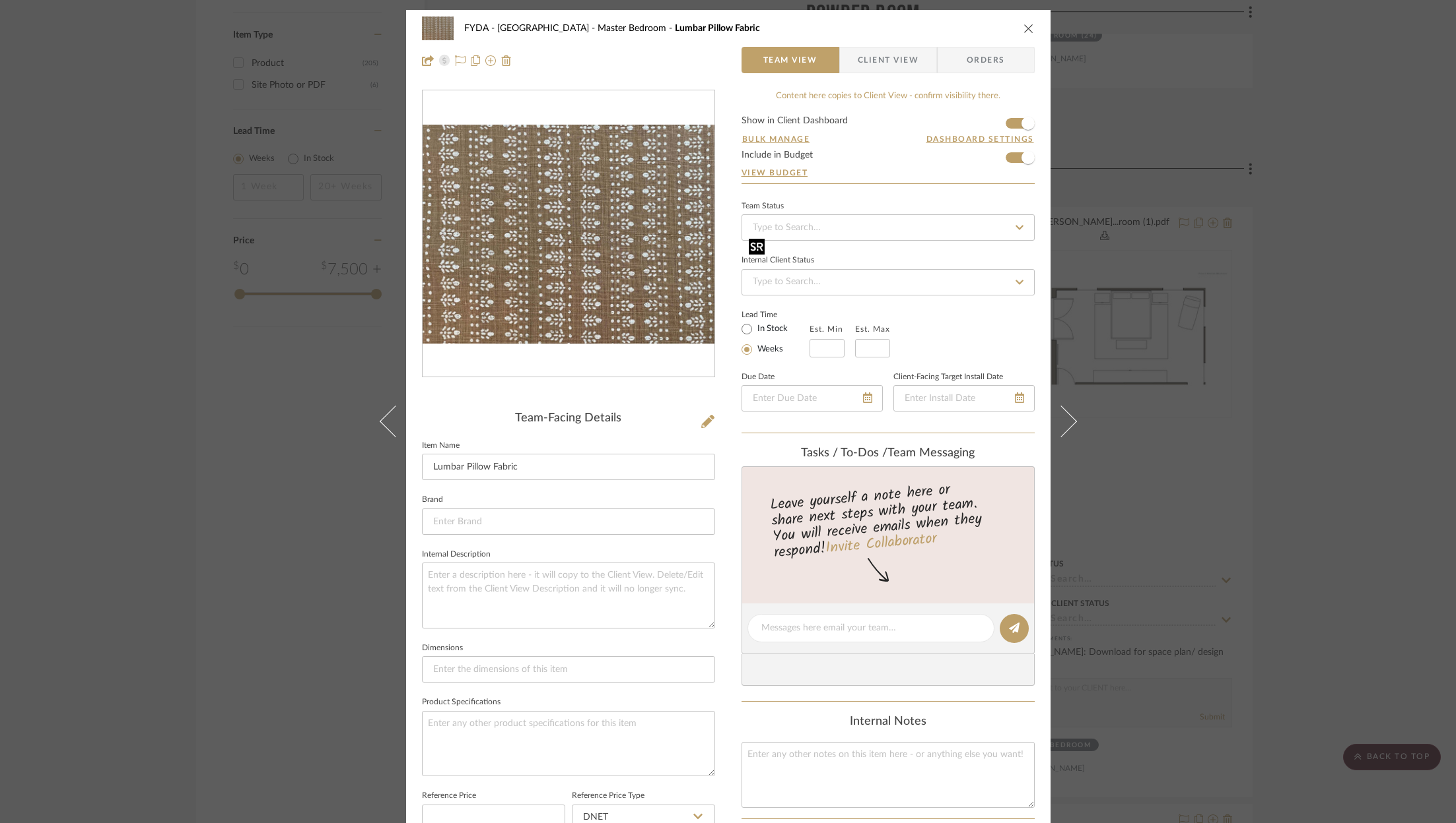
scroll to position [398, 0]
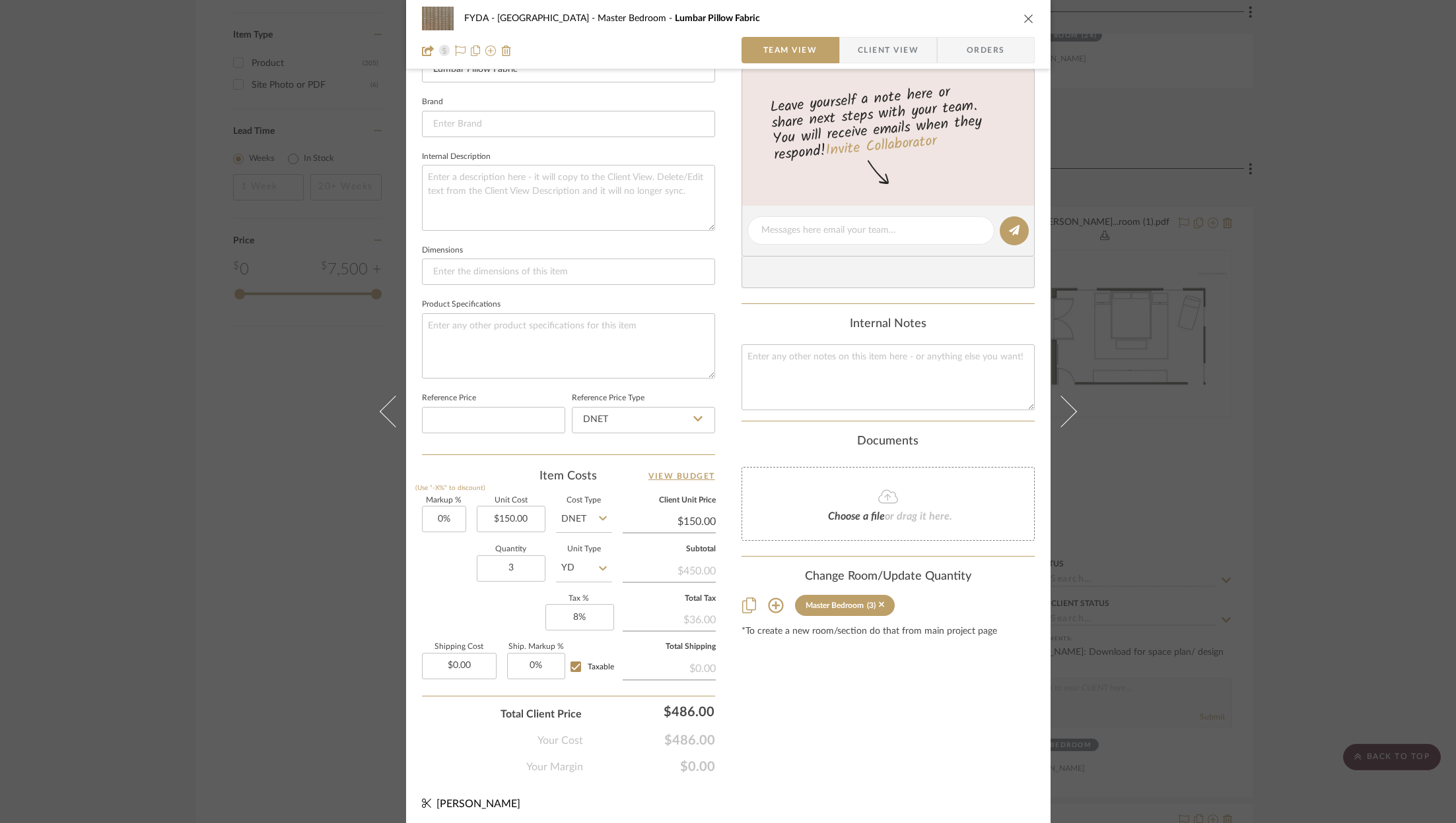
click at [1026, 17] on icon "close" at bounding box center [1028, 18] width 11 height 11
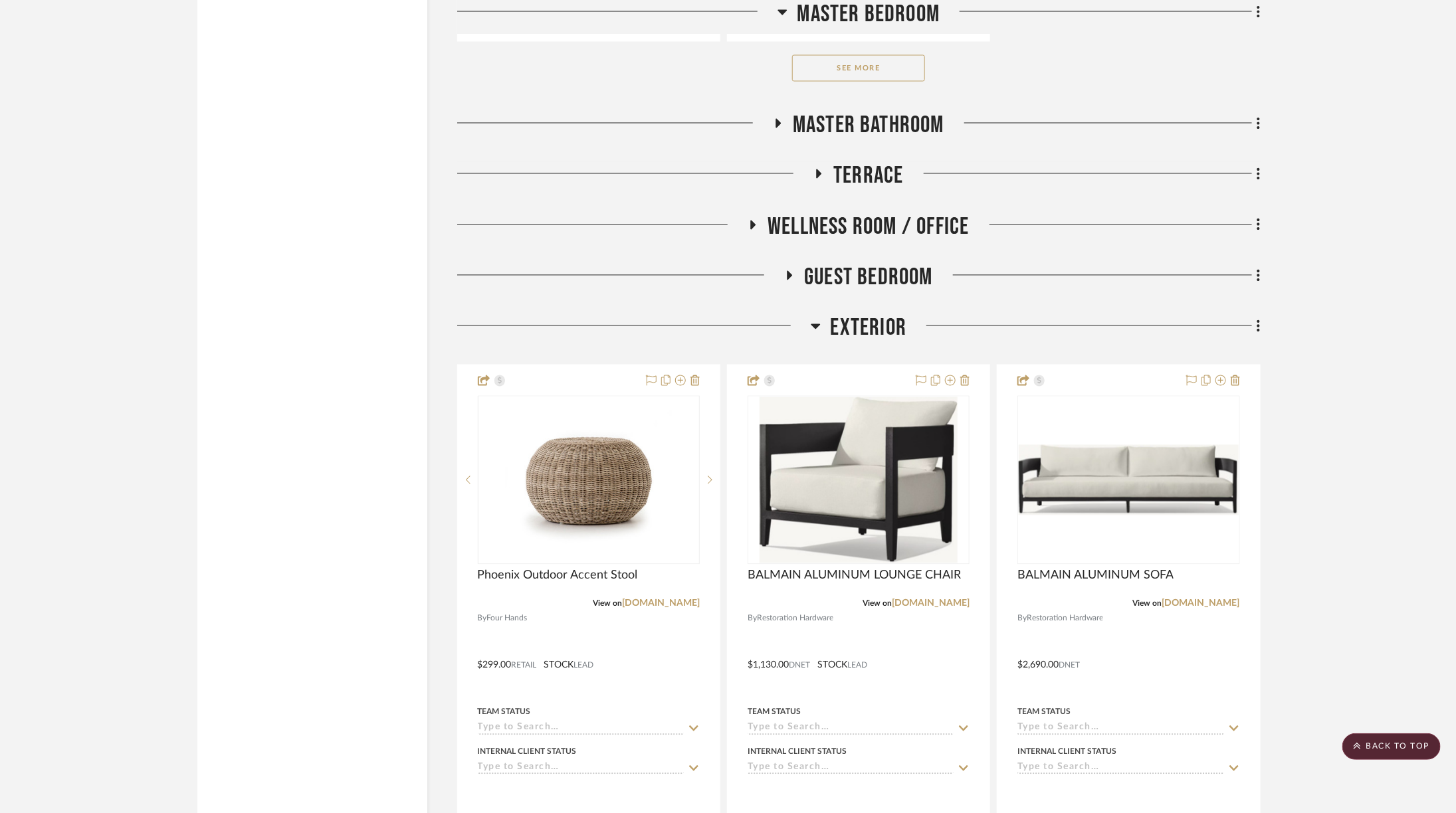
scroll to position [4341, 0]
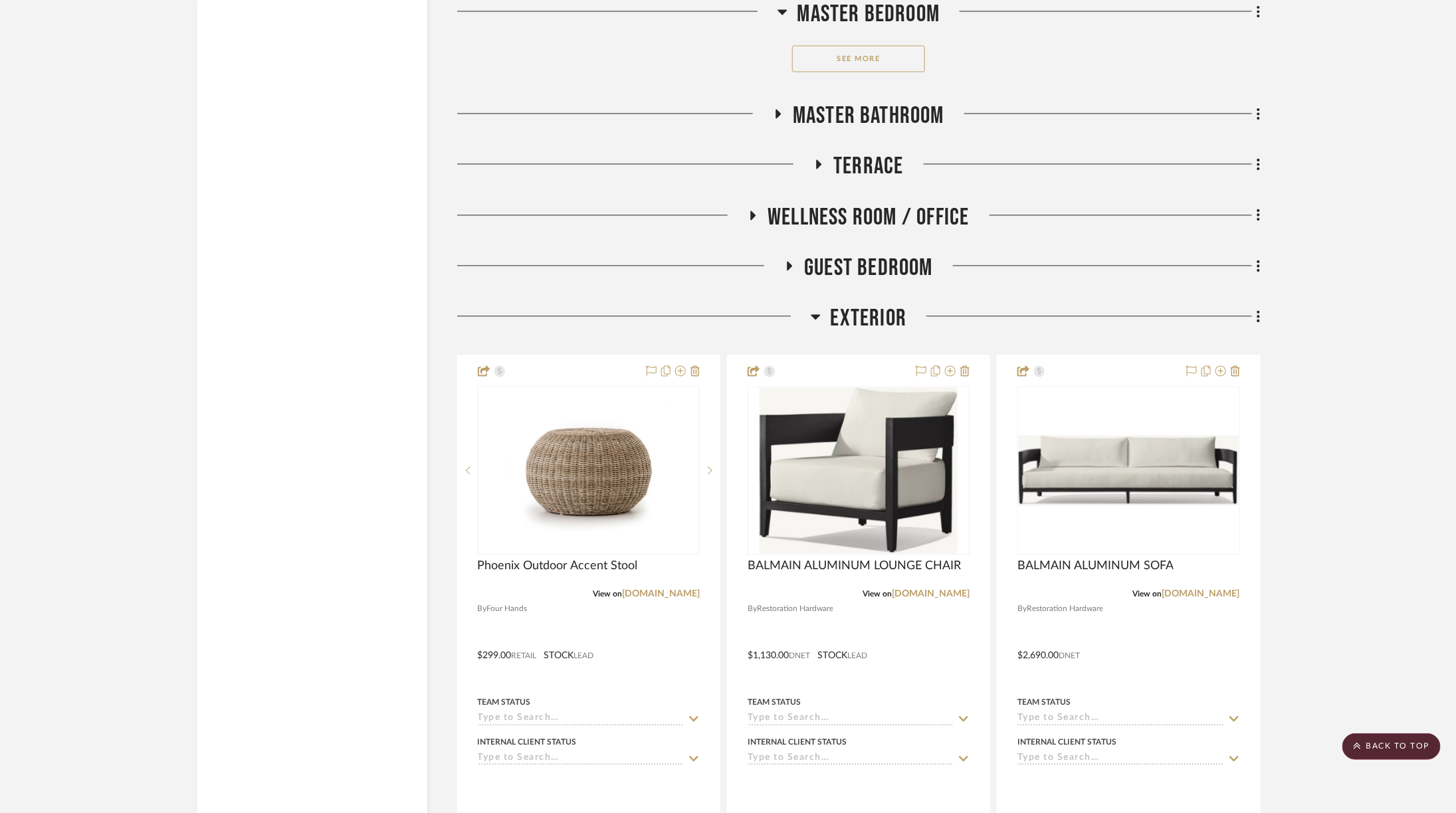
click at [891, 102] on span "Master Bathroom" at bounding box center [869, 116] width 151 height 29
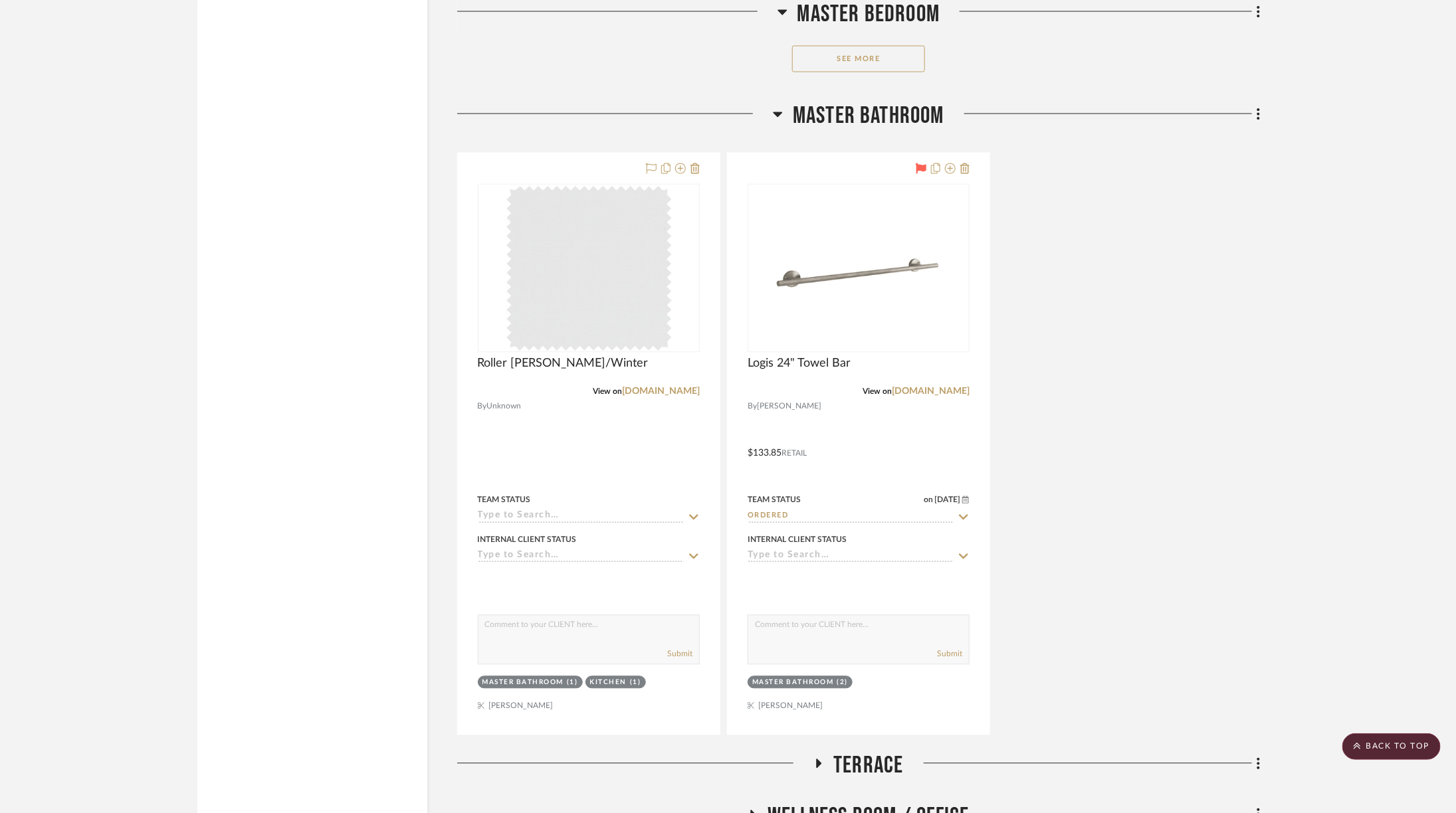
click at [891, 102] on span "Master Bathroom" at bounding box center [869, 116] width 151 height 29
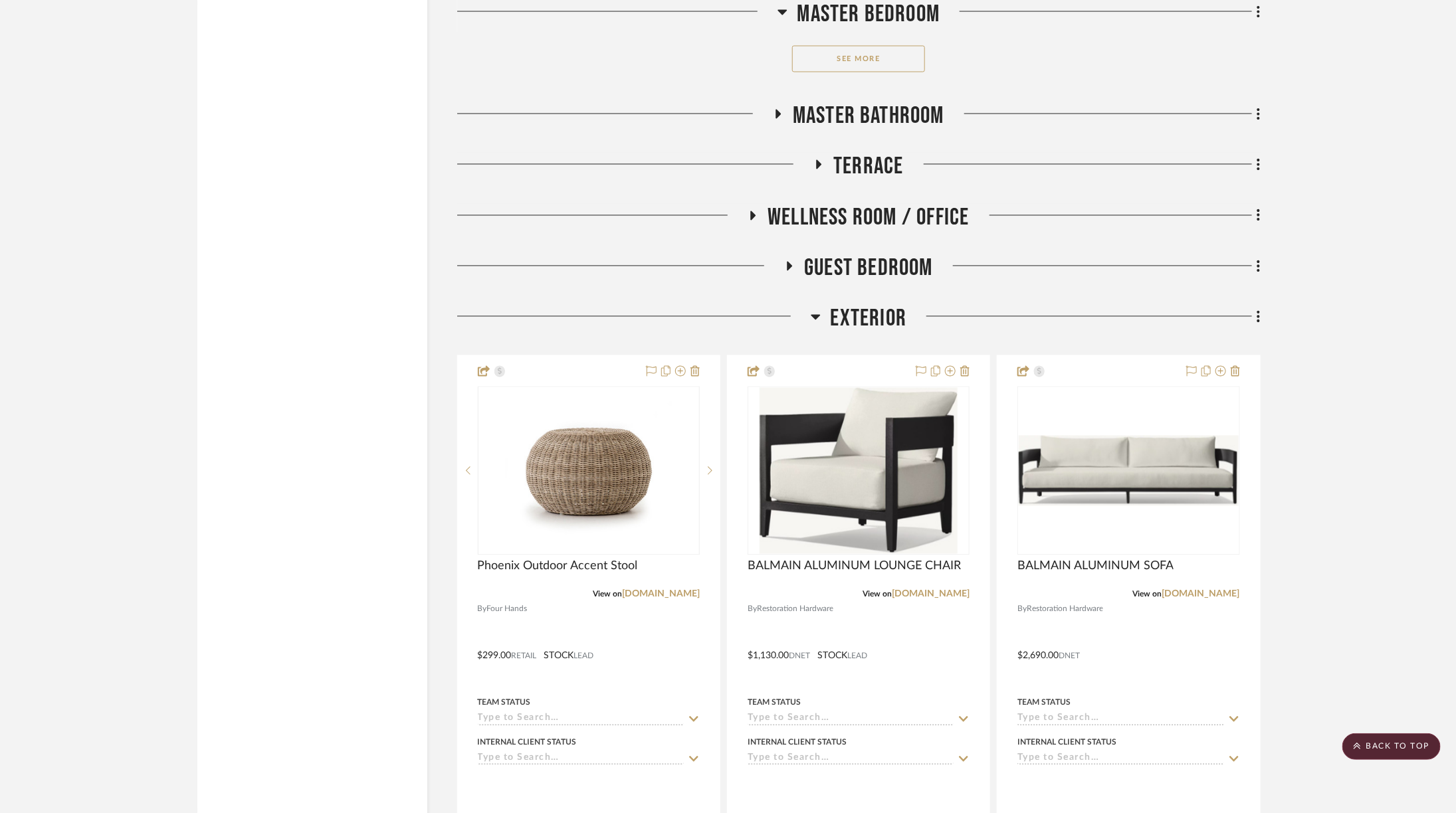
click at [870, 153] on span "Terrace" at bounding box center [868, 167] width 70 height 29
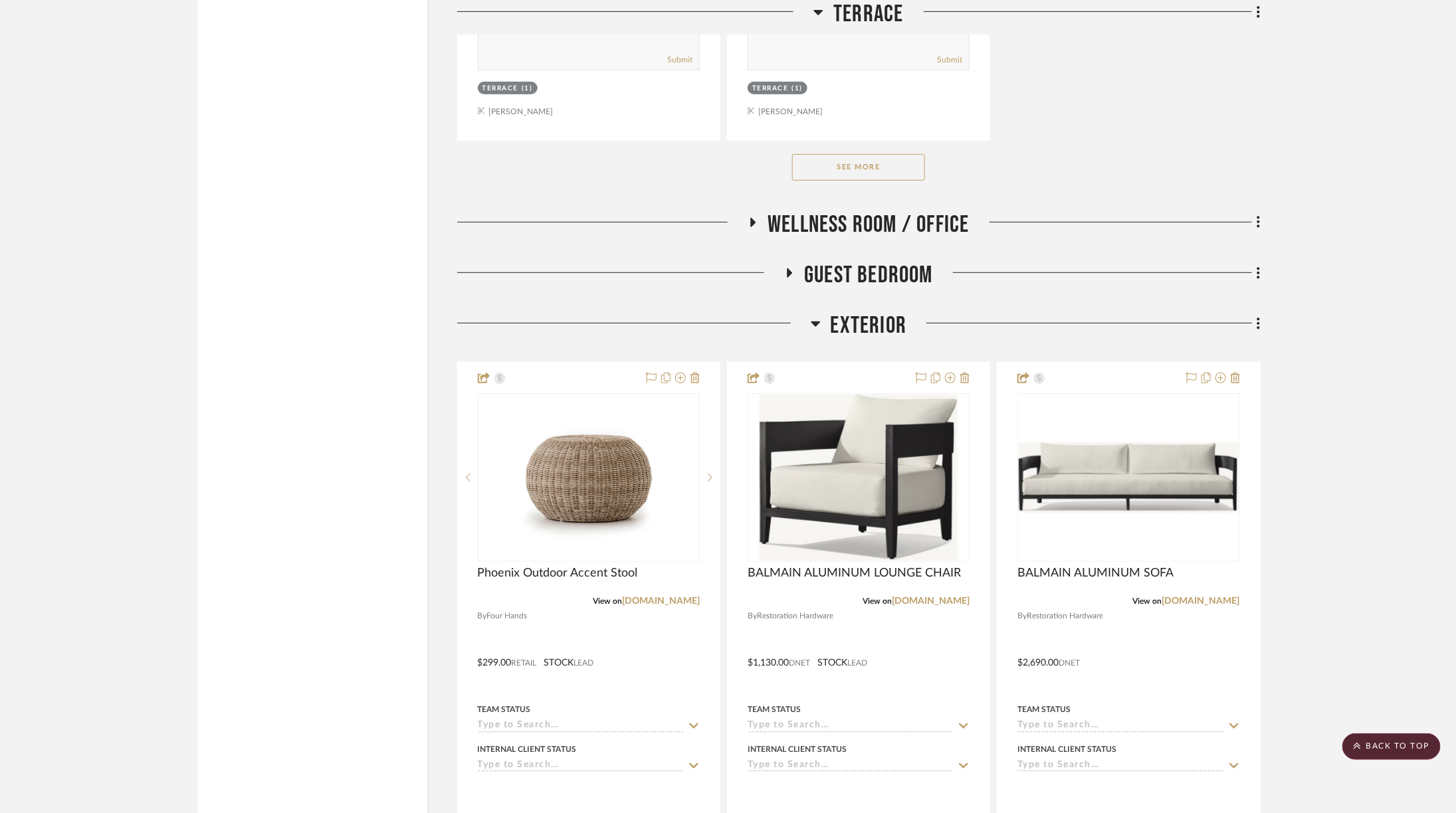
scroll to position [6101, 0]
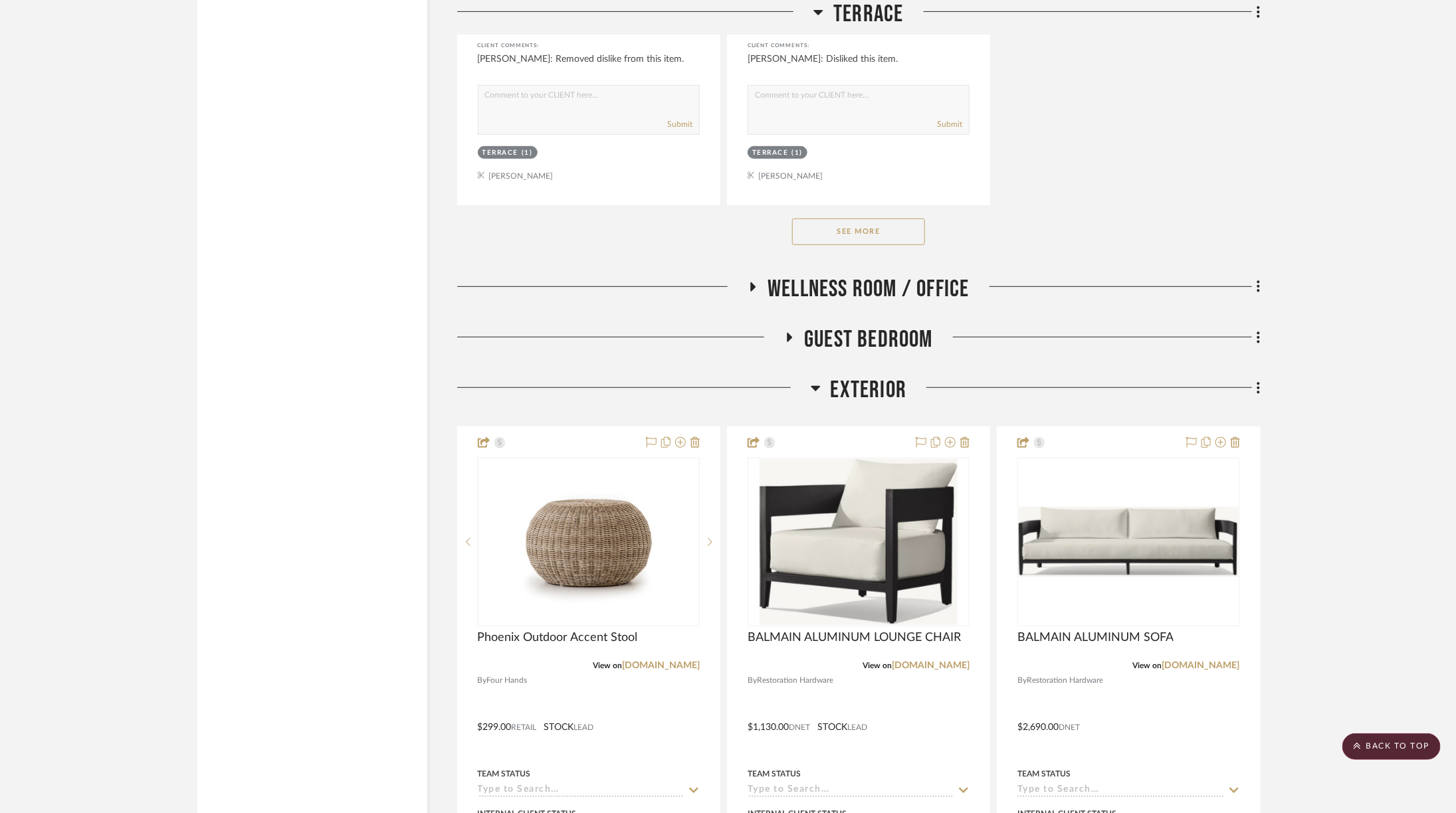
click at [927, 275] on span "Wellness Room / Office" at bounding box center [868, 289] width 201 height 29
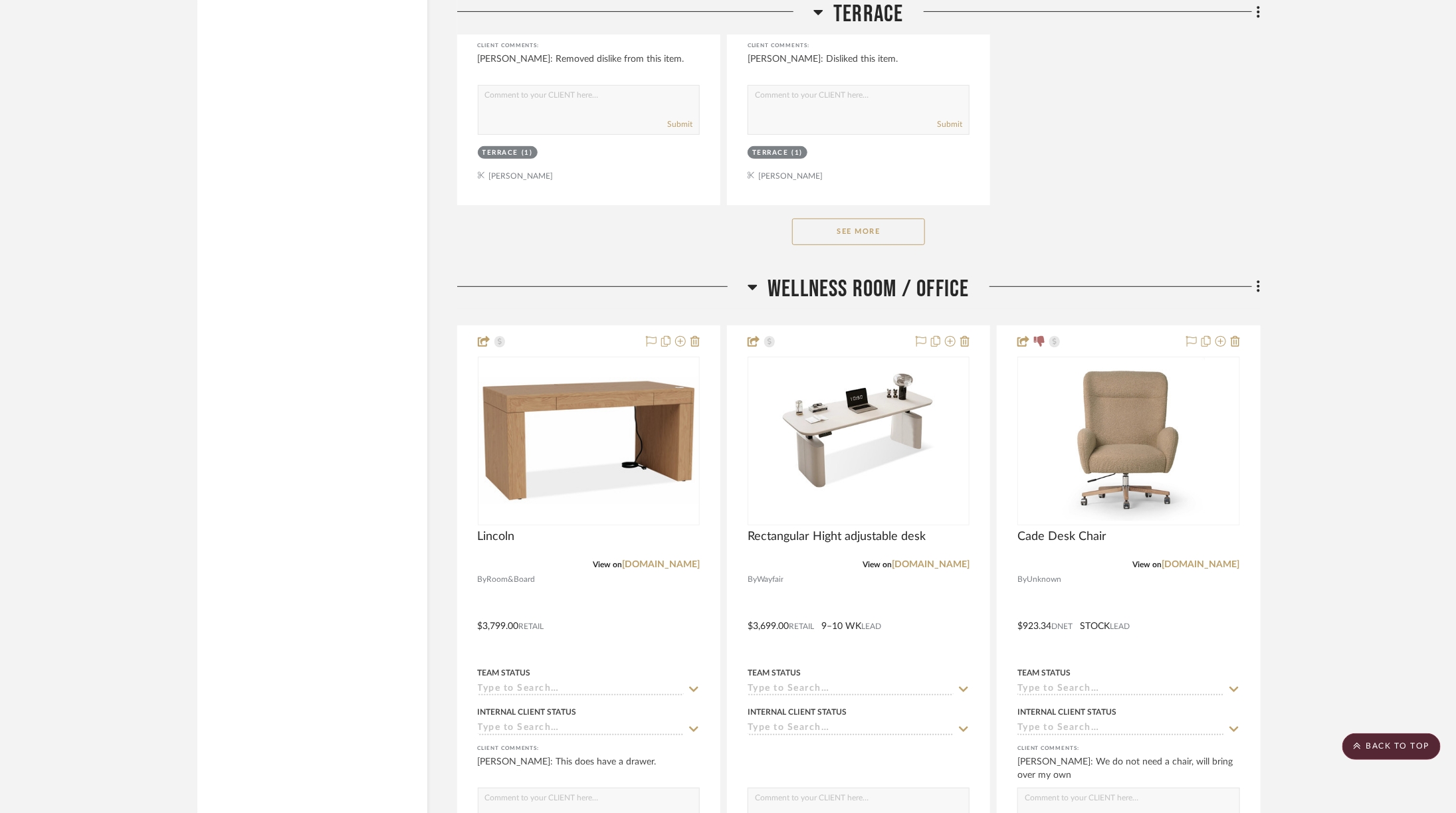
click at [927, 275] on span "Wellness Room / Office" at bounding box center [868, 289] width 201 height 29
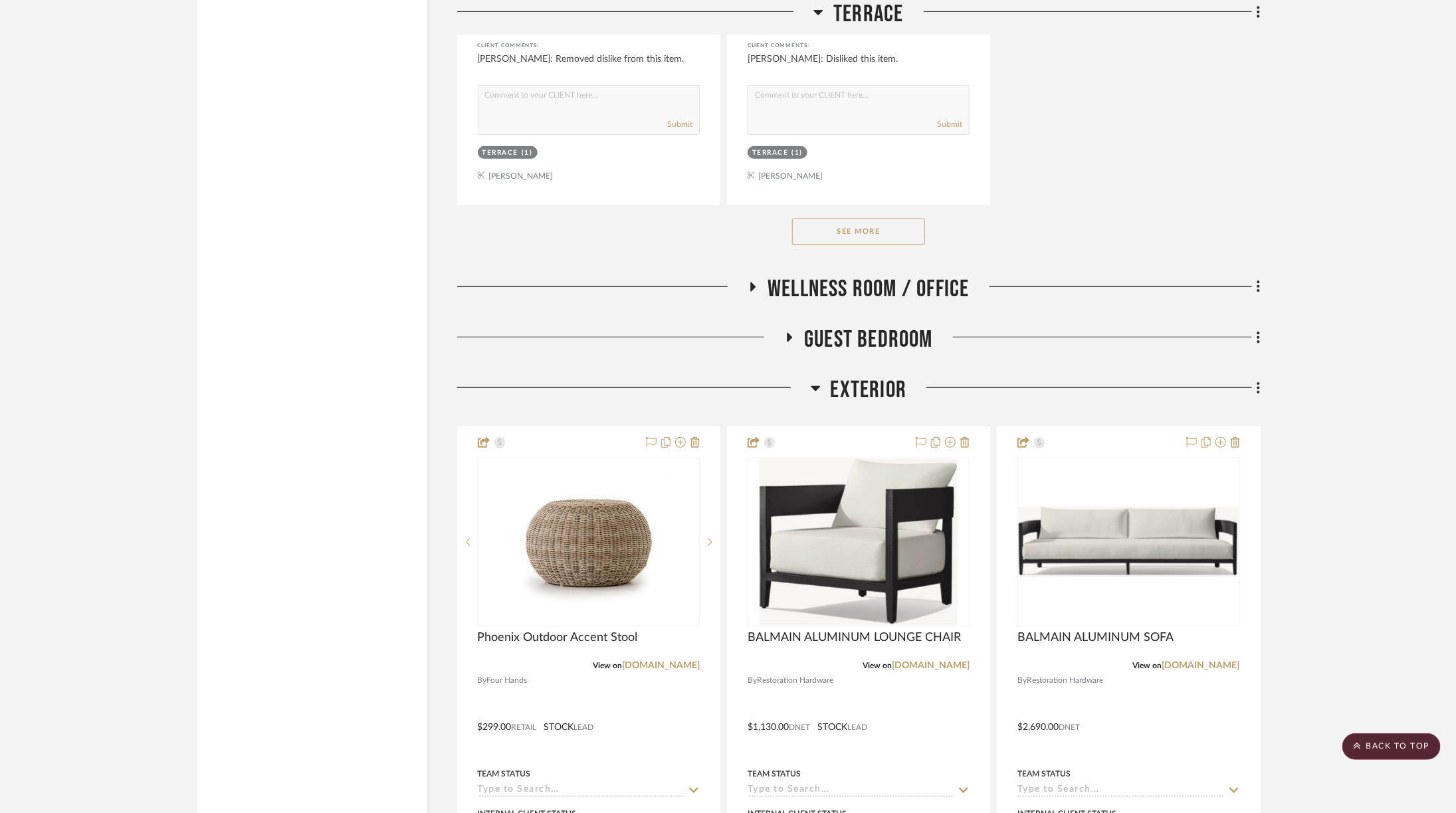
click at [884, 325] on div "Guest Bedroom" at bounding box center [858, 342] width 803 height 34
click at [884, 325] on span "Guest Bedroom" at bounding box center [869, 339] width 129 height 29
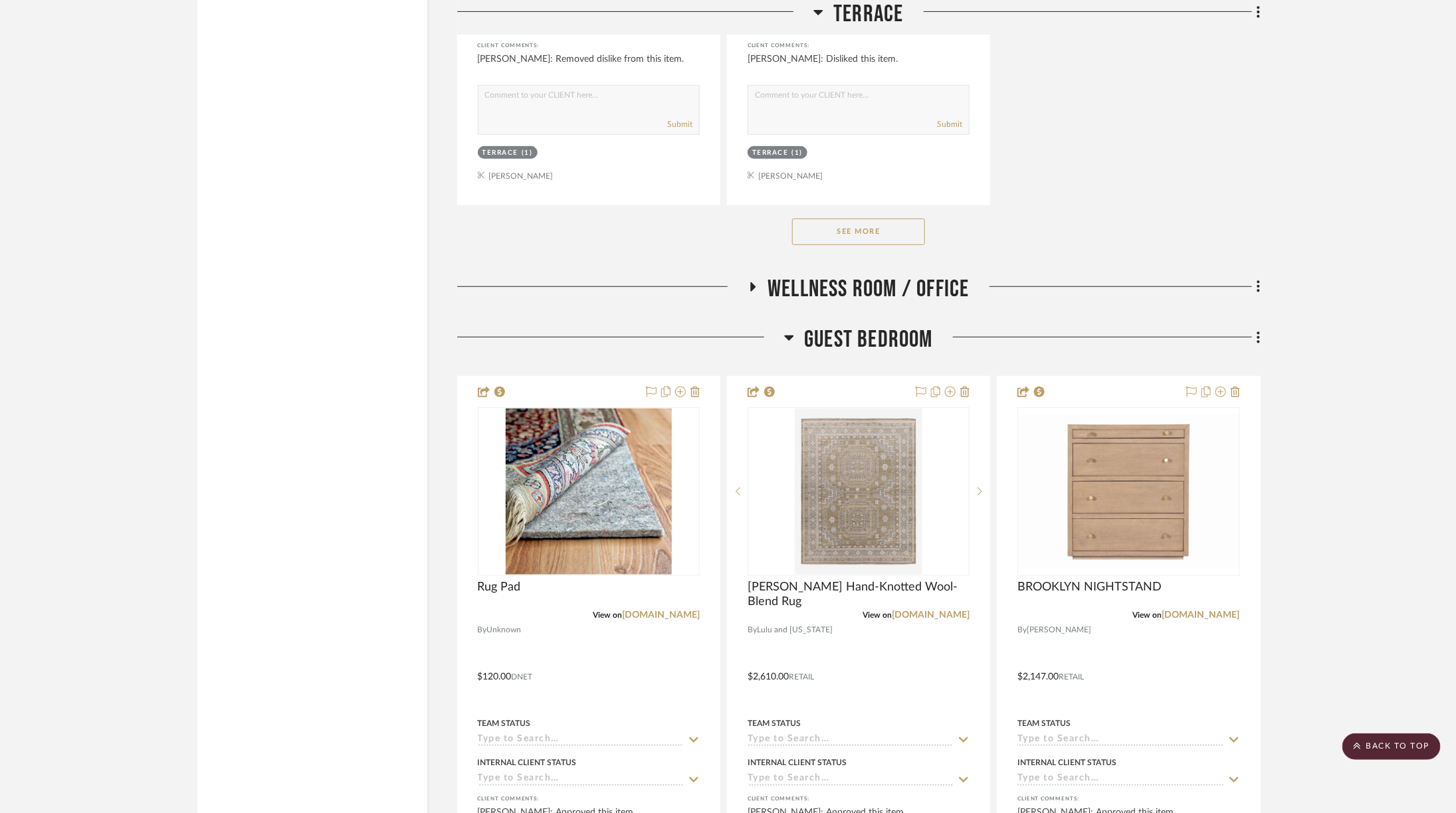
click at [884, 325] on span "Guest Bedroom" at bounding box center [869, 339] width 129 height 29
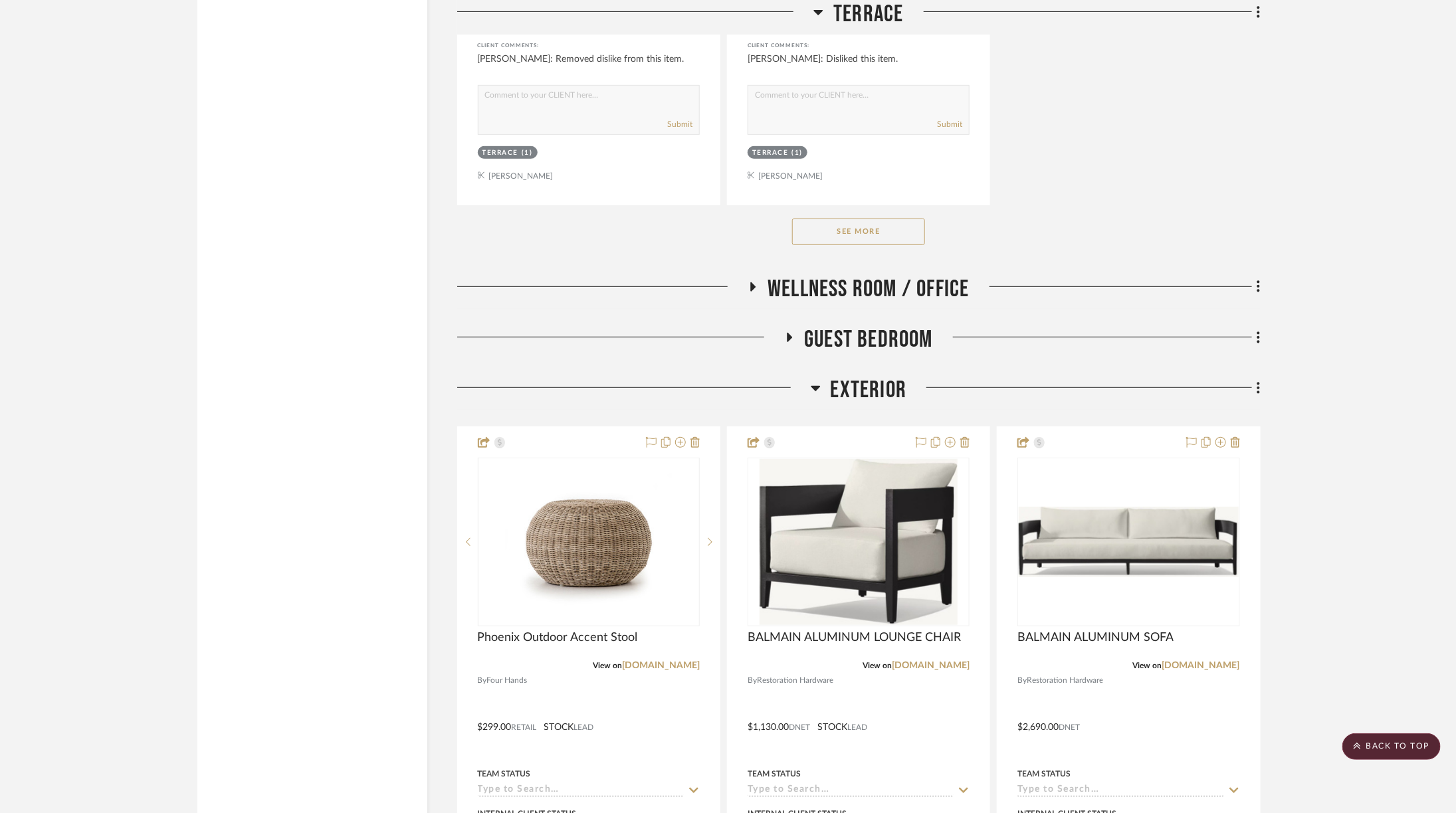
click at [891, 325] on span "Guest Bedroom" at bounding box center [869, 339] width 129 height 29
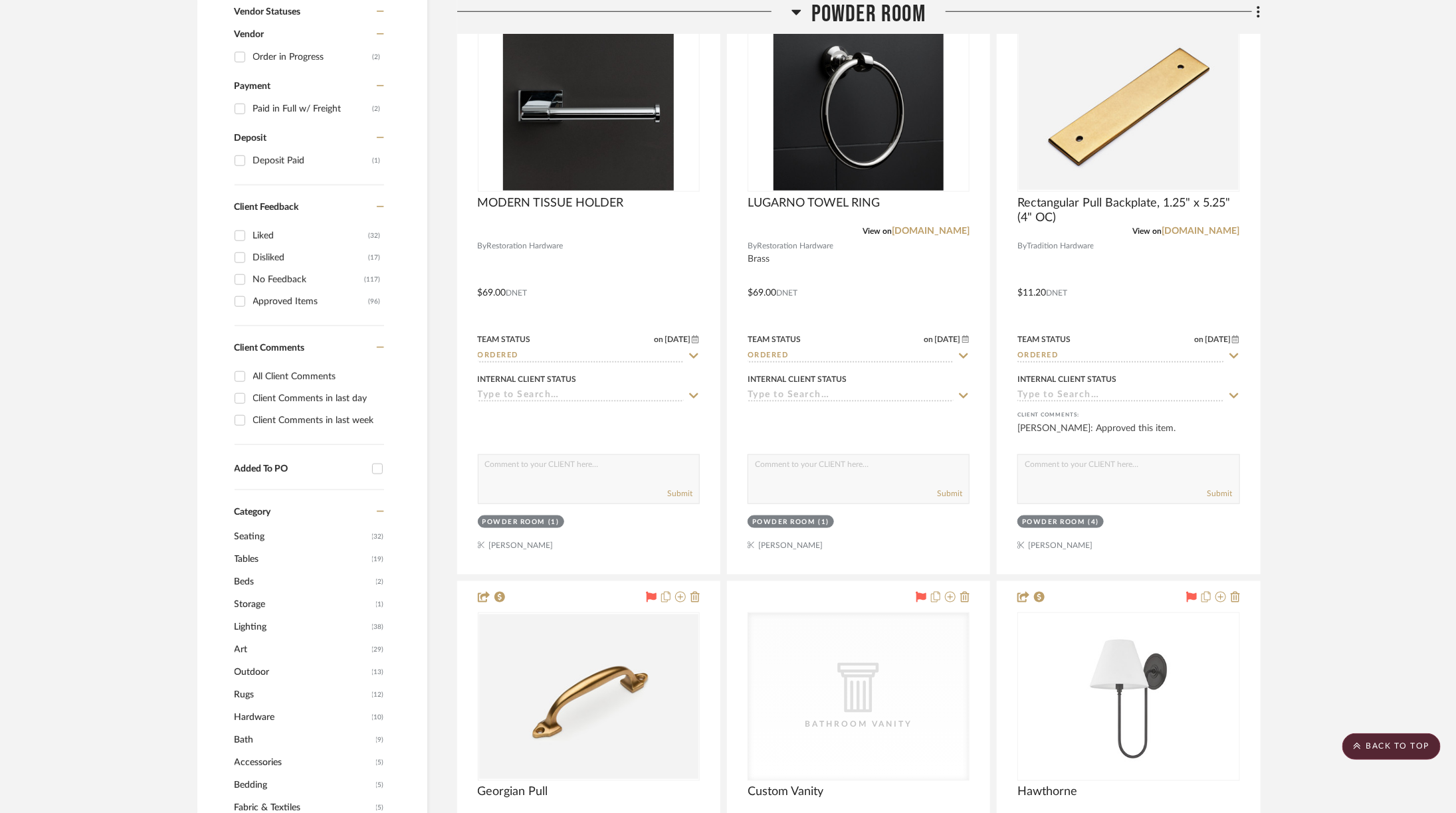
scroll to position [0, 0]
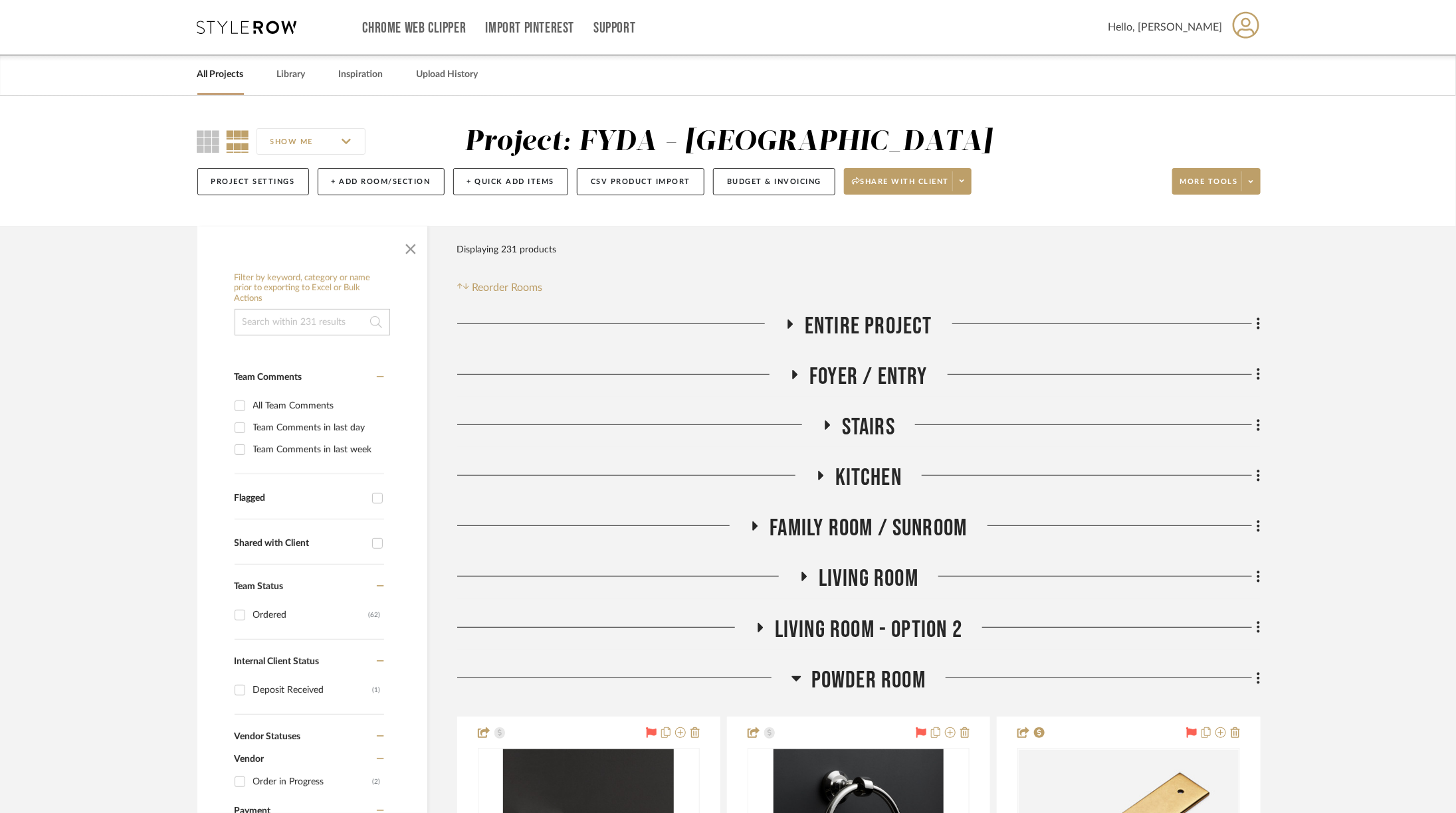
click at [888, 470] on span "Kitchen" at bounding box center [868, 478] width 67 height 29
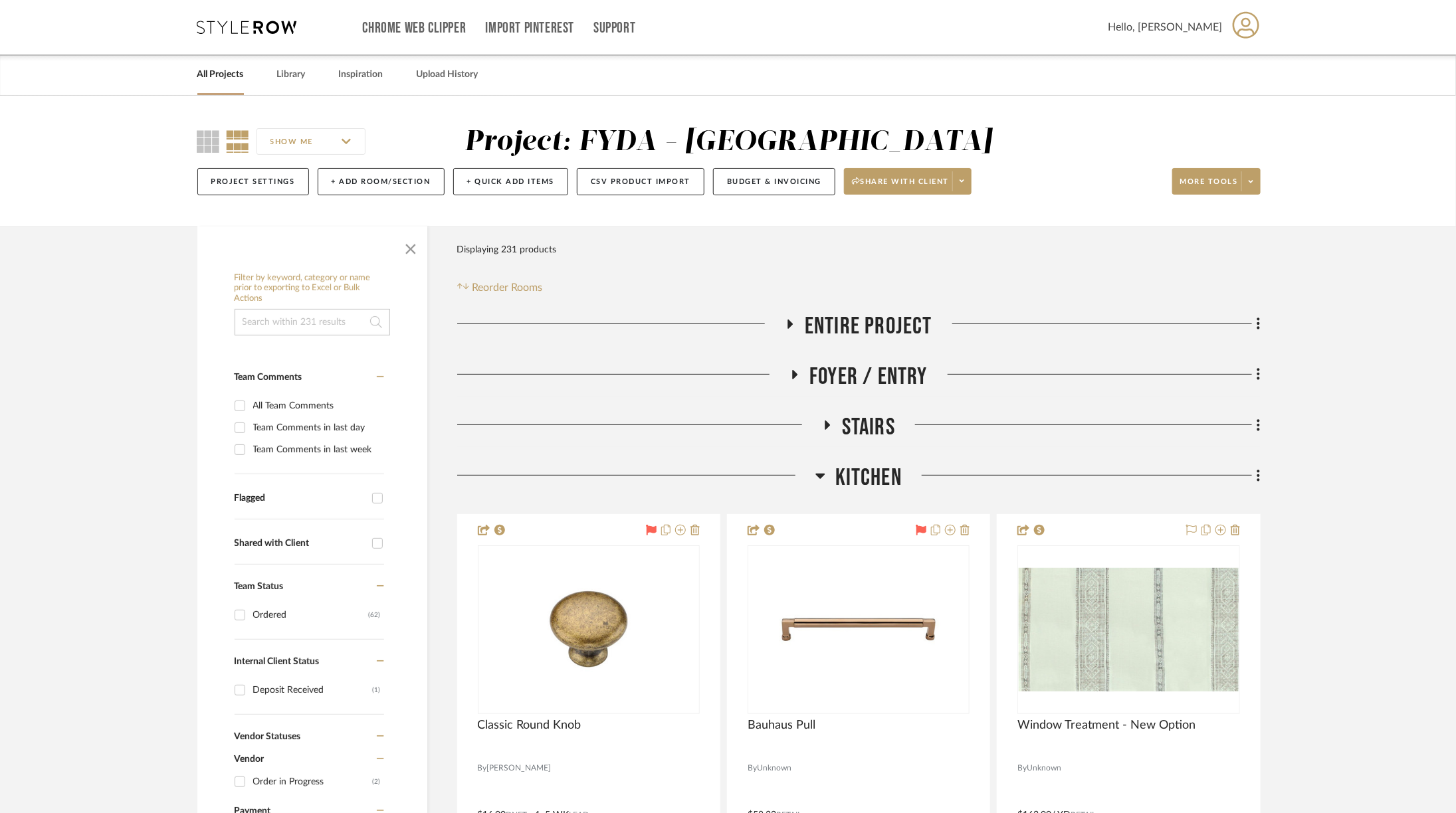
scroll to position [189, 0]
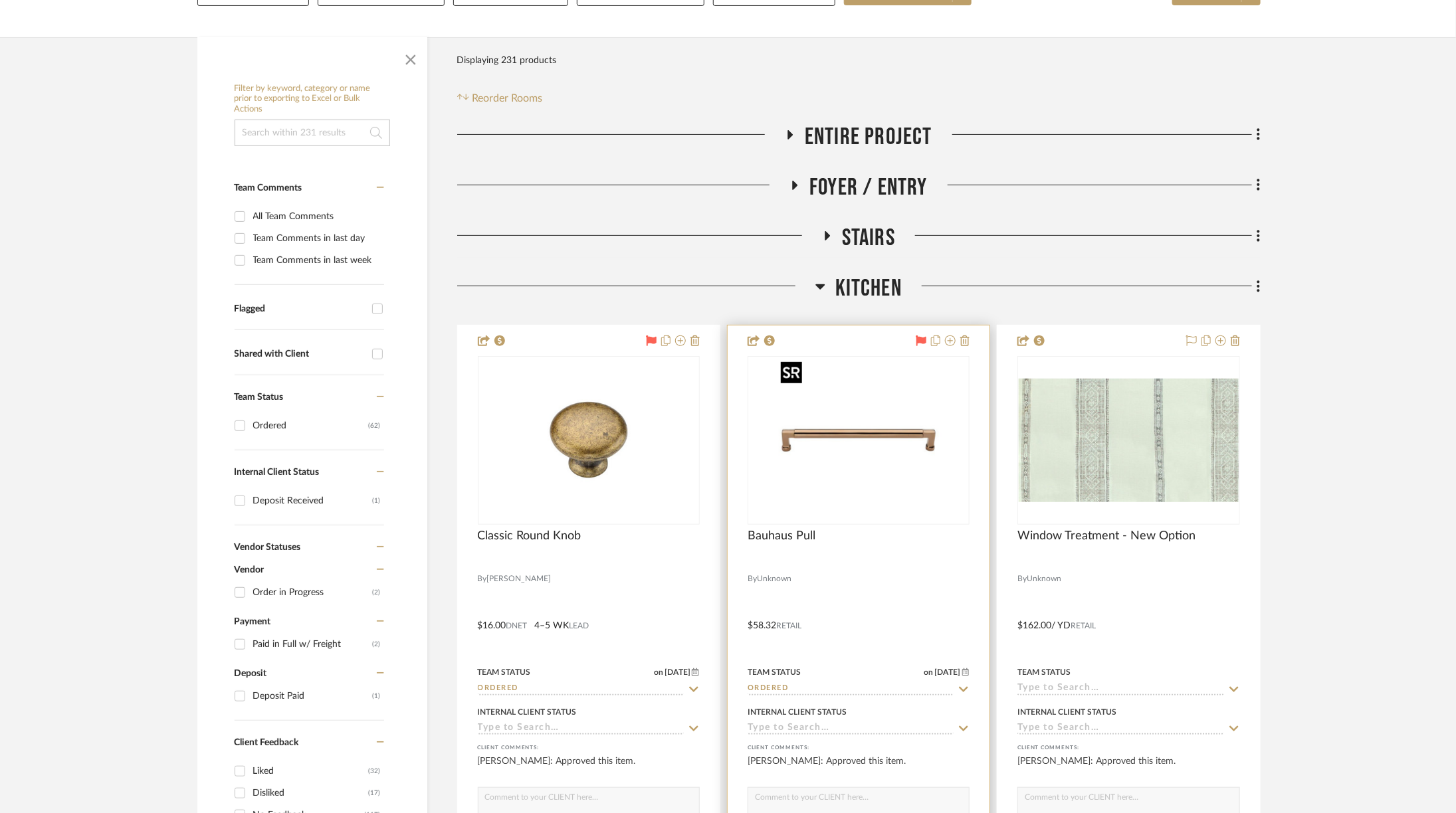
click at [866, 451] on div at bounding box center [858, 441] width 222 height 169
click at [857, 435] on img "0" at bounding box center [858, 440] width 166 height 166
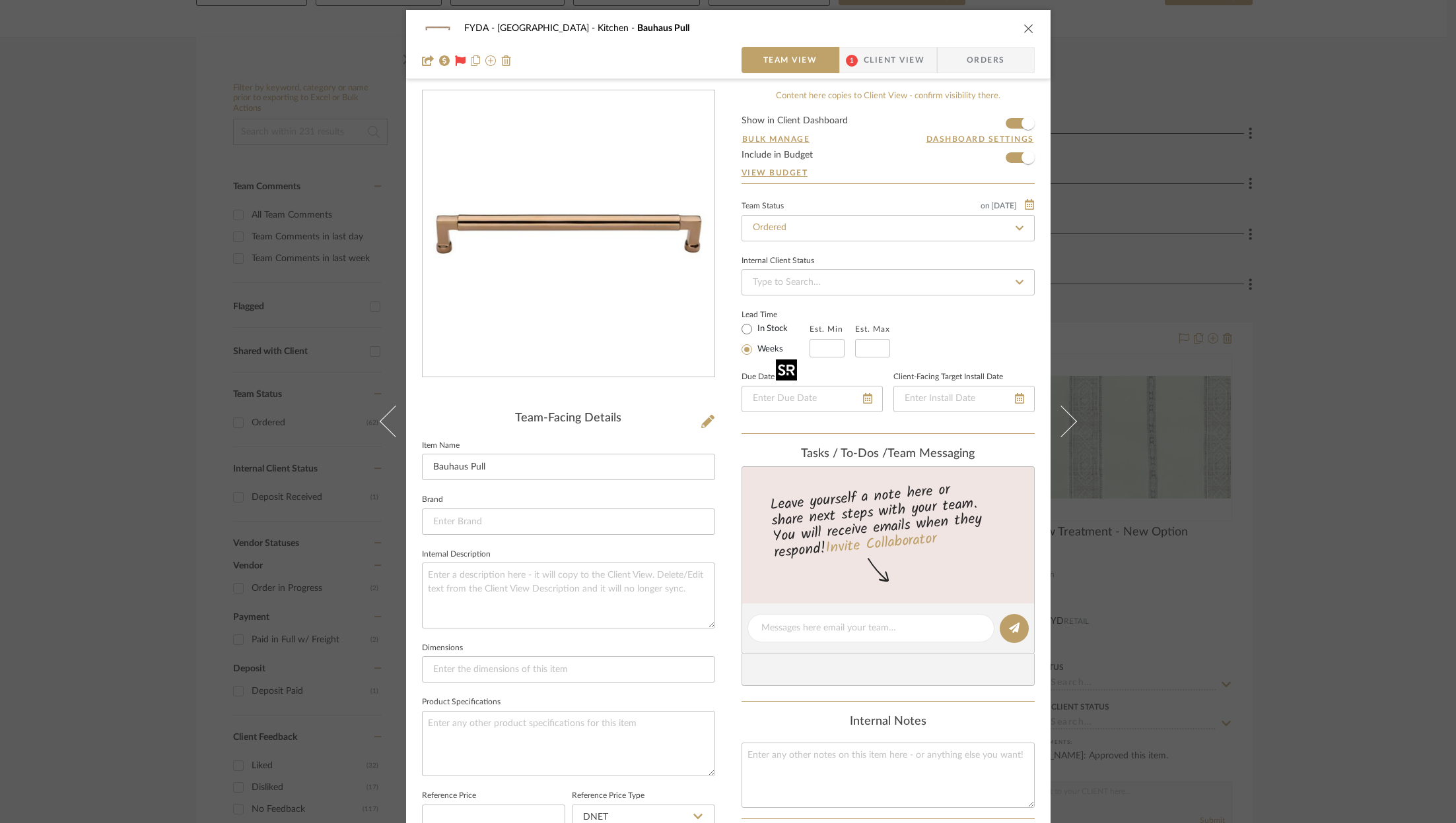
scroll to position [398, 0]
